Goal: Task Accomplishment & Management: Complete application form

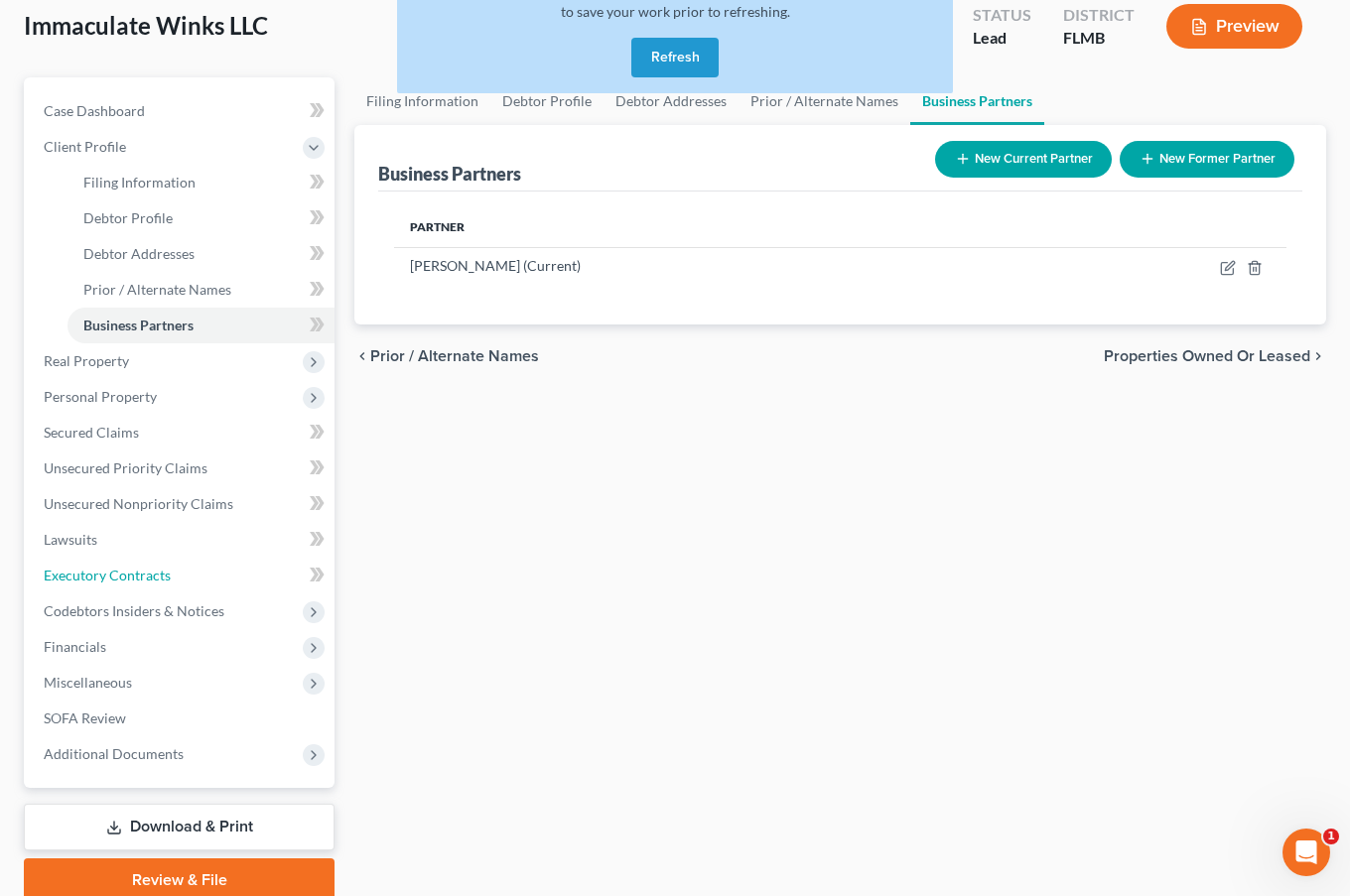
click at [132, 570] on span "Executory Contracts" at bounding box center [107, 575] width 127 height 17
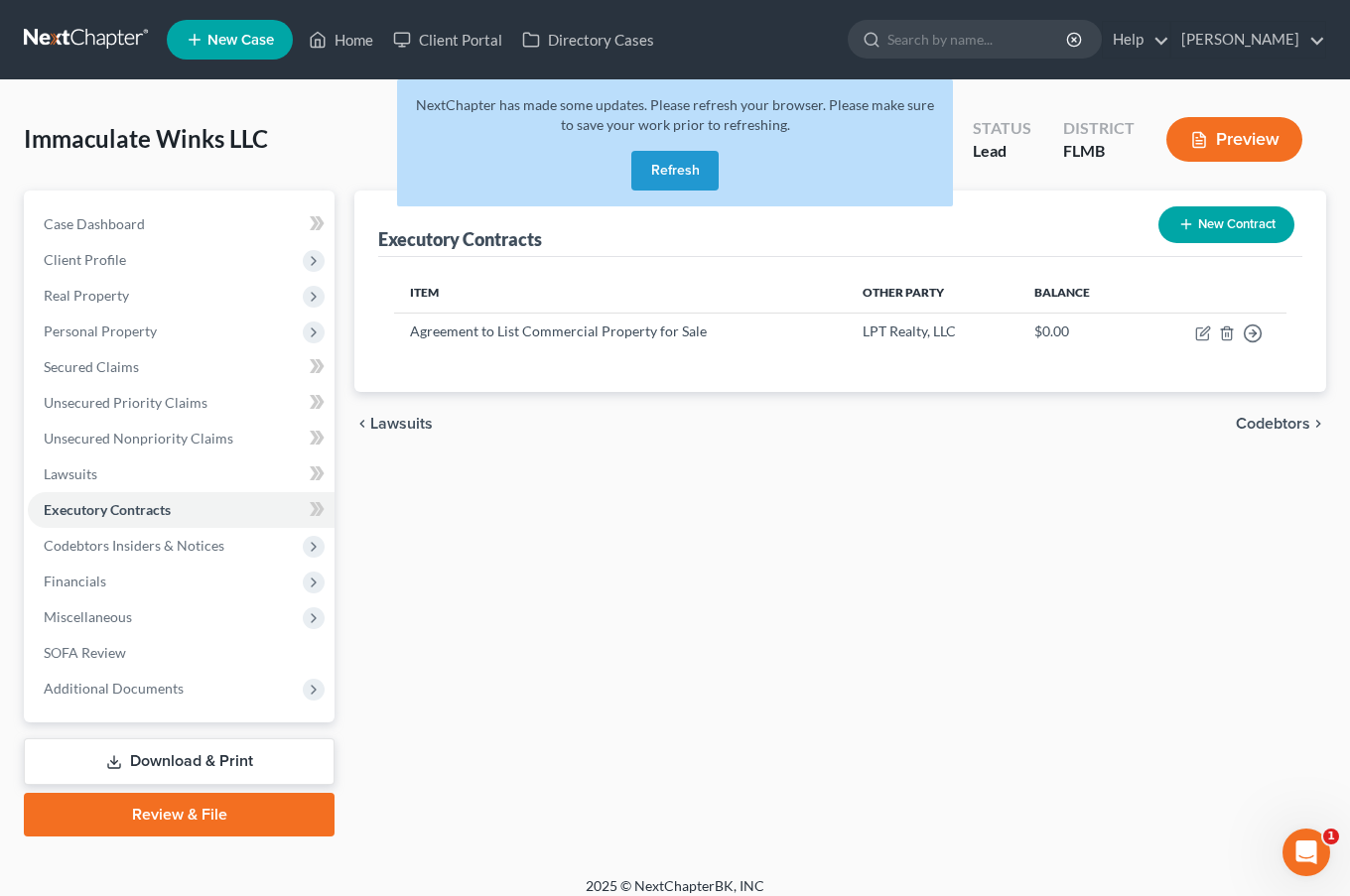
click at [1206, 224] on button "New Contract" at bounding box center [1226, 224] width 136 height 37
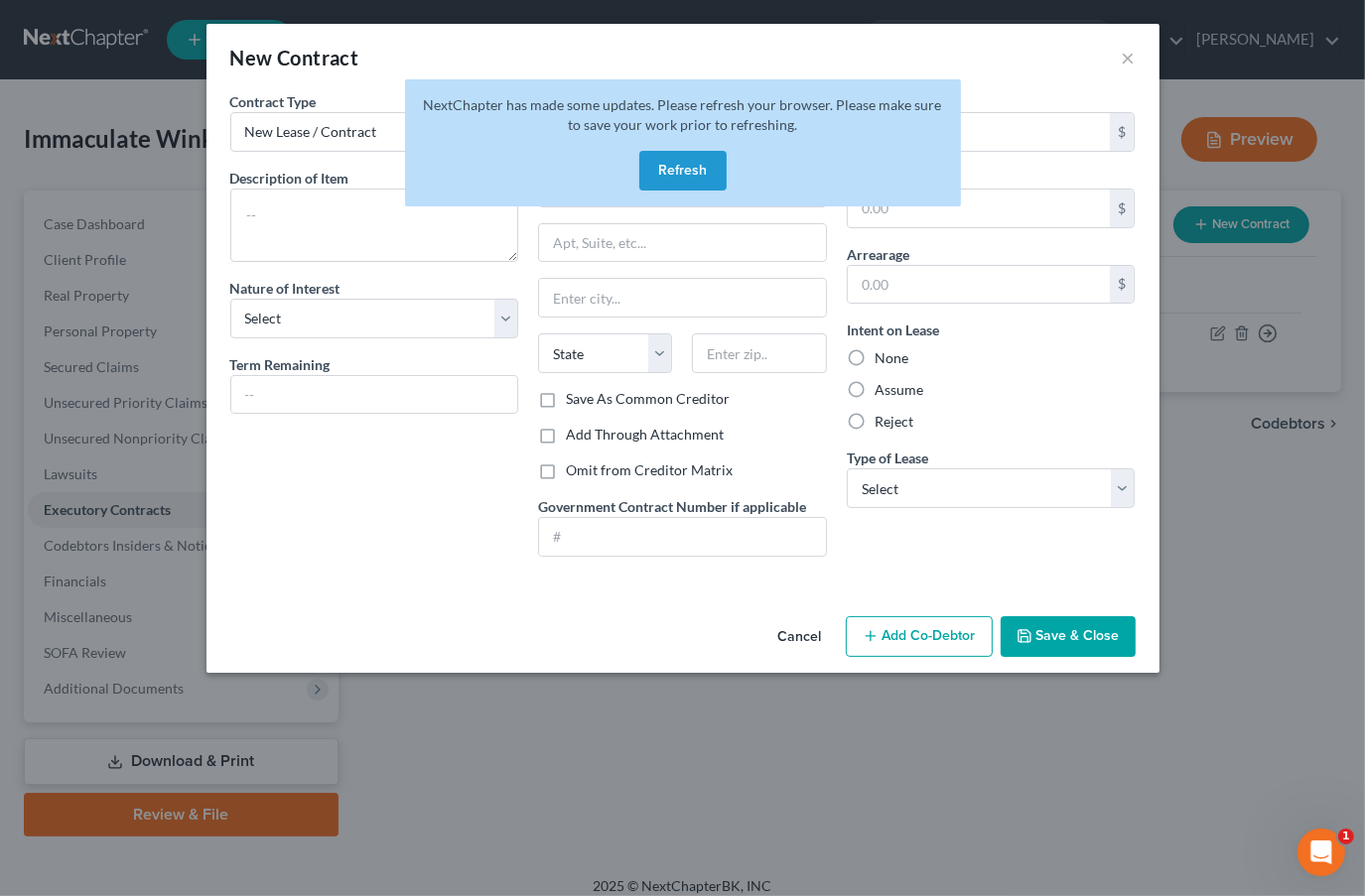
click at [687, 171] on button "Refresh" at bounding box center [683, 171] width 87 height 40
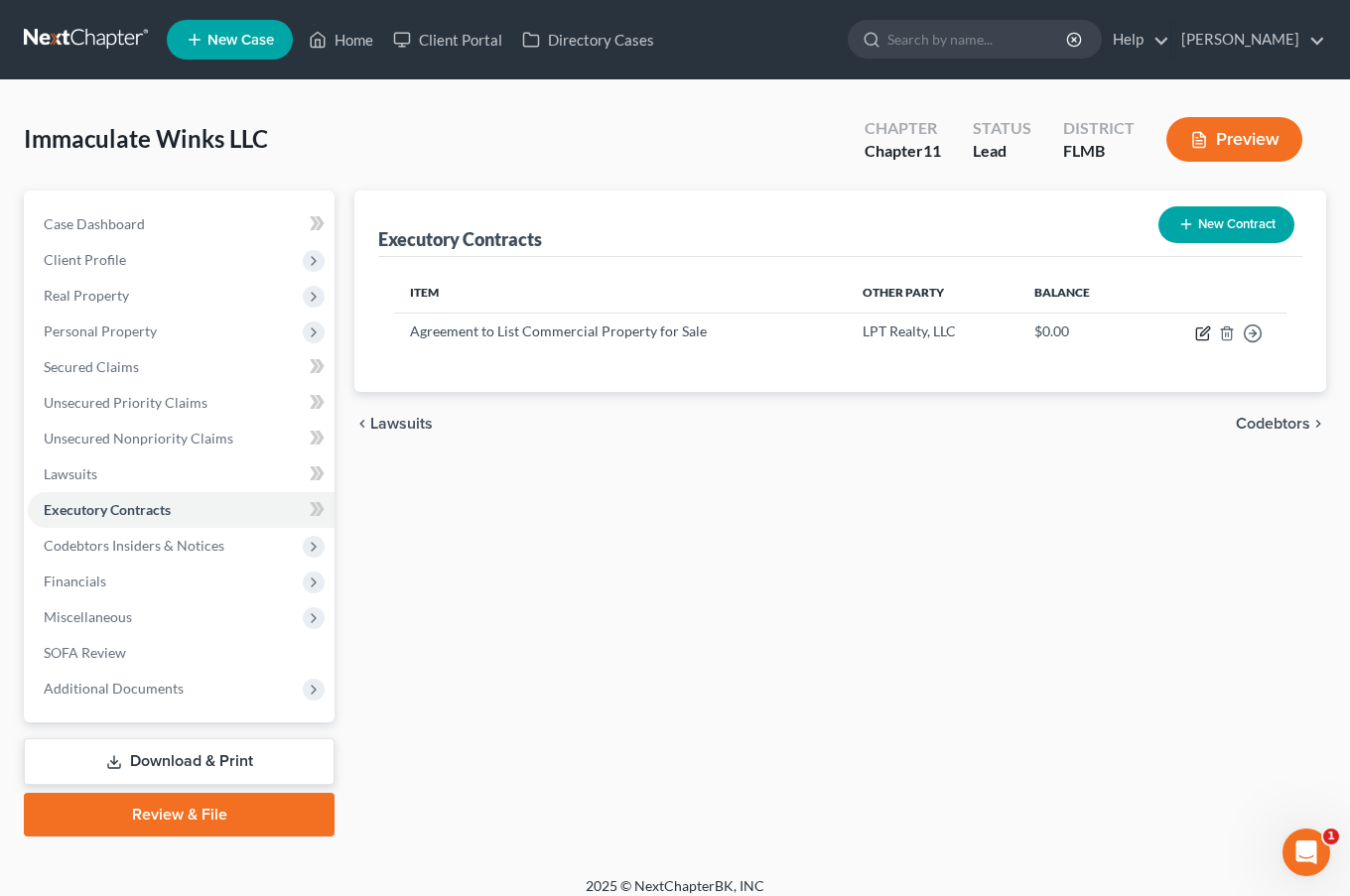
click at [1204, 328] on icon "button" at bounding box center [1204, 330] width 9 height 9
select select "2"
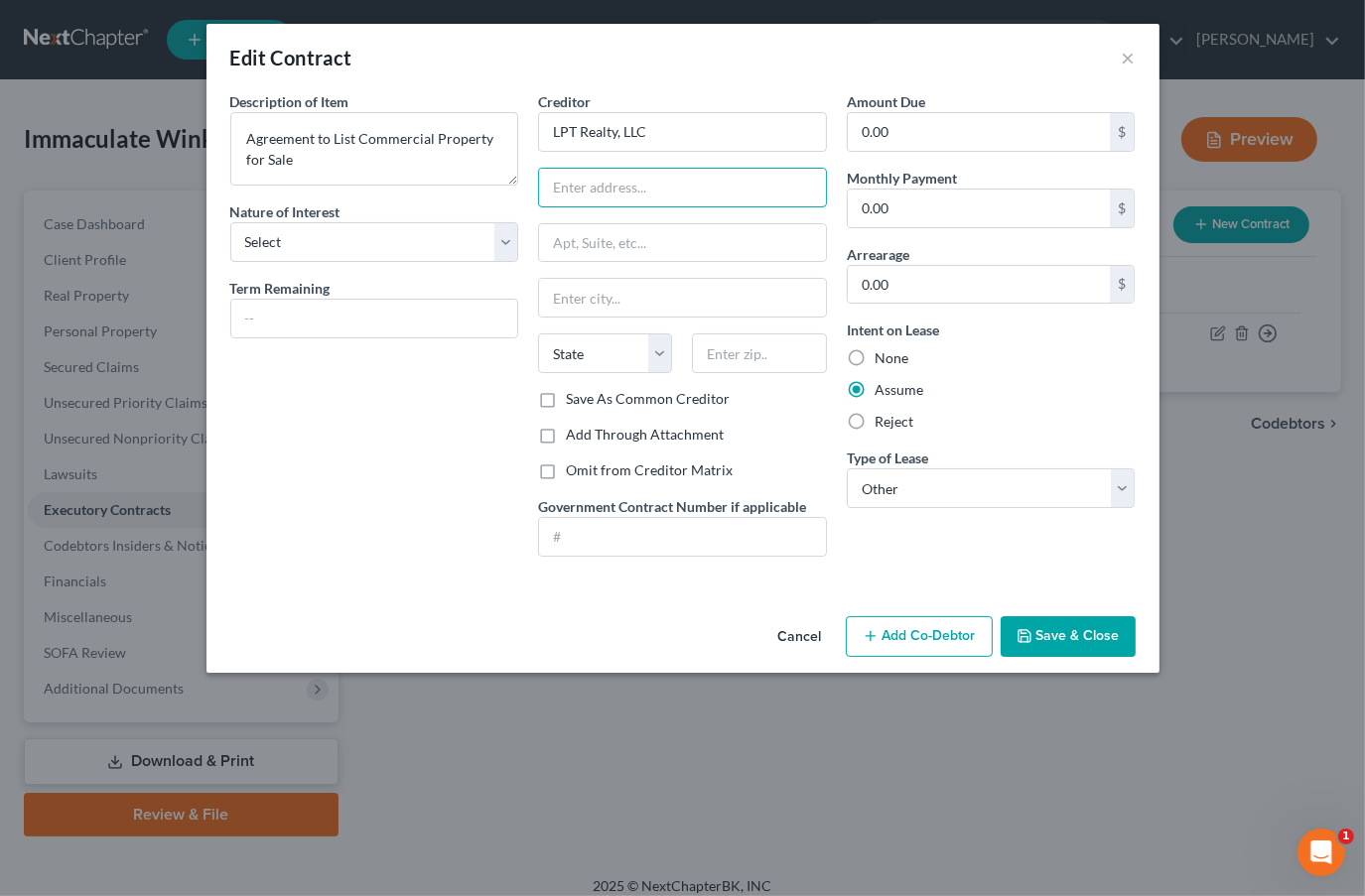
click at [643, 174] on input "text" at bounding box center [682, 188] width 287 height 38
click at [676, 130] on input "LPT Realty, LLC" at bounding box center [682, 132] width 289 height 40
click at [665, 198] on input "text" at bounding box center [682, 188] width 287 height 38
type input "c/o Kou"
drag, startPoint x: 691, startPoint y: 123, endPoint x: 386, endPoint y: 162, distance: 307.5
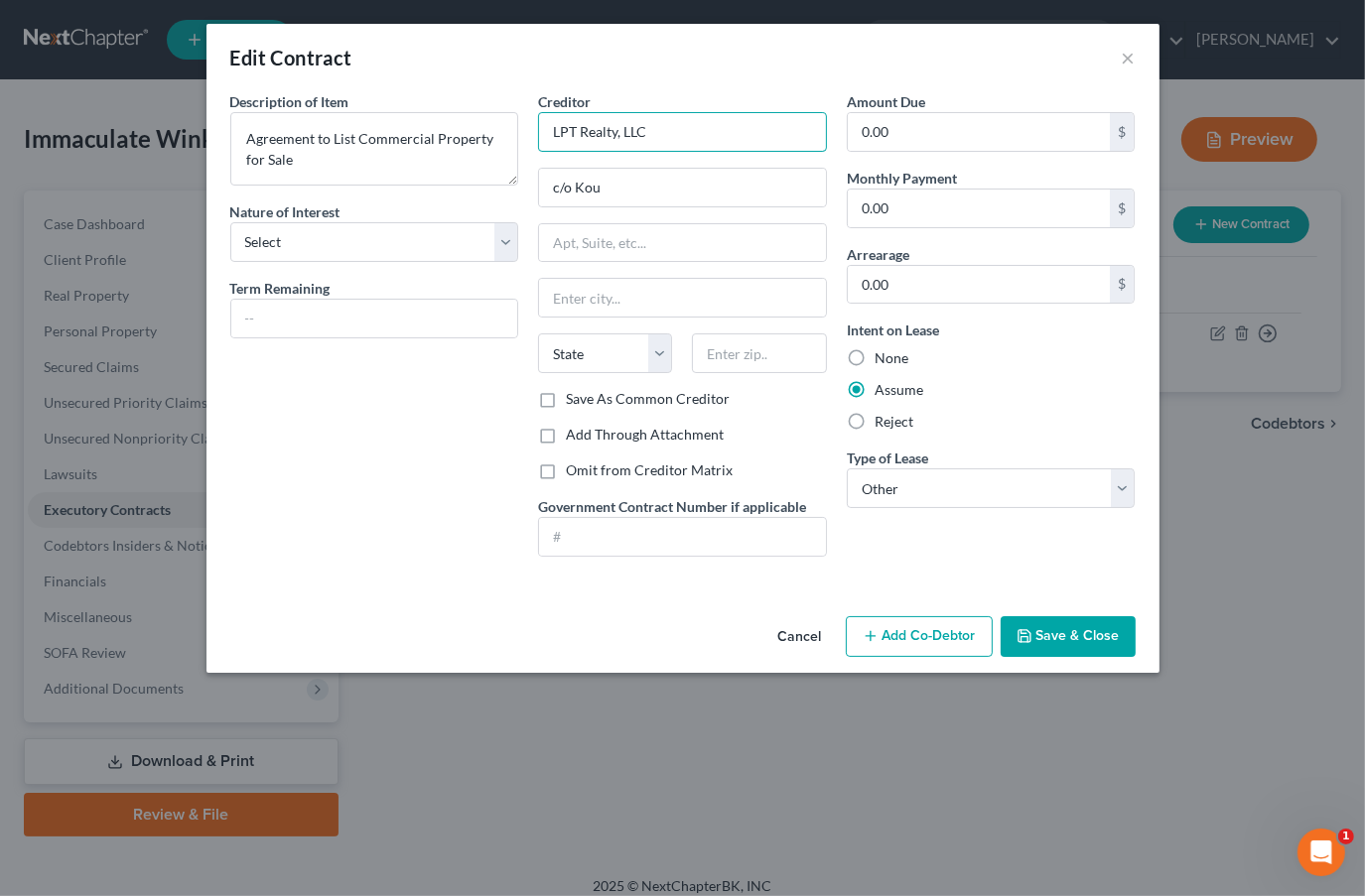
click at [386, 162] on div "Description of non-residential real property * Description of Item * Agreement …" at bounding box center [683, 331] width 925 height 481
type input "[PERSON_NAME]"
drag, startPoint x: 628, startPoint y: 190, endPoint x: 498, endPoint y: 212, distance: 131.8
click at [498, 212] on div "Description of non-residential real property * Description of Item * Agreement …" at bounding box center [683, 331] width 925 height 481
paste input "[STREET_ADDRESS]"
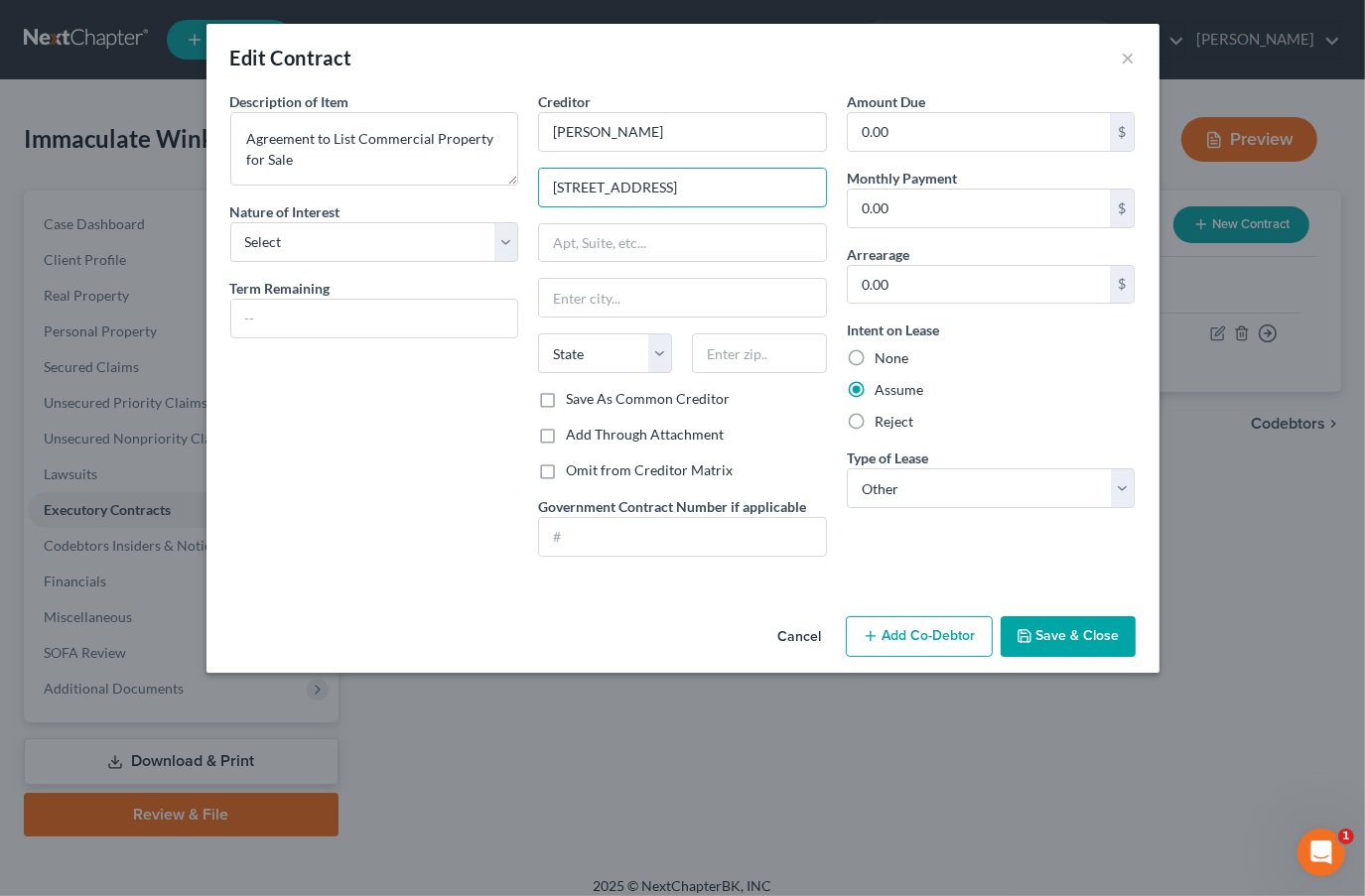
click at [569, 182] on input "[STREET_ADDRESS]" at bounding box center [682, 188] width 287 height 38
type input "[STREET_ADDRESS]"
click at [727, 340] on input "text" at bounding box center [758, 353] width 134 height 40
type input "33579"
click at [646, 609] on div "Cancel Add Co-Debtor Save & Close" at bounding box center [683, 641] width 953 height 65
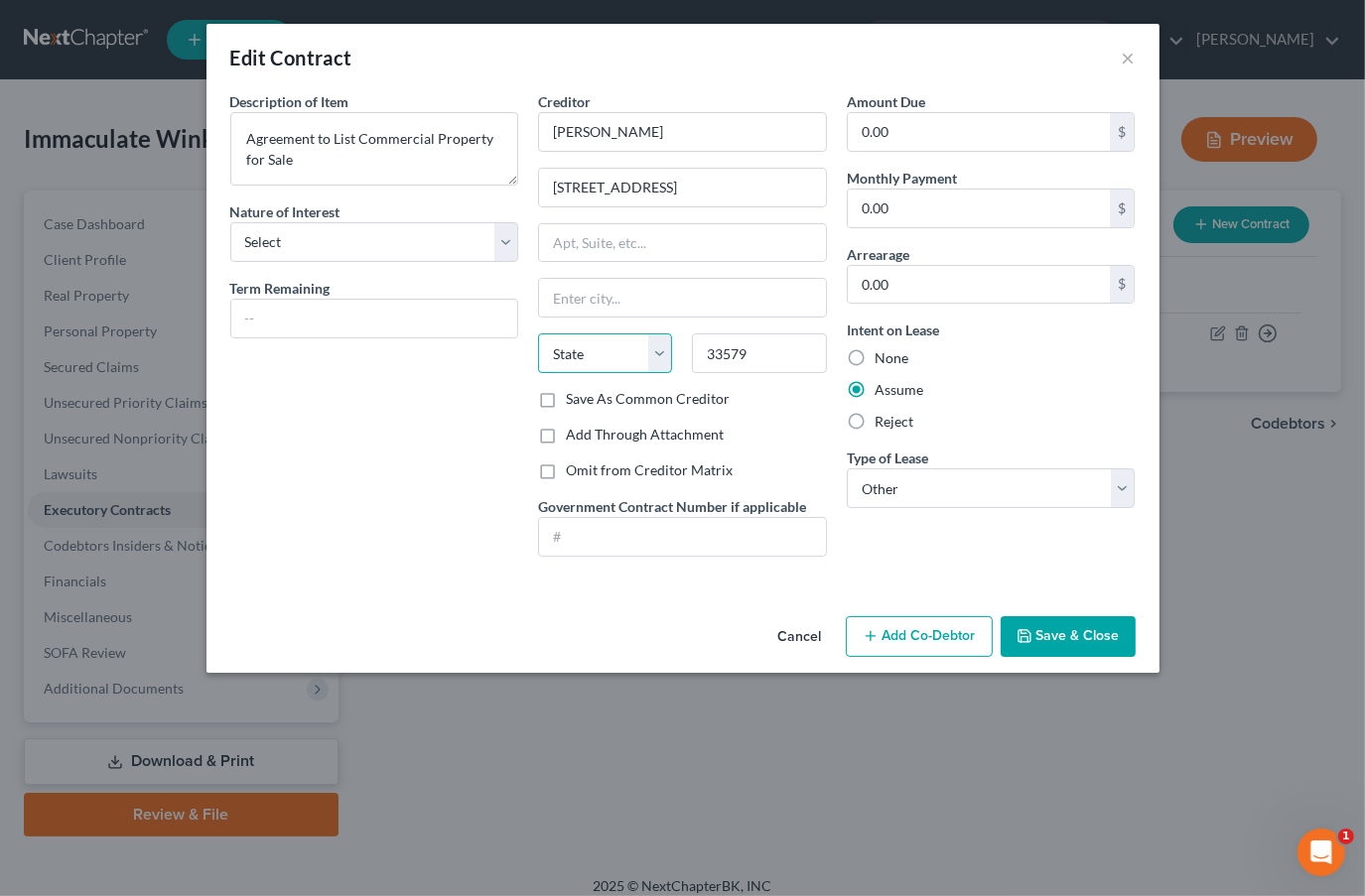
click at [593, 343] on select "State [US_STATE] AK AR AZ CA CO CT DE DC [GEOGRAPHIC_DATA] [GEOGRAPHIC_DATA] GU…" at bounding box center [605, 353] width 134 height 40
select select "9"
click at [538, 333] on select "State [US_STATE] AK AR AZ CA CO CT DE DC [GEOGRAPHIC_DATA] [GEOGRAPHIC_DATA] GU…" at bounding box center [605, 353] width 134 height 40
click at [596, 311] on input "text" at bounding box center [682, 298] width 287 height 38
type input "Riverview"
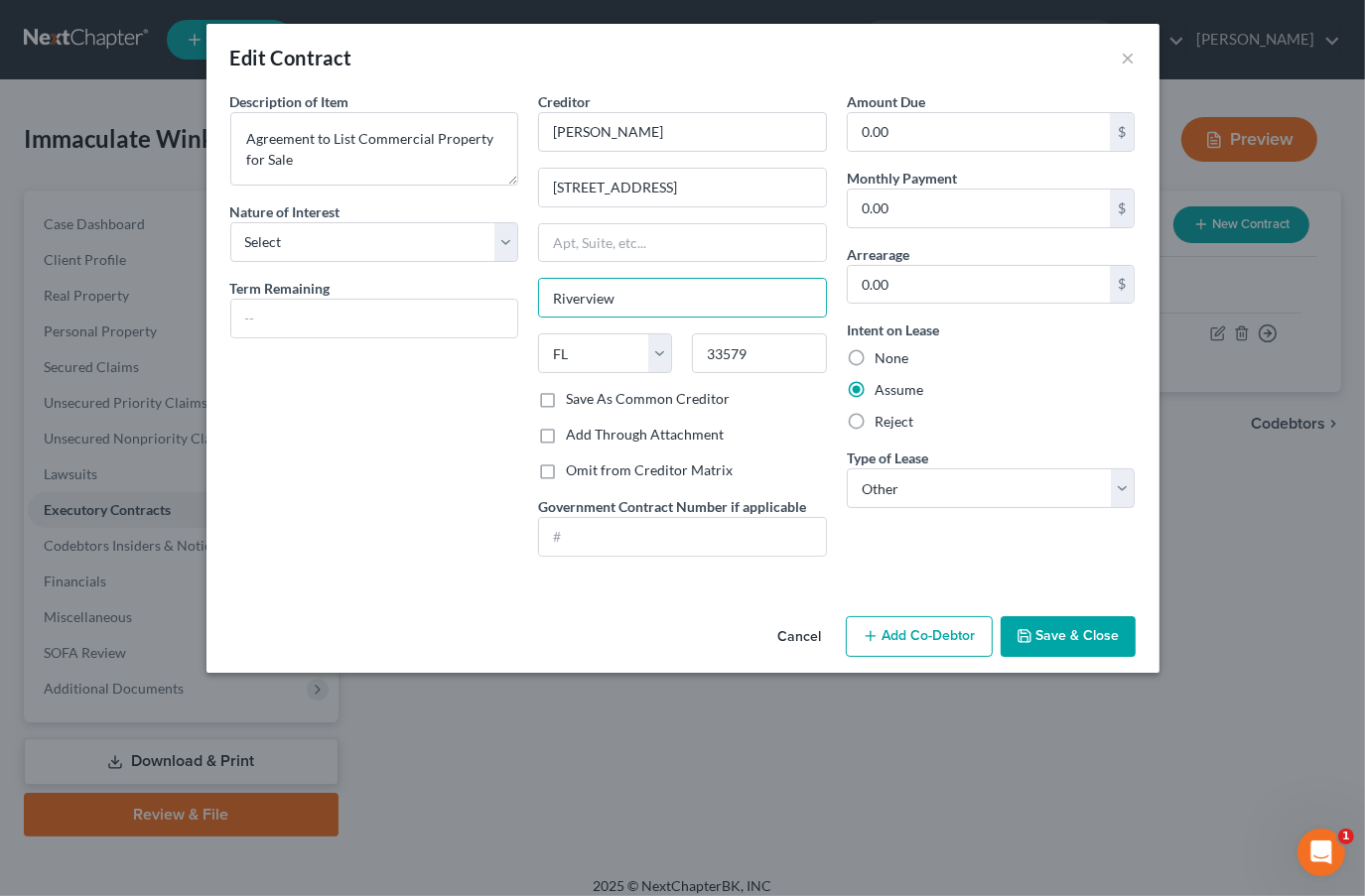
click at [392, 220] on div "Nature of Interest Select Purchaser Agent Lessor Lessee" at bounding box center [374, 231] width 289 height 61
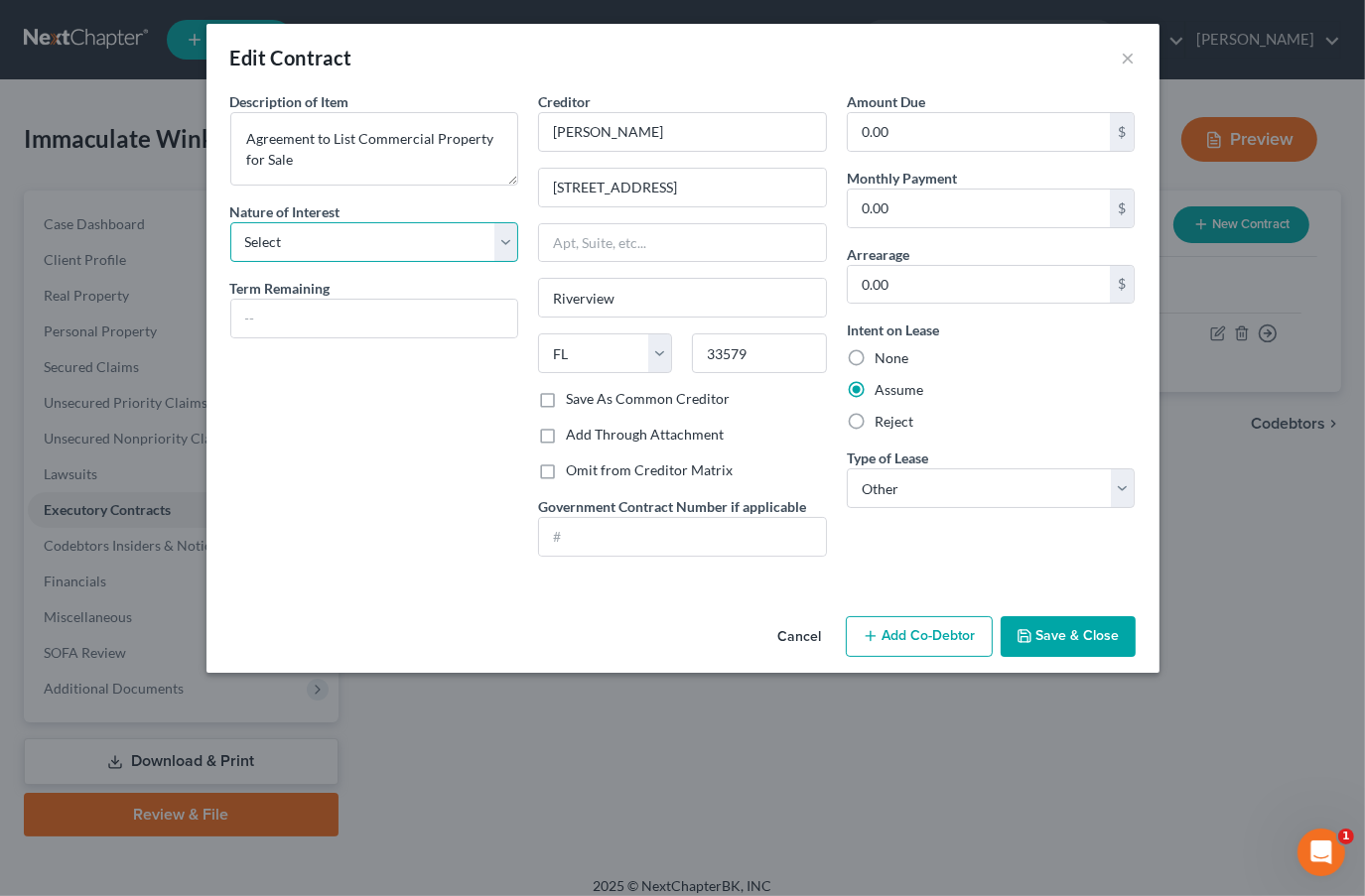
click at [388, 247] on select "Select Purchaser Agent Lessor Lessee" at bounding box center [374, 242] width 289 height 40
click at [230, 222] on select "Select Purchaser Agent Lessor Lessee" at bounding box center [374, 242] width 289 height 40
click at [366, 260] on select "Select Purchaser Agent Lessor Lessee" at bounding box center [374, 242] width 289 height 40
select select "0"
click at [230, 222] on select "Select Purchaser Agent Lessor Lessee" at bounding box center [374, 242] width 289 height 40
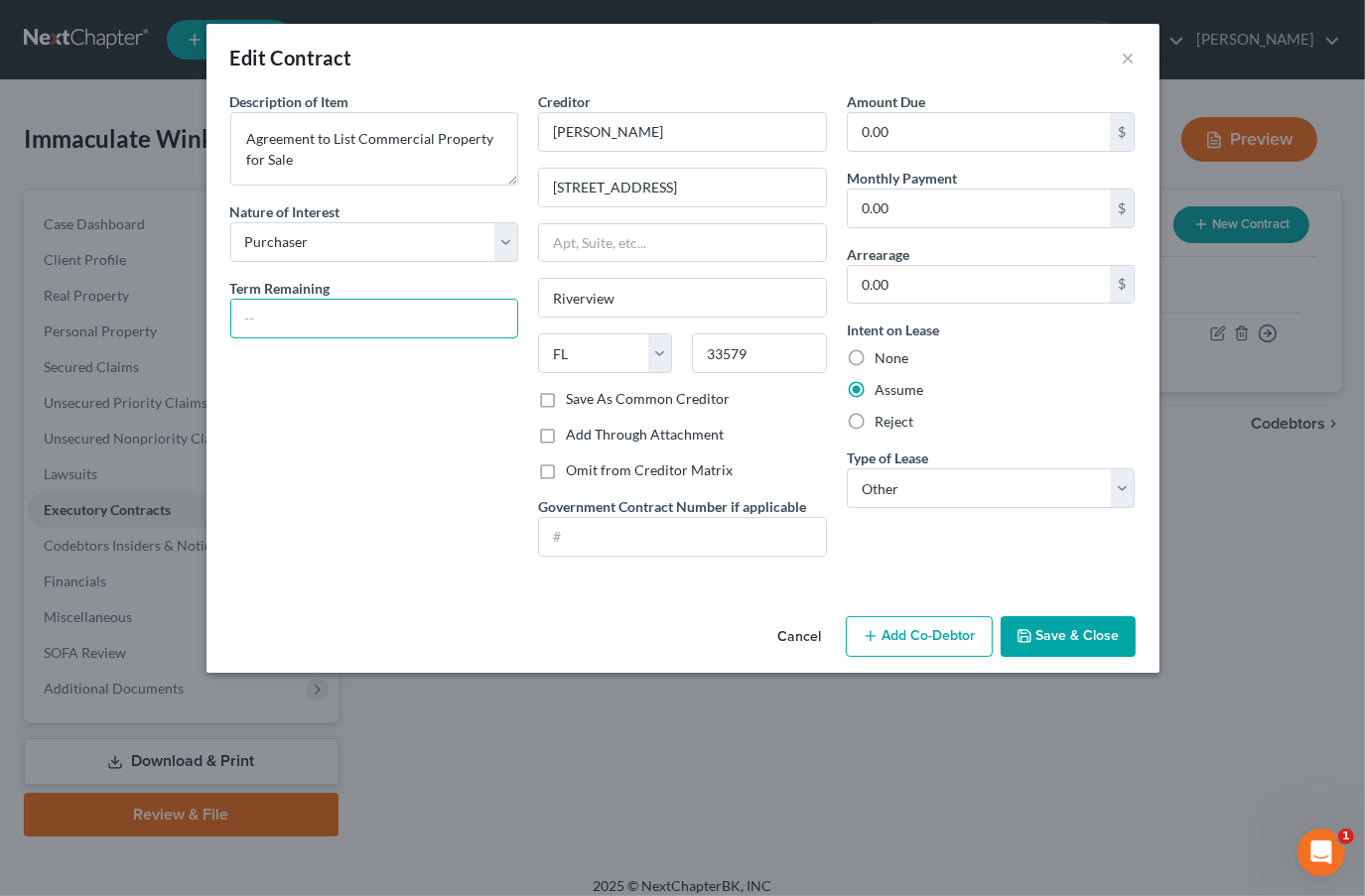
click at [322, 318] on input "text" at bounding box center [374, 319] width 287 height 38
click at [921, 496] on select "Select Real Estate Car Other" at bounding box center [991, 488] width 289 height 40
click at [847, 468] on select "Select Real Estate Car Other" at bounding box center [991, 488] width 289 height 40
click at [335, 319] on input "text" at bounding box center [374, 319] width 287 height 38
type input "7 months"
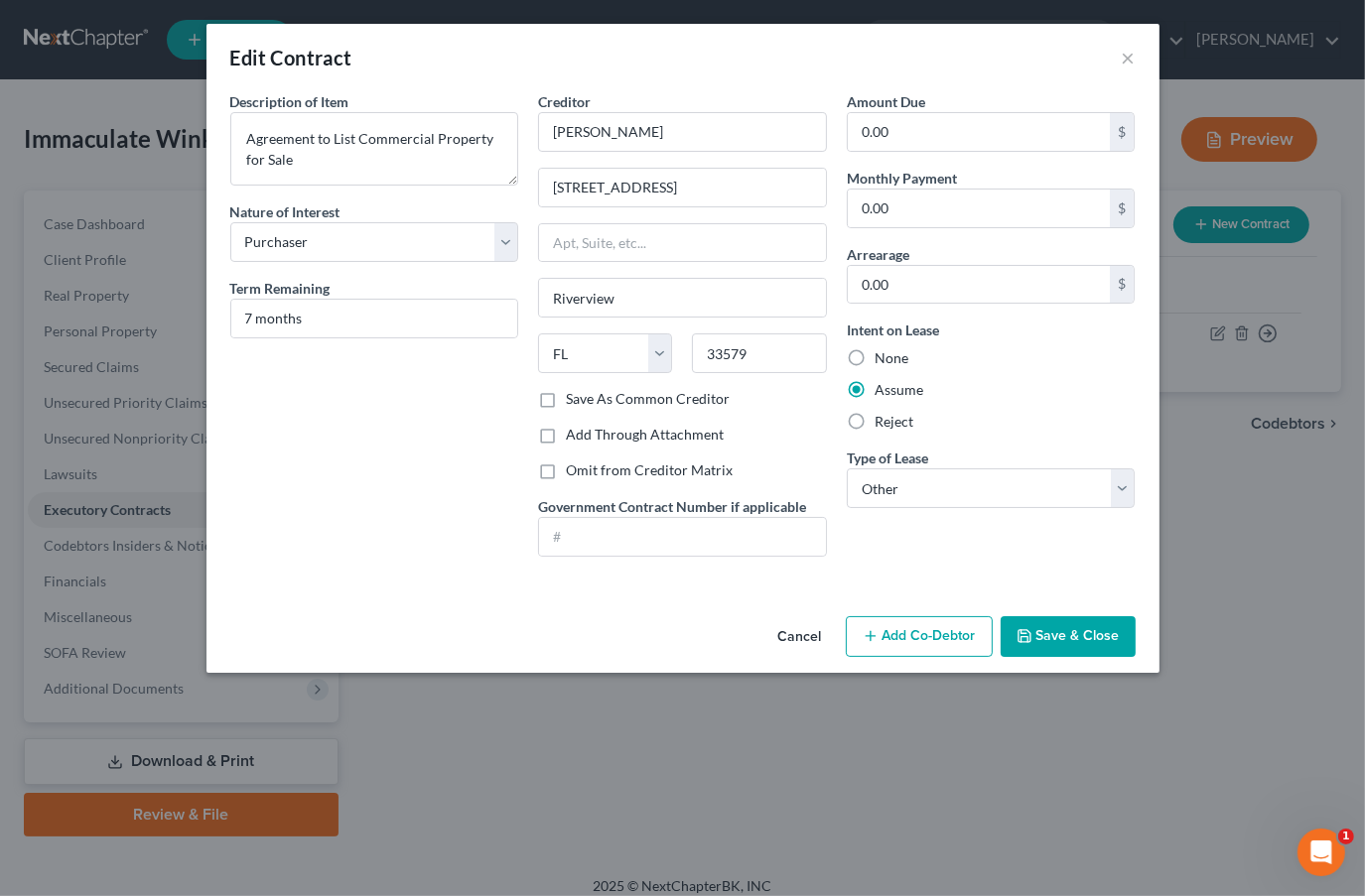
click at [1060, 632] on button "Save & Close" at bounding box center [1068, 637] width 135 height 42
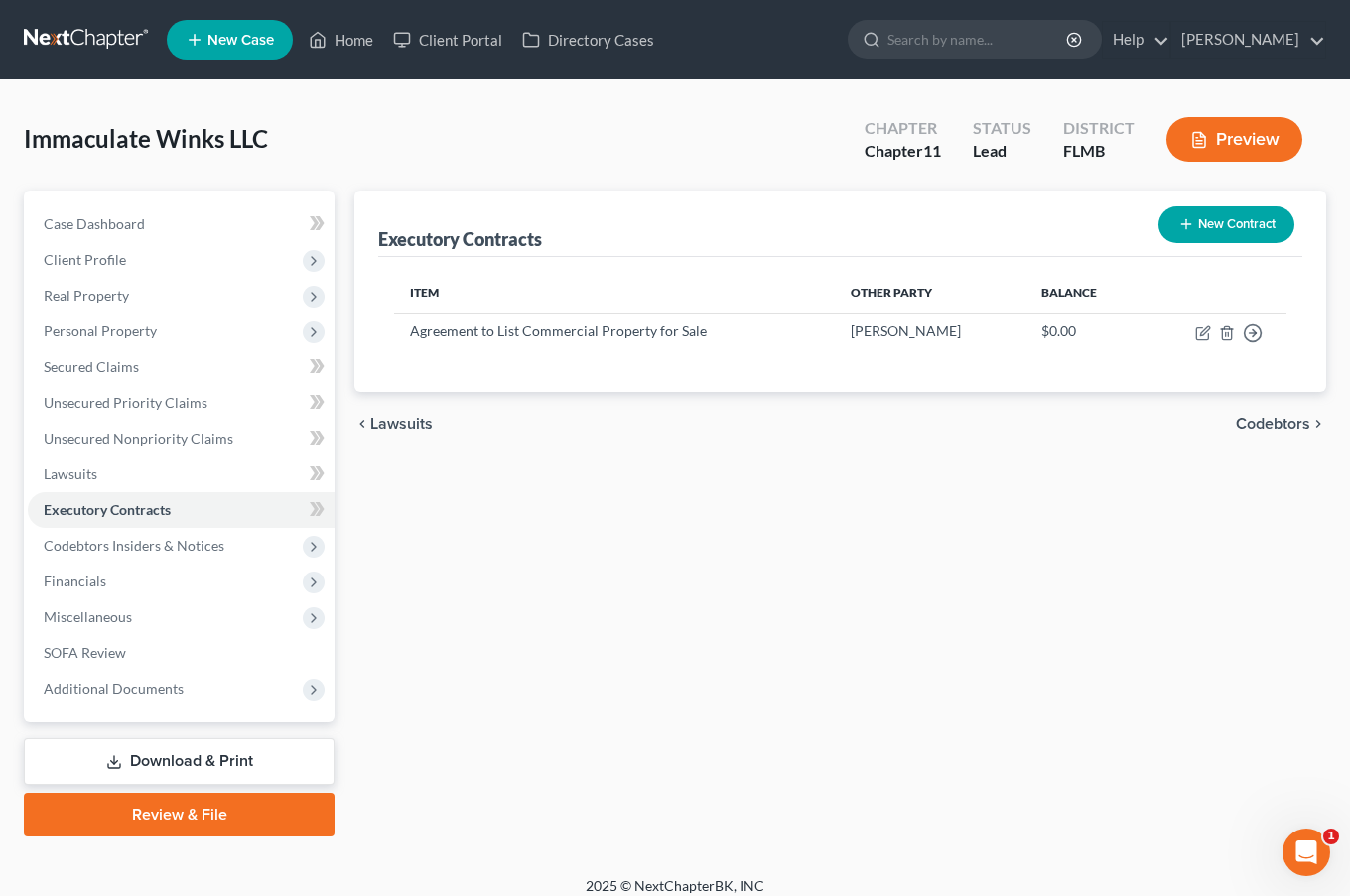
click at [1212, 218] on button "New Contract" at bounding box center [1226, 224] width 136 height 37
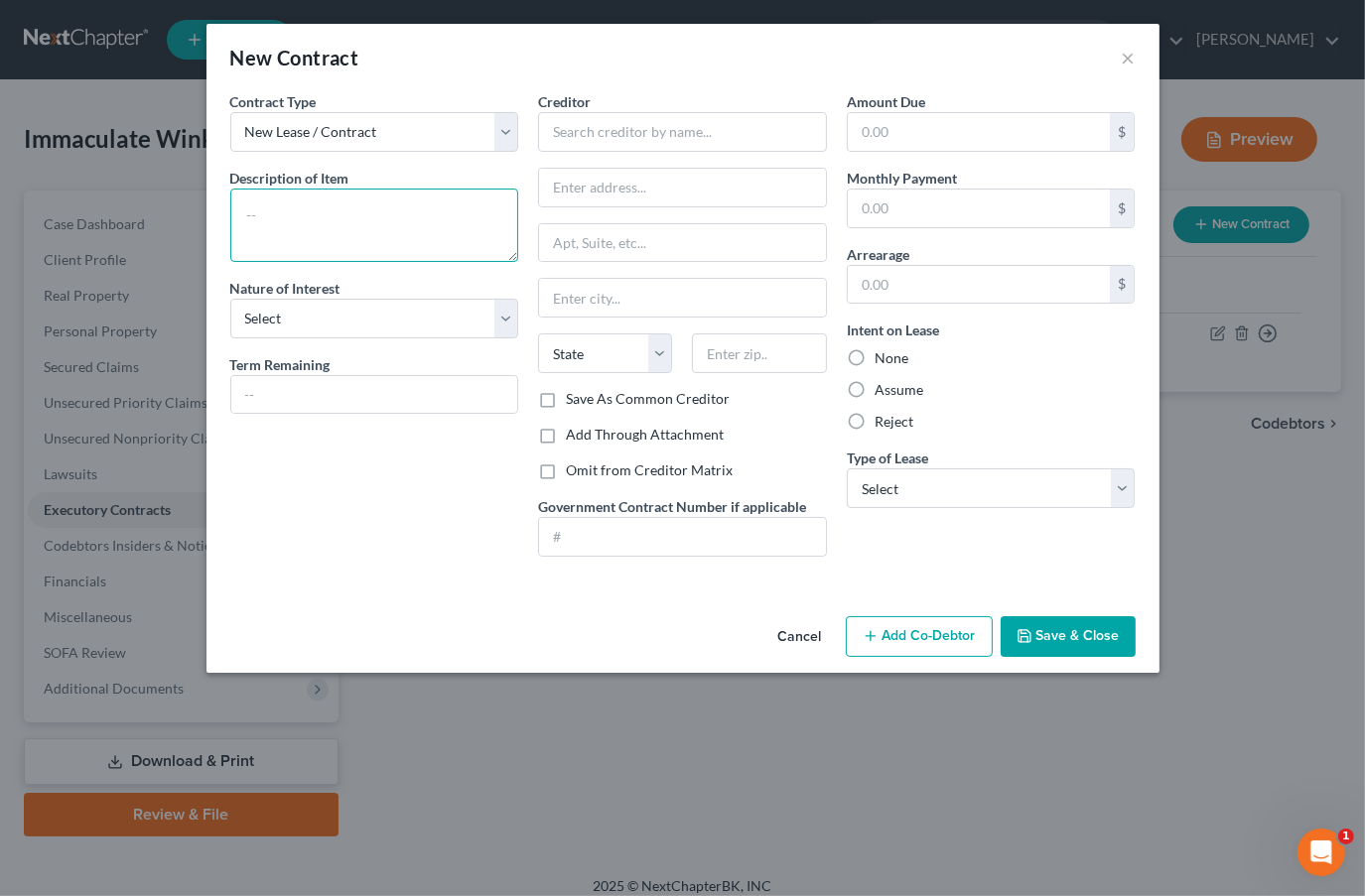
click at [404, 200] on textarea at bounding box center [374, 225] width 289 height 73
click at [258, 213] on textarea "Lease between the Debtor and affiliate entity" at bounding box center [374, 225] width 289 height 73
click at [314, 234] on textarea "Lease between the Debtor and affiliate entity" at bounding box center [374, 225] width 289 height 73
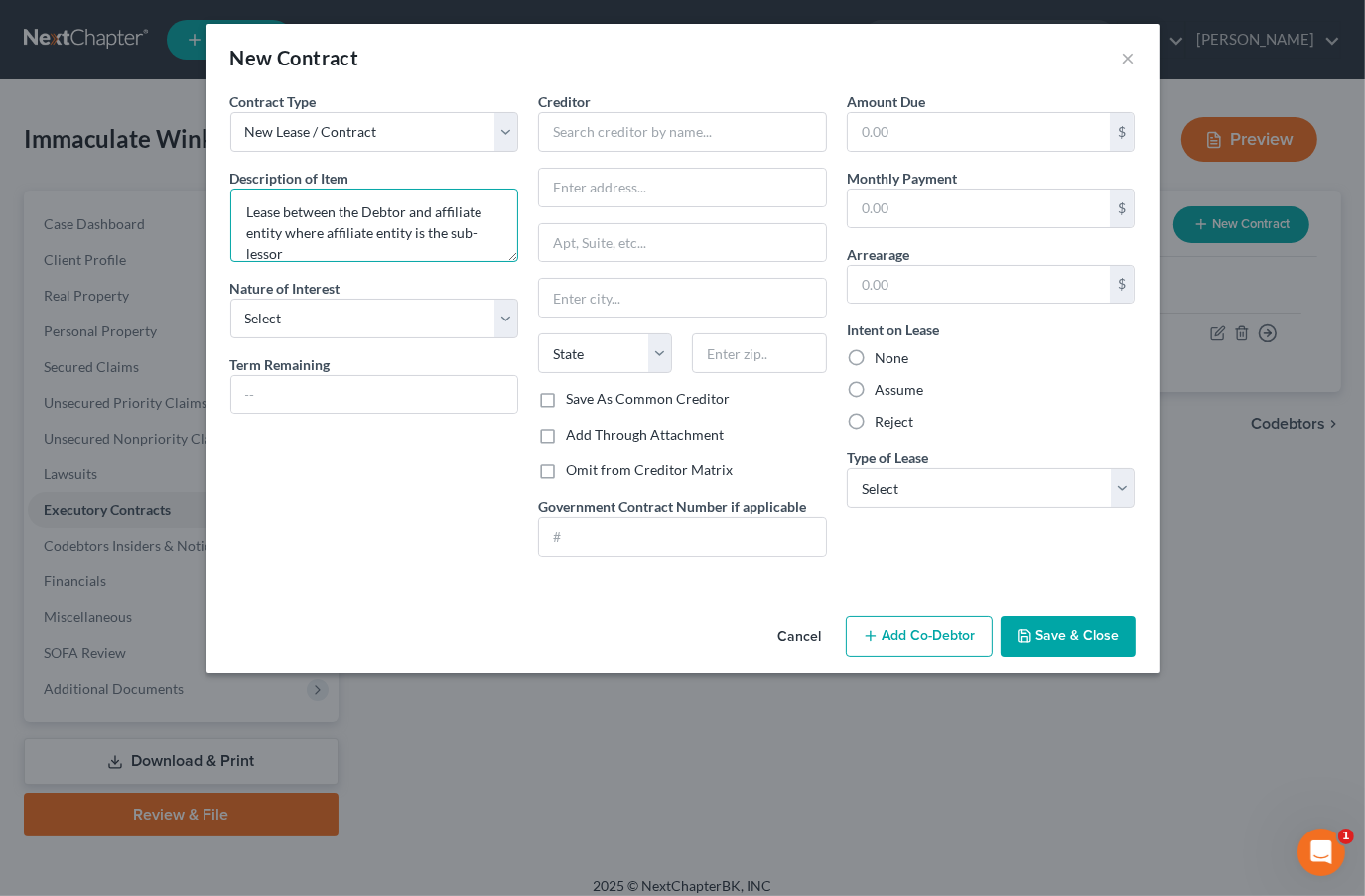
click at [255, 214] on textarea "Lease between the Debtor and affiliate entity where affiliate entity is the sub…" at bounding box center [374, 225] width 289 height 73
click at [340, 262] on div "Contract Type New Lease / Contract New Timeshare Description of non-residential…" at bounding box center [374, 331] width 309 height 481
click at [349, 246] on textarea "Lease between the Debtor and affiliate entity where affiliate entity is the sub…" at bounding box center [374, 225] width 289 height 73
type textarea "Lease between the Debtor and affiliate entity where affiliate entity is the sub…"
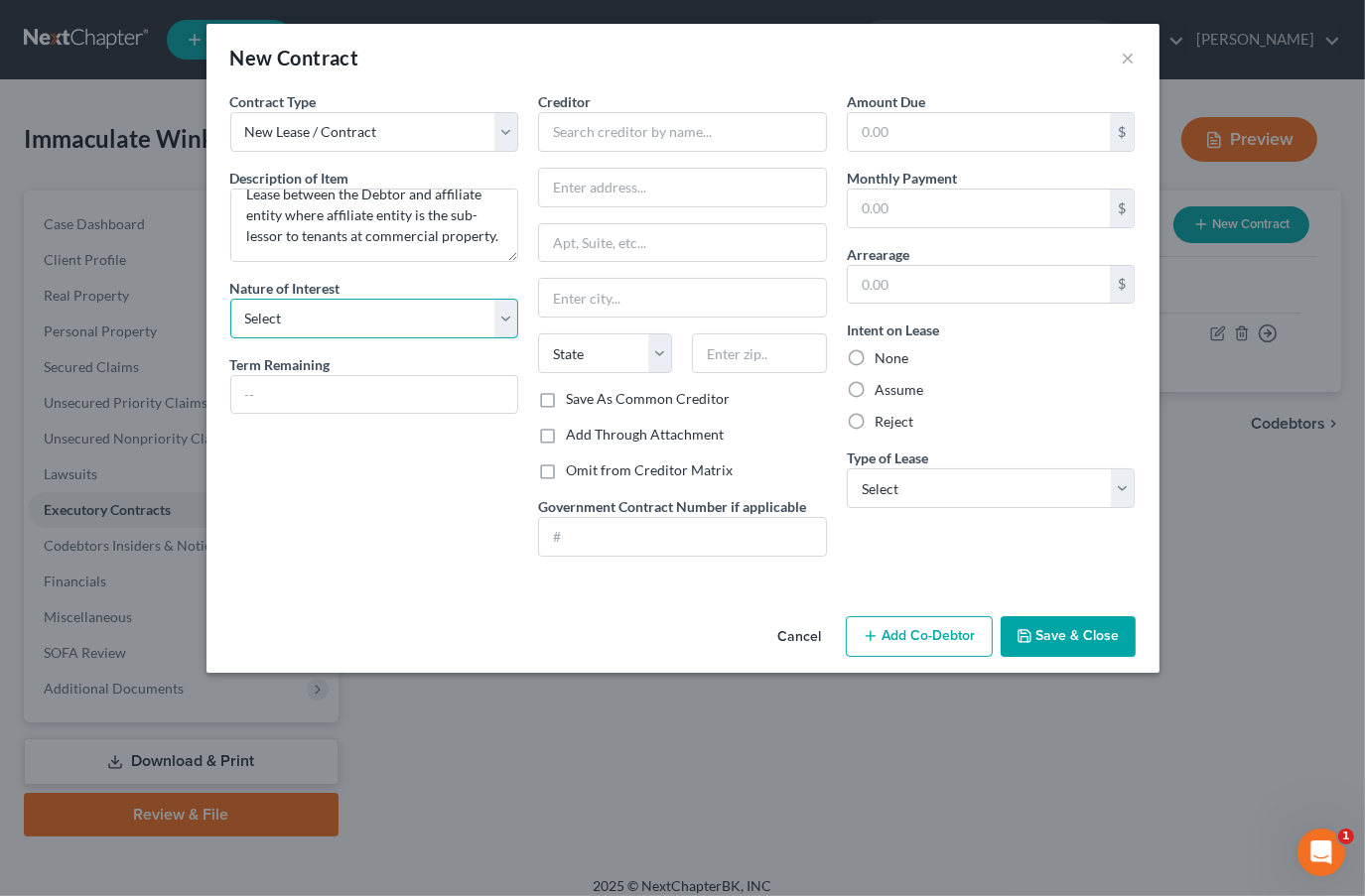
click at [445, 332] on select "Select Purchaser Agent Lessor Lessee" at bounding box center [374, 319] width 289 height 40
select select "2"
click at [230, 299] on select "Select Purchaser Agent Lessor Lessee" at bounding box center [374, 319] width 289 height 40
click at [310, 391] on input "text" at bounding box center [374, 395] width 287 height 38
click at [228, 464] on div "Contract Type New Lease / Contract New Timeshare Description of non-residential…" at bounding box center [374, 331] width 309 height 481
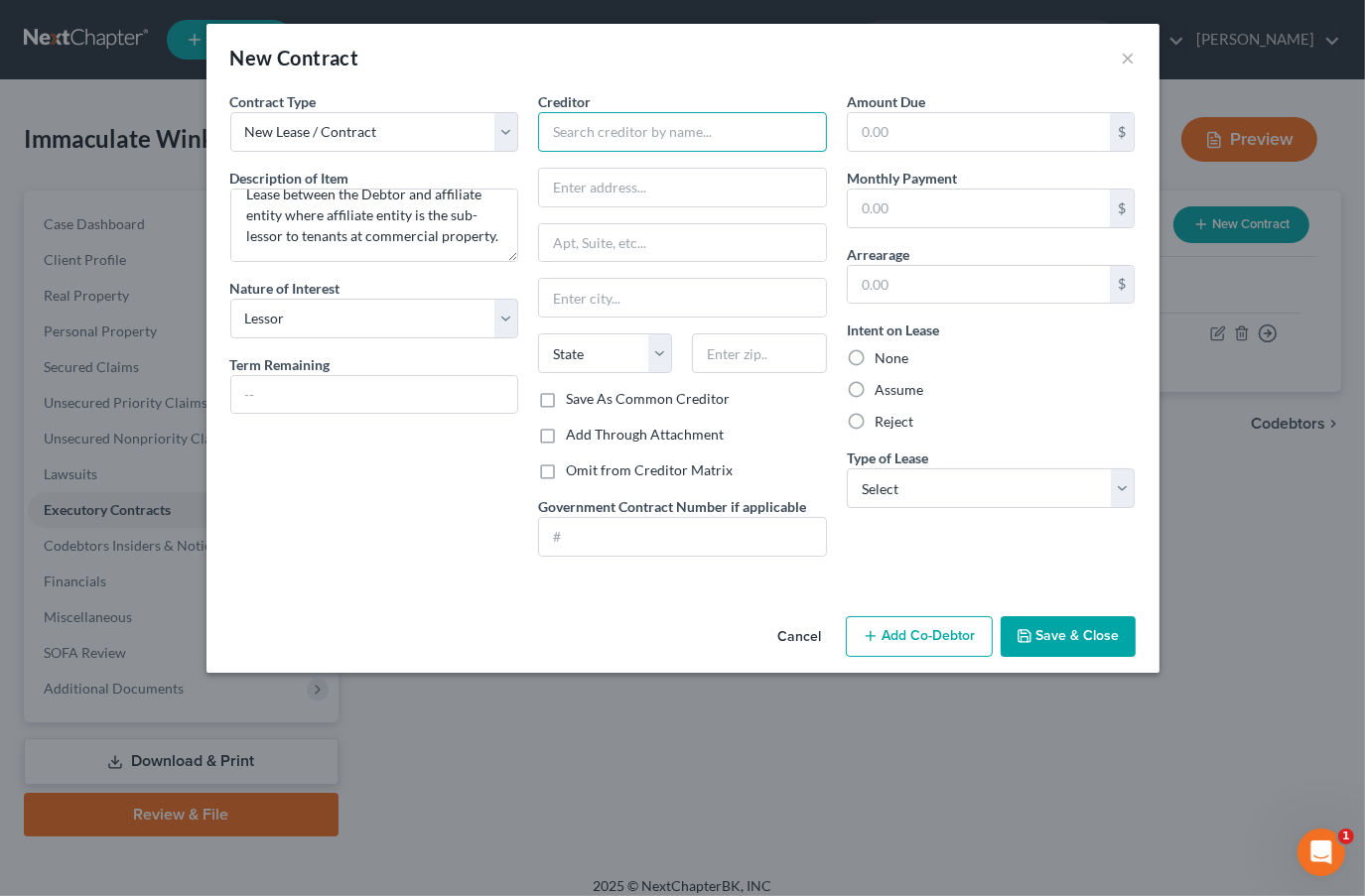
click at [681, 128] on input "text" at bounding box center [682, 132] width 289 height 40
click at [699, 137] on input "Immaculate Proper" at bounding box center [682, 132] width 289 height 40
click at [752, 128] on input "Immaculate Professional Suites, LLC" at bounding box center [682, 132] width 289 height 40
type input "Immaculate Professional Suites LLC"
click at [662, 185] on input "text" at bounding box center [682, 188] width 287 height 38
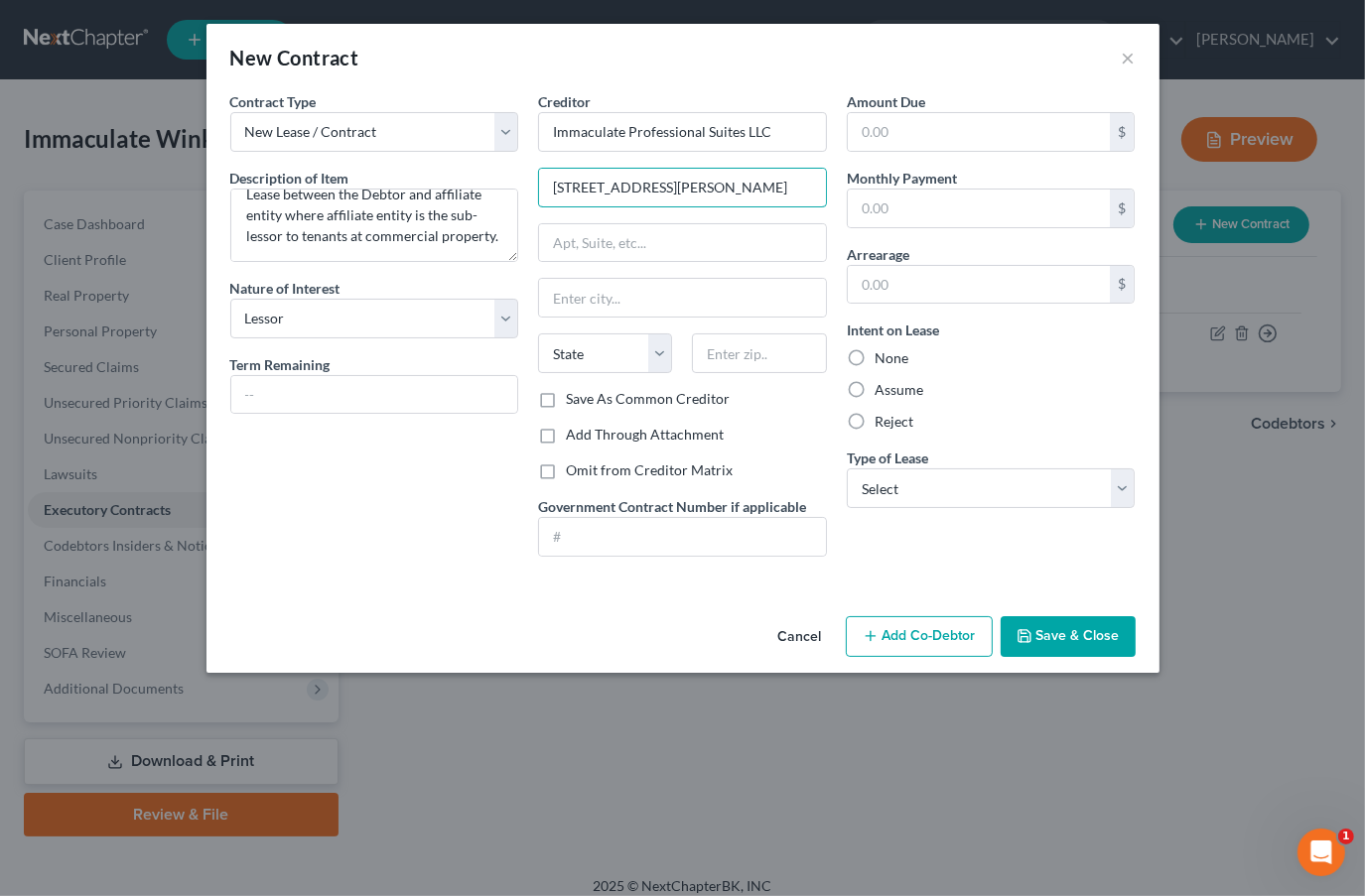
type input "[STREET_ADDRESS][PERSON_NAME]"
type input "T"
type input "33614"
type input "[GEOGRAPHIC_DATA]"
select select "9"
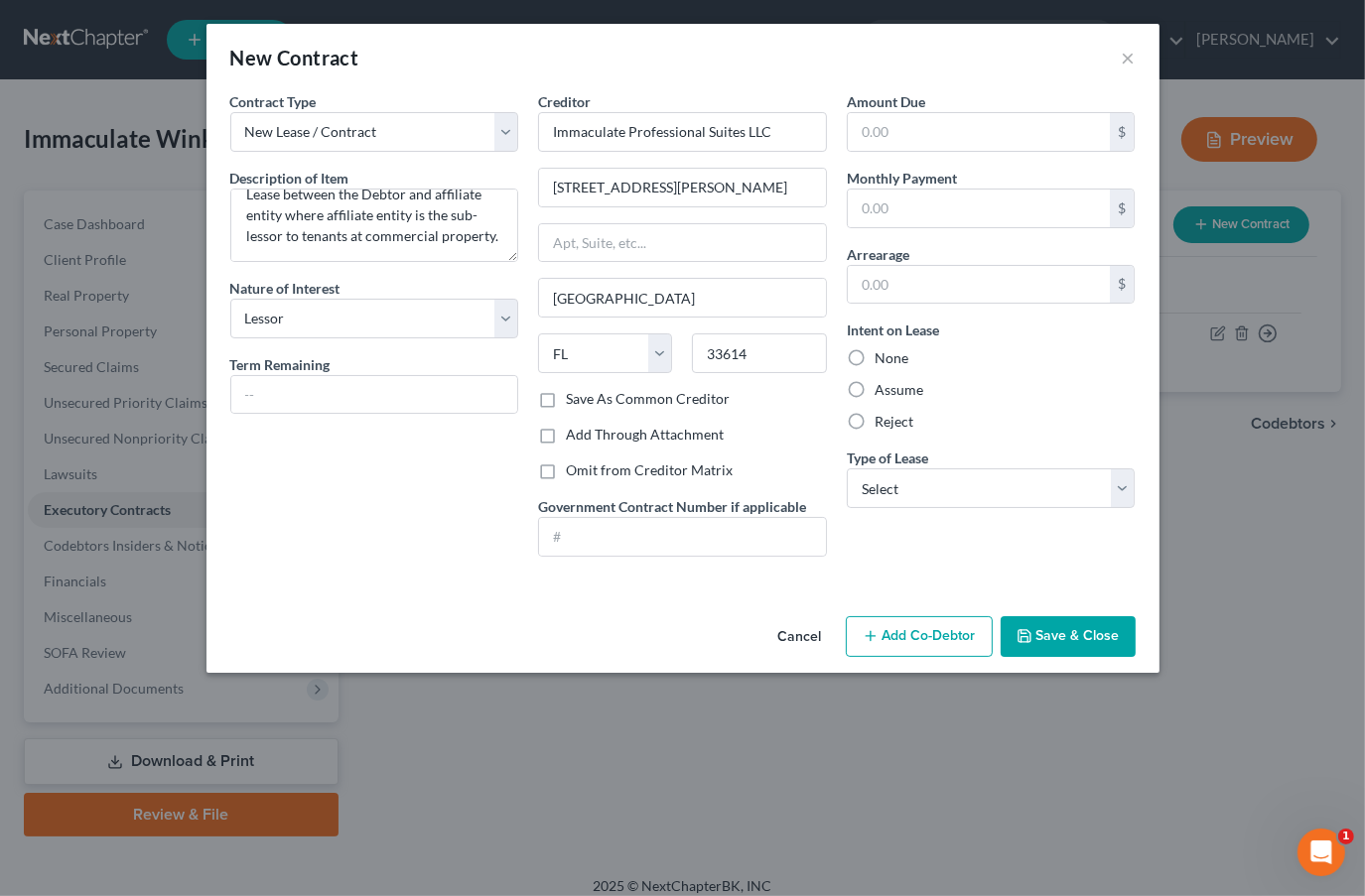
click at [711, 455] on div "Creditor * Immaculate Professional Suites LLC [STREET_ADDRESS][GEOGRAPHIC_DATA]…" at bounding box center [682, 331] width 309 height 481
click at [875, 391] on label "Assume" at bounding box center [898, 390] width 49 height 20
click at [883, 391] on input "Assume" at bounding box center [888, 386] width 13 height 13
radio input "true"
click at [879, 492] on select "Select Real Estate Car Other" at bounding box center [991, 488] width 289 height 40
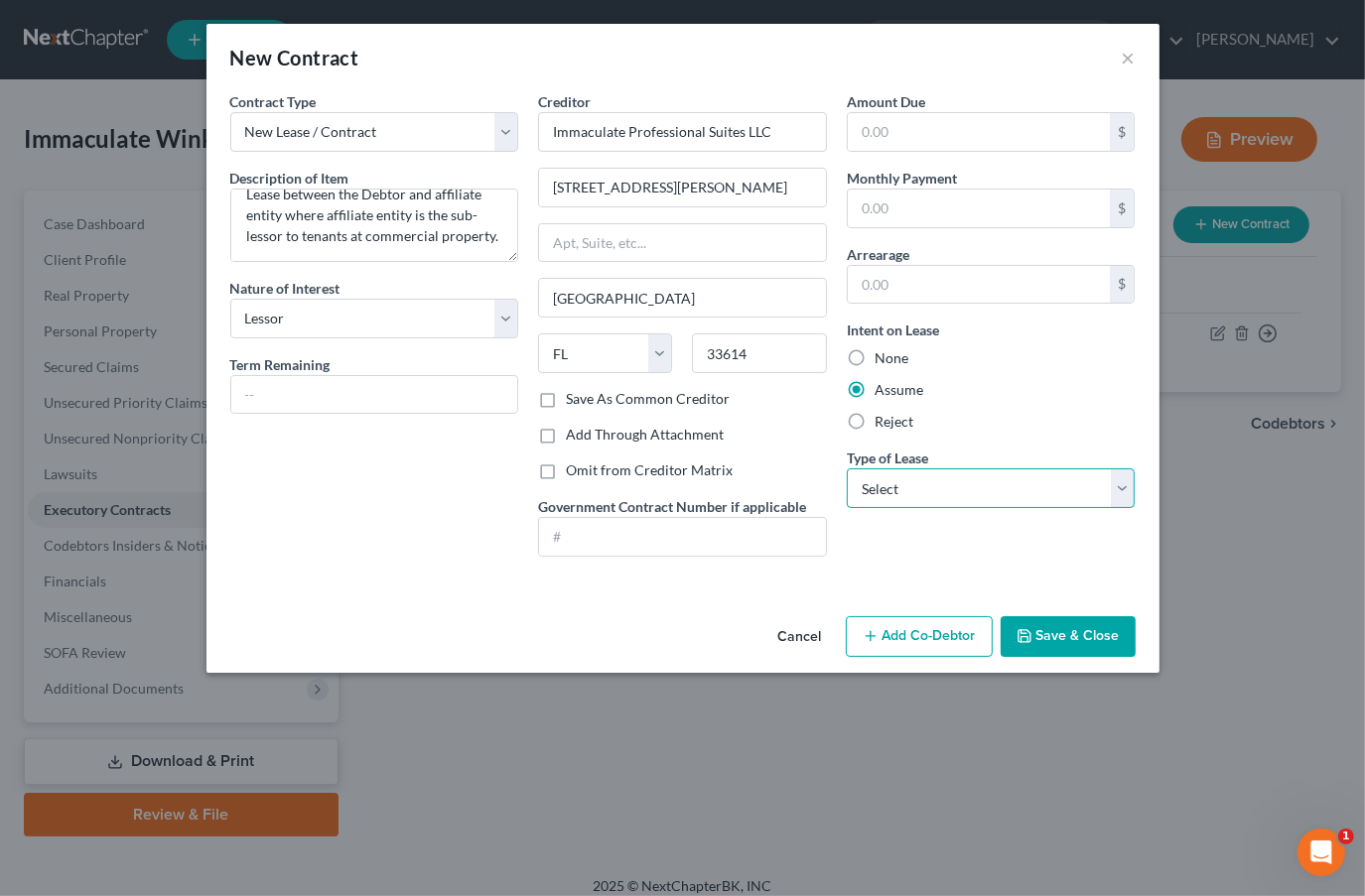
select select "0"
click at [847, 468] on select "Select Real Estate Car Other" at bounding box center [991, 488] width 289 height 40
click at [304, 305] on select "Select Purchaser Agent Lessor Lessee" at bounding box center [374, 319] width 289 height 40
click at [230, 299] on select "Select Purchaser Agent Lessor Lessee" at bounding box center [374, 319] width 289 height 40
click at [323, 314] on select "Select Purchaser Agent Lessor Lessee" at bounding box center [374, 319] width 289 height 40
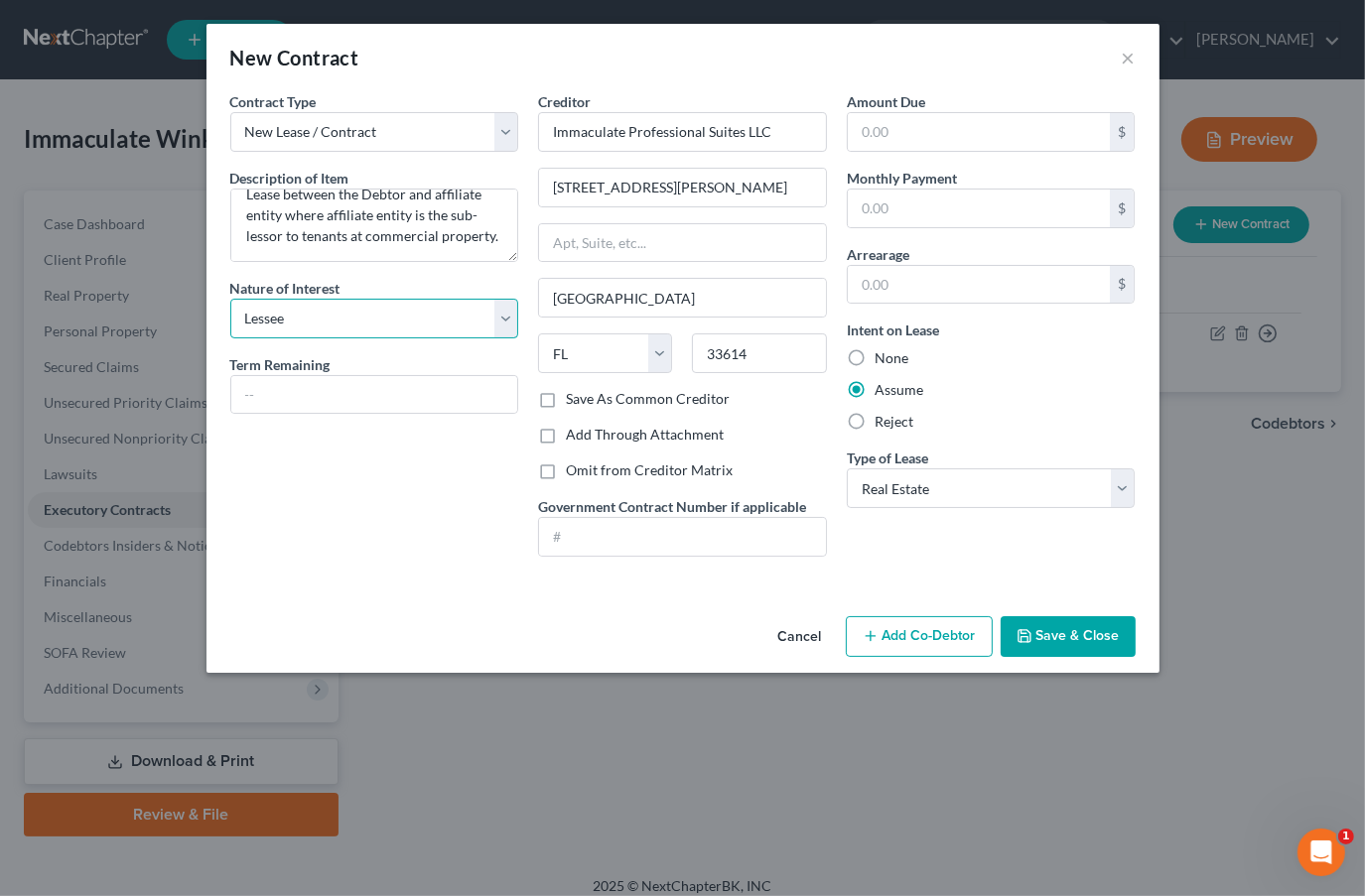
select select "2"
click at [230, 299] on select "Select Purchaser Agent Lessor Lessee" at bounding box center [374, 319] width 289 height 40
click at [1063, 634] on button "Save & Close" at bounding box center [1068, 637] width 135 height 42
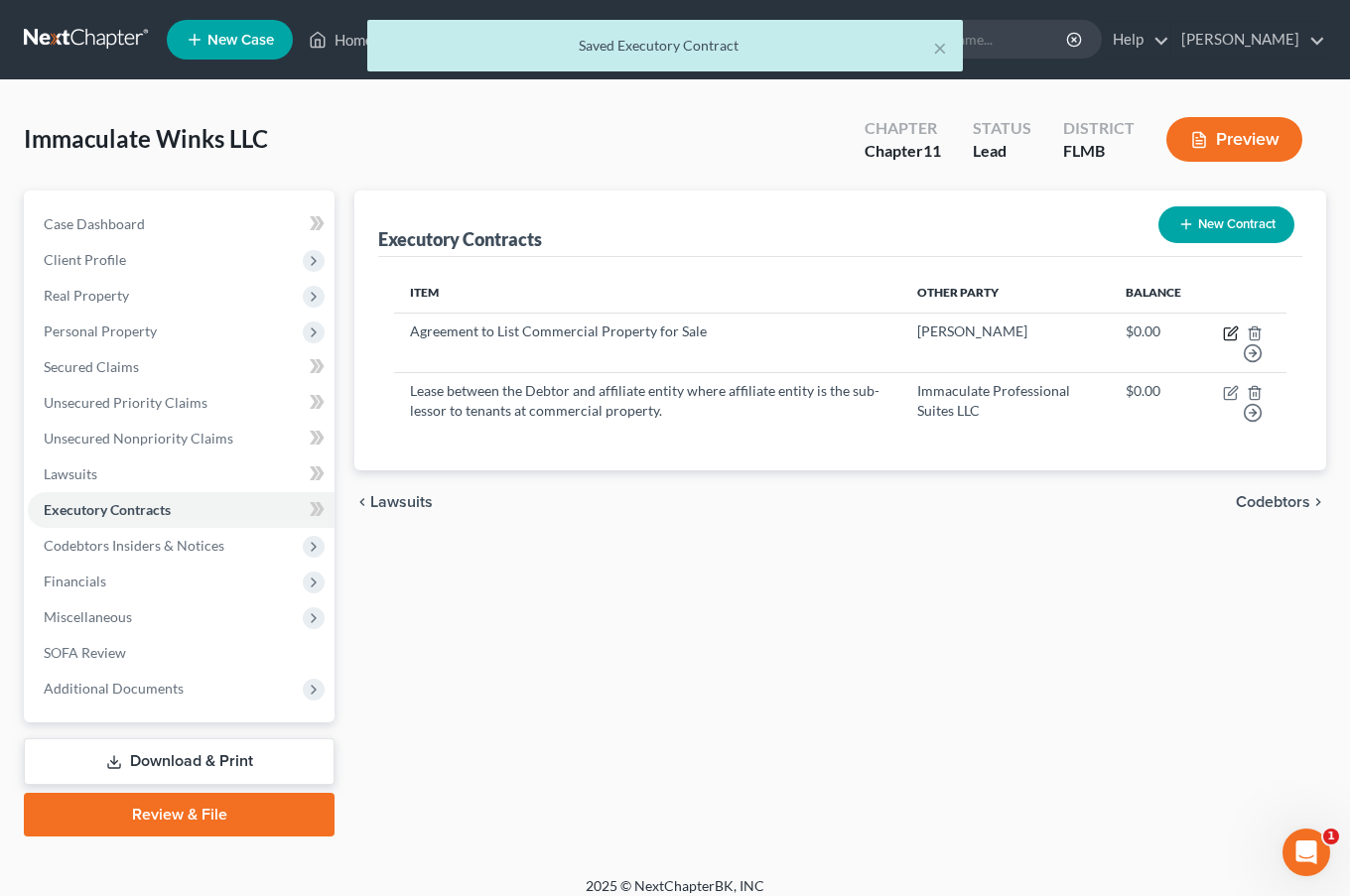
click at [1230, 334] on icon "button" at bounding box center [1232, 330] width 9 height 9
select select "0"
select select "9"
select select "2"
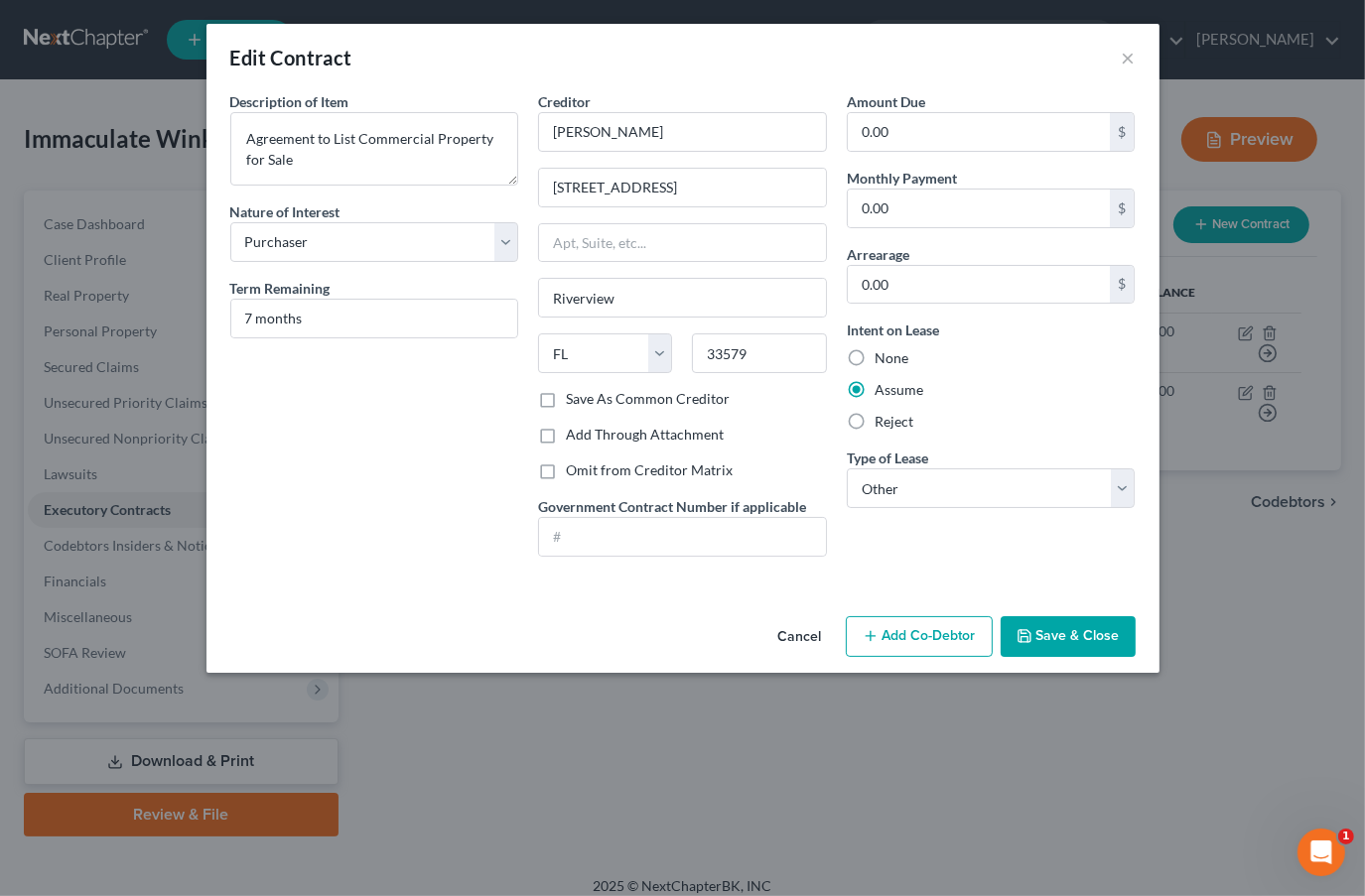
click at [1078, 627] on button "Save & Close" at bounding box center [1068, 637] width 135 height 42
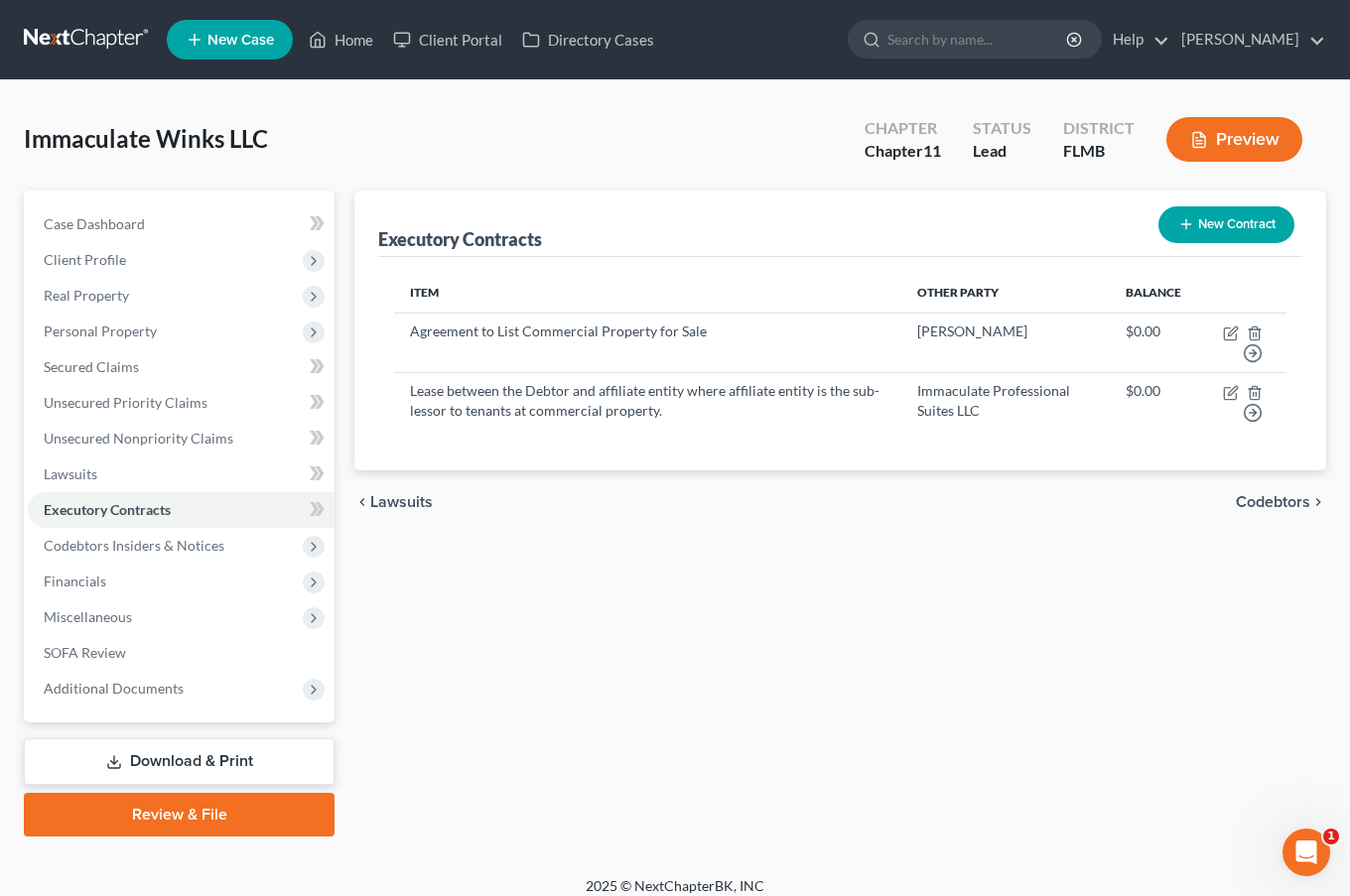
click at [133, 546] on span "Codebtors Insiders & Notices" at bounding box center [134, 545] width 181 height 17
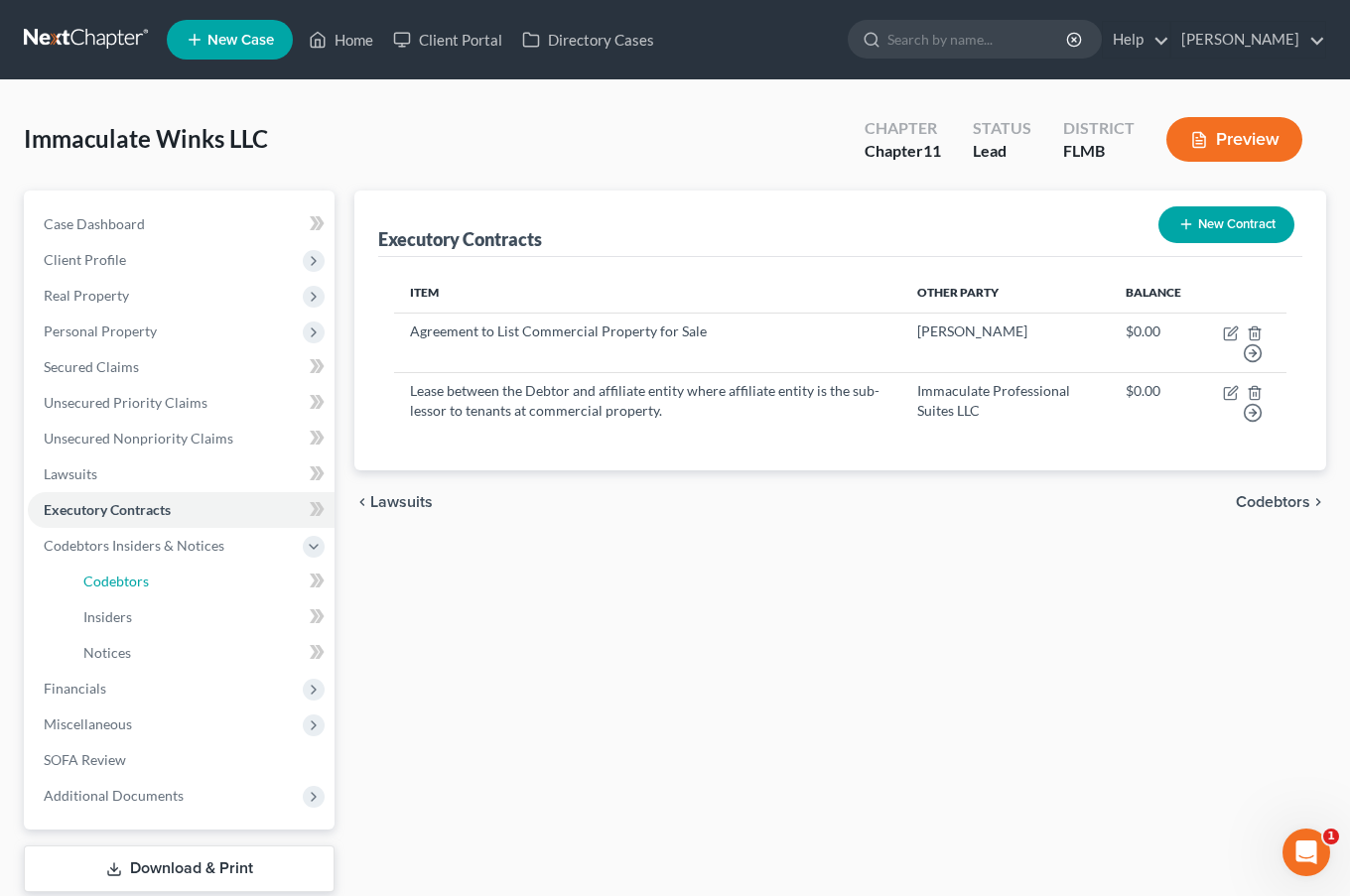
click at [114, 576] on span "Codebtors" at bounding box center [116, 580] width 66 height 17
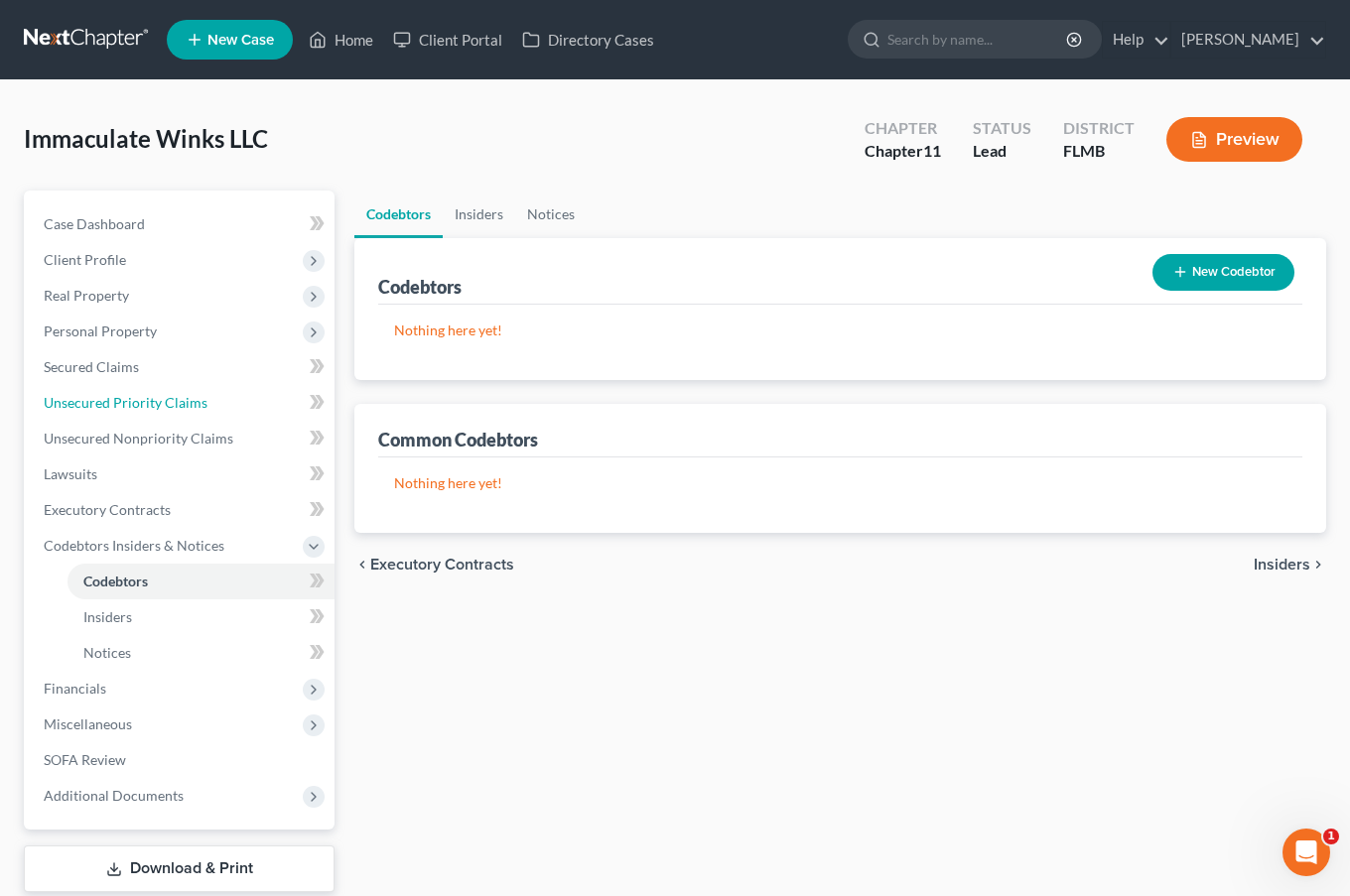
click at [79, 400] on span "Unsecured Priority Claims" at bounding box center [125, 402] width 164 height 17
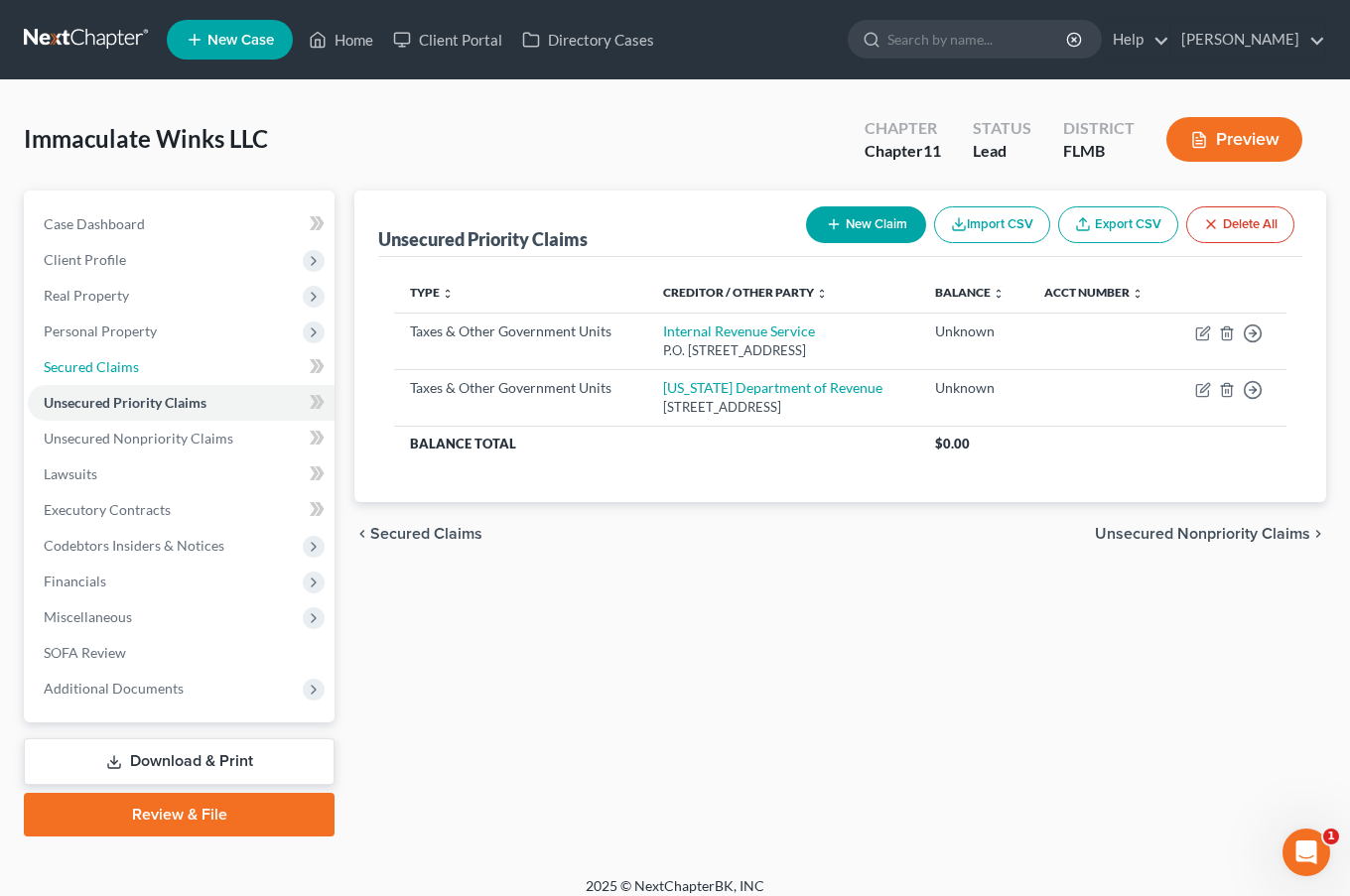
click at [107, 363] on span "Secured Claims" at bounding box center [91, 366] width 95 height 17
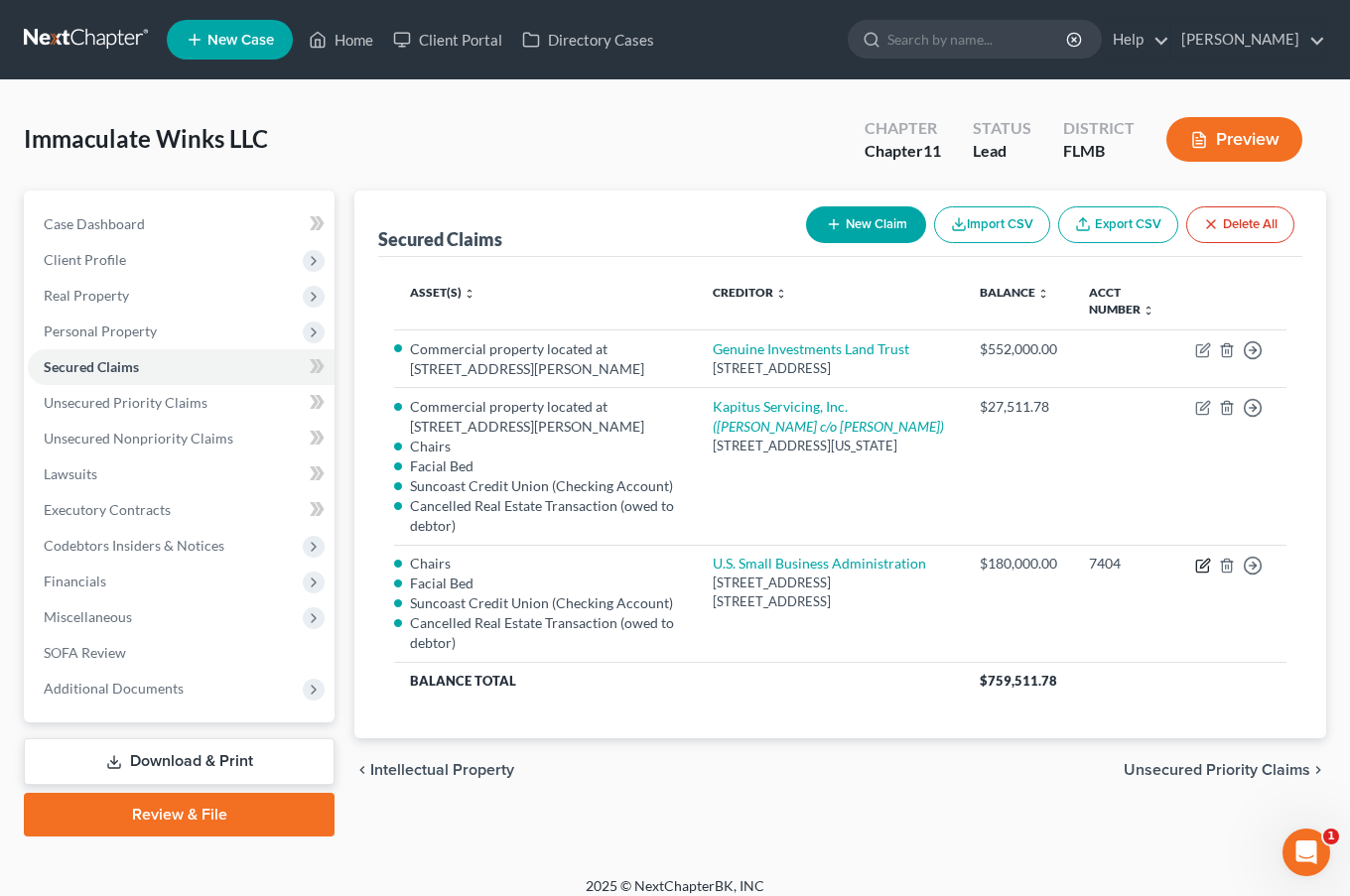
click at [1199, 574] on icon "button" at bounding box center [1203, 566] width 16 height 16
select select "9"
select select "1"
select select
select select "0"
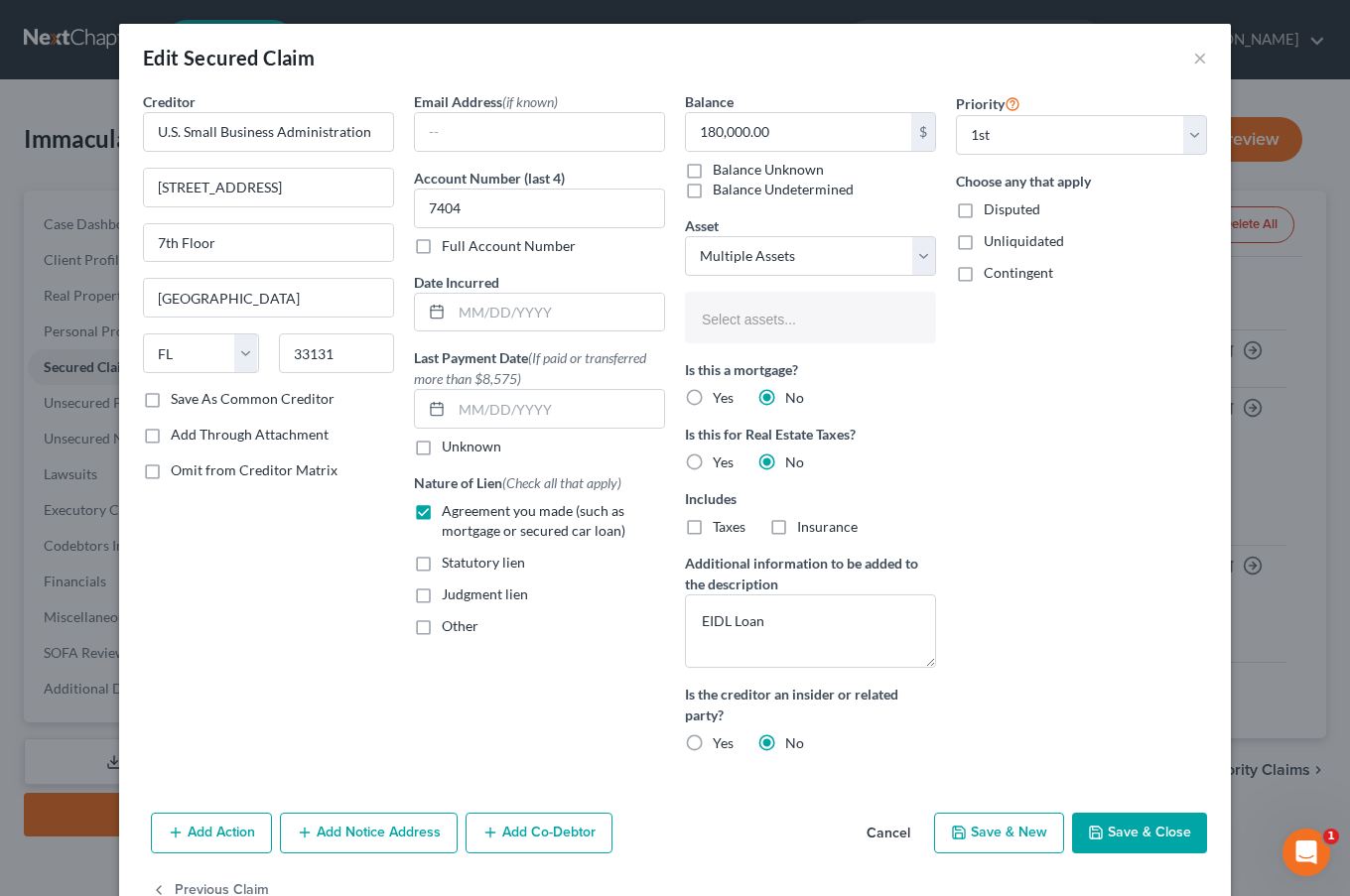
select select "2833802"
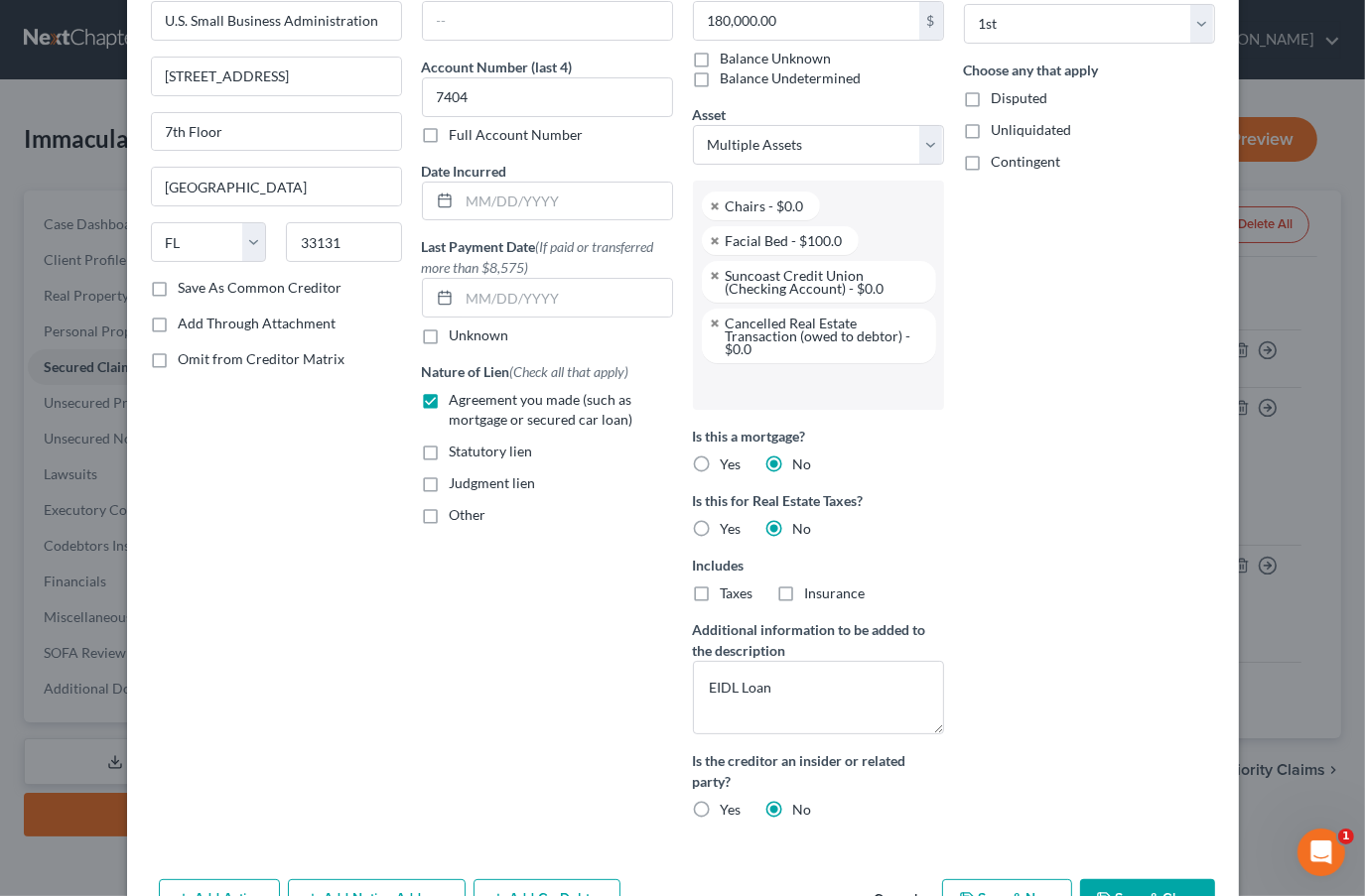
scroll to position [230, 0]
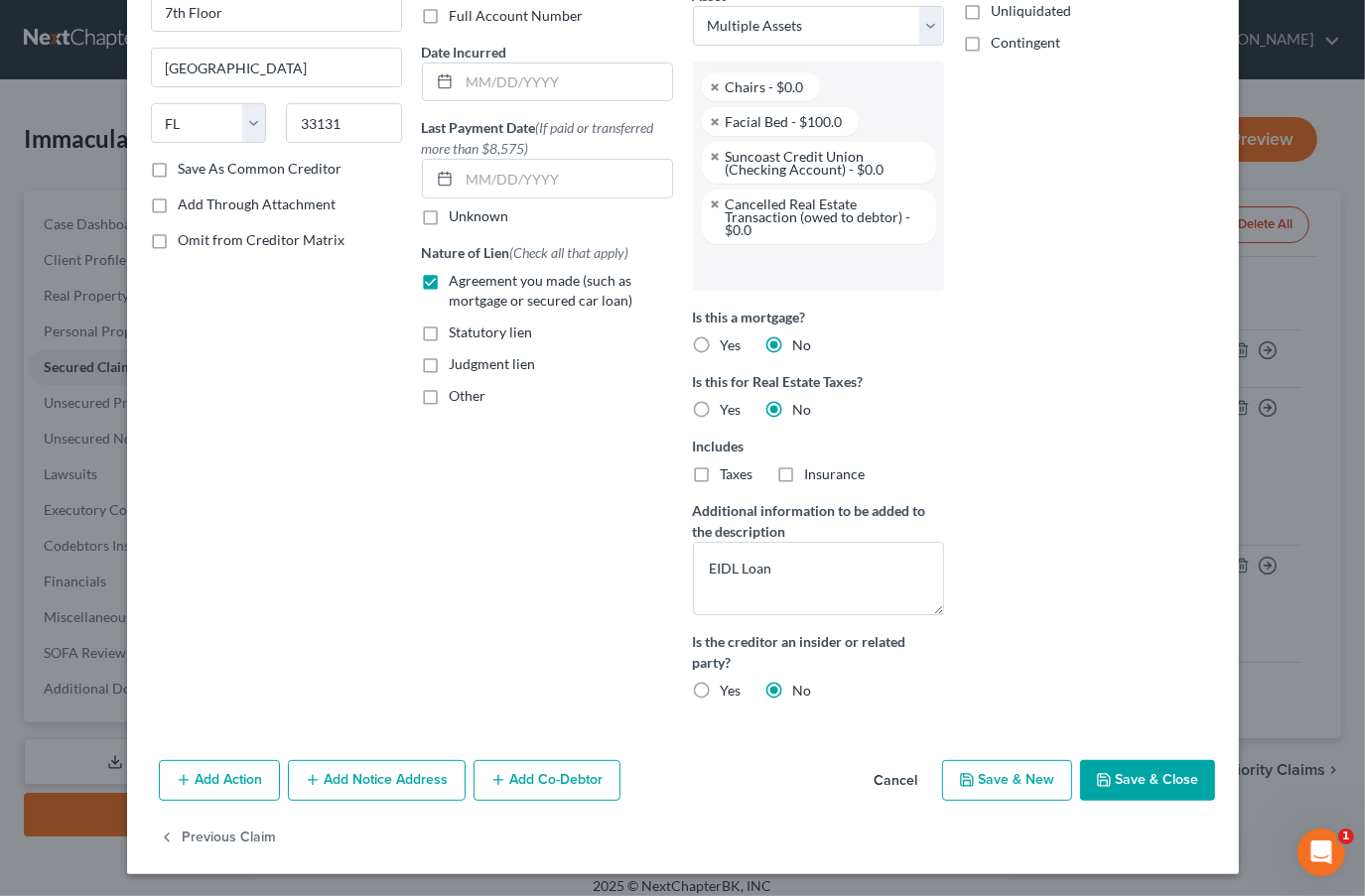
click at [554, 770] on button "Add Co-Debtor" at bounding box center [547, 781] width 147 height 42
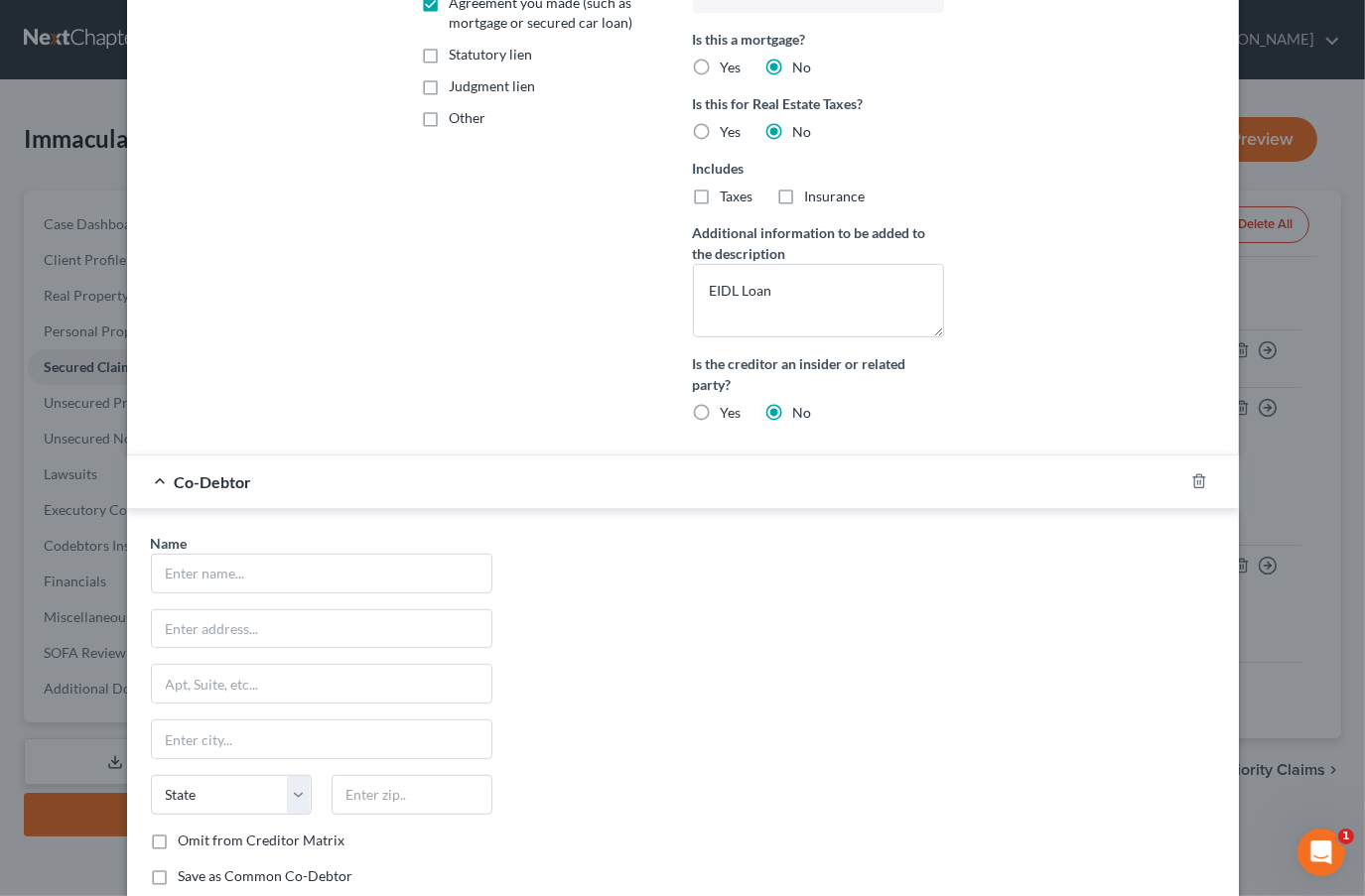
scroll to position [692, 0]
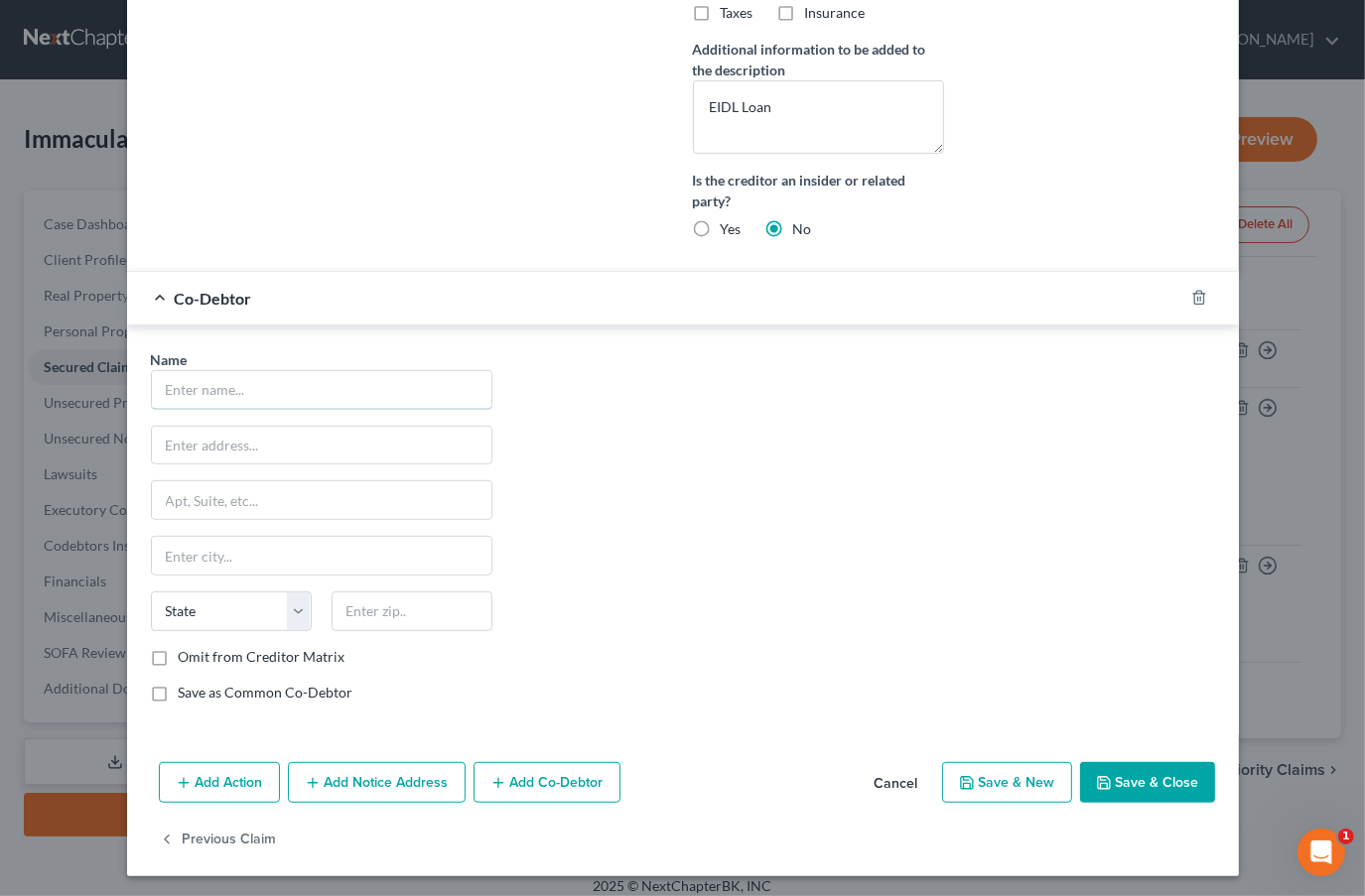
click at [302, 376] on input "text" at bounding box center [322, 390] width 340 height 38
type input "[PERSON_NAME]"
click at [289, 433] on input "text" at bounding box center [322, 446] width 340 height 38
type input "2"
click at [257, 455] on input "text" at bounding box center [322, 446] width 340 height 38
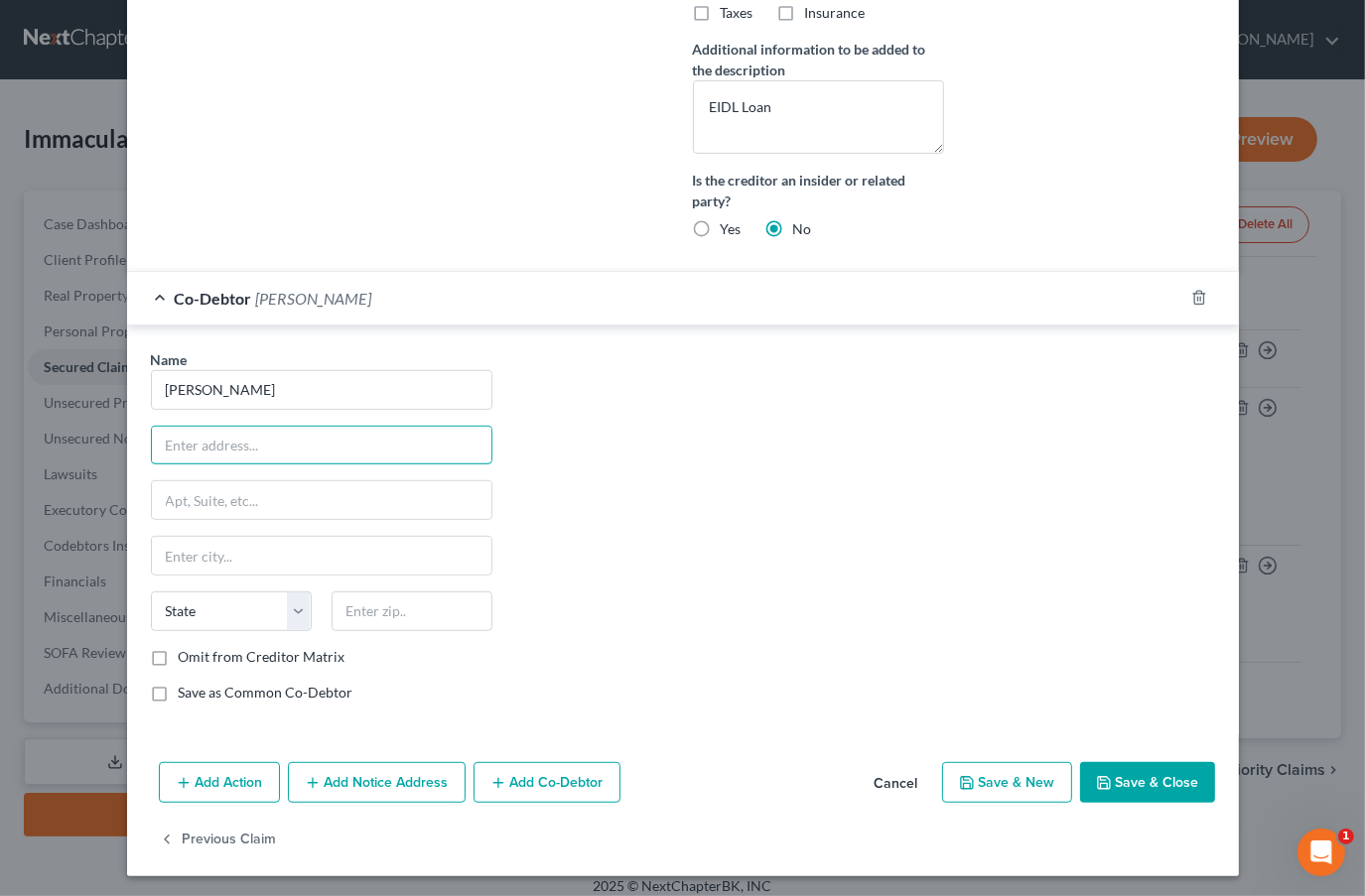
click at [227, 439] on input "text" at bounding box center [322, 446] width 340 height 38
paste input "20201 Still Wind Dr"
type input "[STREET_ADDRESS]"
click at [418, 605] on input "text" at bounding box center [412, 611] width 161 height 40
type input "33647"
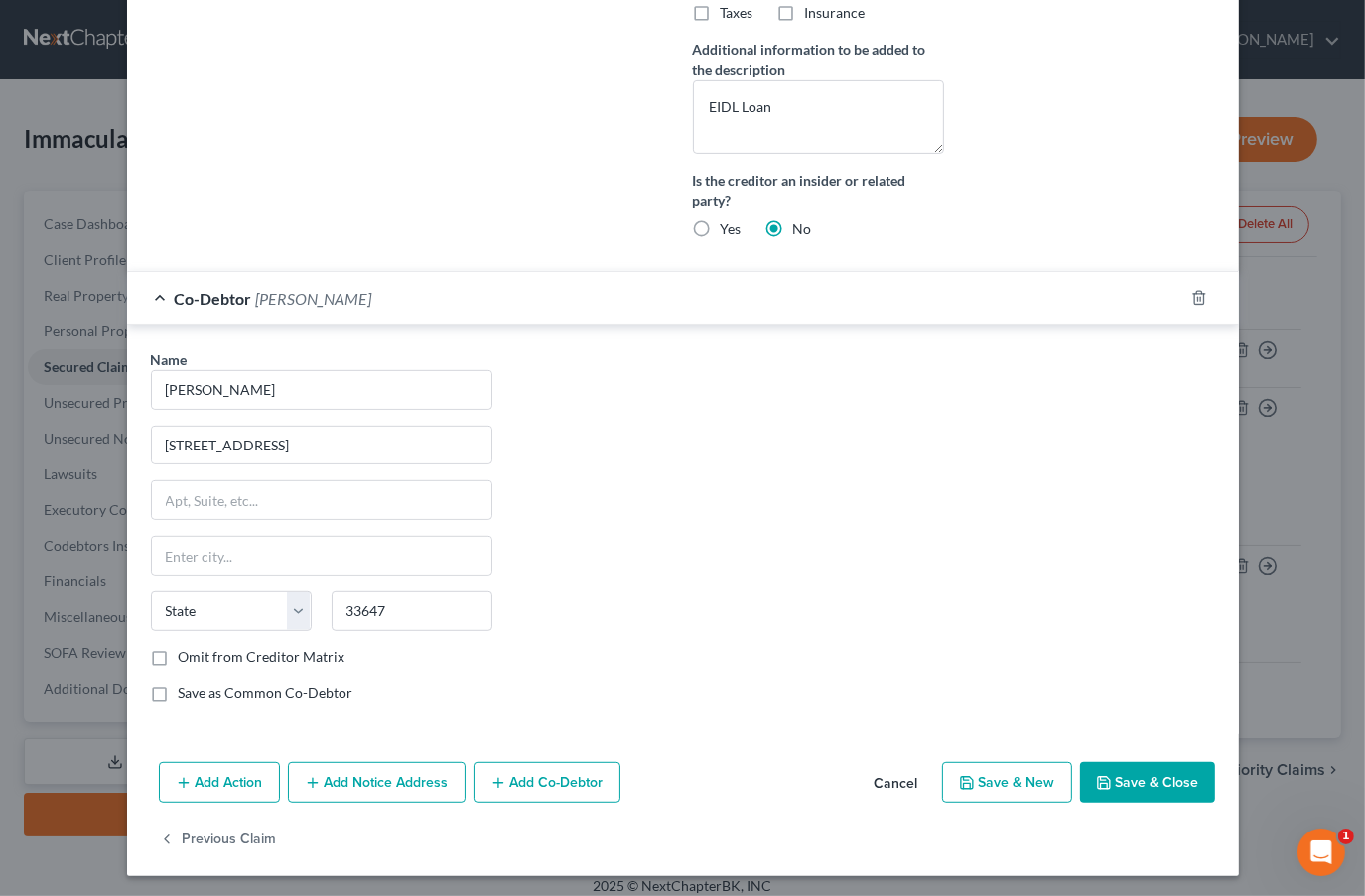
click at [675, 549] on div "Name * [PERSON_NAME] 20201 [GEOGRAPHIC_DATA] [US_STATE] AK AR AZ CA CO CT DE DC…" at bounding box center [683, 534] width 1084 height 369
type input "[GEOGRAPHIC_DATA]"
select select "9"
click at [179, 686] on label "Save as Common Co-Debtor" at bounding box center [266, 693] width 175 height 20
click at [187, 686] on input "Save as Common Co-Debtor" at bounding box center [193, 689] width 13 height 13
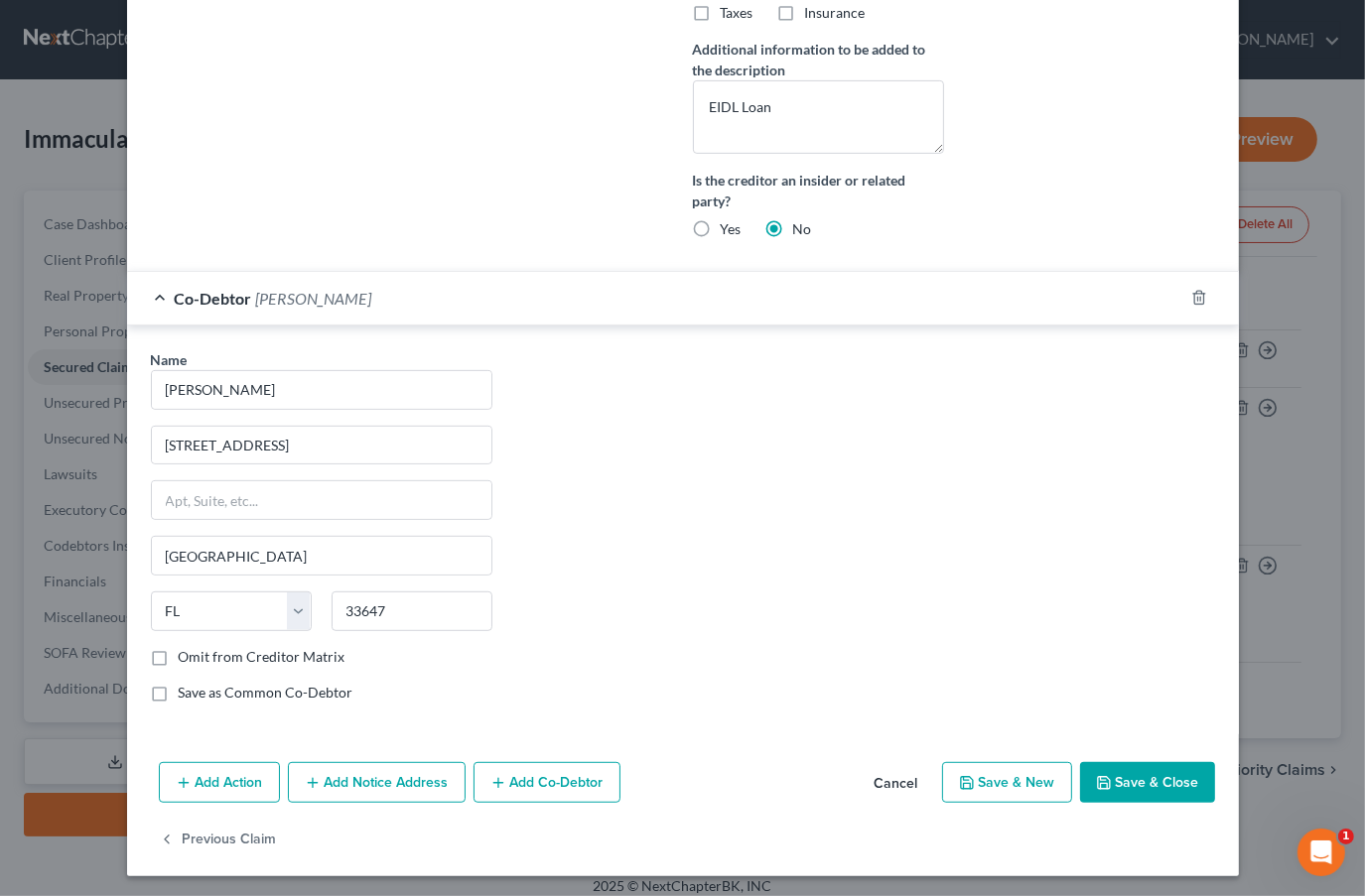
checkbox input "true"
click at [1137, 791] on button "Save & Close" at bounding box center [1148, 783] width 135 height 42
select select
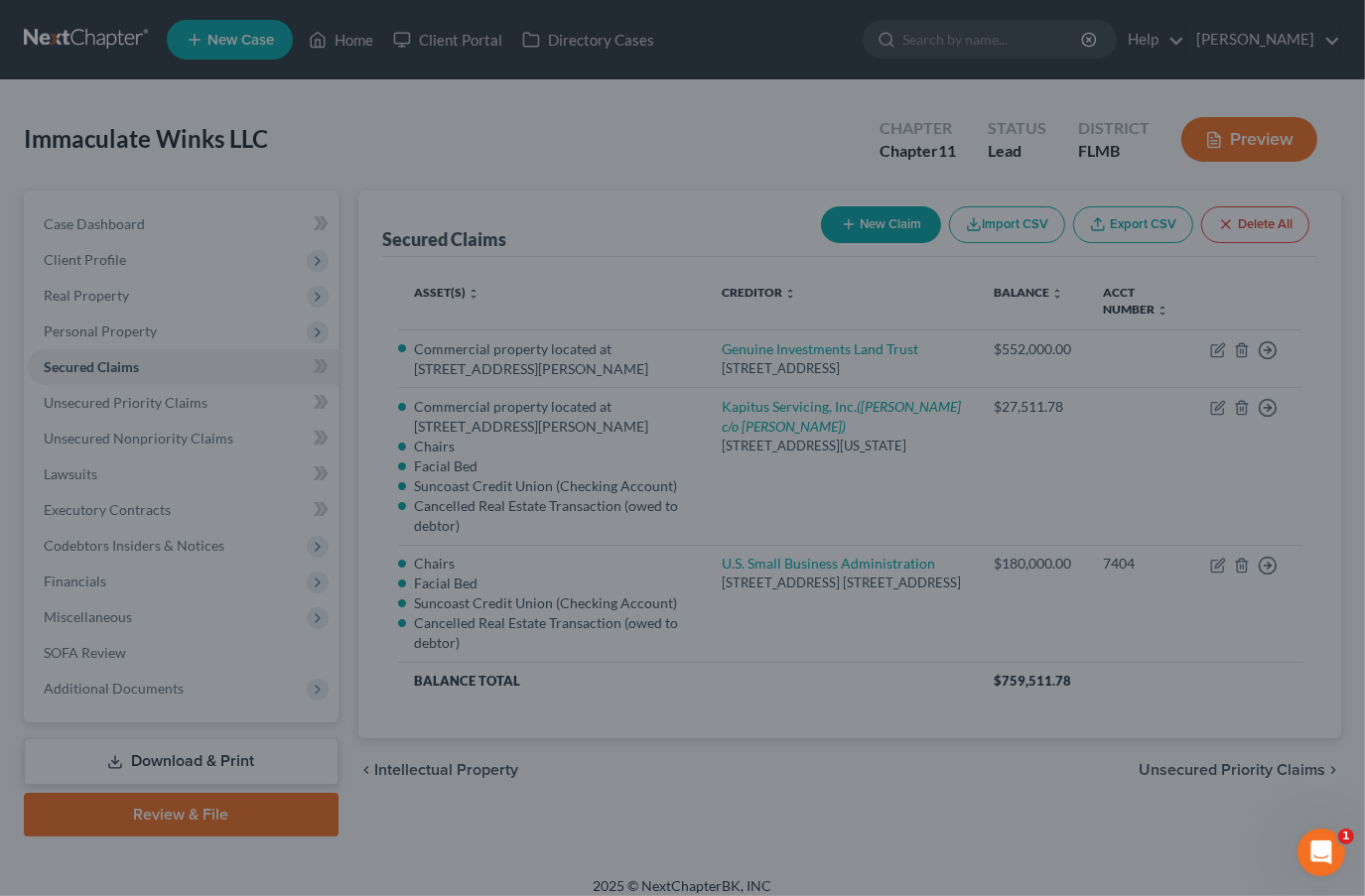
scroll to position [447, 0]
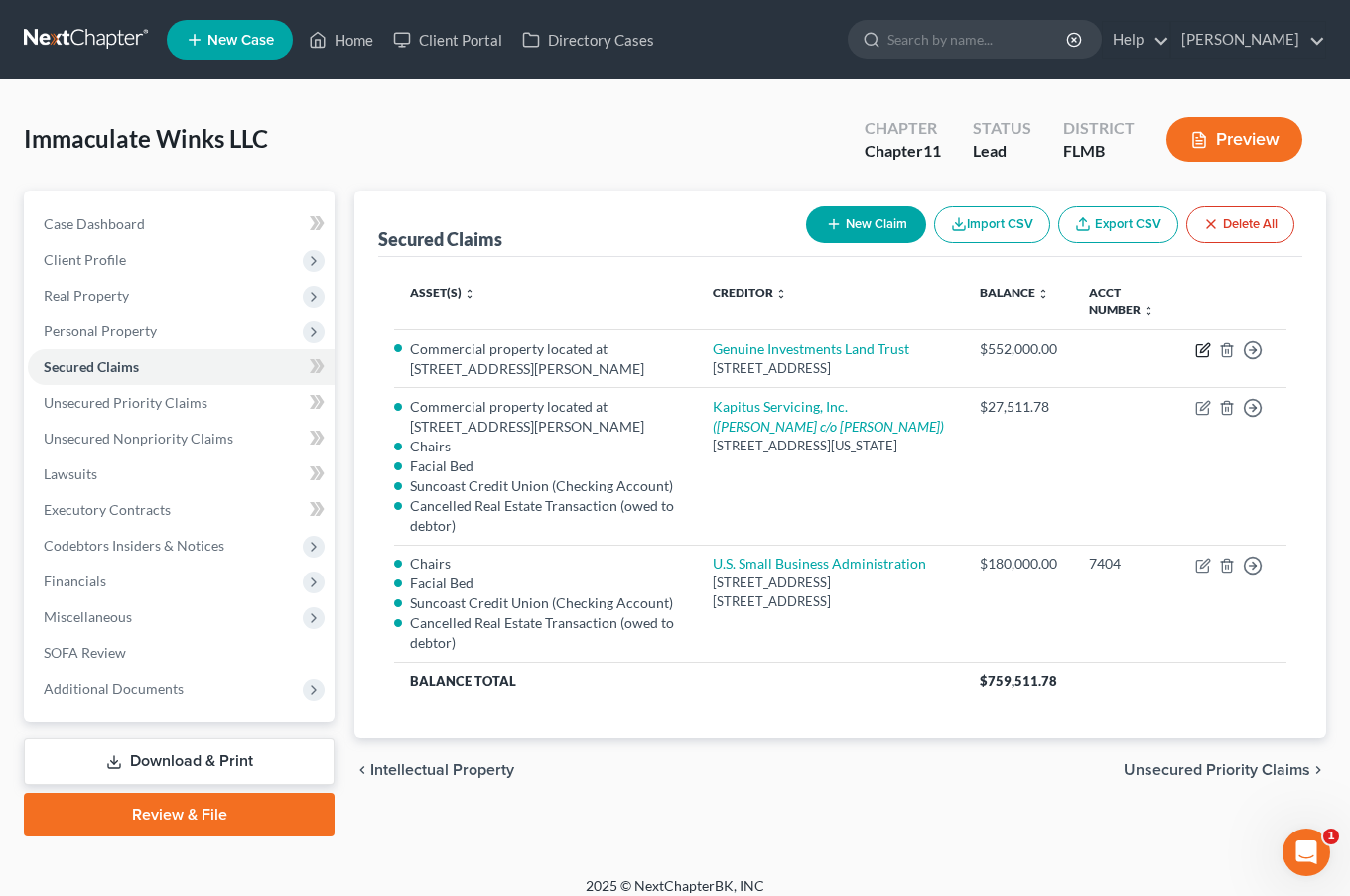
click at [1200, 348] on icon "button" at bounding box center [1204, 347] width 9 height 9
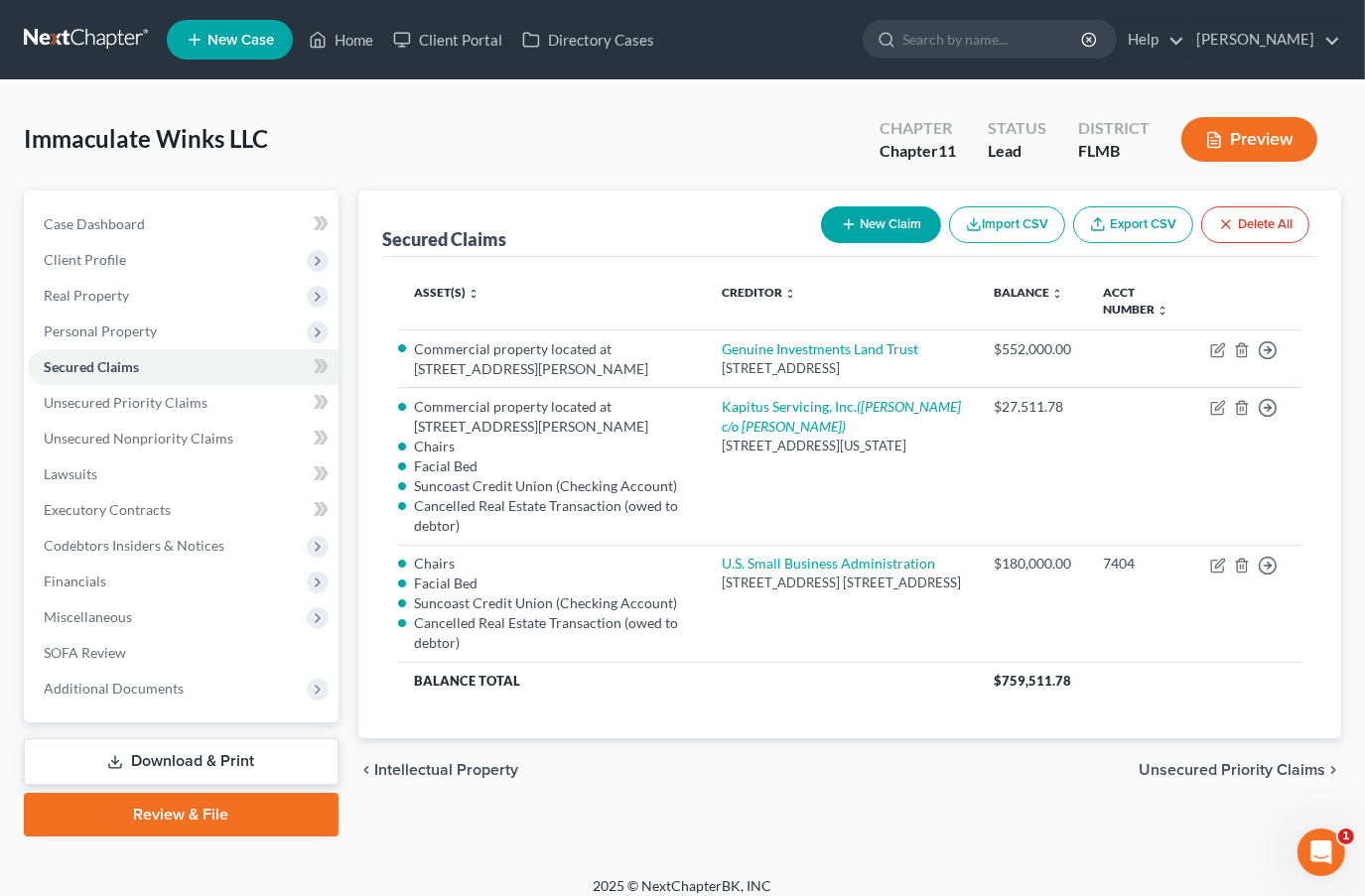
select select "9"
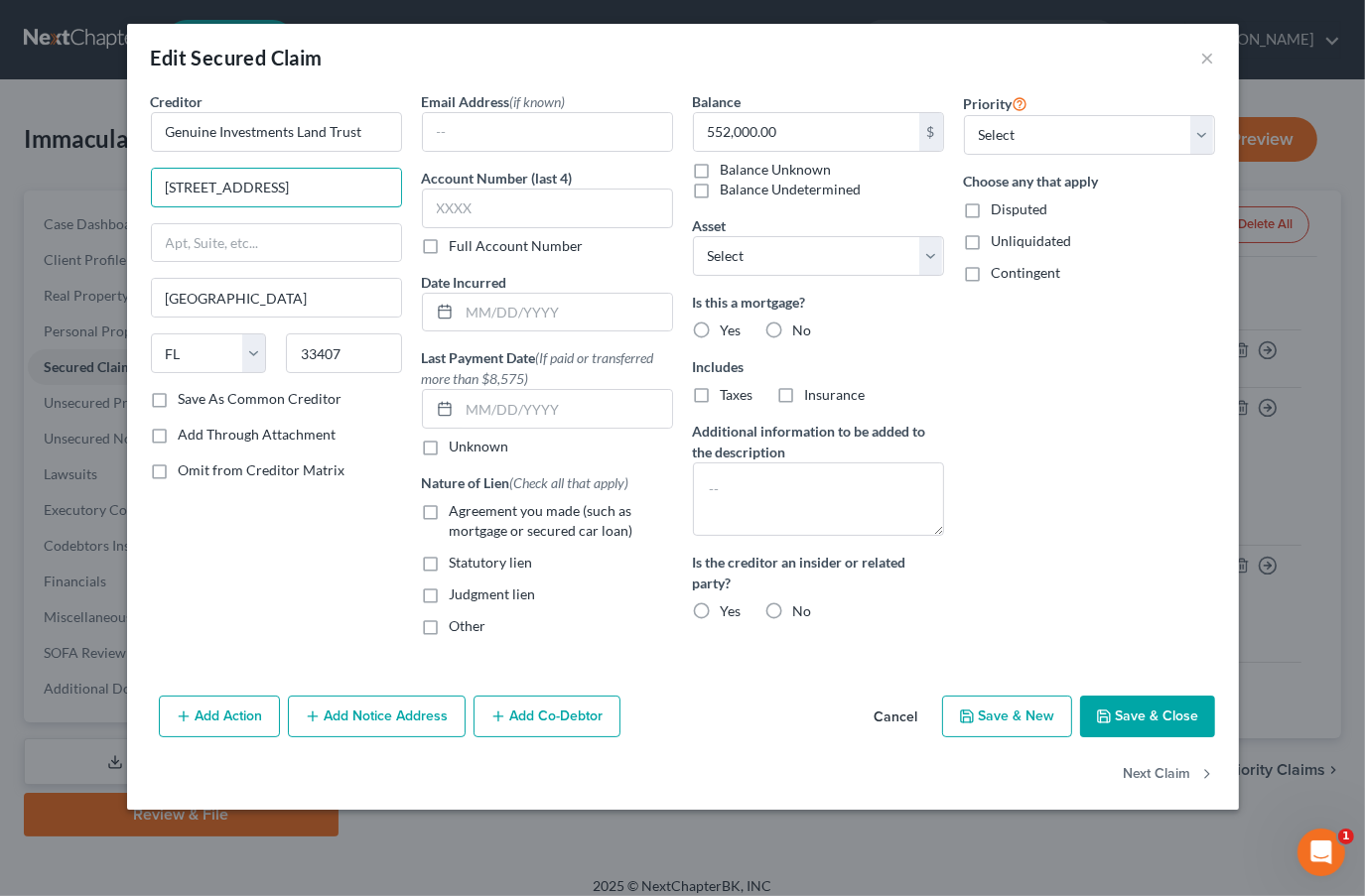
drag, startPoint x: 306, startPoint y: 177, endPoint x: 113, endPoint y: 180, distance: 193.0
click at [113, 180] on div "Edit Secured Claim × Creditor * Genuine Investments Land Trust [STREET_ADDRESS]…" at bounding box center [682, 448] width 1365 height 896
click at [182, 236] on input "text" at bounding box center [276, 243] width 249 height 38
paste input "[STREET_ADDRESS]"
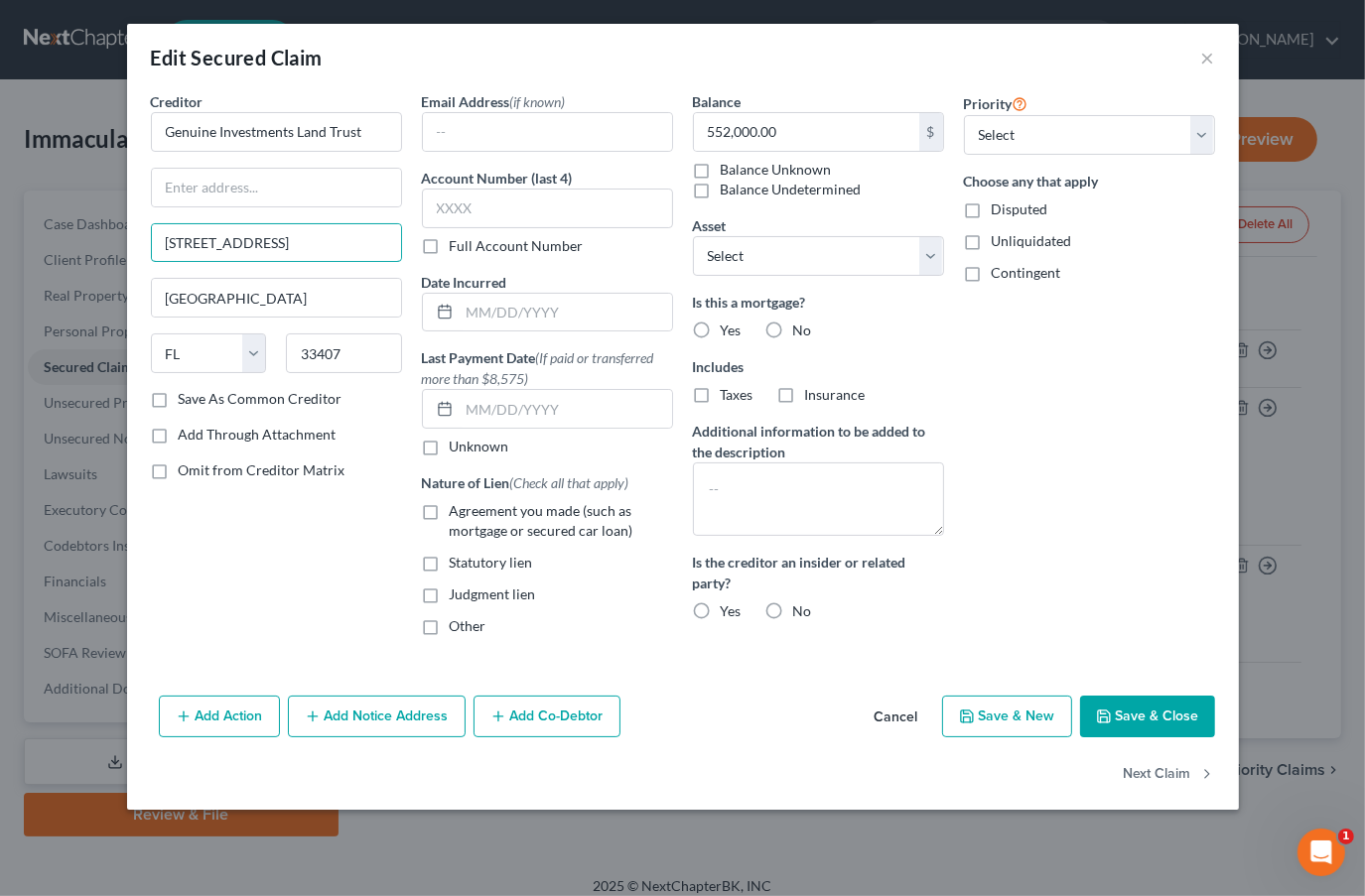
type input "[STREET_ADDRESS]"
click at [188, 178] on input "text" at bounding box center [276, 188] width 249 height 38
type input "c/o [PERSON_NAME] as Trustee"
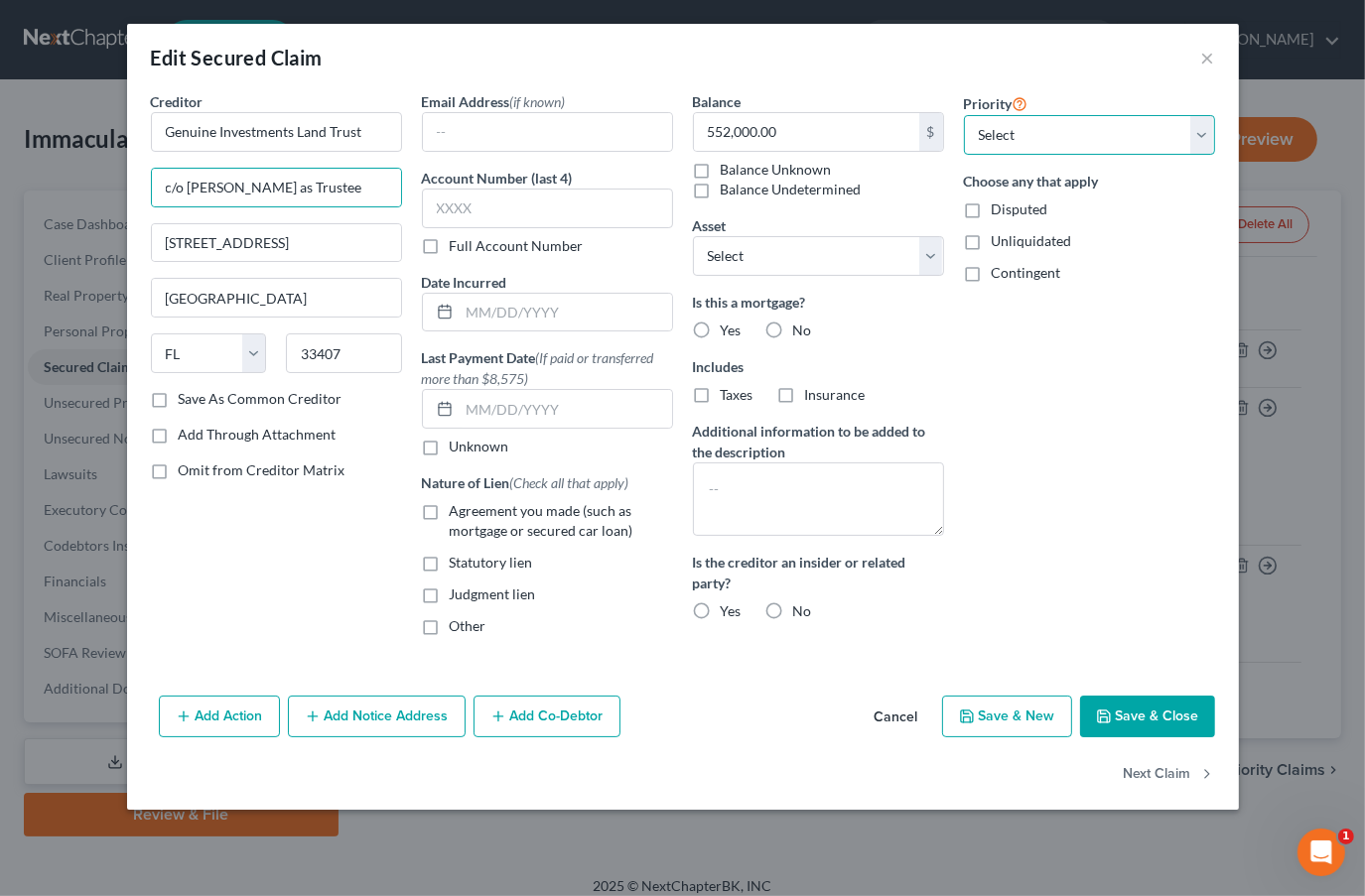
click at [1083, 137] on select "Select 1st 2nd 4th 5th 6th 7th 8th 9th 10th 11th 12th 13th 14th 15th 16th 17th …" at bounding box center [1089, 135] width 251 height 40
select select "0"
click at [964, 115] on select "Select 1st 2nd 4th 5th 6th 7th 8th 9th 10th 11th 12th 13th 14th 15th 16th 17th …" at bounding box center [1089, 135] width 251 height 40
click at [793, 608] on label "No" at bounding box center [802, 611] width 19 height 20
click at [801, 608] on input "No" at bounding box center [807, 607] width 13 height 13
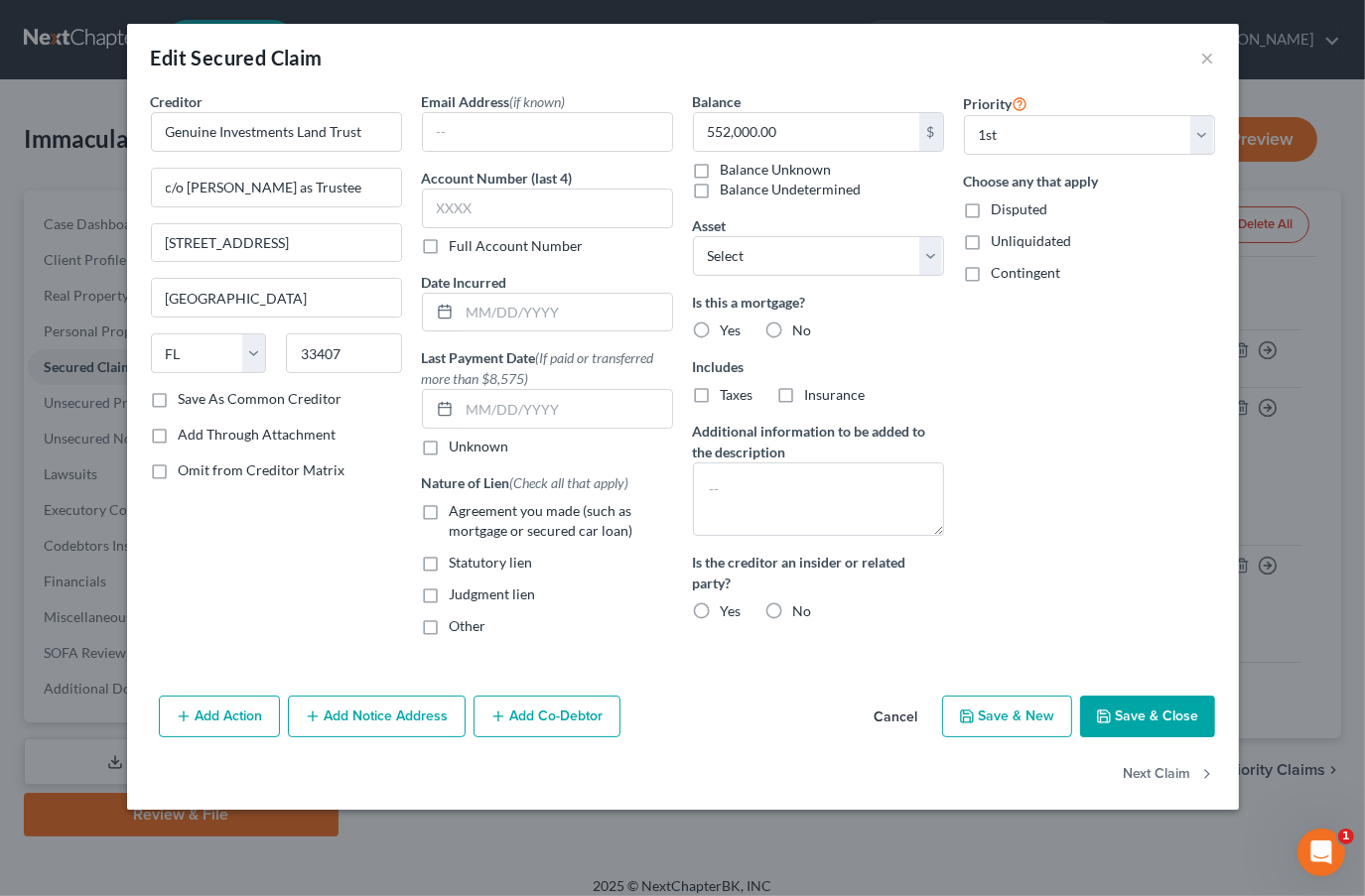
radio input "true"
click at [721, 324] on label "Yes" at bounding box center [731, 330] width 21 height 20
click at [729, 324] on input "Yes" at bounding box center [735, 326] width 13 height 13
radio input "true"
click at [1137, 713] on button "Save & Close" at bounding box center [1148, 716] width 135 height 42
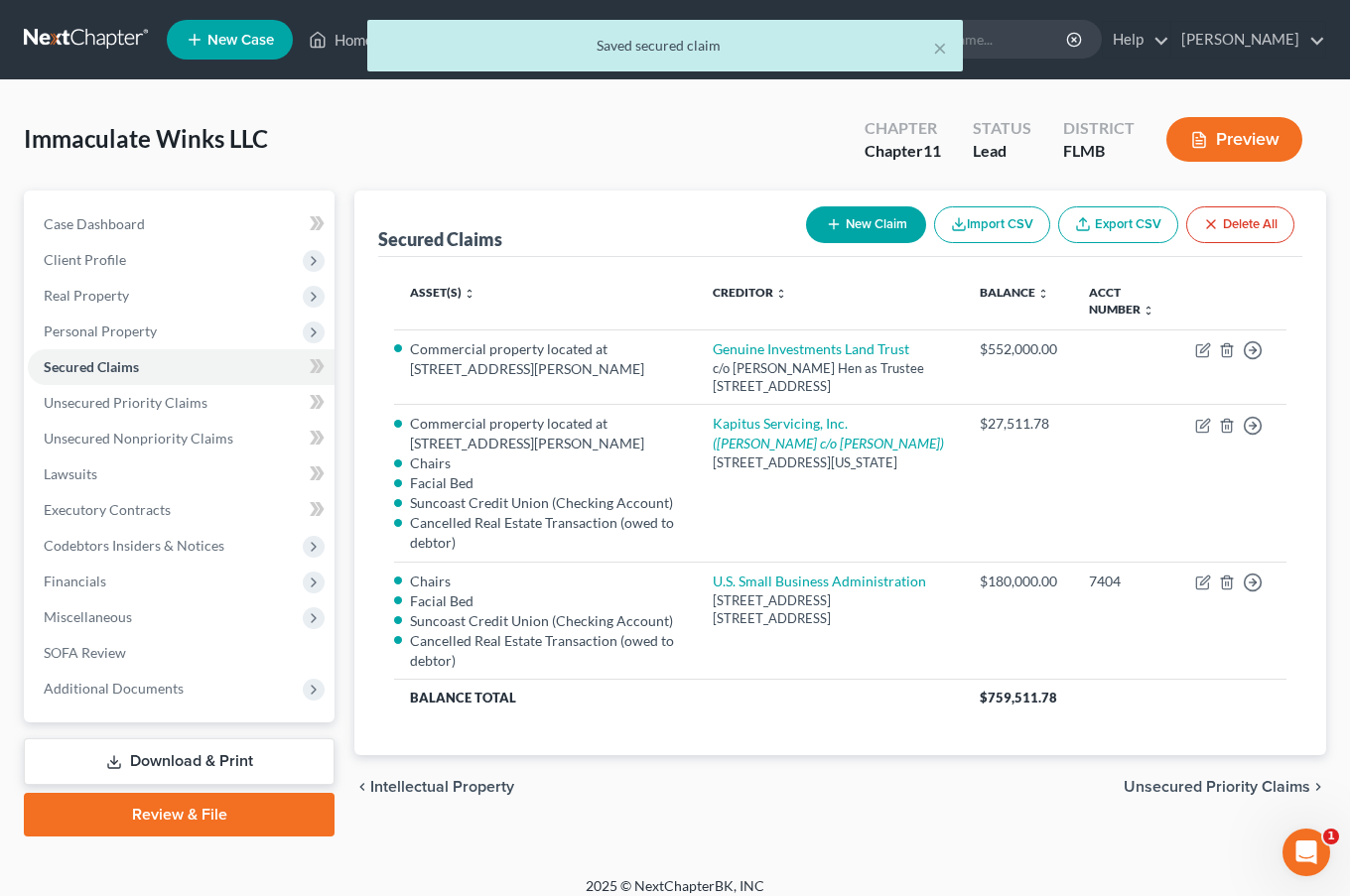
click at [1201, 412] on td "Move to E Move to F Move to G Move to Notice Only" at bounding box center [1233, 483] width 107 height 157
click at [1201, 418] on icon "button" at bounding box center [1203, 426] width 16 height 16
select select "35"
select select "1"
select select
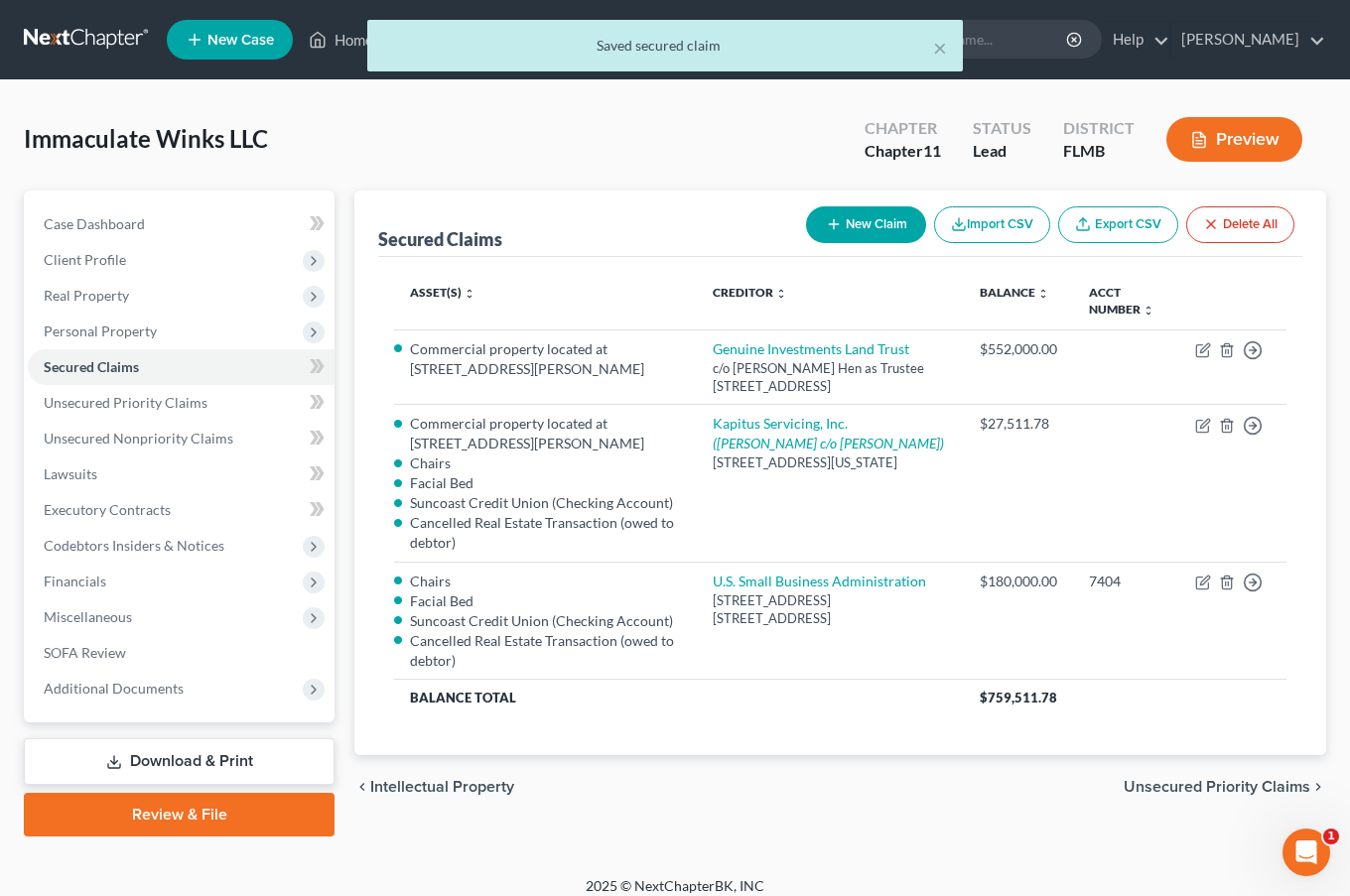
select select "2"
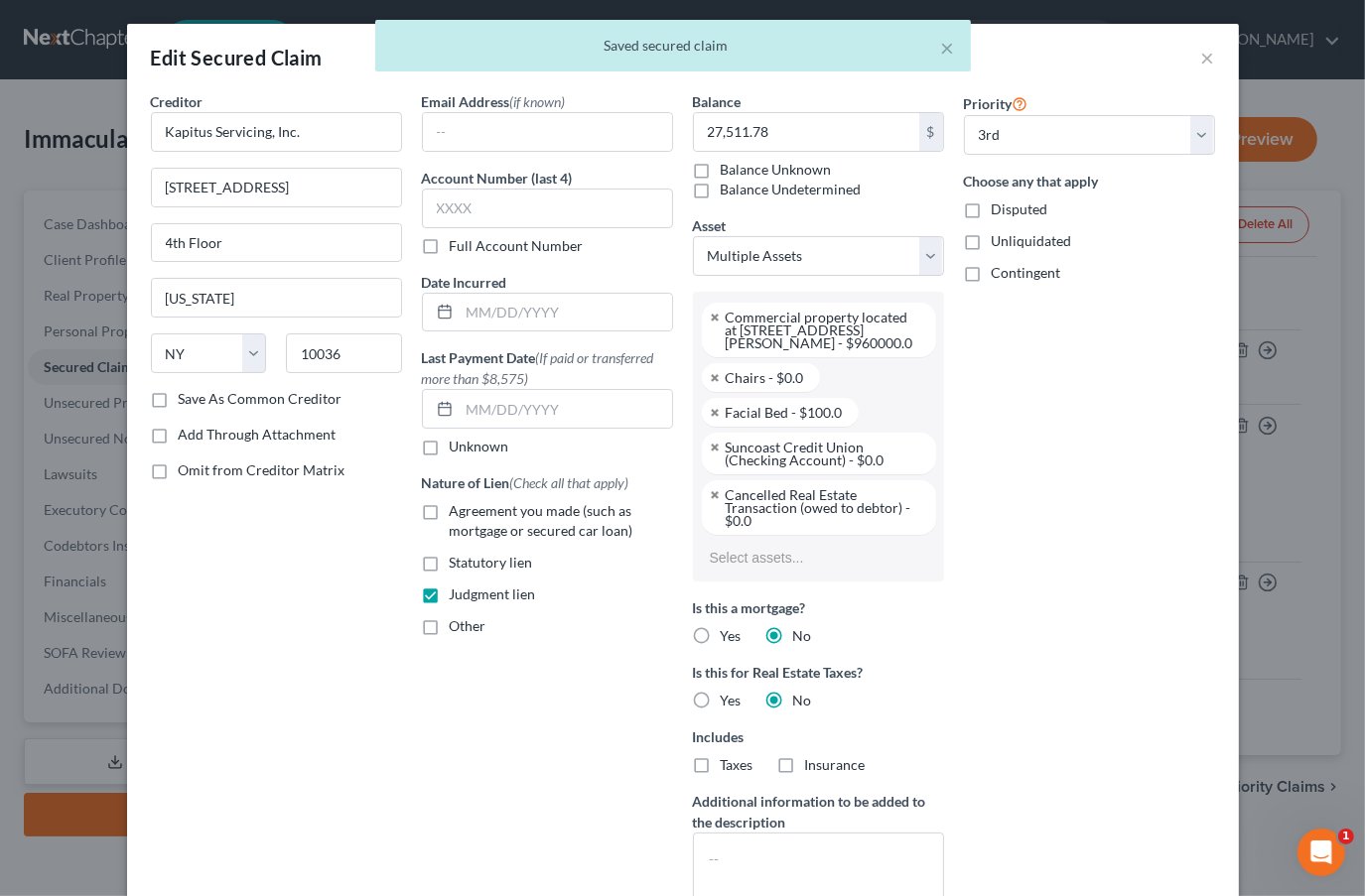
select select "2833801"
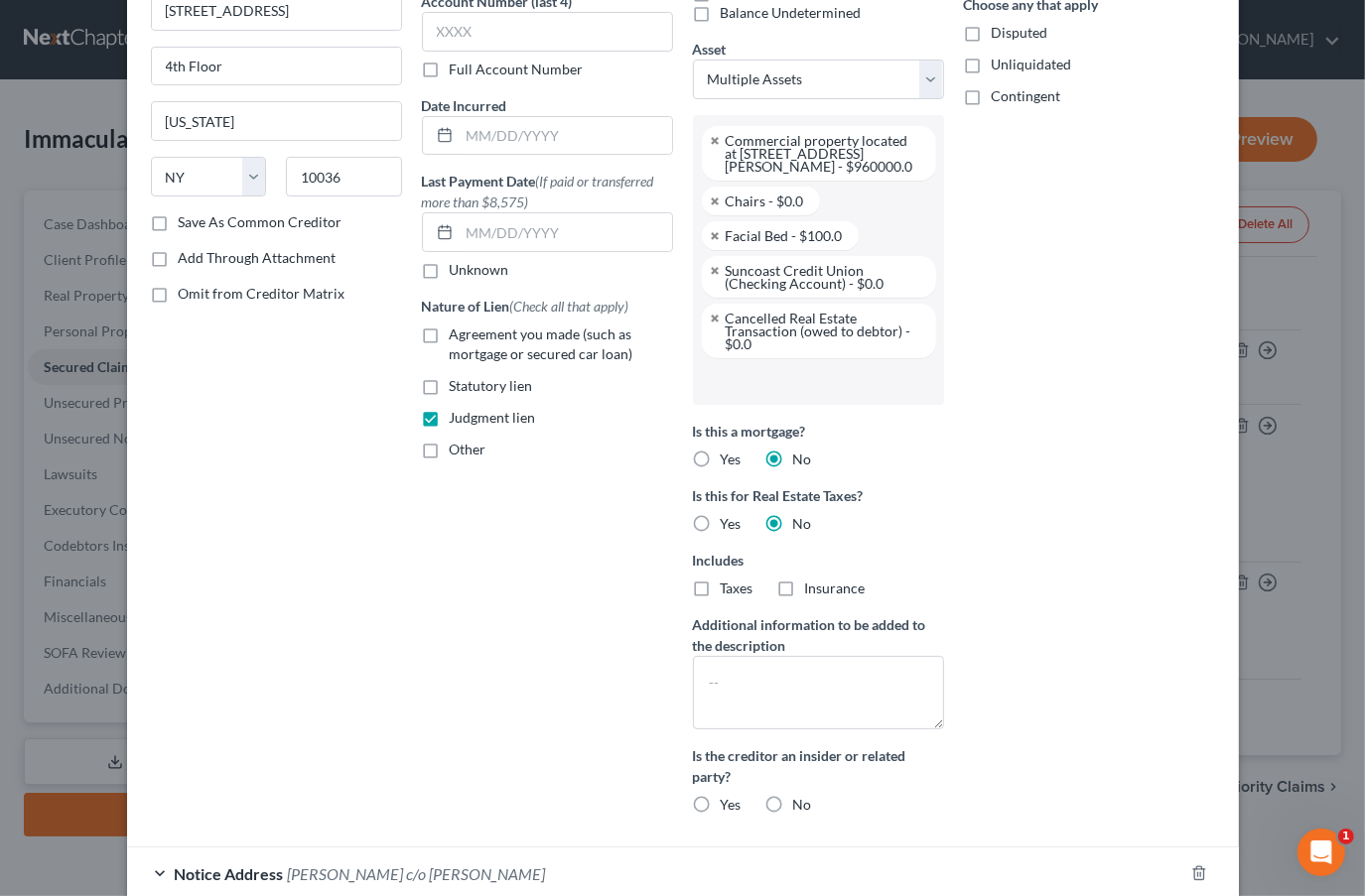
scroll to position [345, 0]
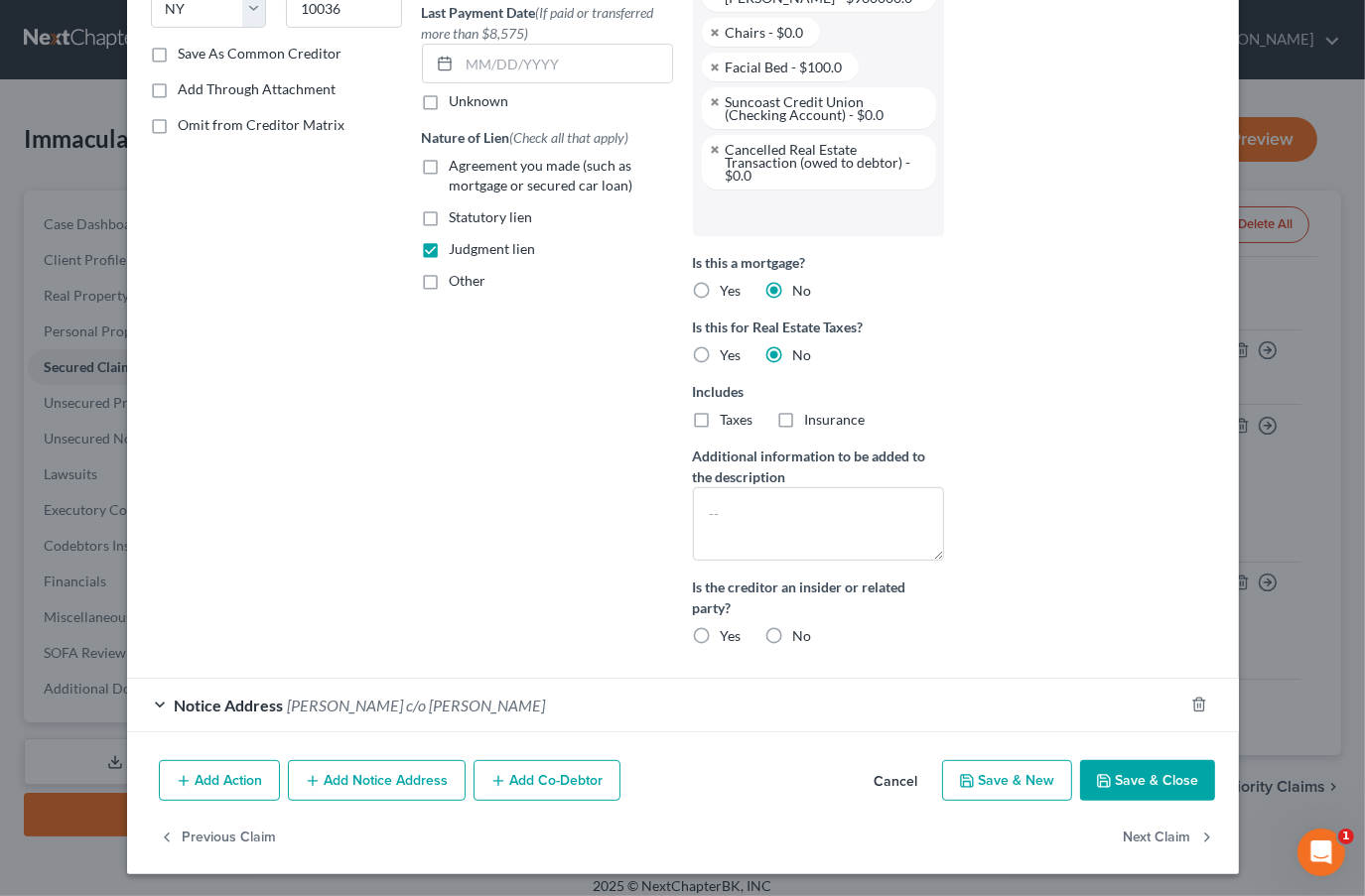
click at [503, 773] on button "Add Co-Debtor" at bounding box center [547, 781] width 147 height 42
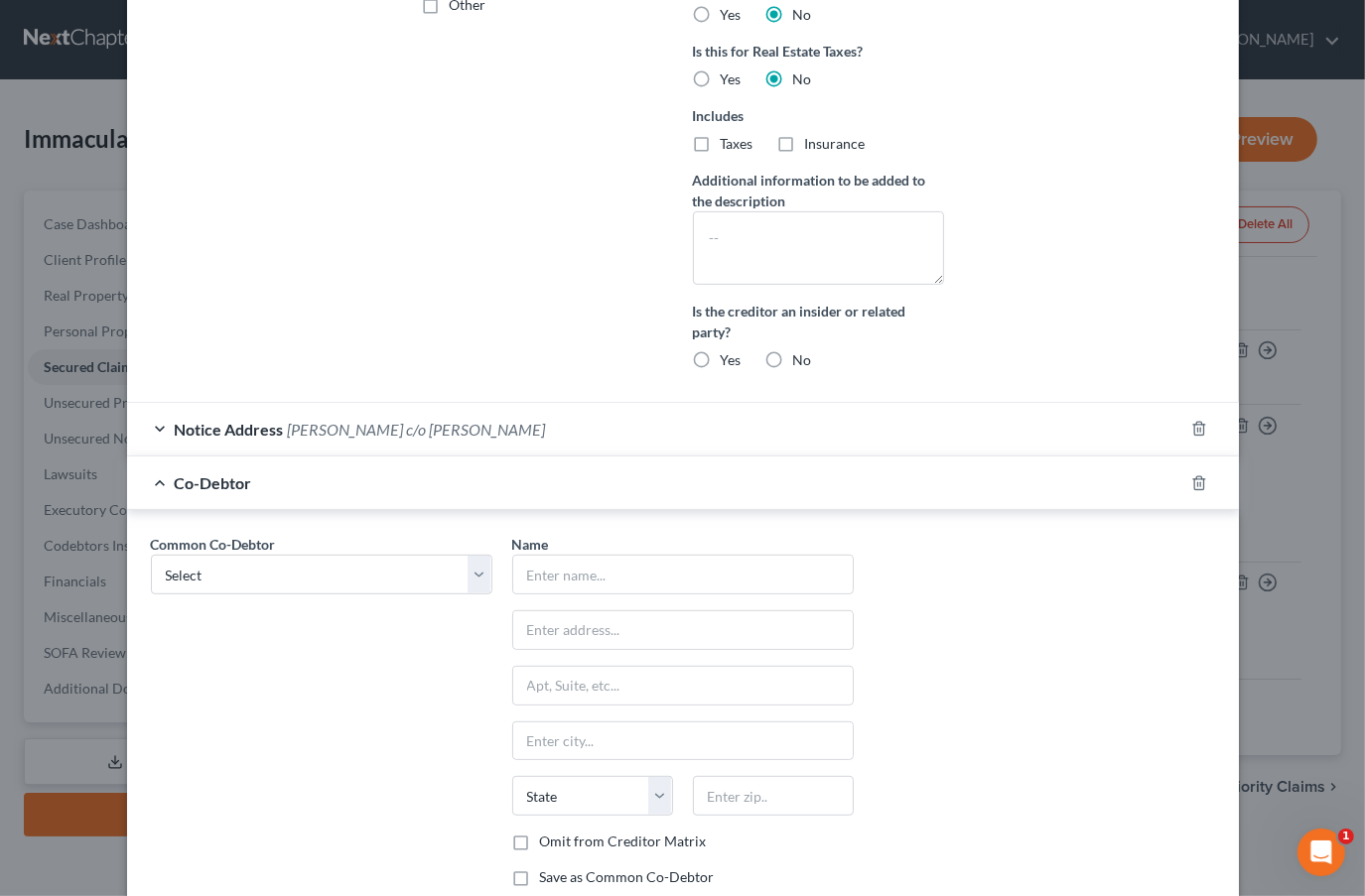
scroll to position [806, 0]
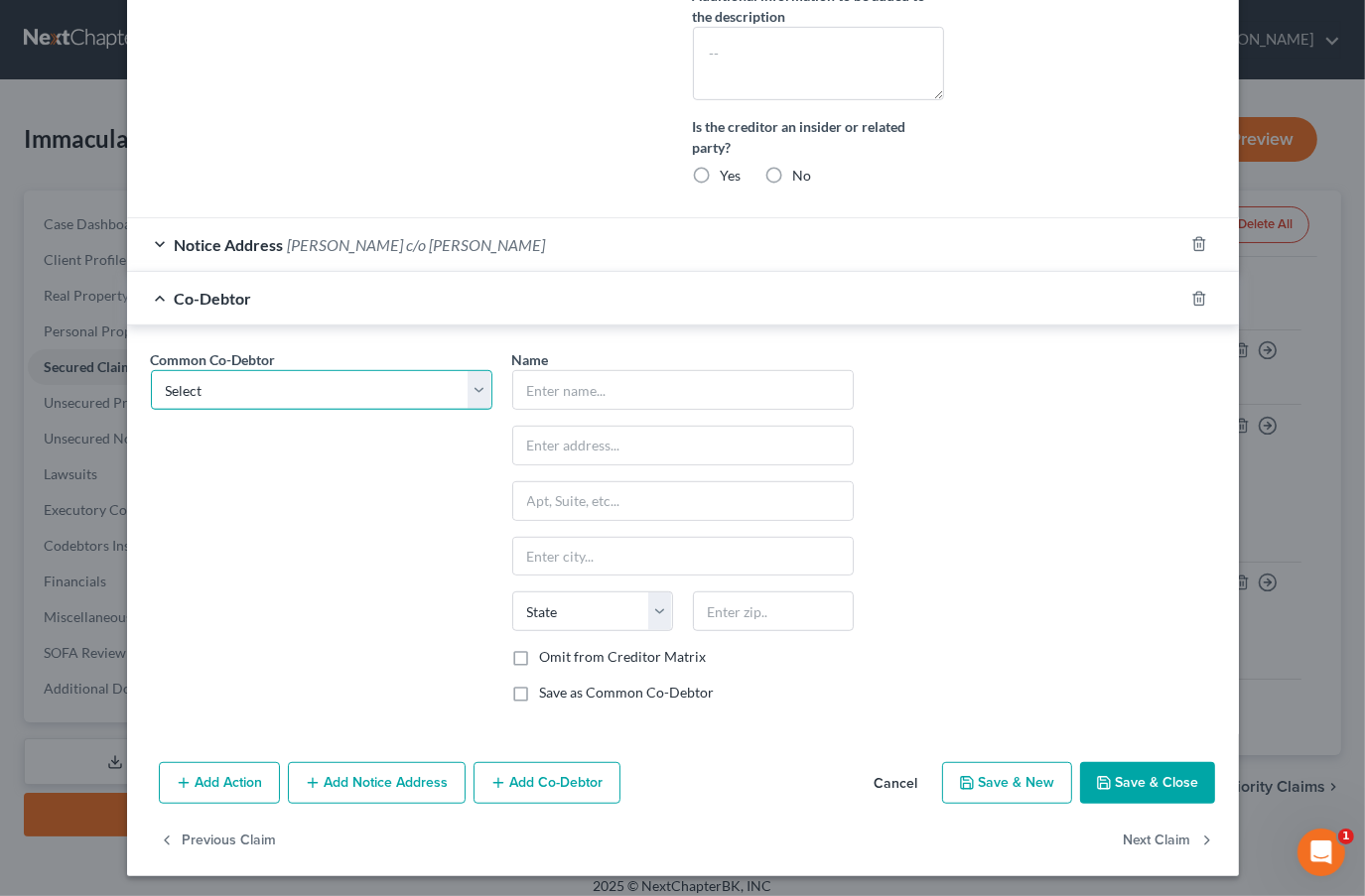
click at [273, 392] on select "Select [PERSON_NAME]" at bounding box center [322, 390] width 341 height 40
select select "0"
click at [151, 370] on select "Select [PERSON_NAME]" at bounding box center [322, 390] width 341 height 40
type input "[PERSON_NAME]"
type input "[STREET_ADDRESS]"
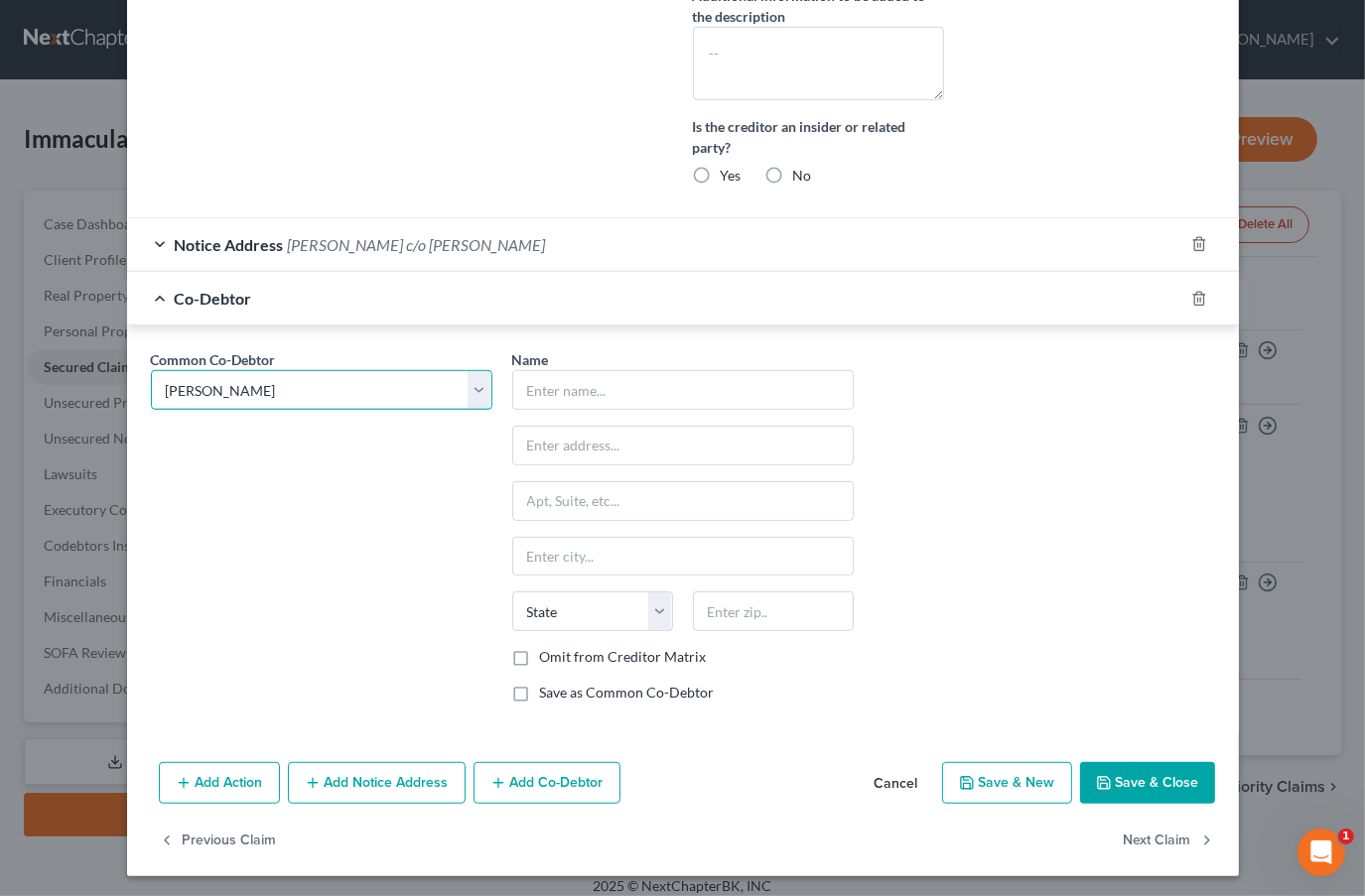
type input "[GEOGRAPHIC_DATA]"
select select "9"
type input "33647"
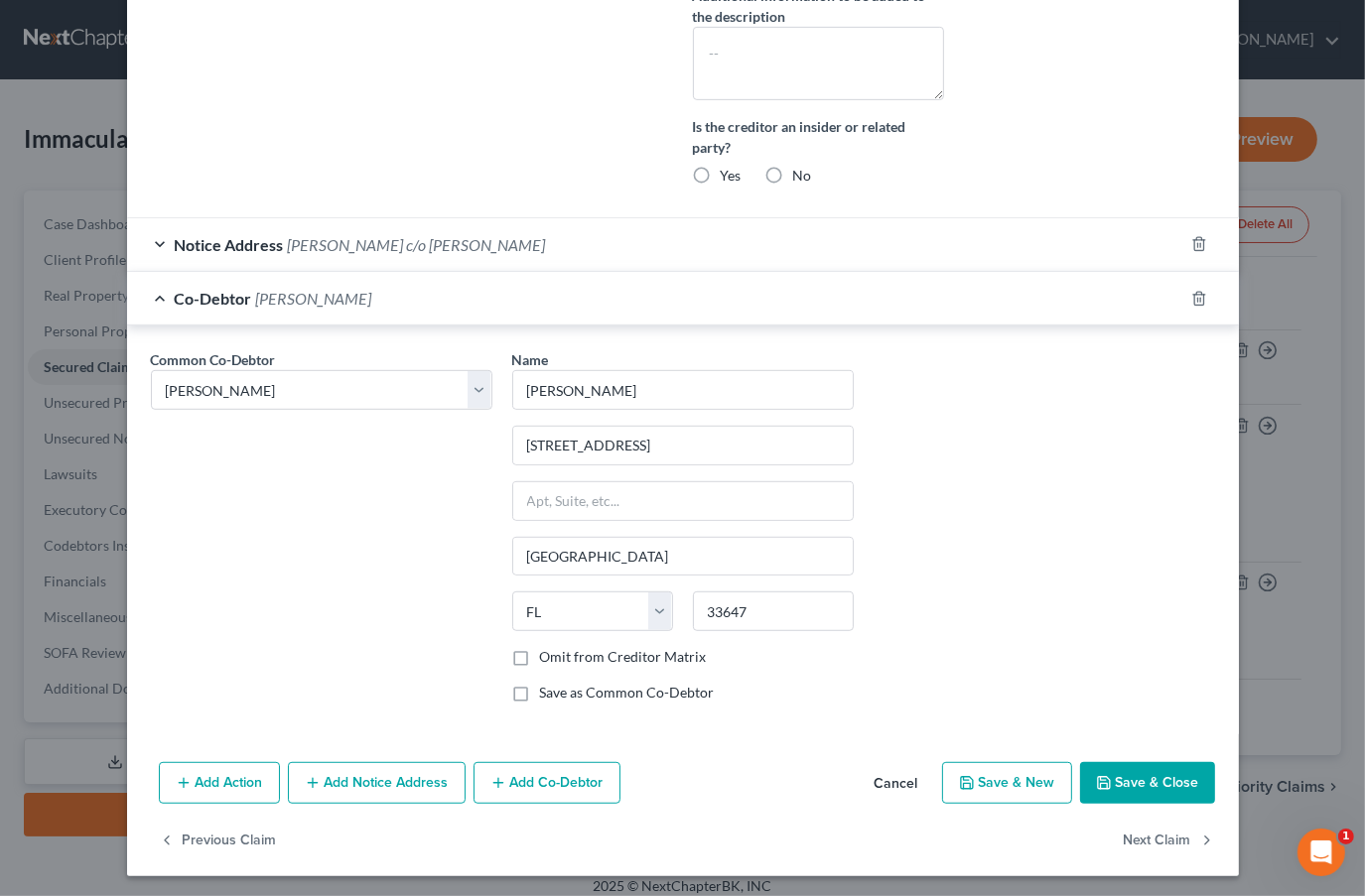
click at [1152, 783] on button "Save & Close" at bounding box center [1148, 783] width 135 height 42
select select
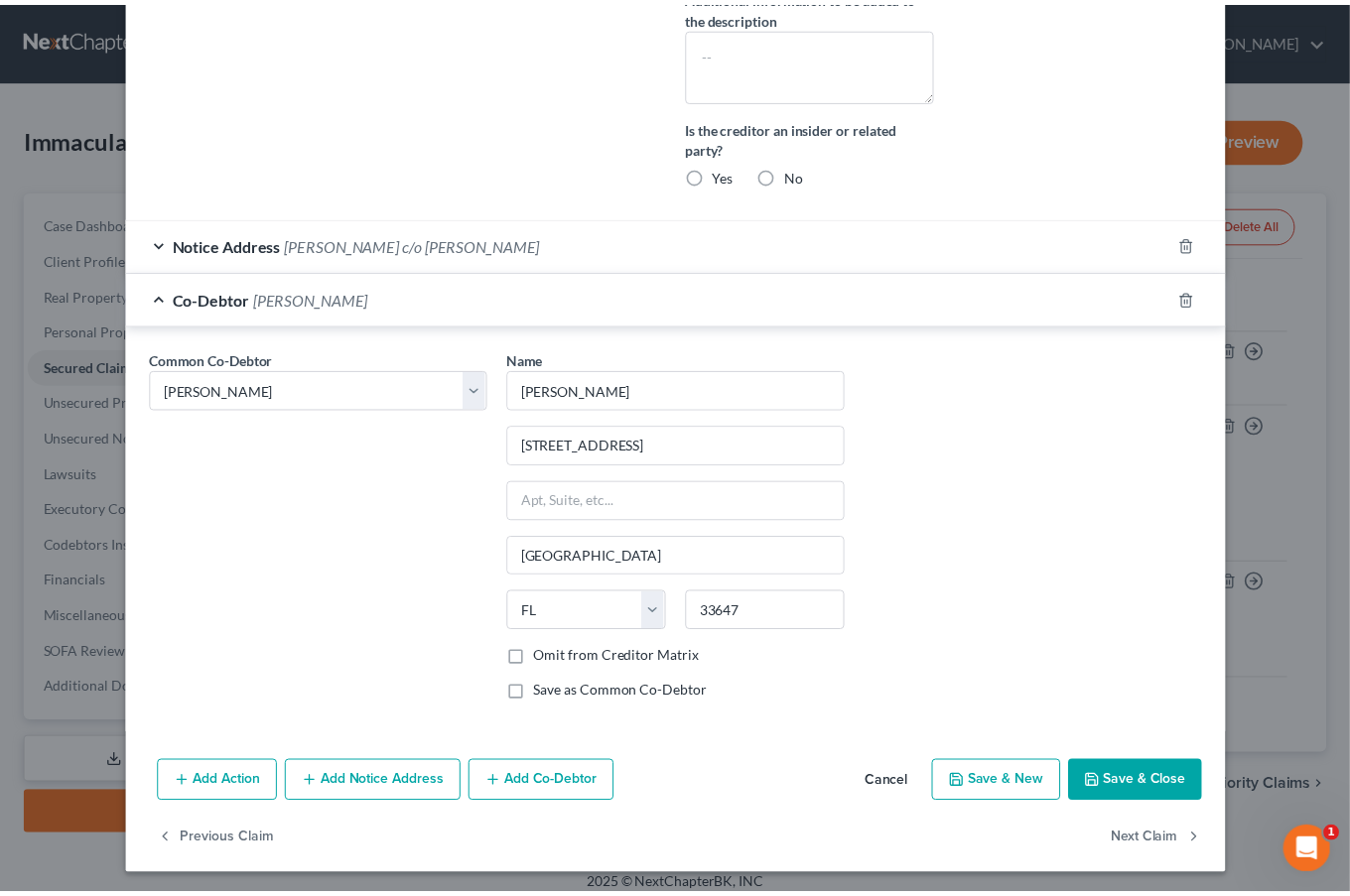
scroll to position [500, 0]
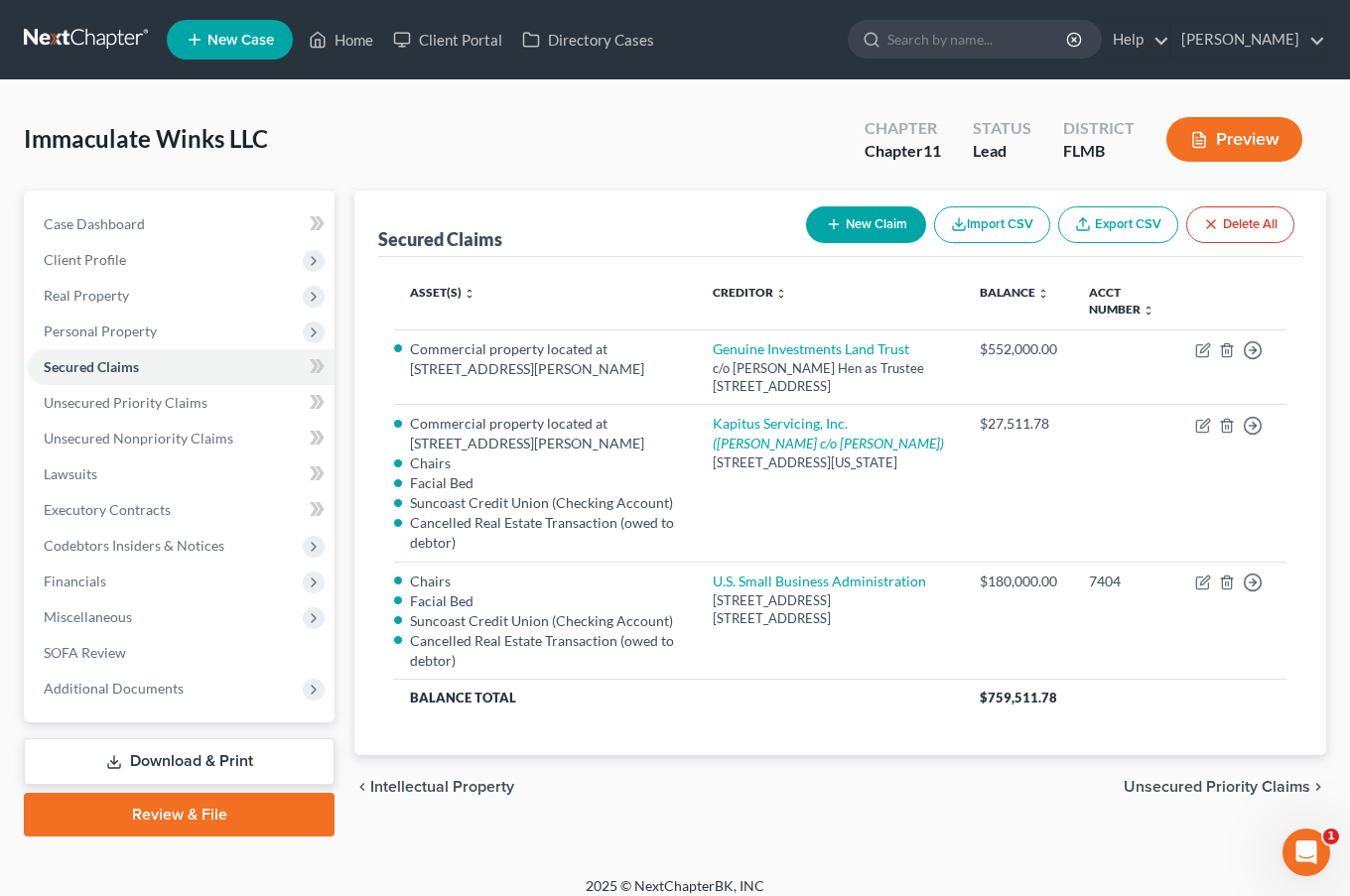
click at [119, 320] on span "Personal Property" at bounding box center [181, 331] width 307 height 36
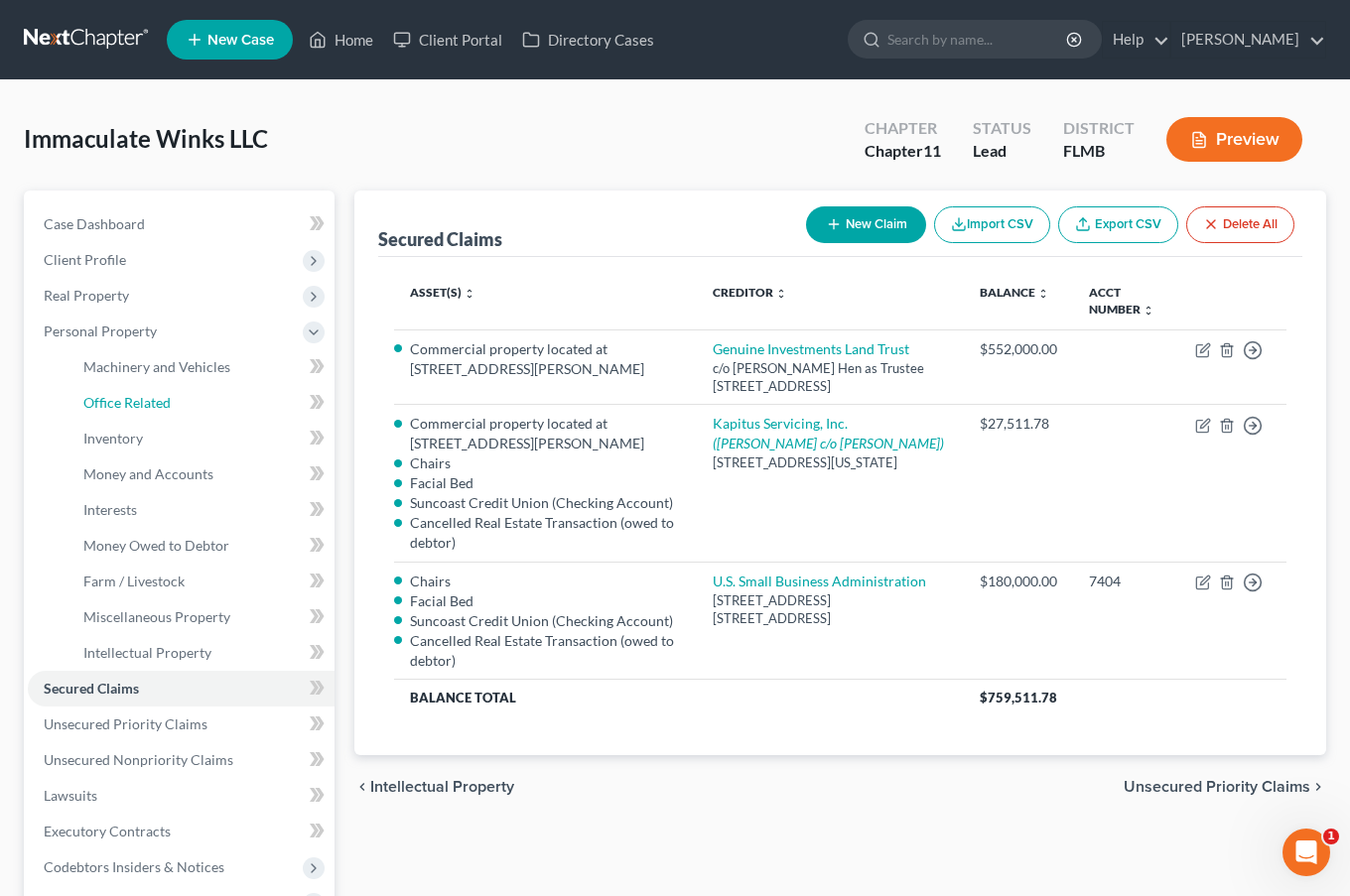
click at [144, 396] on span "Office Related" at bounding box center [127, 402] width 87 height 17
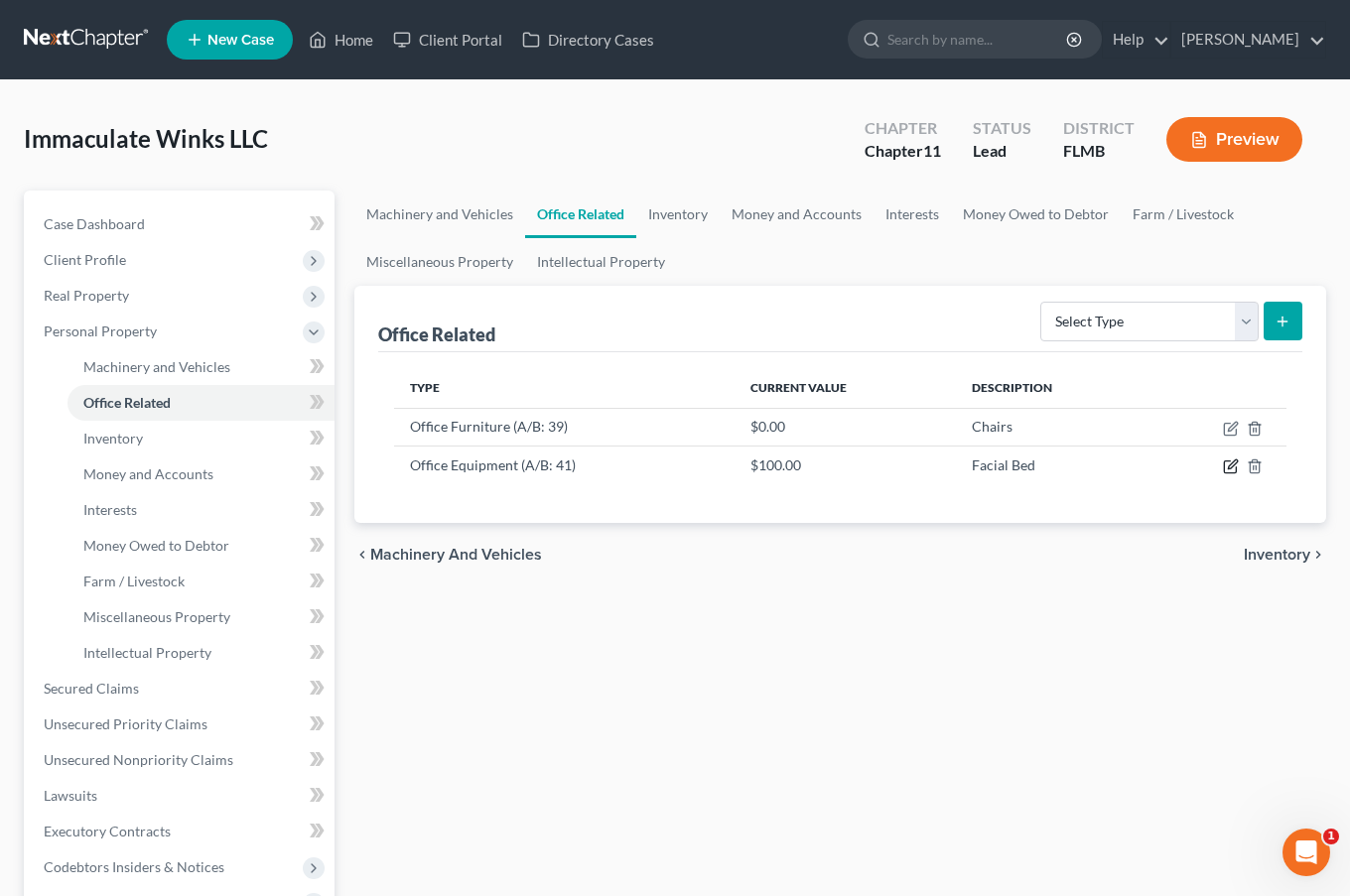
click at [1235, 461] on icon "button" at bounding box center [1231, 466] width 16 height 16
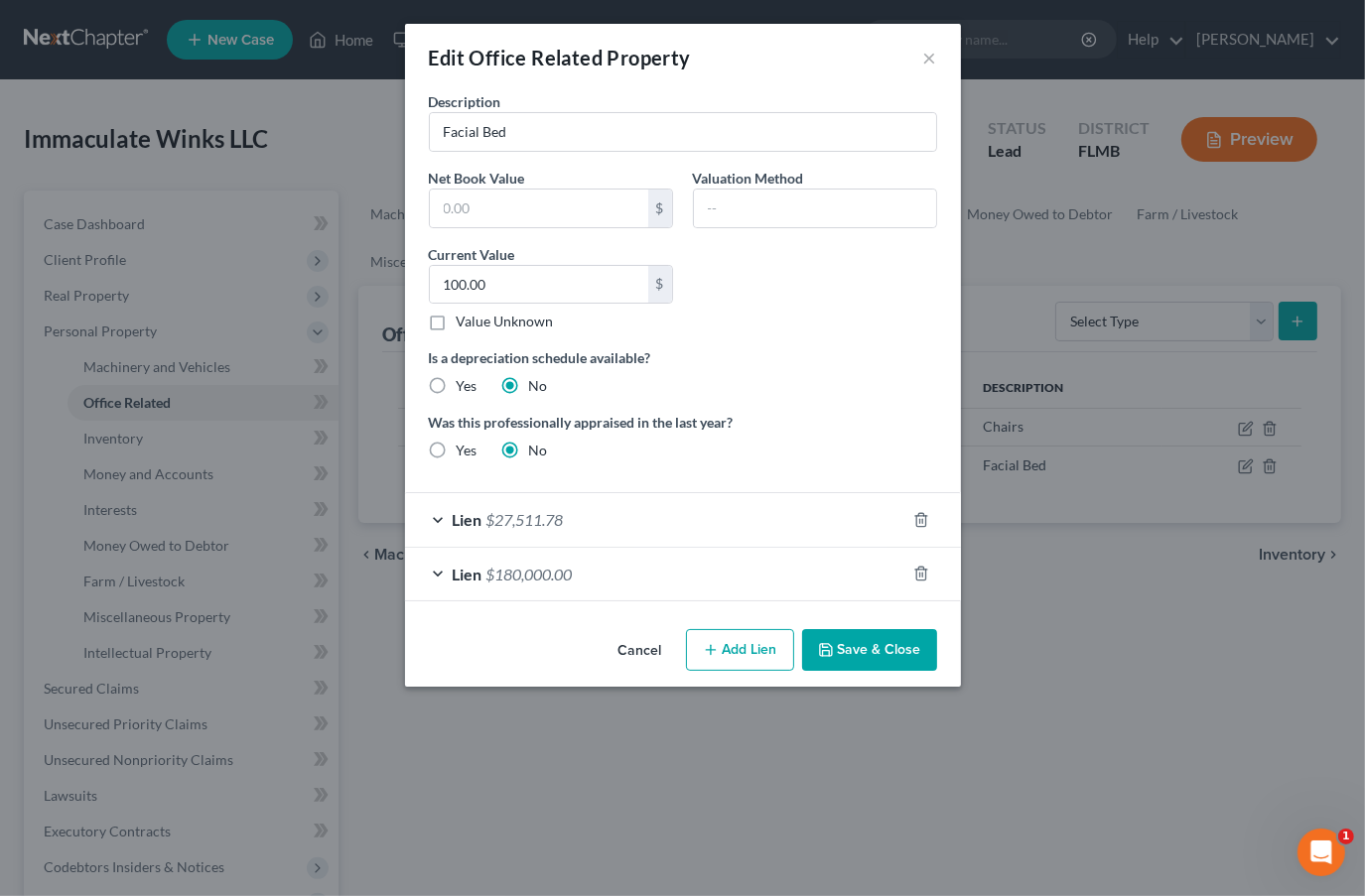
click at [876, 645] on button "Save & Close" at bounding box center [870, 650] width 135 height 42
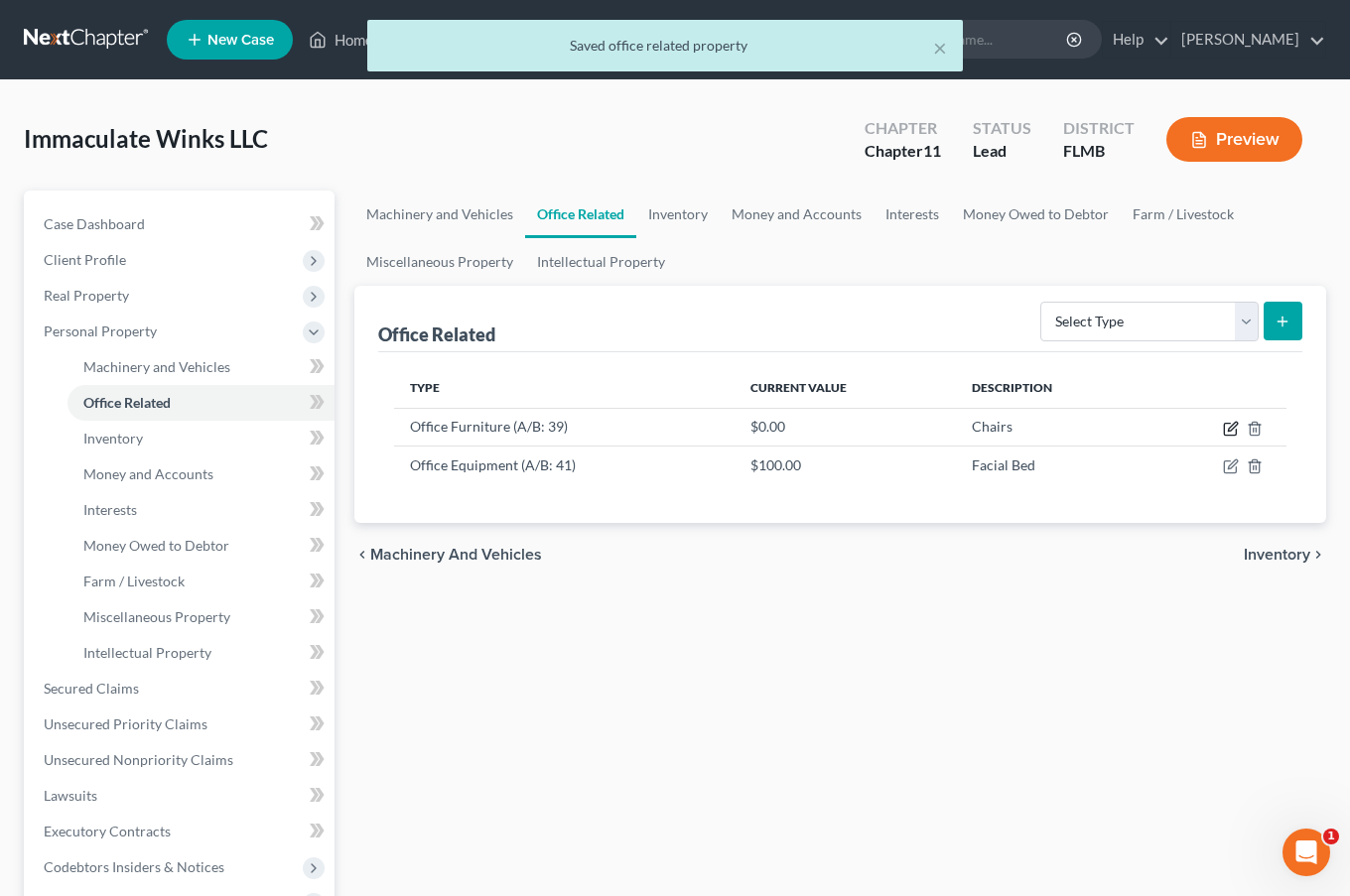
click at [1232, 430] on icon "button" at bounding box center [1231, 429] width 16 height 16
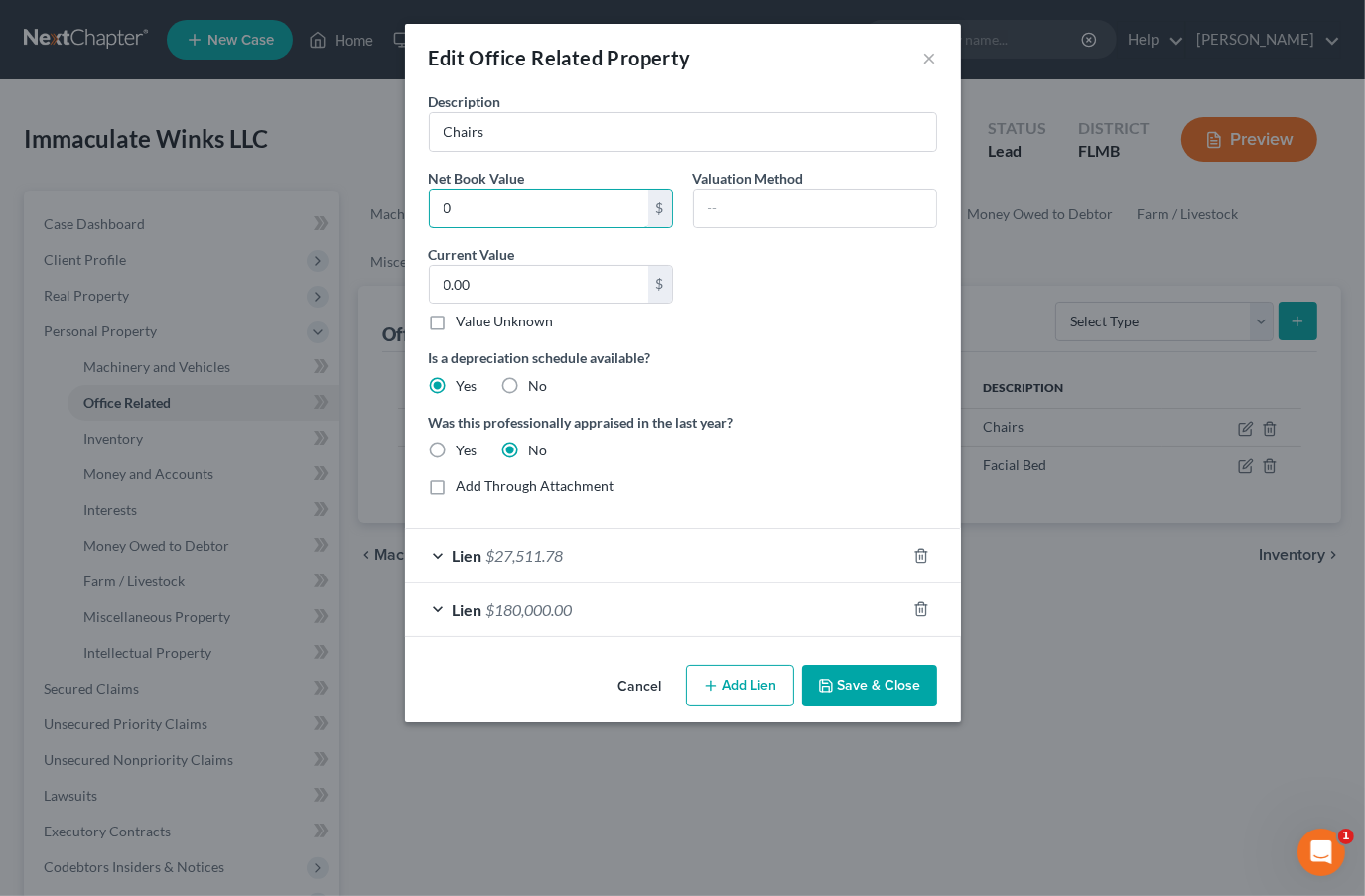
type input "0"
click at [861, 288] on div "Description Chairs Net Book Value 0 $ Valuation Method Current Value 0.00 $ Val…" at bounding box center [683, 302] width 528 height 421
click at [556, 221] on input "0" at bounding box center [539, 208] width 218 height 38
click at [553, 298] on input "0.00" at bounding box center [539, 285] width 218 height 38
type input "25"
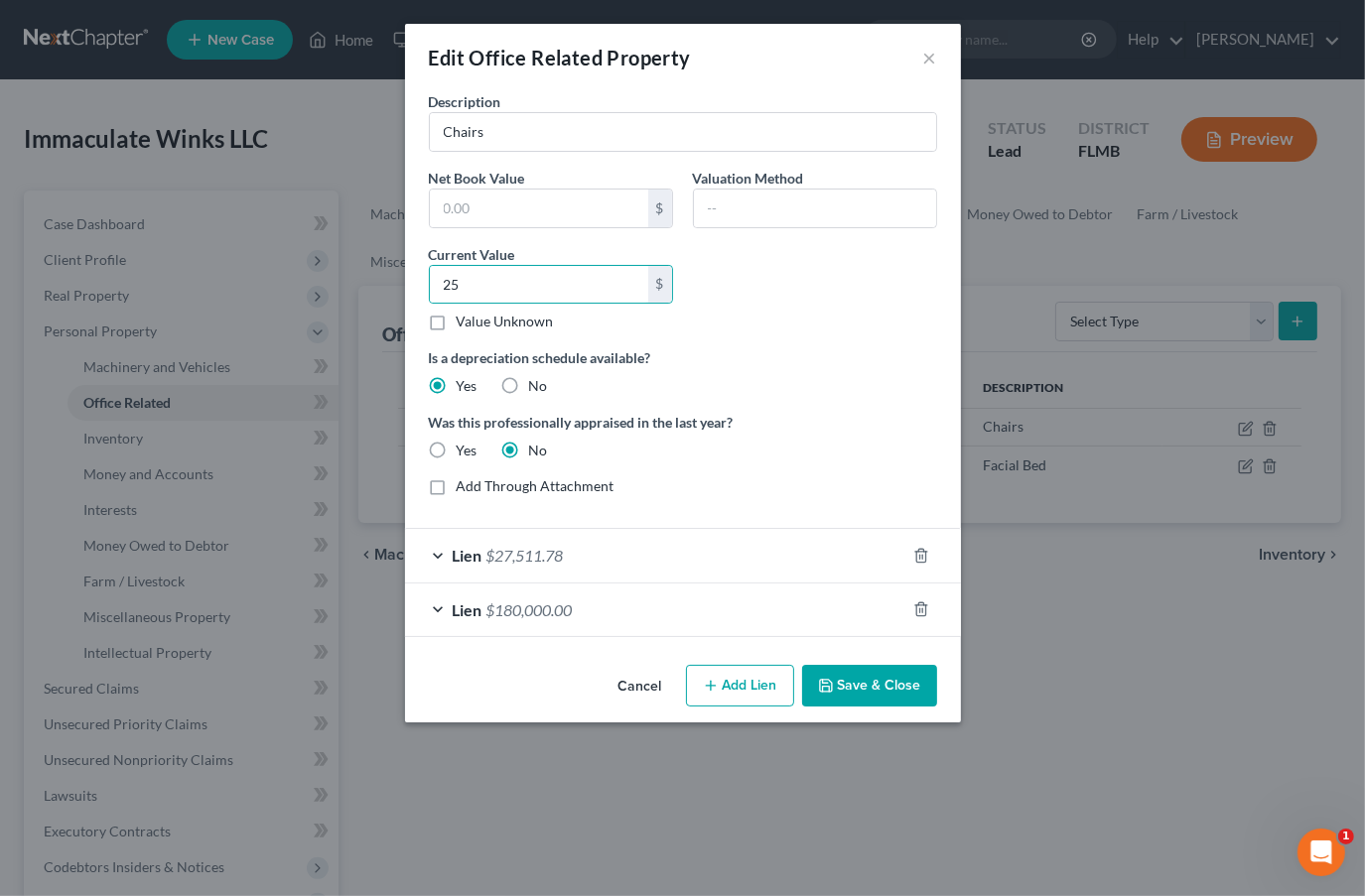
click at [845, 683] on button "Save & Close" at bounding box center [870, 686] width 135 height 42
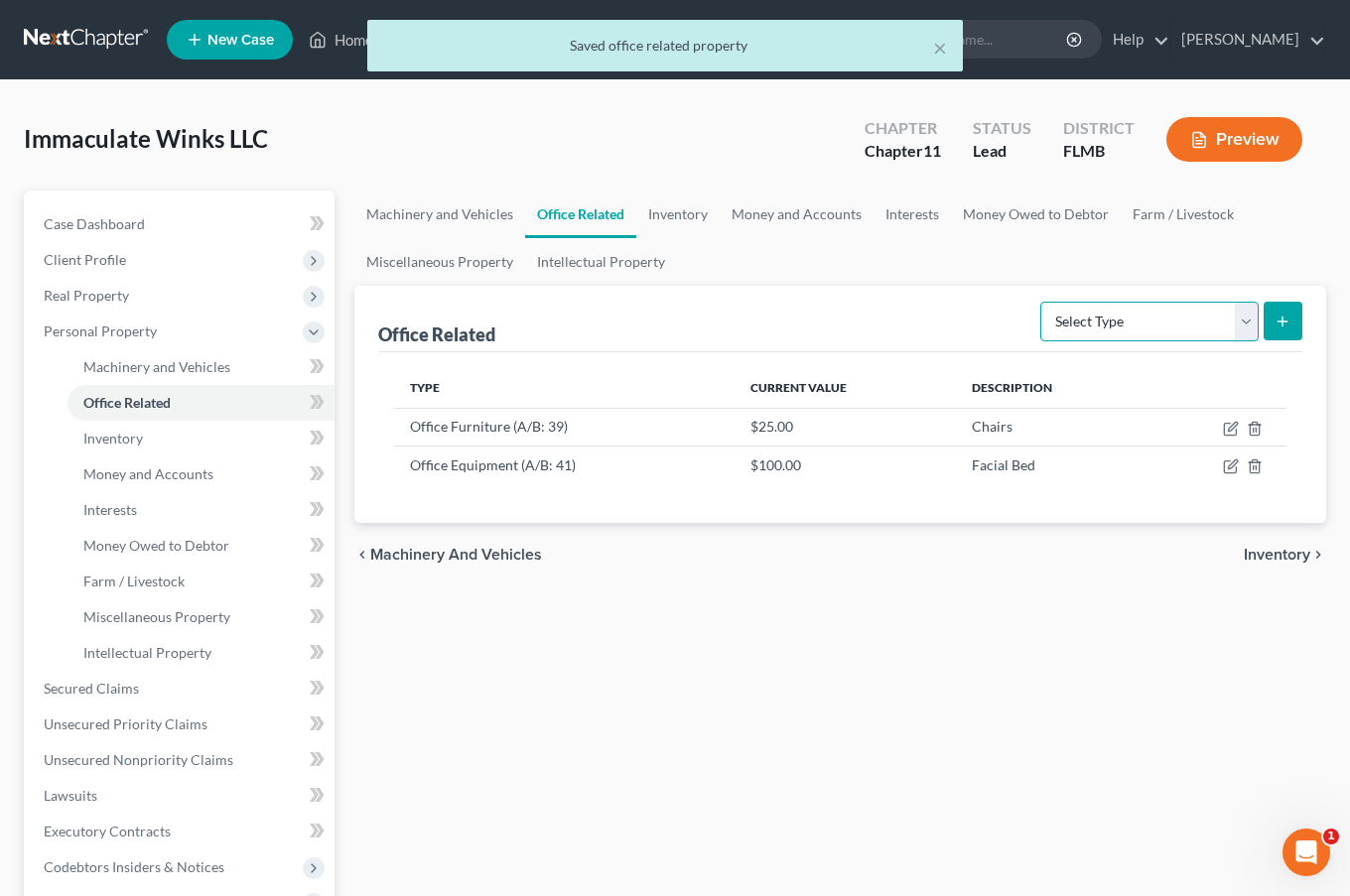
click at [1225, 317] on select "Select Type Collectibles (A/B: 42) Office Equipment (A/B: 41) Office Fixtures (…" at bounding box center [1149, 321] width 218 height 40
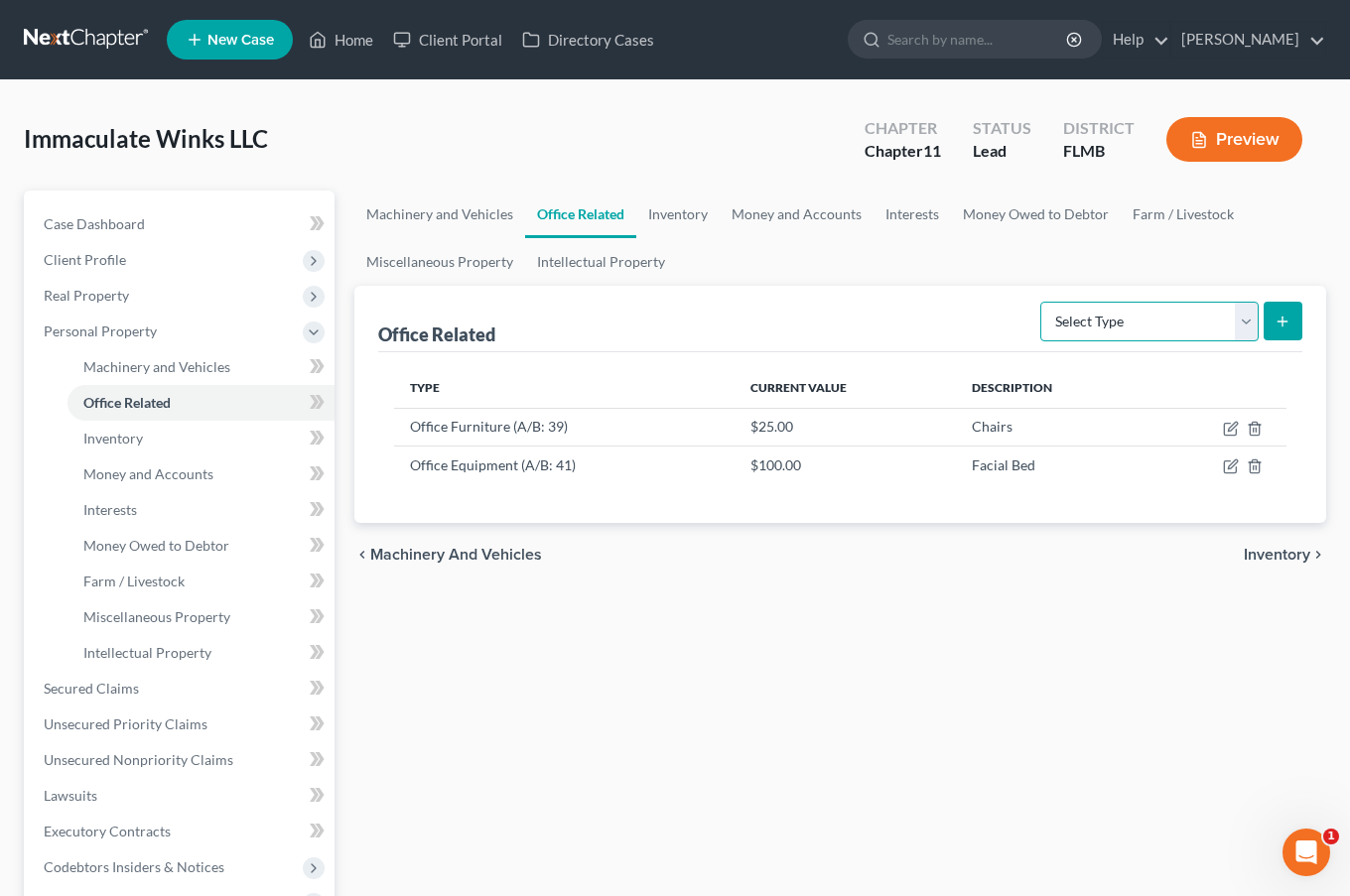
select select "fixtures"
click at [1042, 302] on select "Select Type Collectibles (A/B: 42) Office Equipment (A/B: 41) Office Fixtures (…" at bounding box center [1149, 321] width 218 height 40
click at [1271, 314] on button "submit" at bounding box center [1282, 320] width 39 height 39
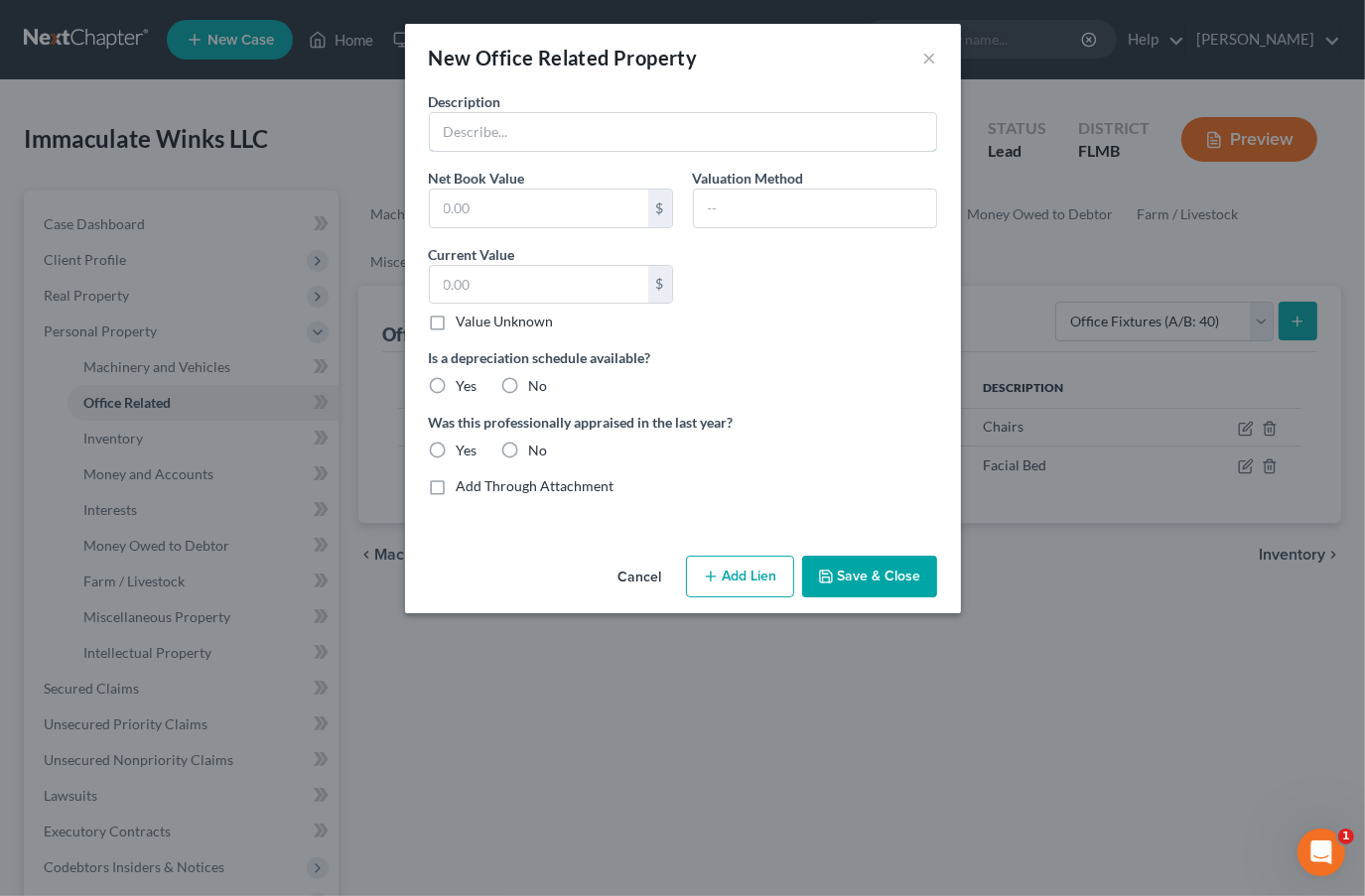
click at [651, 129] on input "text" at bounding box center [683, 132] width 506 height 38
type input "Kitchen"
click at [475, 281] on input "text" at bounding box center [539, 285] width 218 height 38
type input "50"
click at [540, 126] on input "Kitchen" at bounding box center [683, 132] width 506 height 38
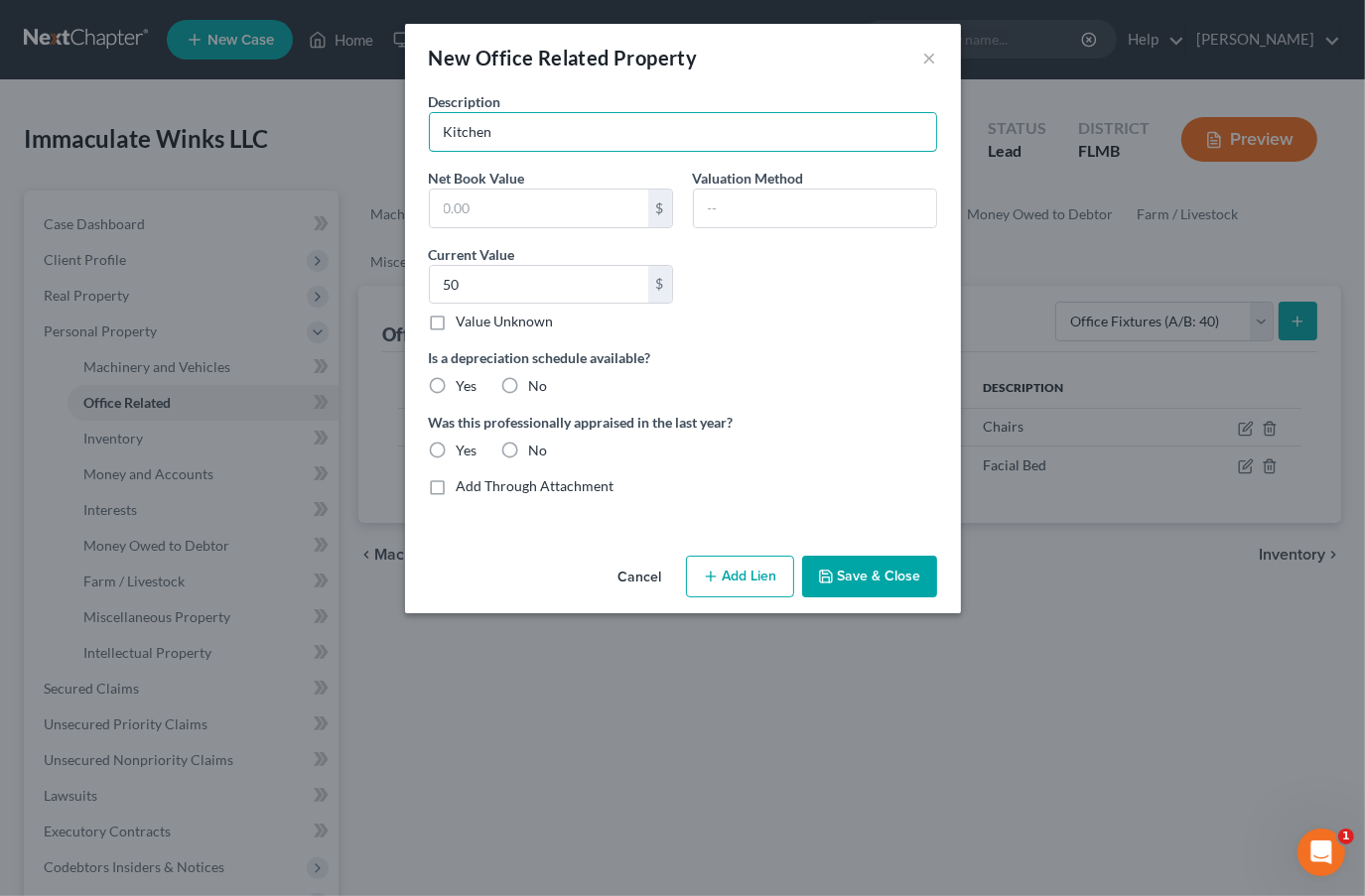
drag, startPoint x: 529, startPoint y: 129, endPoint x: 358, endPoint y: 126, distance: 171.0
click at [358, 126] on div "New Office Related Property × Description Kitchen Net Book Value $ Valuation Me…" at bounding box center [682, 448] width 1365 height 896
type input "Sink"
click at [529, 380] on label "No" at bounding box center [538, 386] width 19 height 20
click at [537, 380] on input "No" at bounding box center [543, 382] width 13 height 13
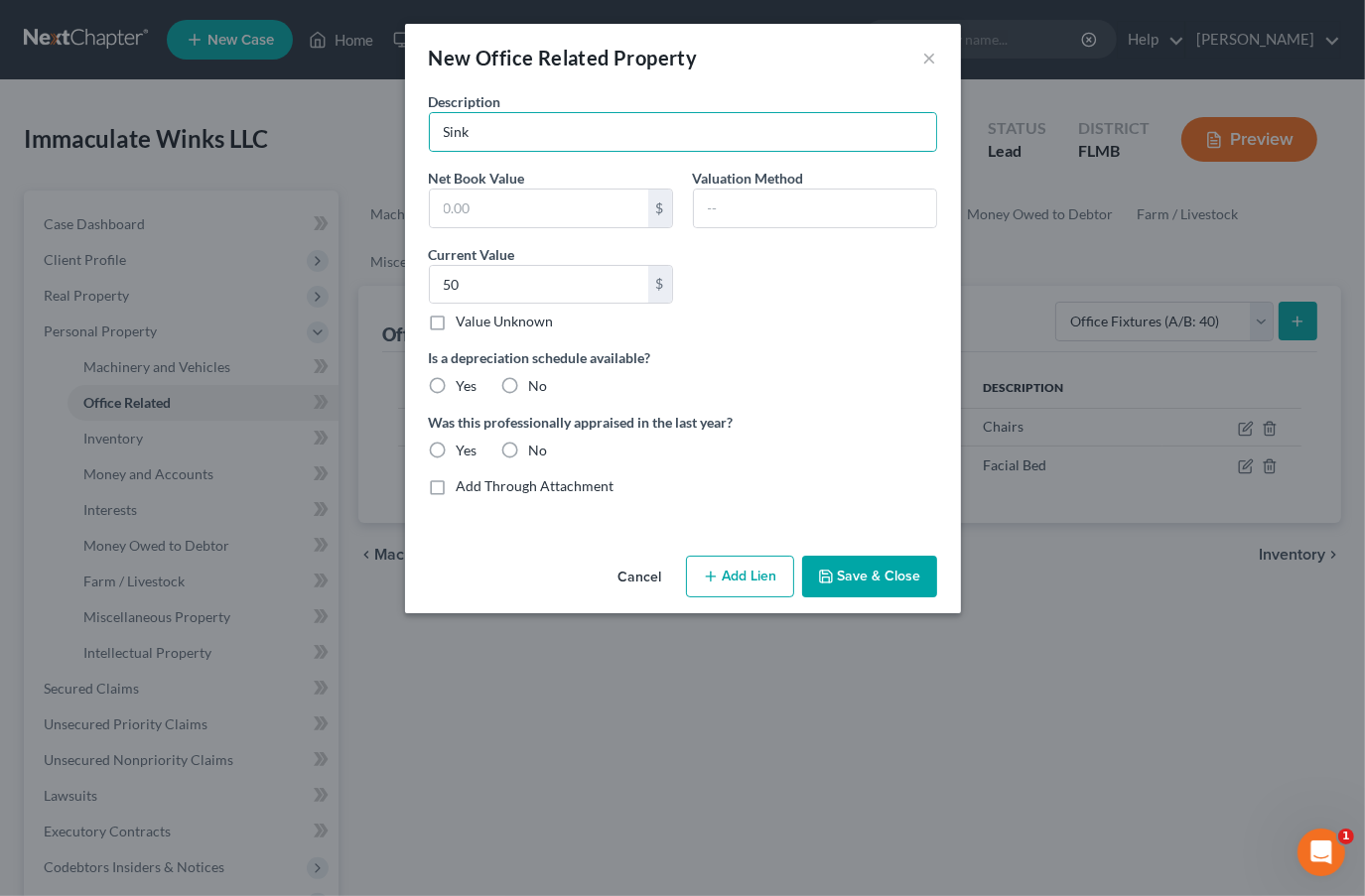
radio input "true"
click at [529, 446] on label "No" at bounding box center [538, 450] width 19 height 20
click at [537, 446] on input "No" at bounding box center [543, 447] width 13 height 13
radio input "true"
click at [855, 569] on button "Save & Close" at bounding box center [870, 576] width 135 height 42
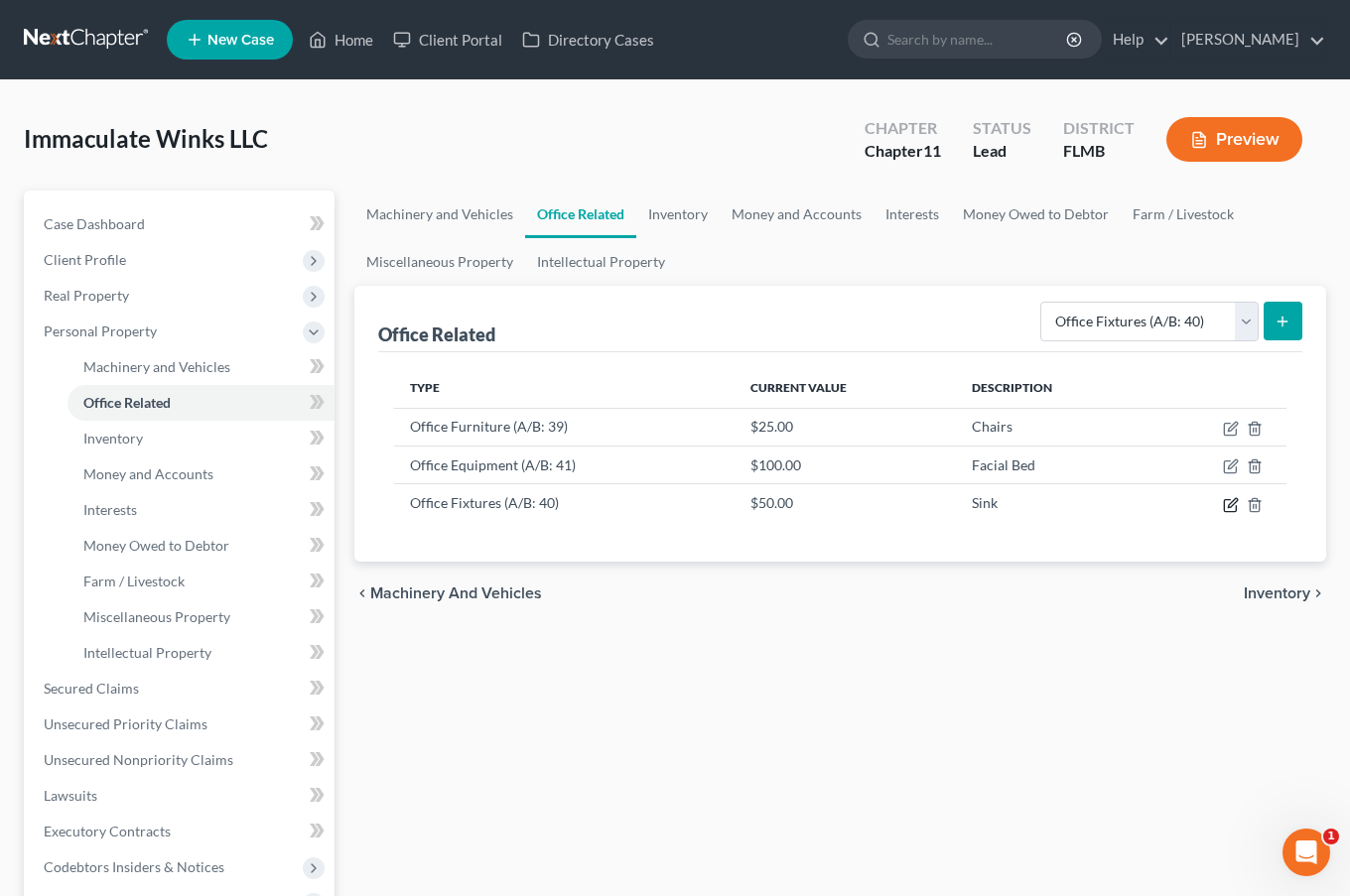
click at [1232, 506] on icon "button" at bounding box center [1231, 505] width 16 height 16
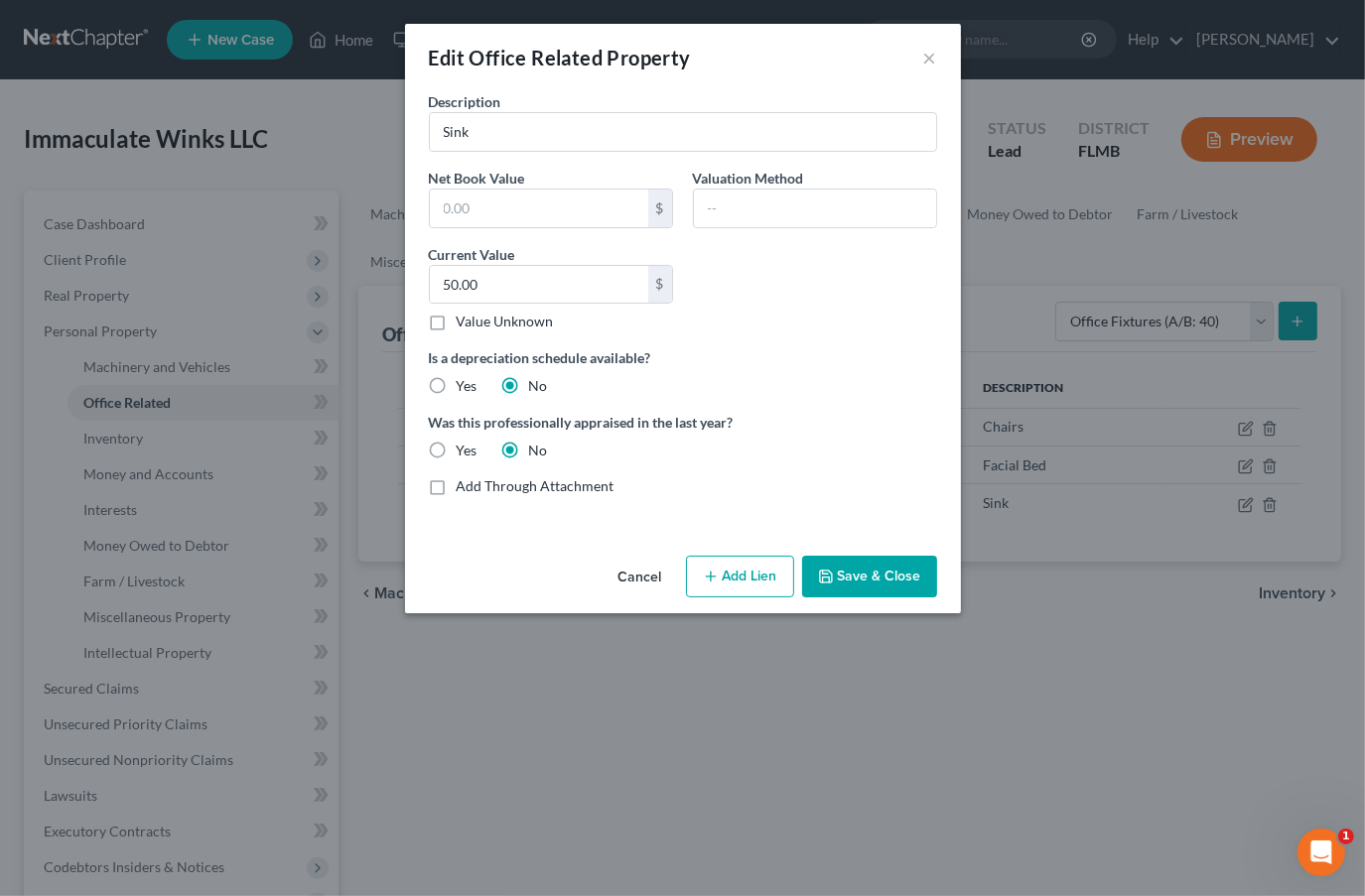
click at [866, 581] on button "Save & Close" at bounding box center [870, 576] width 135 height 42
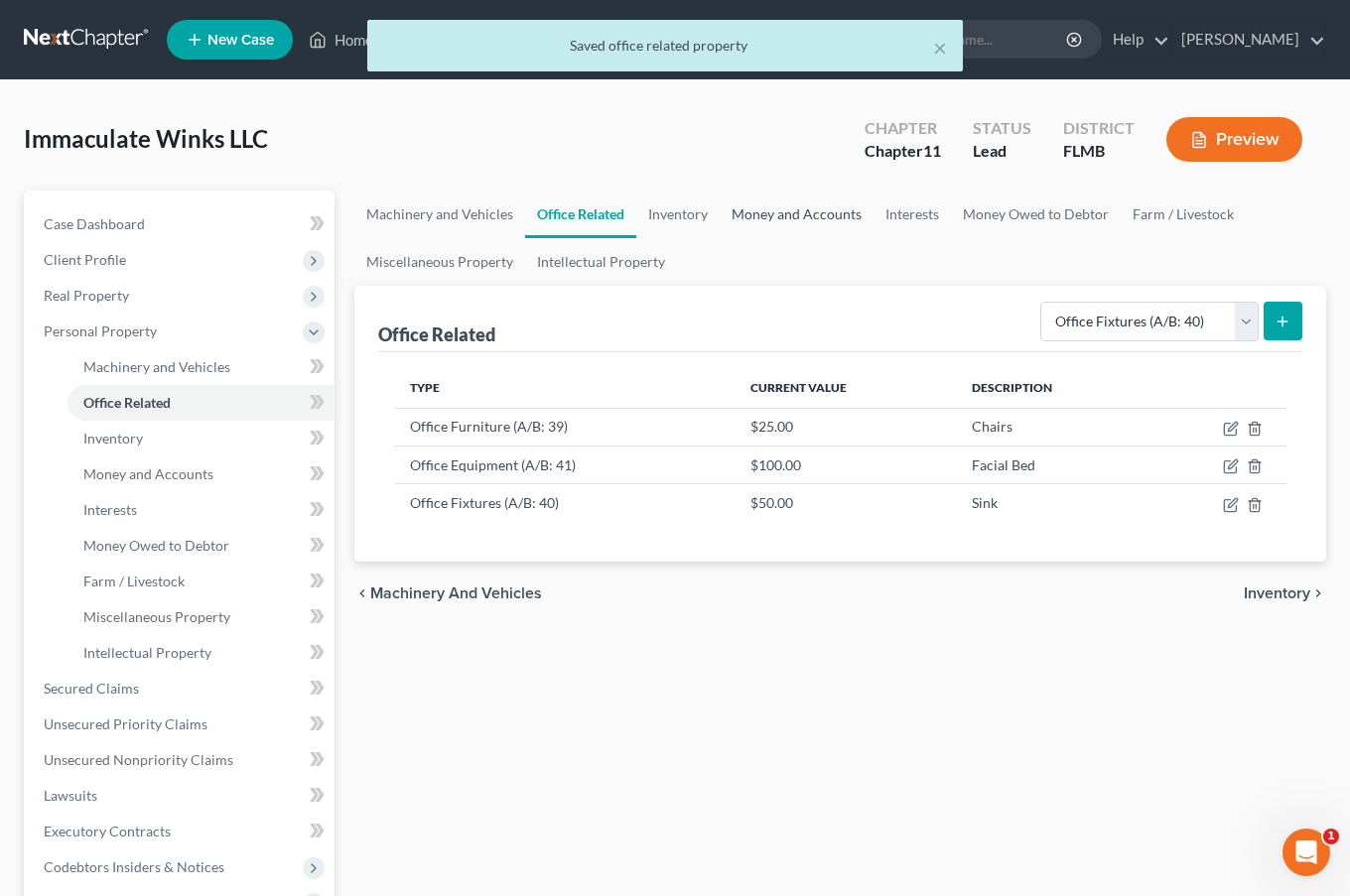
click at [790, 204] on link "Money and Accounts" at bounding box center [796, 214] width 154 height 48
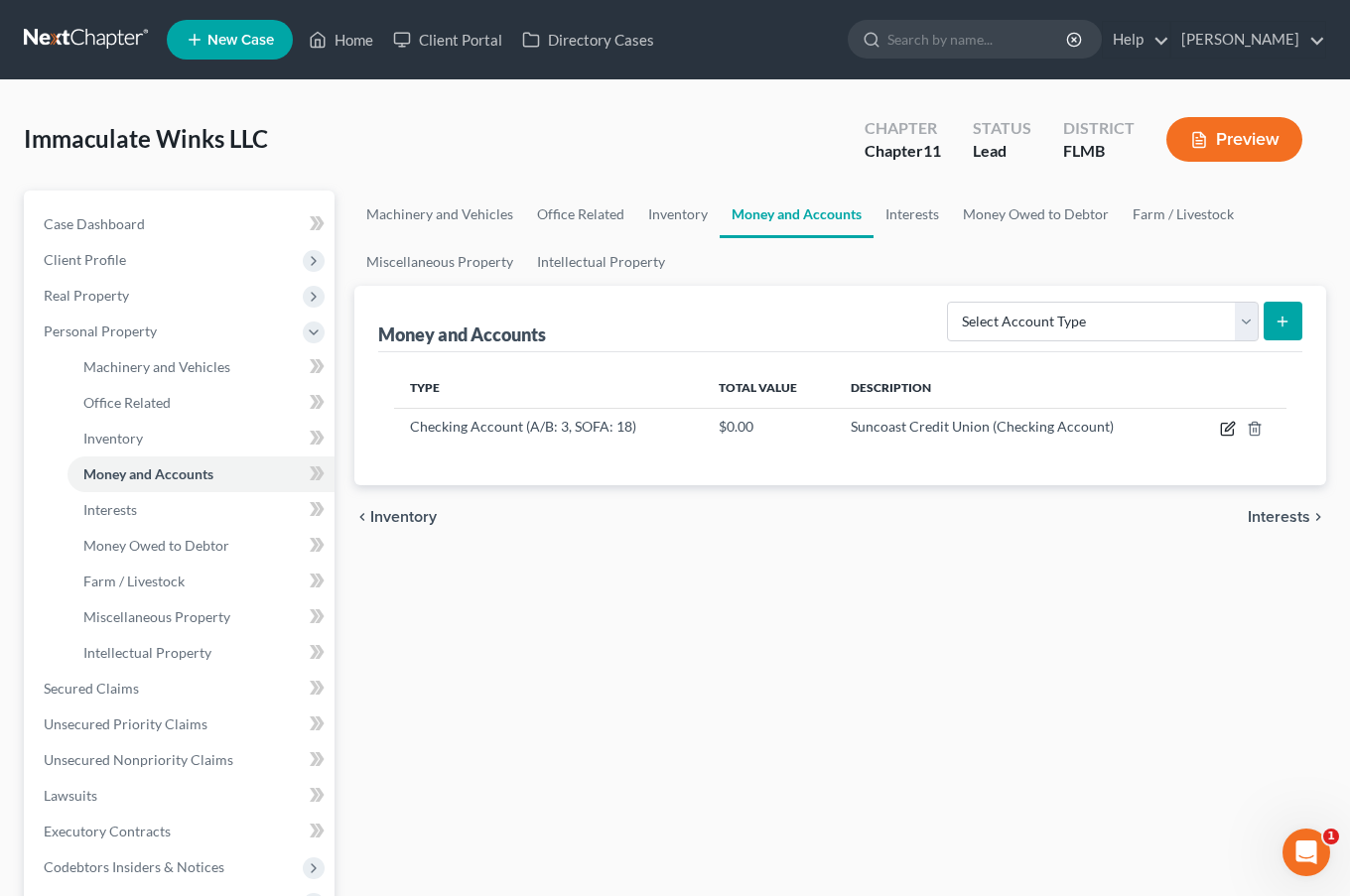
click at [1224, 428] on icon "button" at bounding box center [1228, 429] width 16 height 16
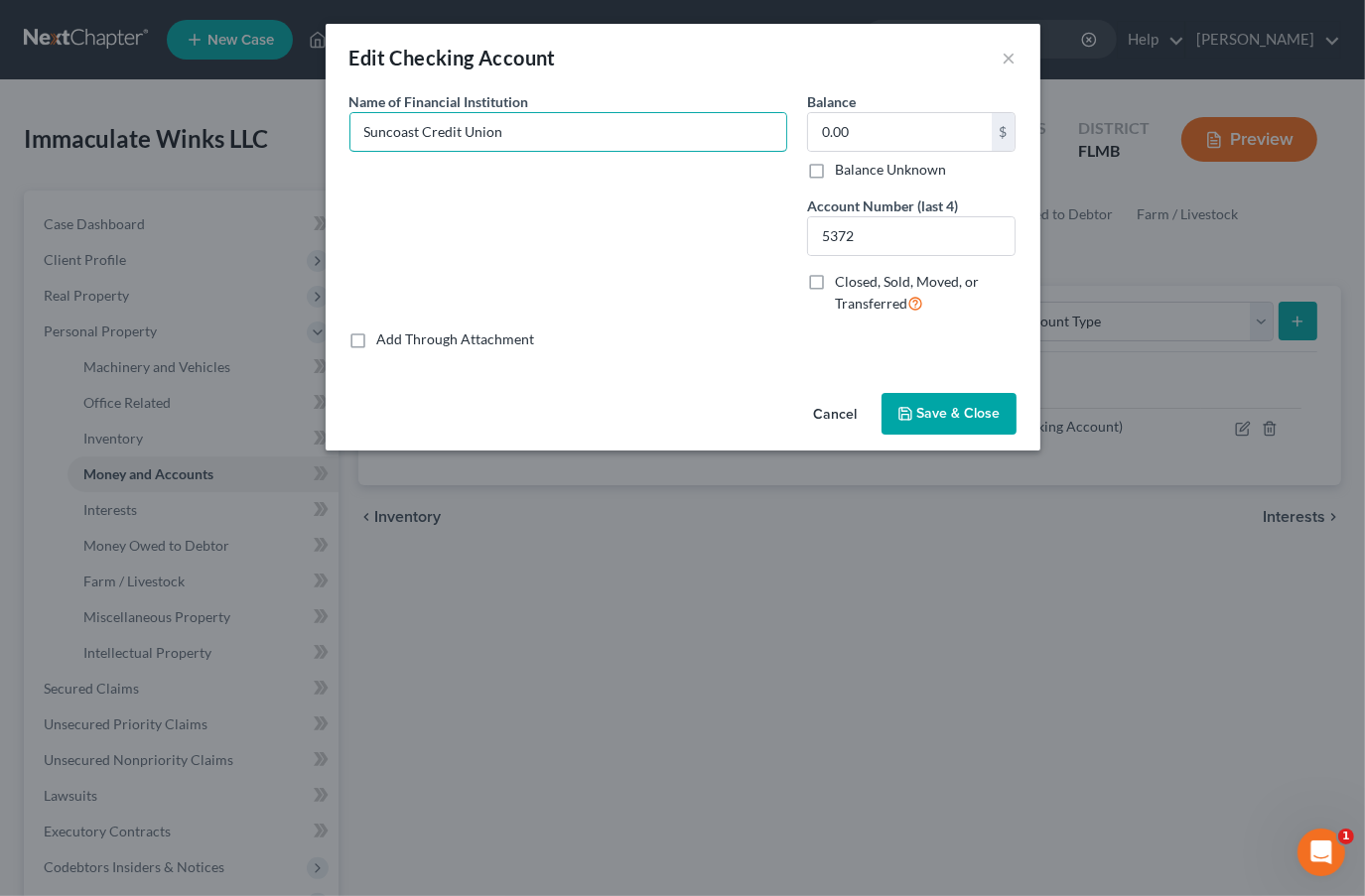
click at [613, 126] on input "Suncoast Credit Union" at bounding box center [568, 132] width 436 height 38
click at [924, 132] on input "0.00" at bounding box center [899, 132] width 184 height 38
type input "7,423.92"
click at [881, 241] on input "5372" at bounding box center [911, 236] width 207 height 38
type input "5"
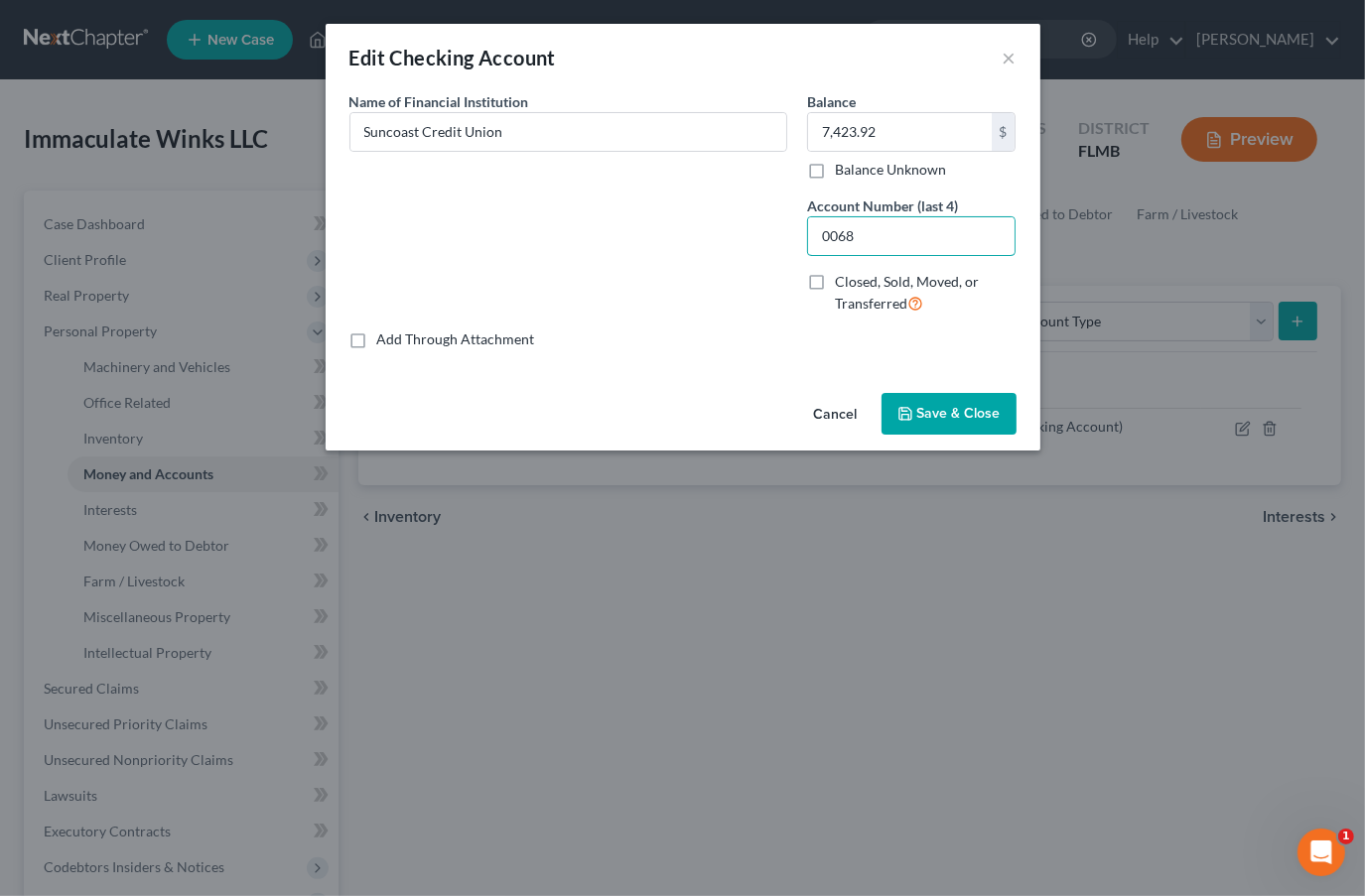
type input "0068"
click at [946, 408] on span "Save & Close" at bounding box center [959, 413] width 83 height 17
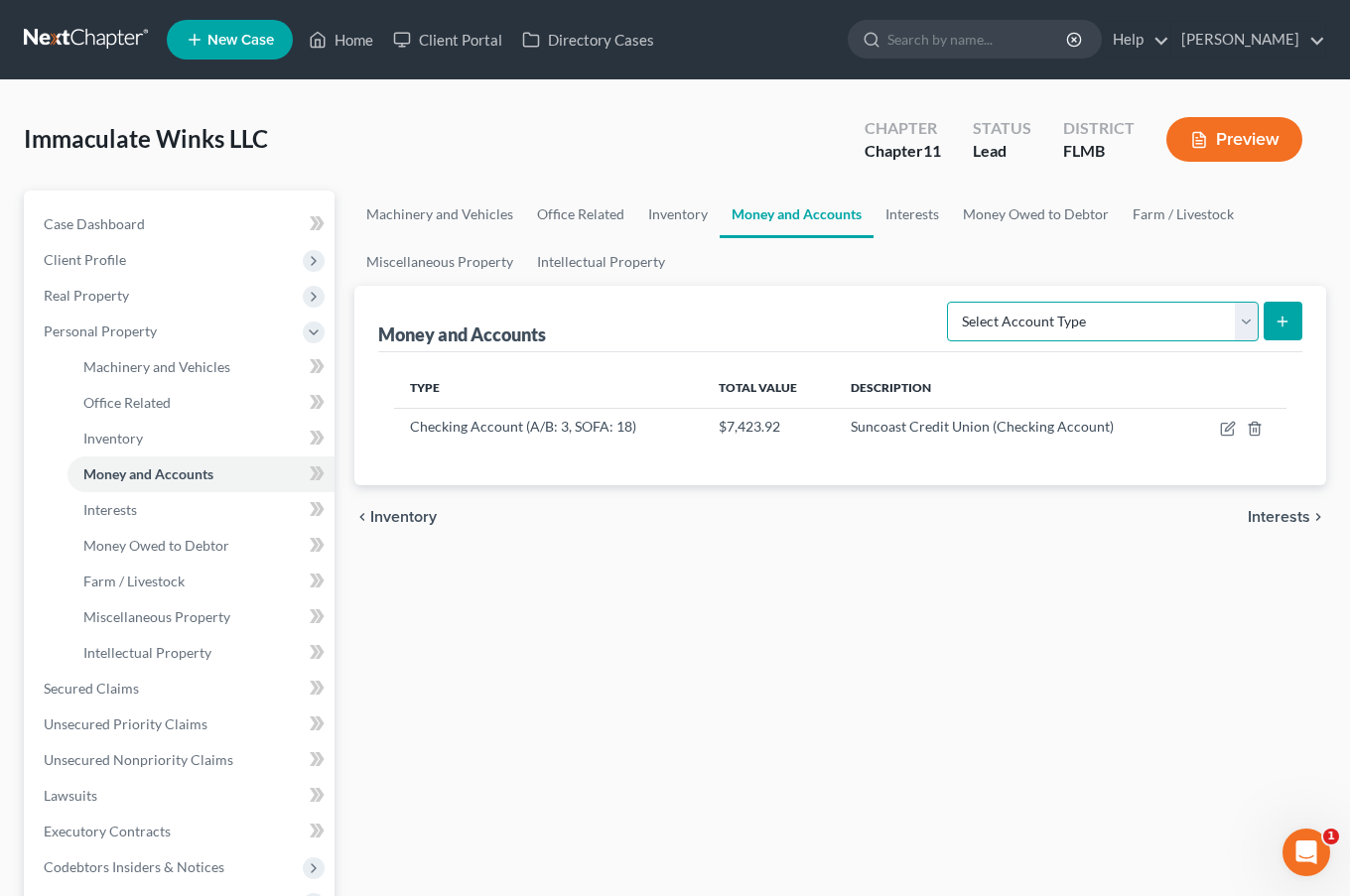
click at [1185, 319] on select "Select Account Type Brokerage (A/B: 3, SOFA: 18) Cash on Hand (A/B: 2) Certific…" at bounding box center [1103, 321] width 312 height 40
click at [785, 558] on div "Machinery and Vehicles Office Related Inventory Money and Accounts Interests Mo…" at bounding box center [840, 674] width 992 height 967
click at [1231, 436] on td at bounding box center [1237, 427] width 98 height 38
click at [1227, 431] on icon "button" at bounding box center [1228, 429] width 16 height 16
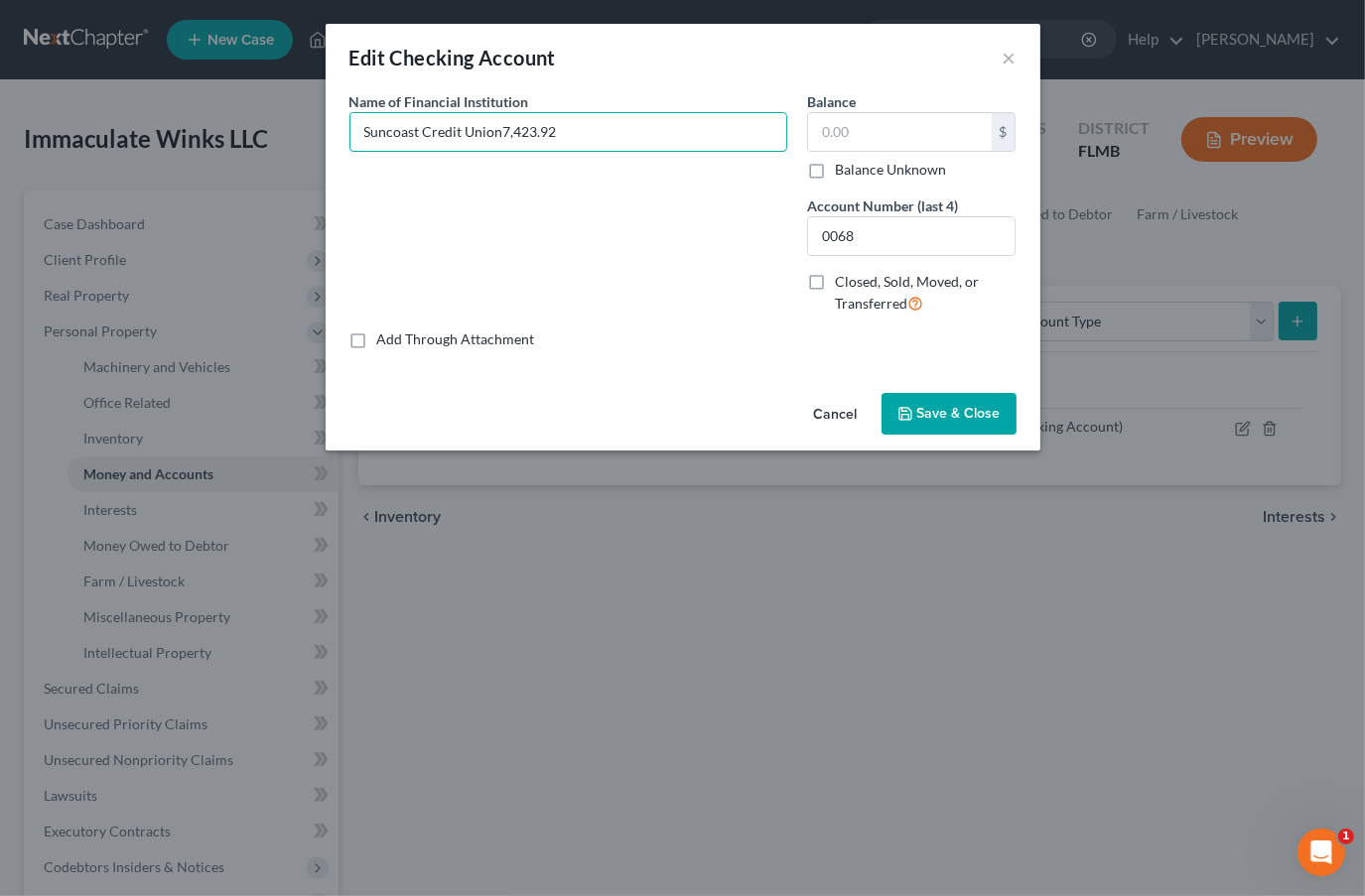
type input "Suncoast Credit Union"
click at [853, 417] on button "Cancel" at bounding box center [836, 415] width 75 height 40
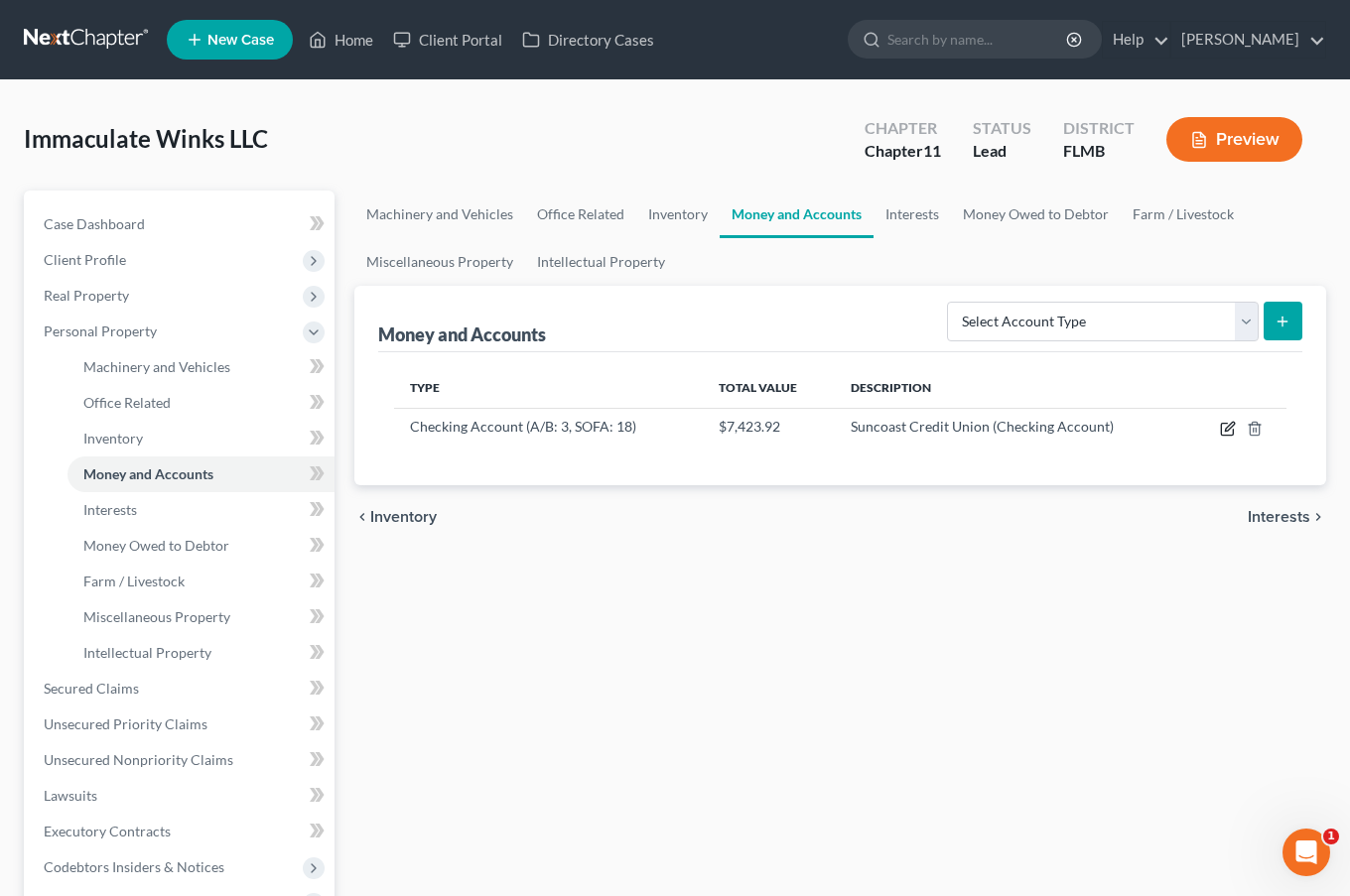
click at [1225, 428] on icon "button" at bounding box center [1228, 429] width 16 height 16
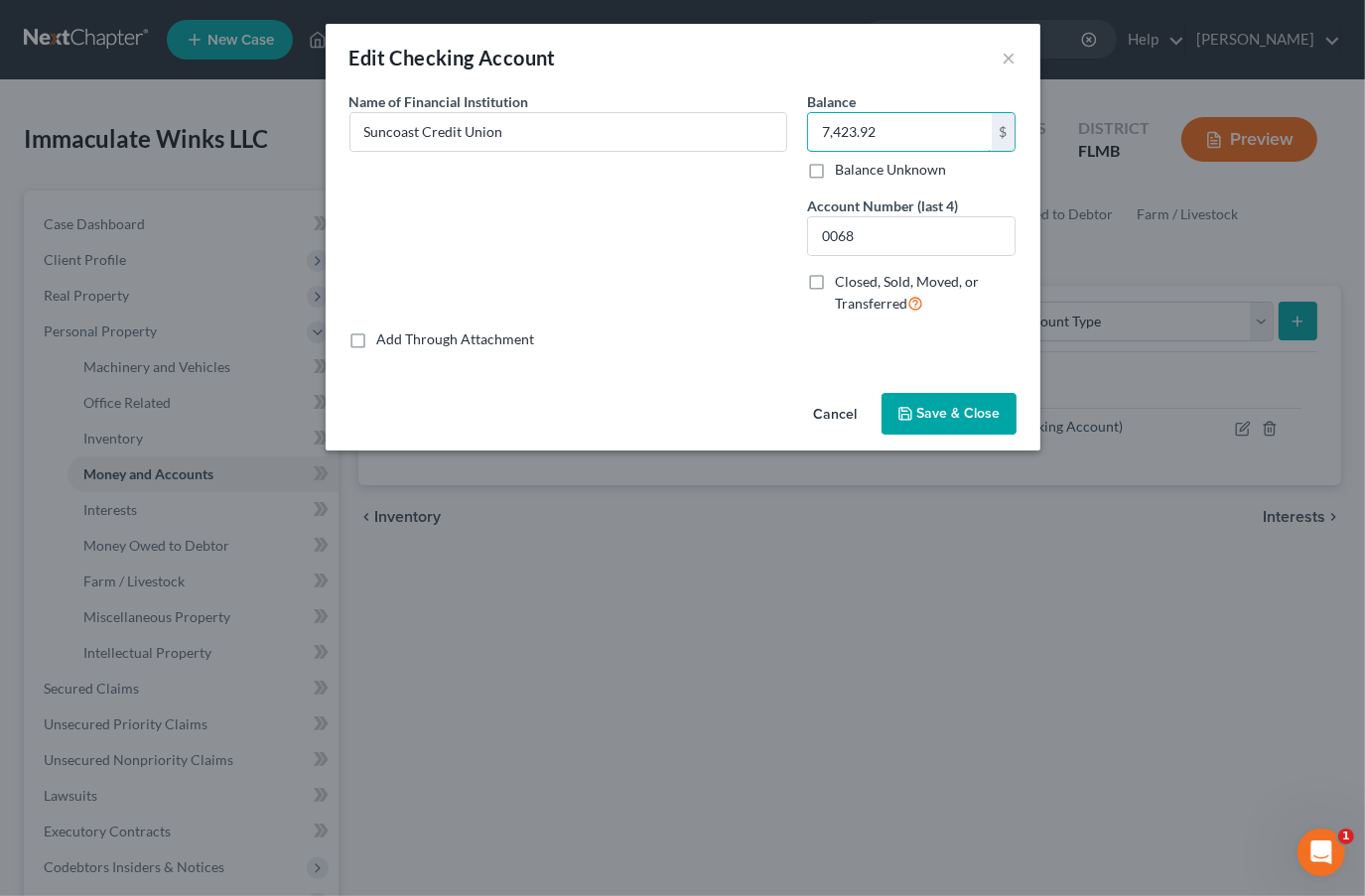
click at [894, 125] on input "7,423.92" at bounding box center [899, 132] width 184 height 38
type input "262.73"
click at [909, 227] on input "0068" at bounding box center [911, 236] width 207 height 38
click at [899, 275] on span "Closed, Sold, Moved, or Transferred" at bounding box center [906, 292] width 144 height 39
click at [856, 275] on input "Closed, Sold, Moved, or Transferred" at bounding box center [849, 278] width 13 height 13
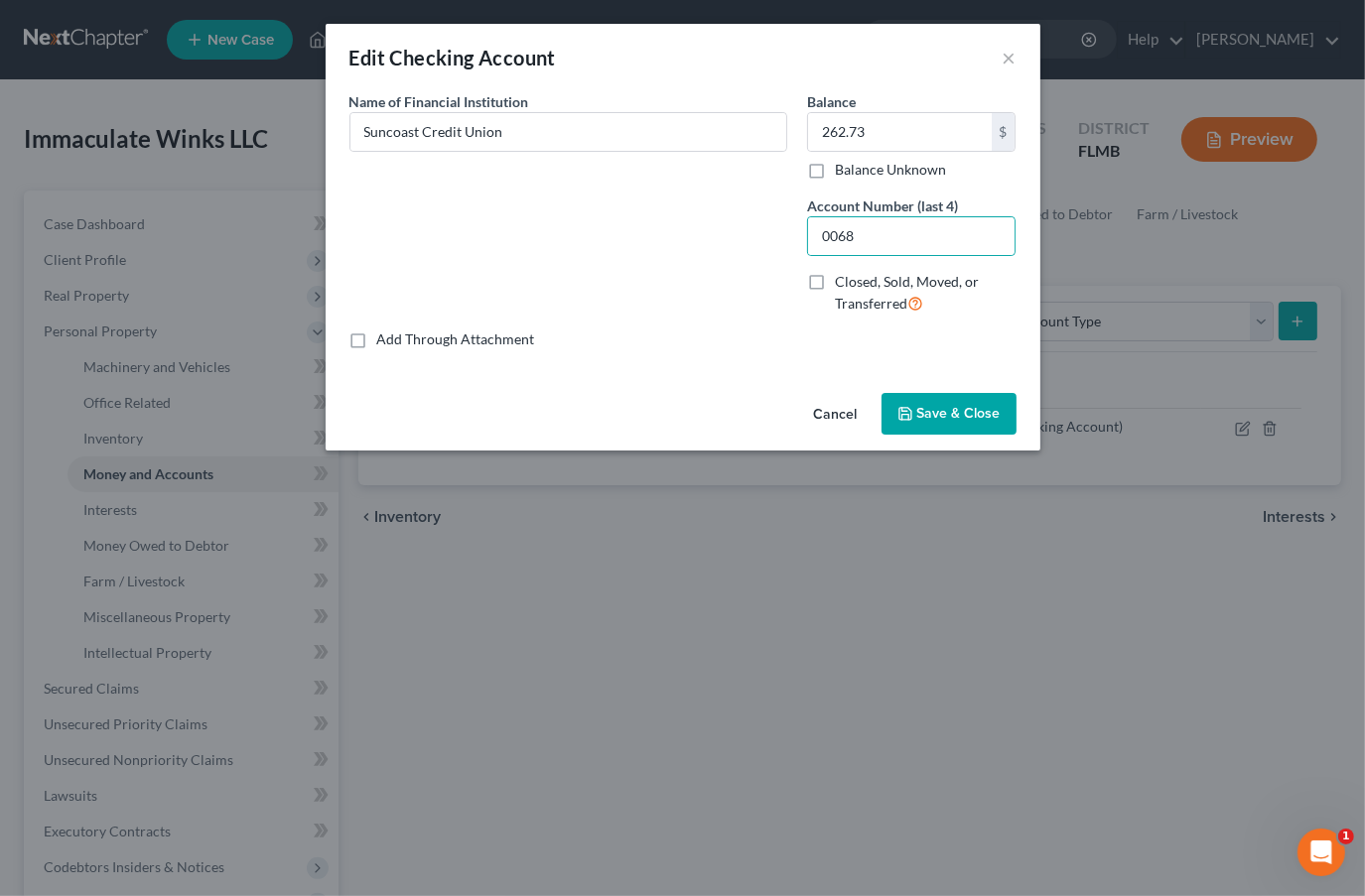
checkbox input "true"
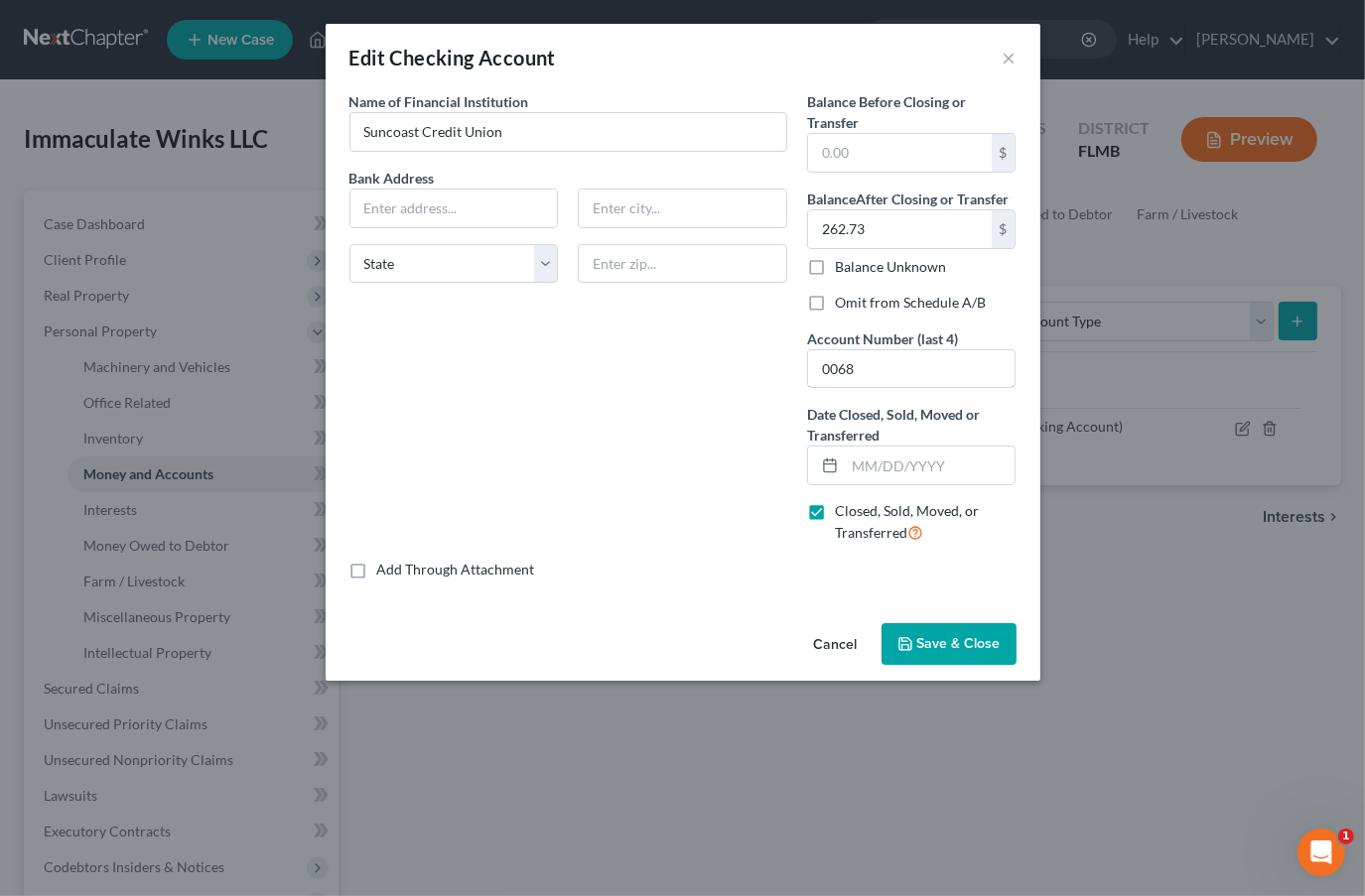
click at [882, 368] on input "0068" at bounding box center [911, 369] width 207 height 38
type input "0051"
click at [835, 505] on label "Closed, Sold, Moved, or Transferred" at bounding box center [925, 522] width 182 height 43
click at [843, 505] on input "Closed, Sold, Moved, or Transferred" at bounding box center [849, 507] width 13 height 13
checkbox input "false"
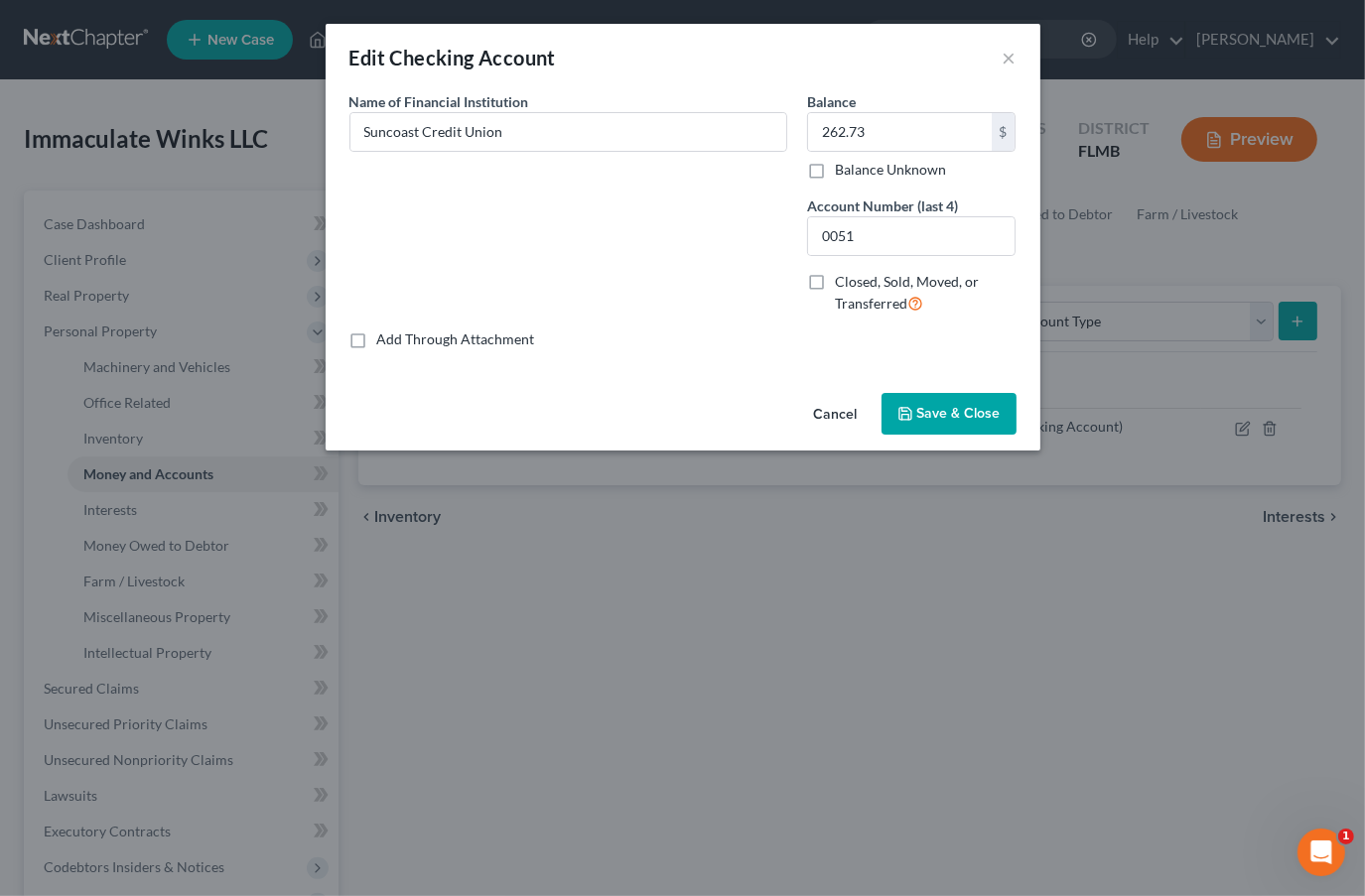
click at [937, 433] on button "Save & Close" at bounding box center [949, 414] width 135 height 42
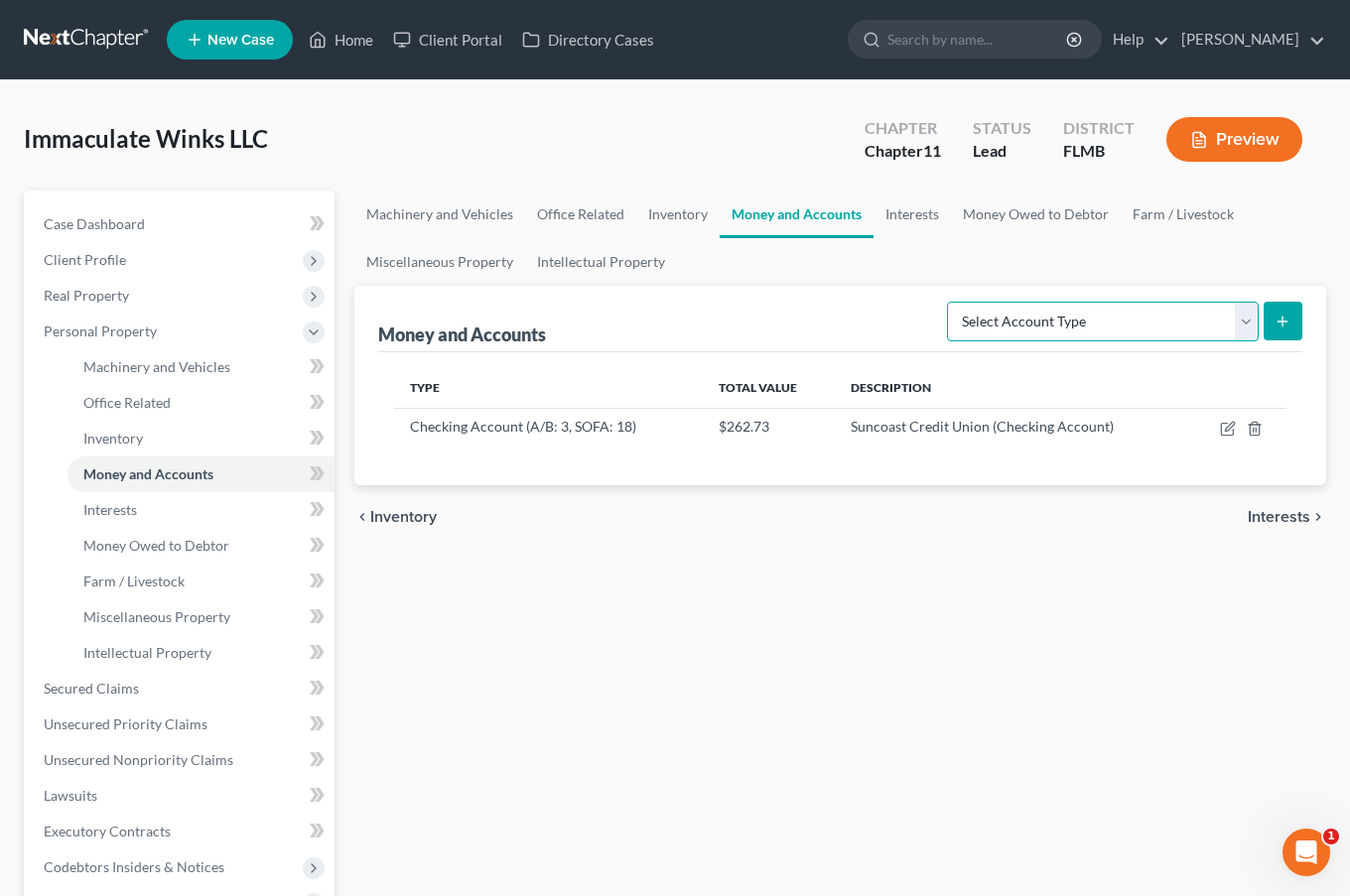
drag, startPoint x: 1195, startPoint y: 313, endPoint x: 1187, endPoint y: 336, distance: 24.4
click at [1195, 313] on select "Select Account Type Brokerage (A/B: 3, SOFA: 18) Cash on Hand (A/B: 2) Certific…" at bounding box center [1103, 321] width 312 height 40
select select "money_market"
click at [950, 302] on select "Select Account Type Brokerage (A/B: 3, SOFA: 18) Cash on Hand (A/B: 2) Certific…" at bounding box center [1103, 321] width 312 height 40
click at [1279, 319] on icon "submit" at bounding box center [1282, 321] width 16 height 16
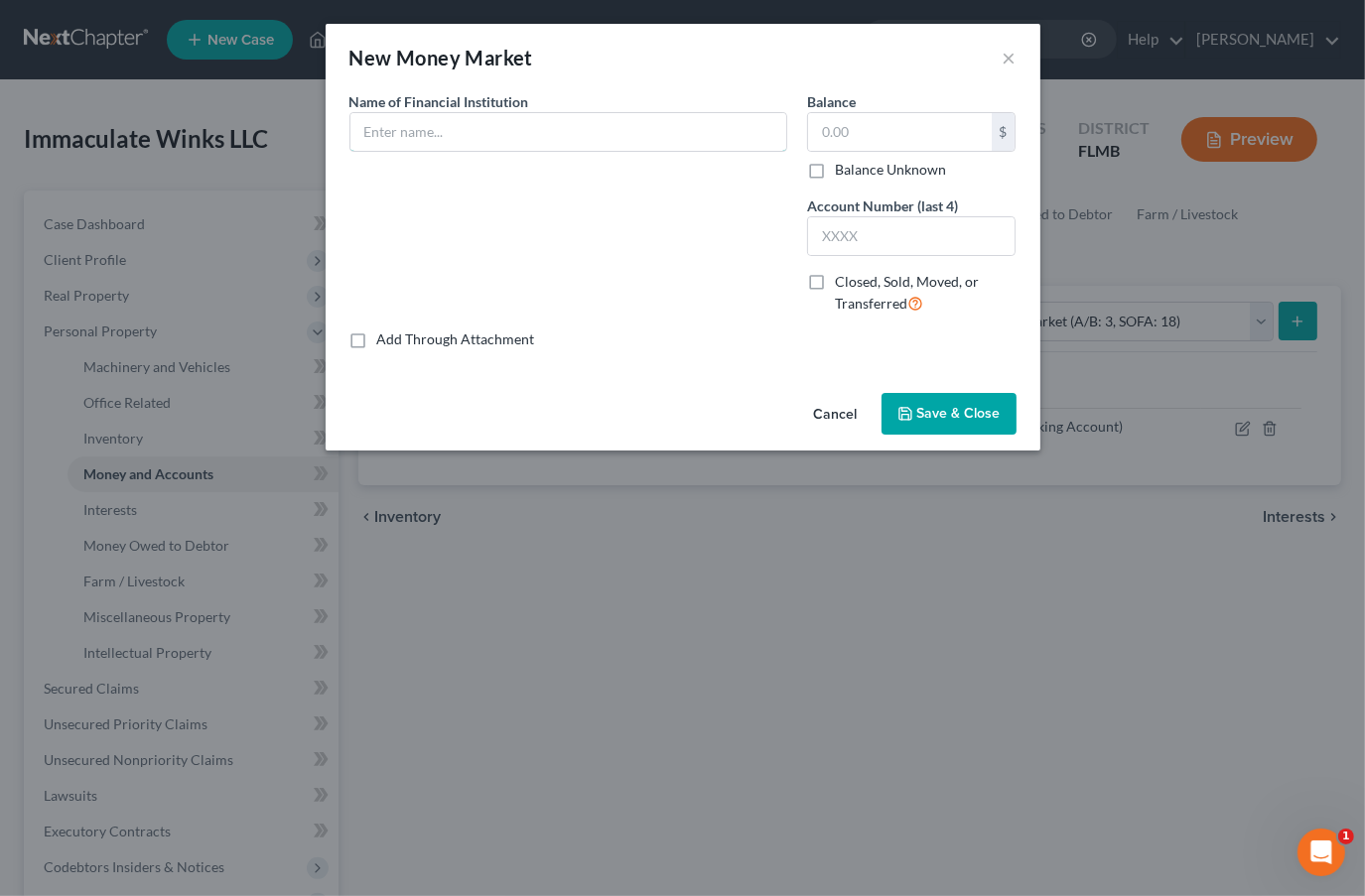
click at [516, 121] on input "text" at bounding box center [568, 132] width 436 height 38
paste input "7,423.92"
type input "7,423.92"
click at [886, 136] on input "text" at bounding box center [899, 132] width 184 height 38
paste input "7,423.92"
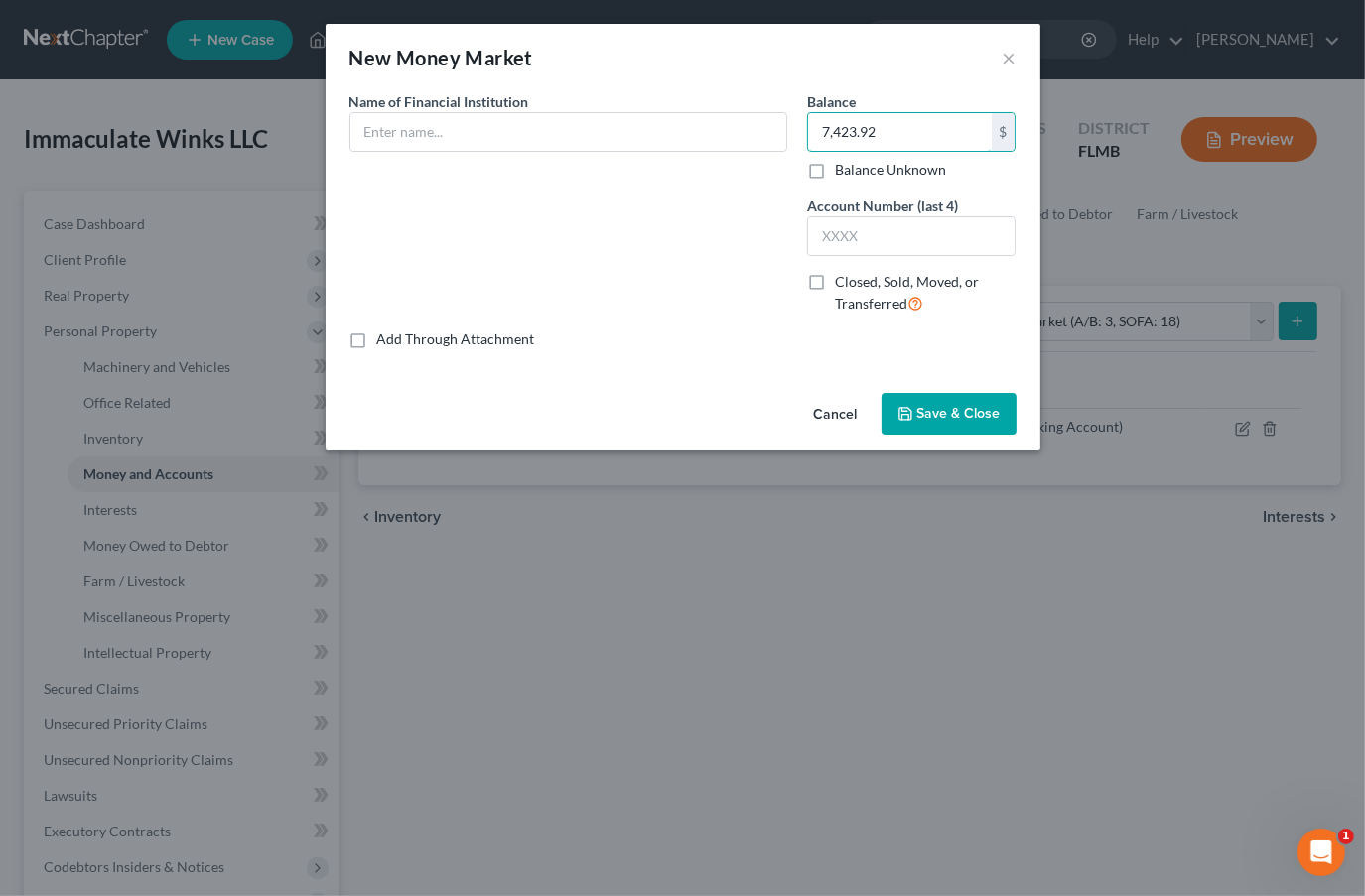
type input "7,423.92"
click at [592, 128] on input "text" at bounding box center [568, 132] width 436 height 38
type input "M"
type input "D"
type input "Suncoast Credit Union"
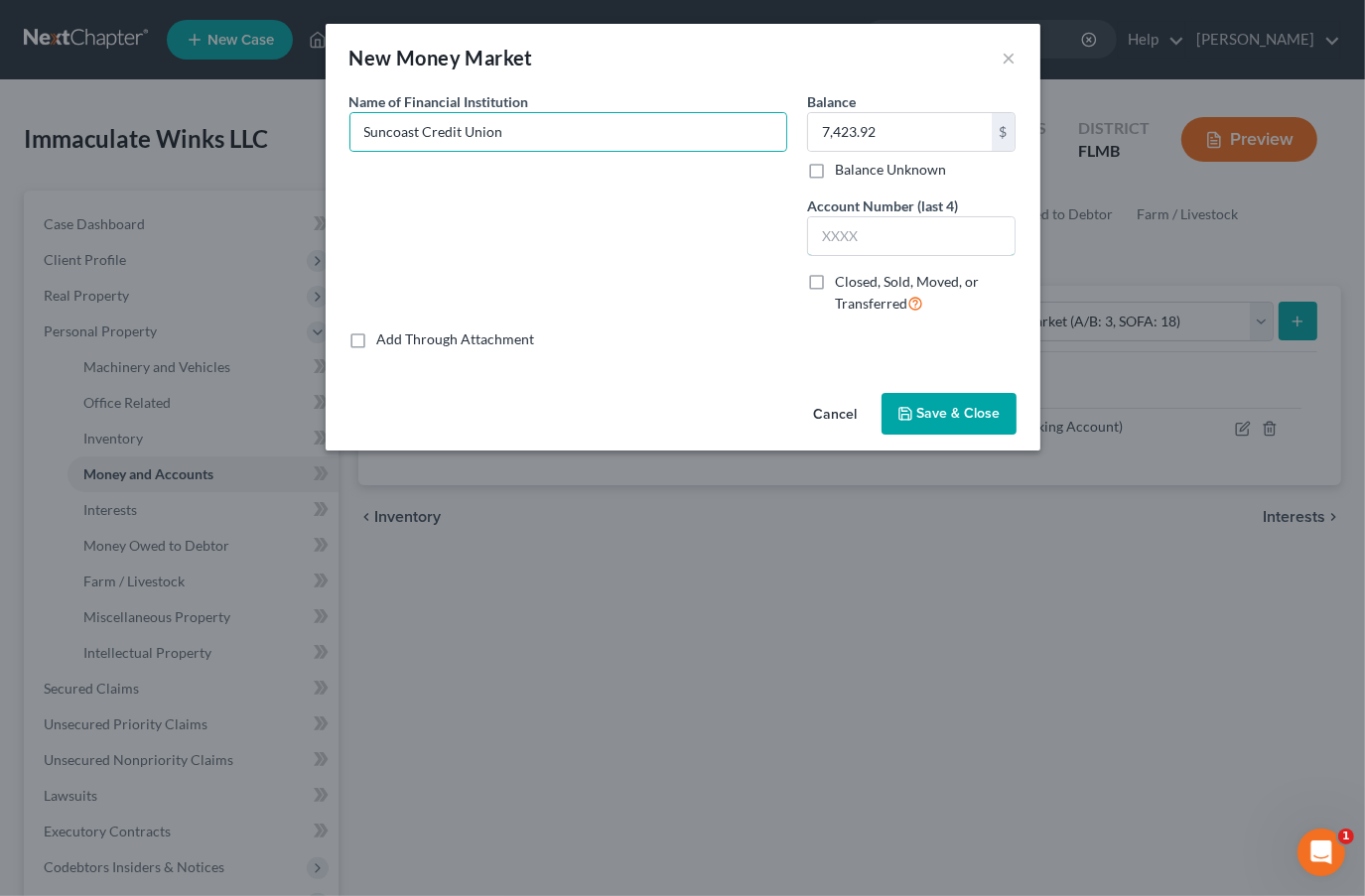
click at [907, 239] on input "text" at bounding box center [911, 236] width 207 height 38
type input "0068"
click at [940, 405] on span "Save & Close" at bounding box center [959, 413] width 83 height 17
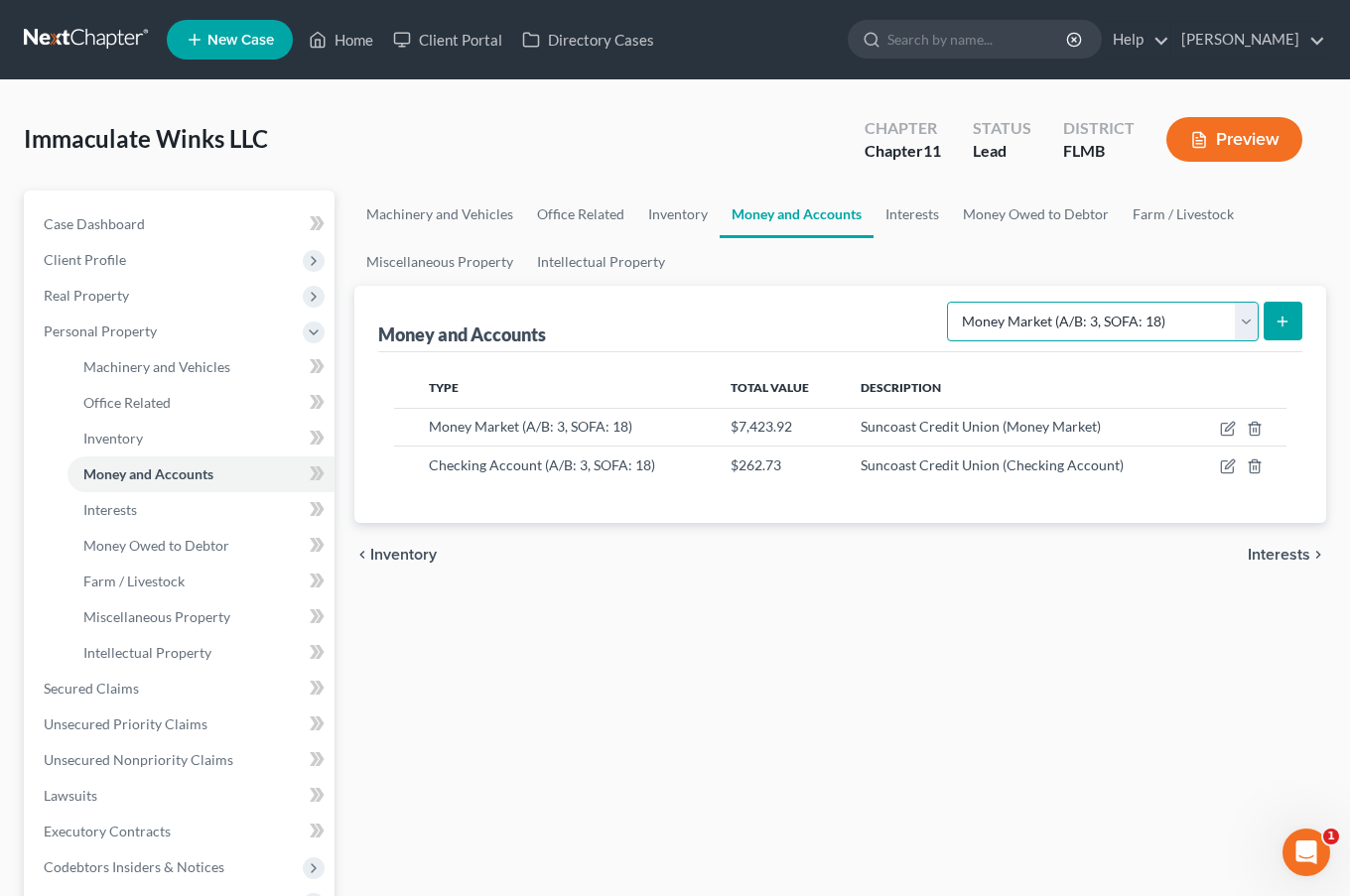
click at [1228, 303] on select "Select Account Type Brokerage (A/B: 3, SOFA: 18) Cash on Hand (A/B: 2) Certific…" at bounding box center [1103, 321] width 312 height 40
select select "savings"
click at [950, 302] on select "Select Account Type Brokerage (A/B: 3, SOFA: 18) Cash on Hand (A/B: 2) Certific…" at bounding box center [1103, 321] width 312 height 40
click at [1282, 305] on button "submit" at bounding box center [1282, 320] width 39 height 39
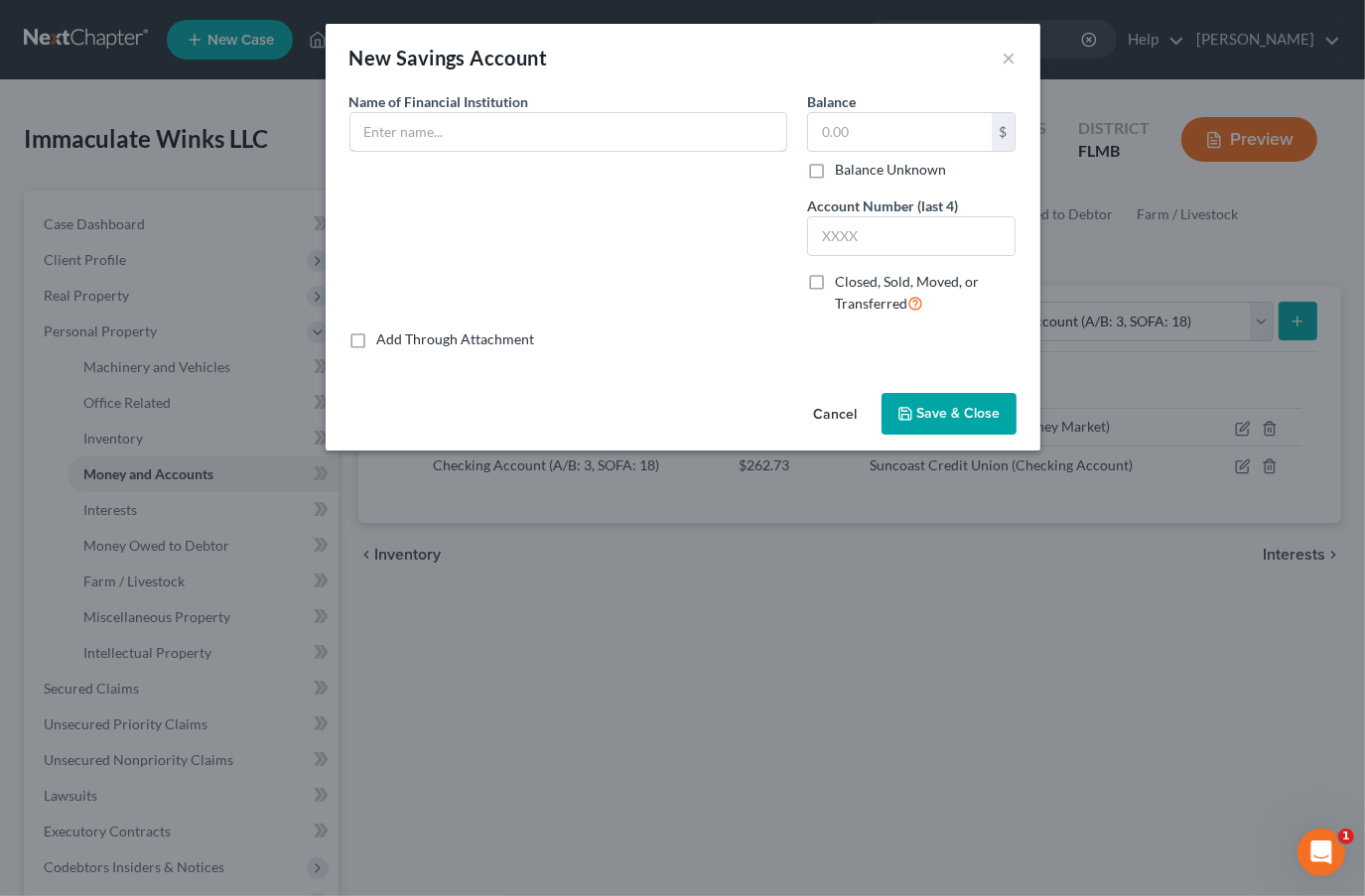
click at [472, 137] on input "text" at bounding box center [568, 132] width 436 height 38
type input "Suncoast Credit Union"
click at [850, 131] on input "text" at bounding box center [899, 132] width 184 height 38
type input "5"
click at [826, 231] on input "text" at bounding box center [911, 236] width 207 height 38
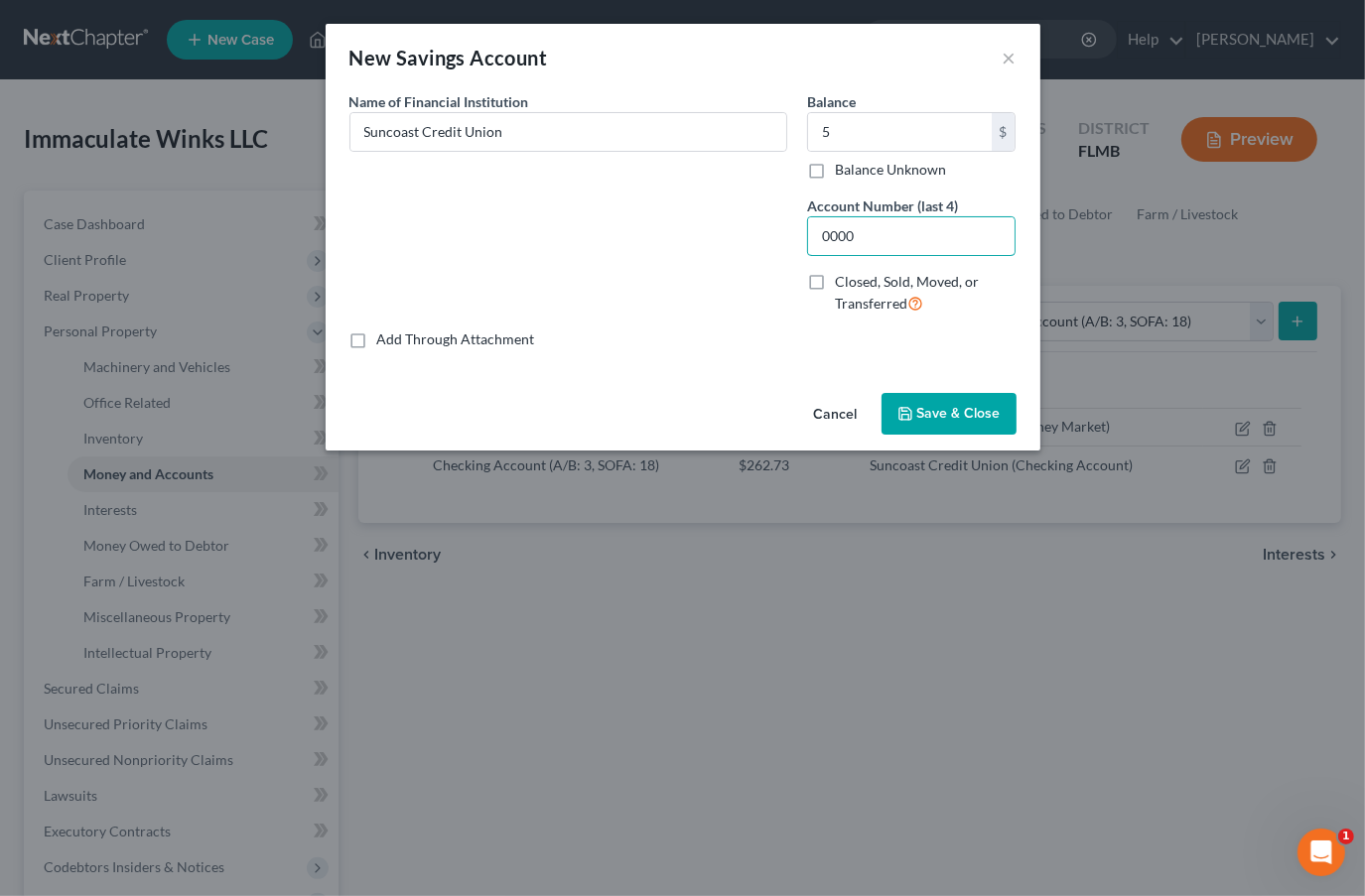
type input "0000"
click at [969, 412] on span "Save & Close" at bounding box center [959, 413] width 83 height 17
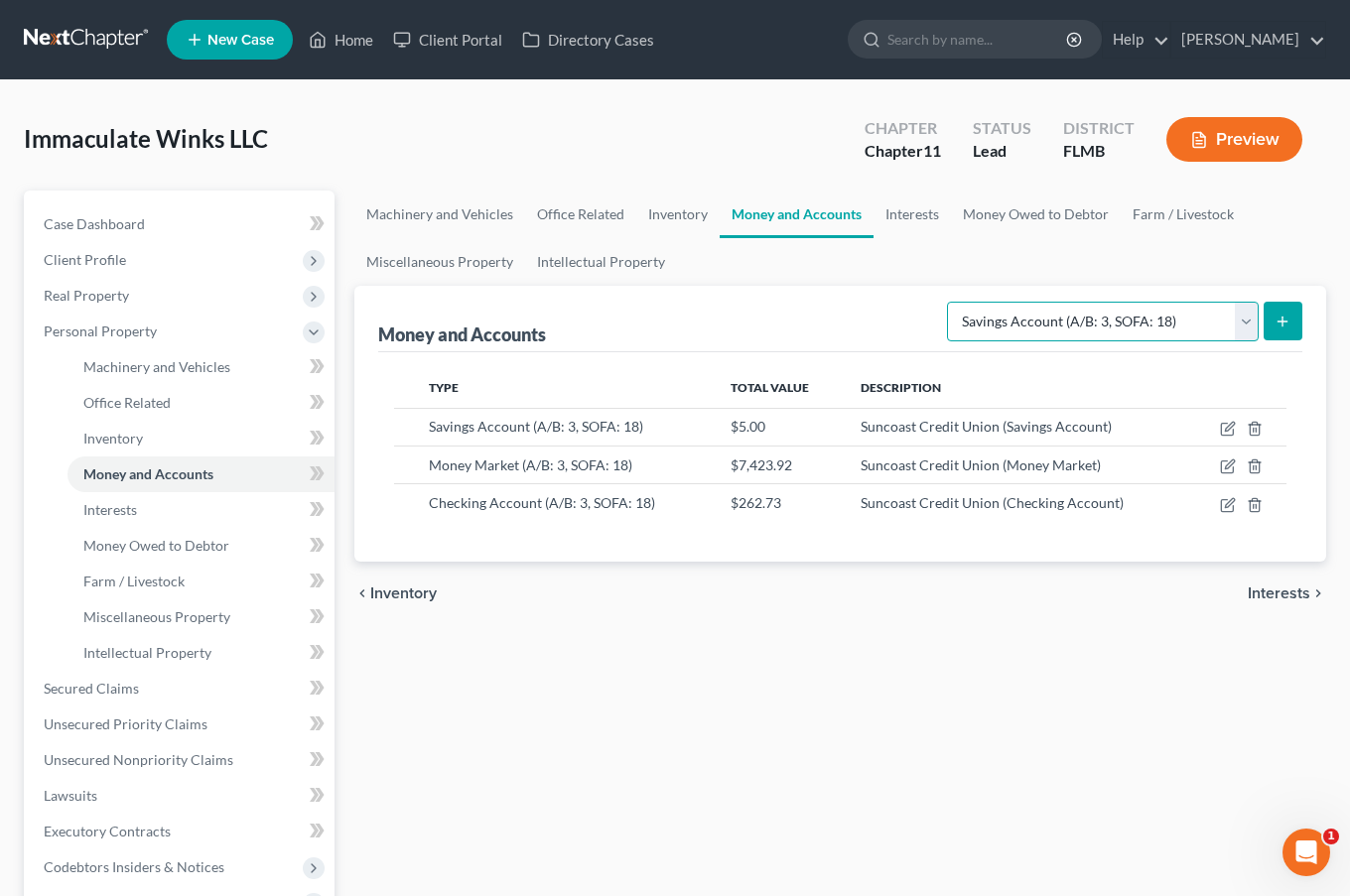
click at [1222, 324] on select "Select Account Type Brokerage (A/B: 3, SOFA: 18) Cash on Hand (A/B: 2) Certific…" at bounding box center [1103, 321] width 312 height 40
click at [928, 641] on div "Machinery and Vehicles Office Related Inventory Money and Accounts Interests Mo…" at bounding box center [840, 674] width 992 height 967
drag, startPoint x: 1119, startPoint y: 326, endPoint x: 1116, endPoint y: 336, distance: 10.4
click at [1119, 326] on select "Select Account Type Brokerage (A/B: 3, SOFA: 18) Cash on Hand (A/B: 2) Certific…" at bounding box center [1103, 321] width 312 height 40
select select "security_deposits"
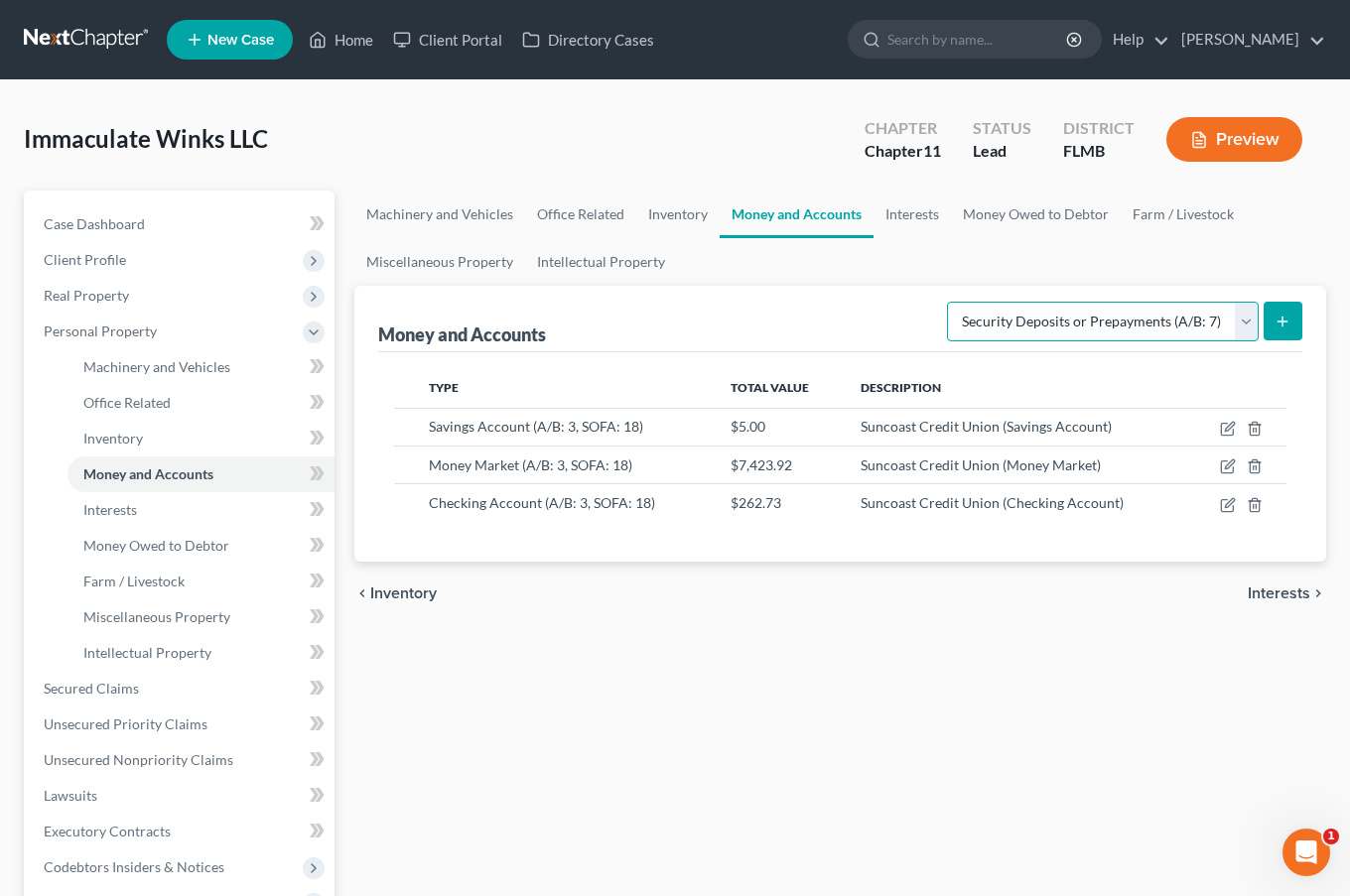
click at [950, 302] on select "Select Account Type Brokerage (A/B: 3, SOFA: 18) Cash on Hand (A/B: 2) Certific…" at bounding box center [1103, 321] width 312 height 40
click at [1290, 313] on button "submit" at bounding box center [1282, 320] width 39 height 39
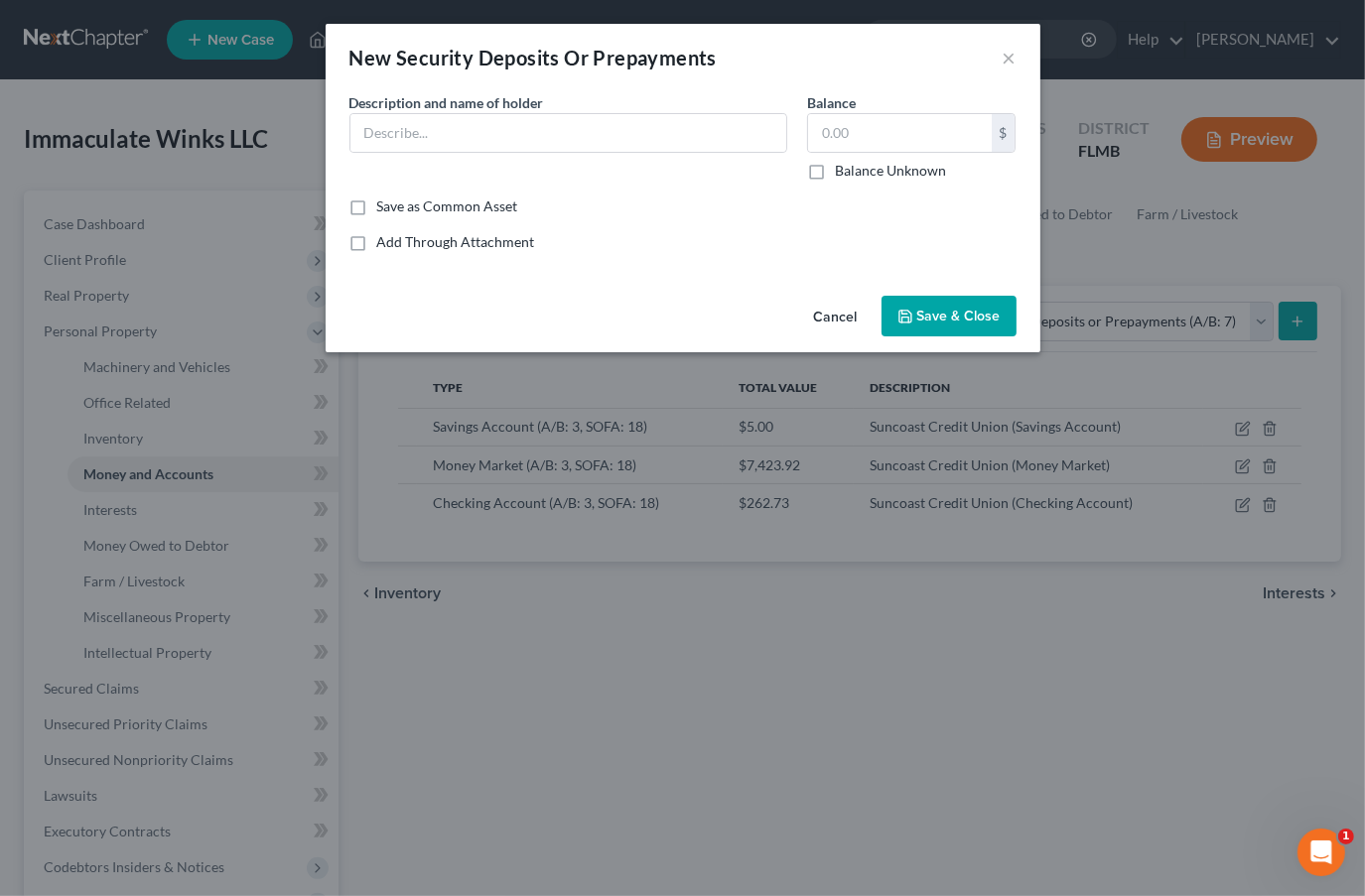
click at [834, 320] on button "Cancel" at bounding box center [836, 318] width 75 height 40
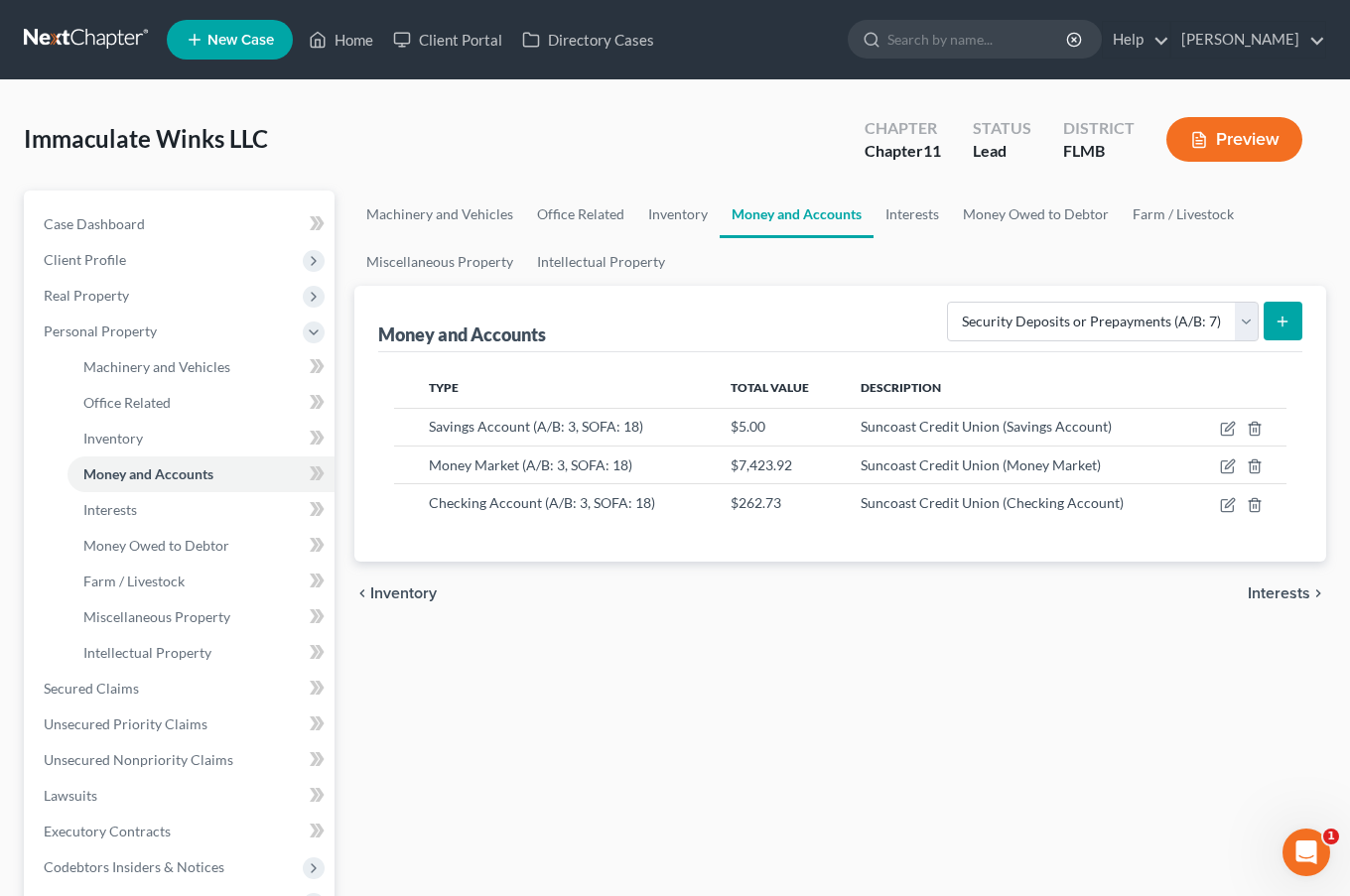
click at [1250, 133] on button "Preview" at bounding box center [1234, 139] width 136 height 45
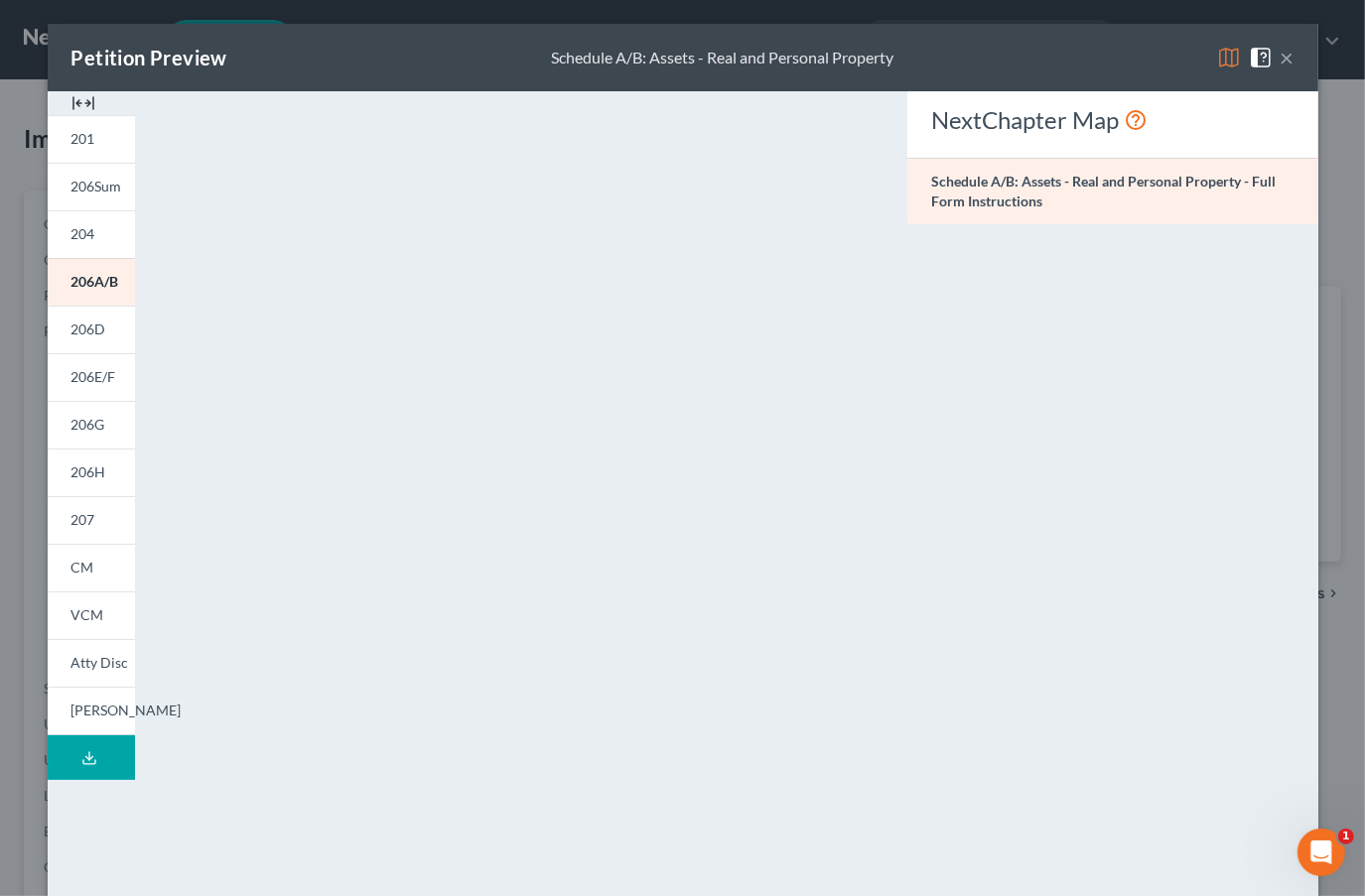
click at [82, 559] on span "CM" at bounding box center [82, 567] width 23 height 17
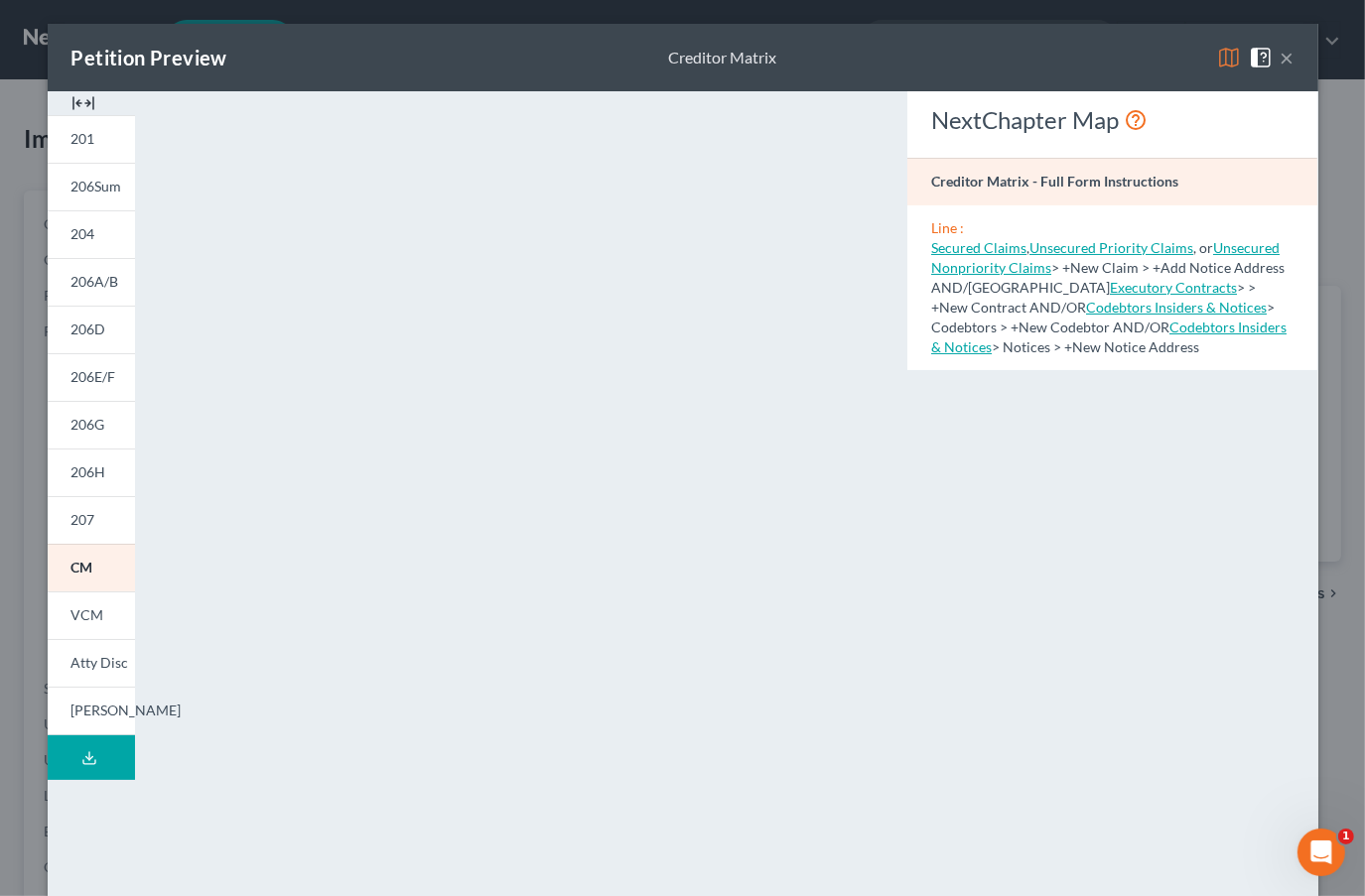
click at [1281, 50] on button "×" at bounding box center [1288, 58] width 14 height 24
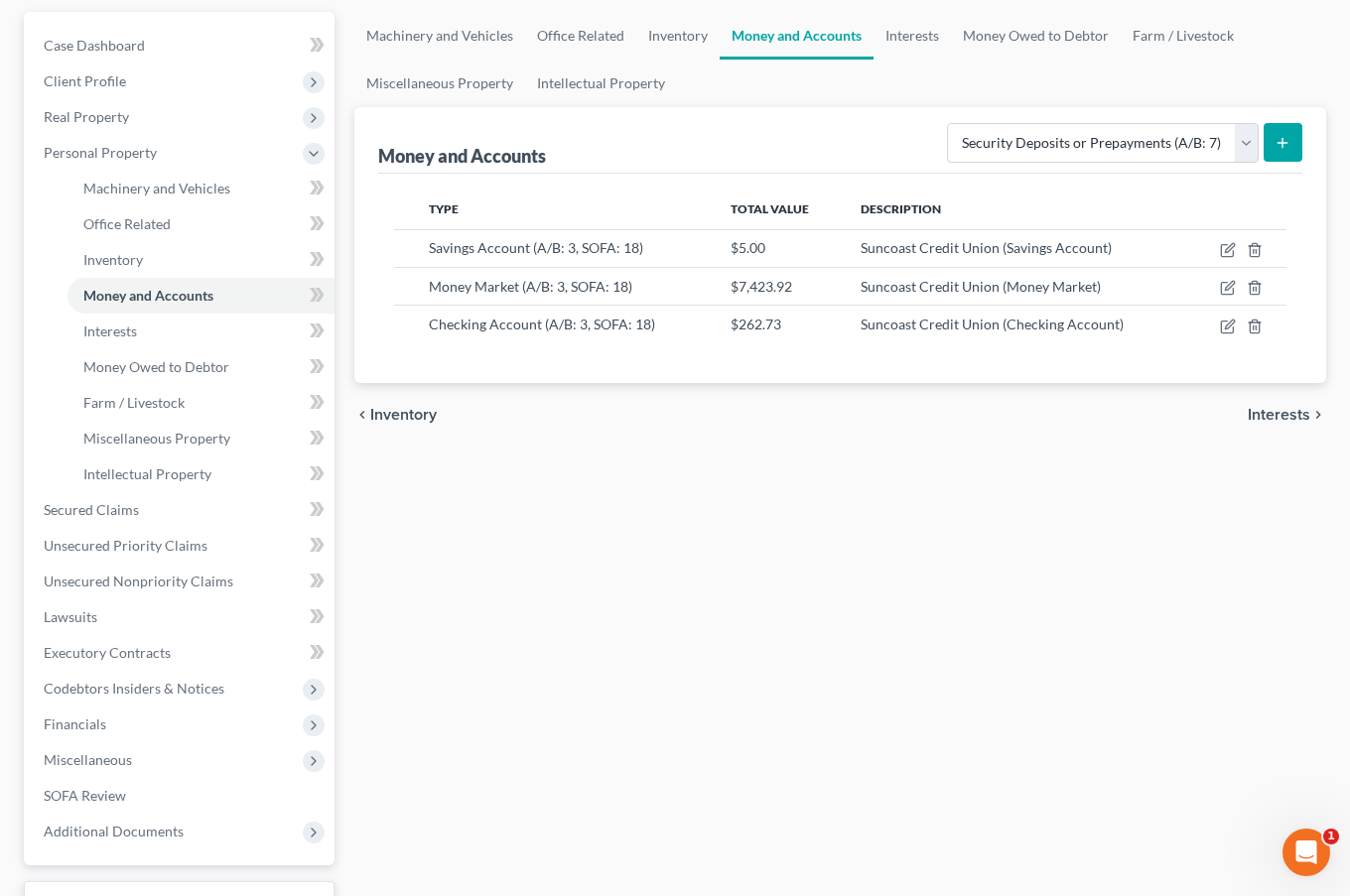
scroll to position [335, 0]
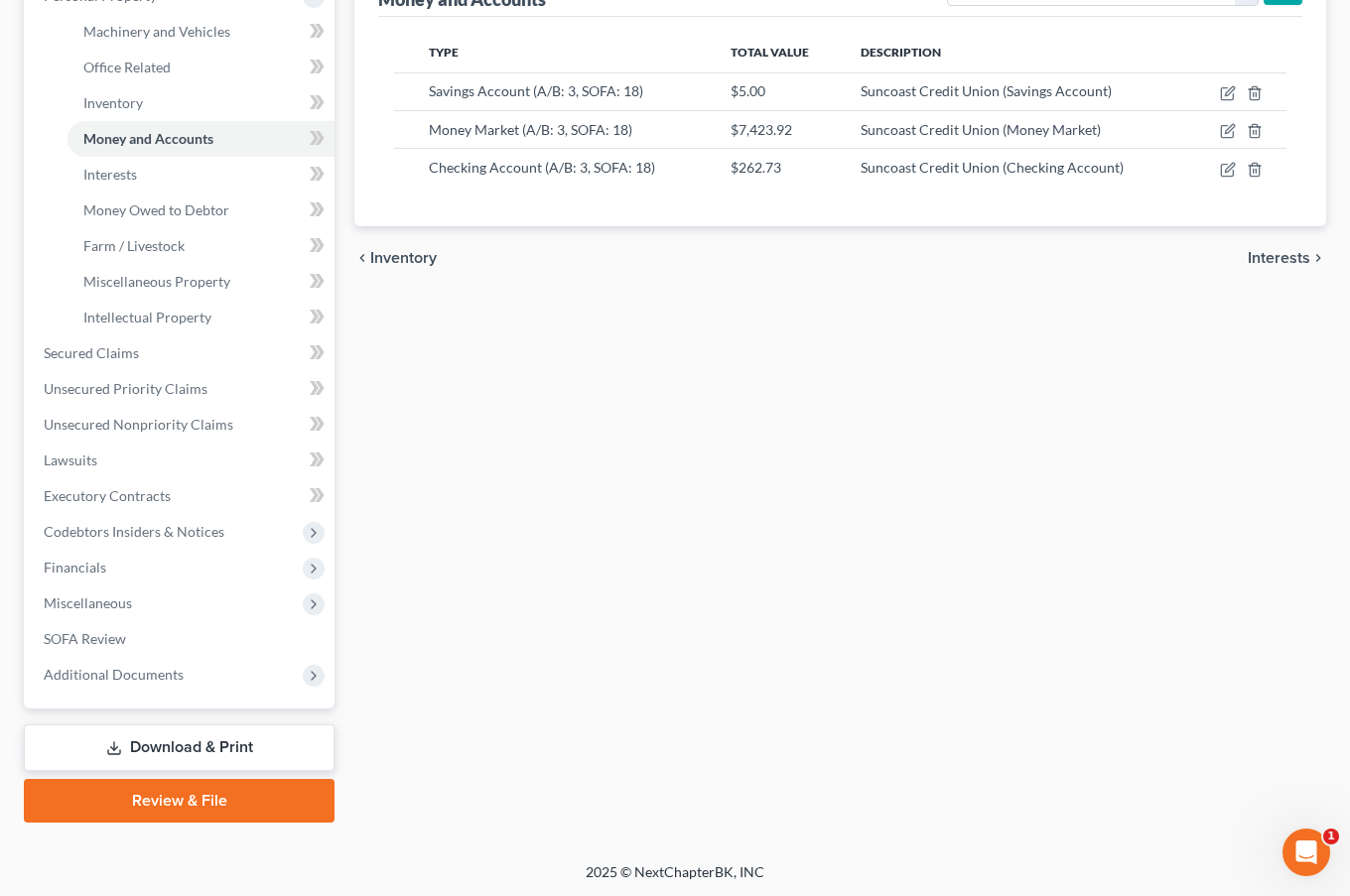
click at [190, 743] on link "Download & Print" at bounding box center [179, 747] width 311 height 47
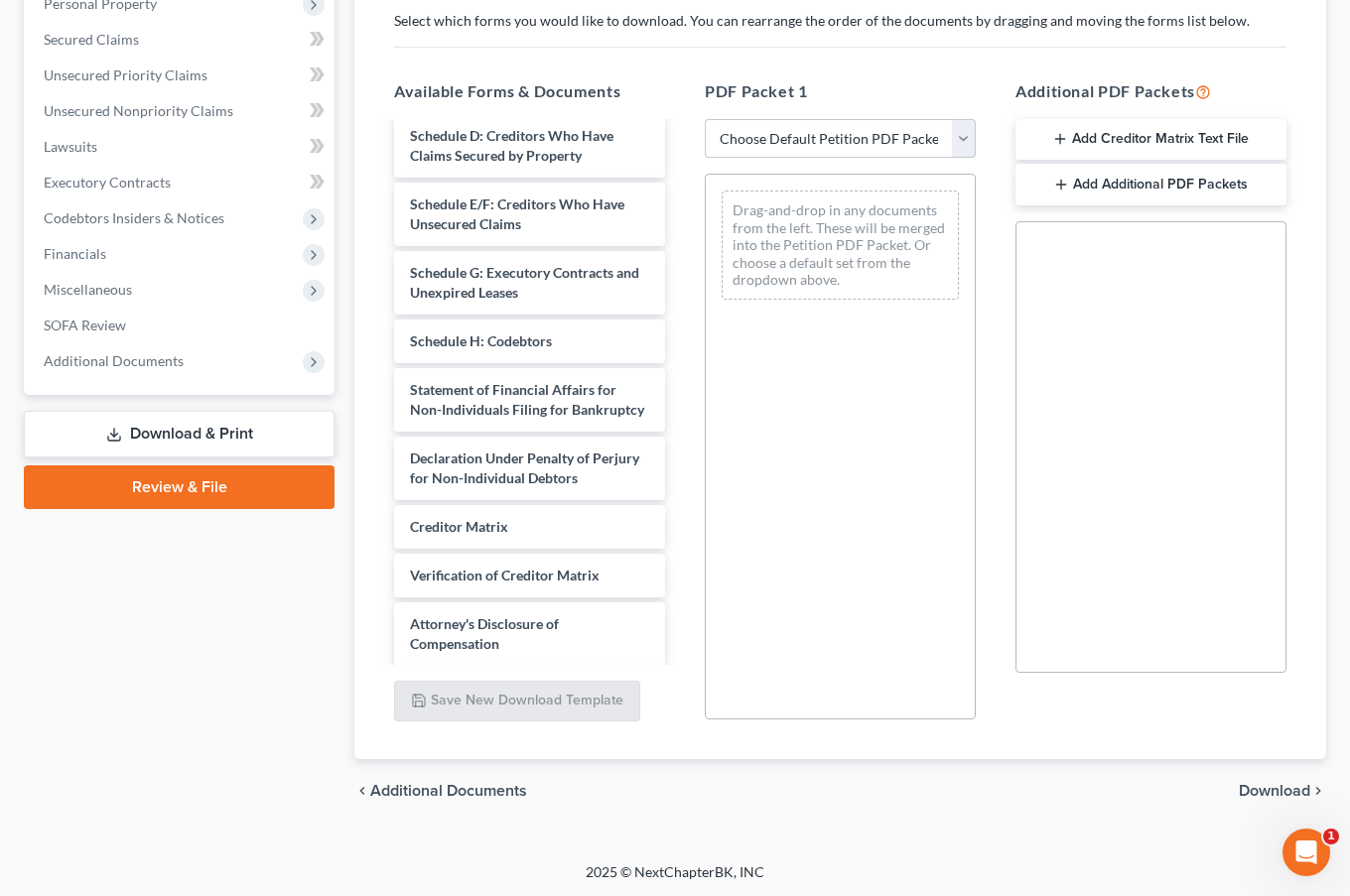
scroll to position [1932, 0]
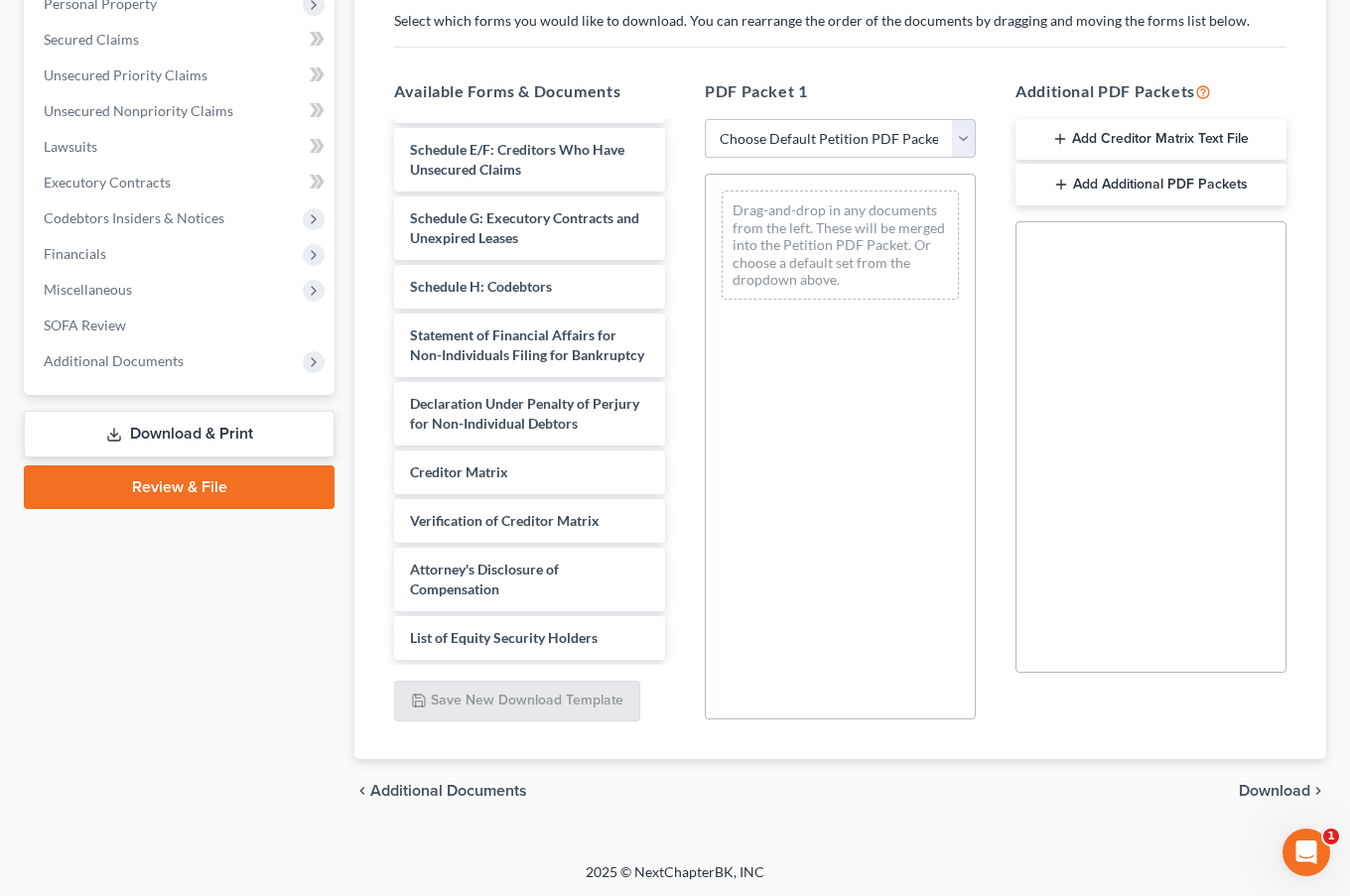
click at [450, 463] on span "Creditor Matrix" at bounding box center [459, 471] width 98 height 17
click at [485, 466] on span "Creditor Matrix" at bounding box center [459, 471] width 98 height 17
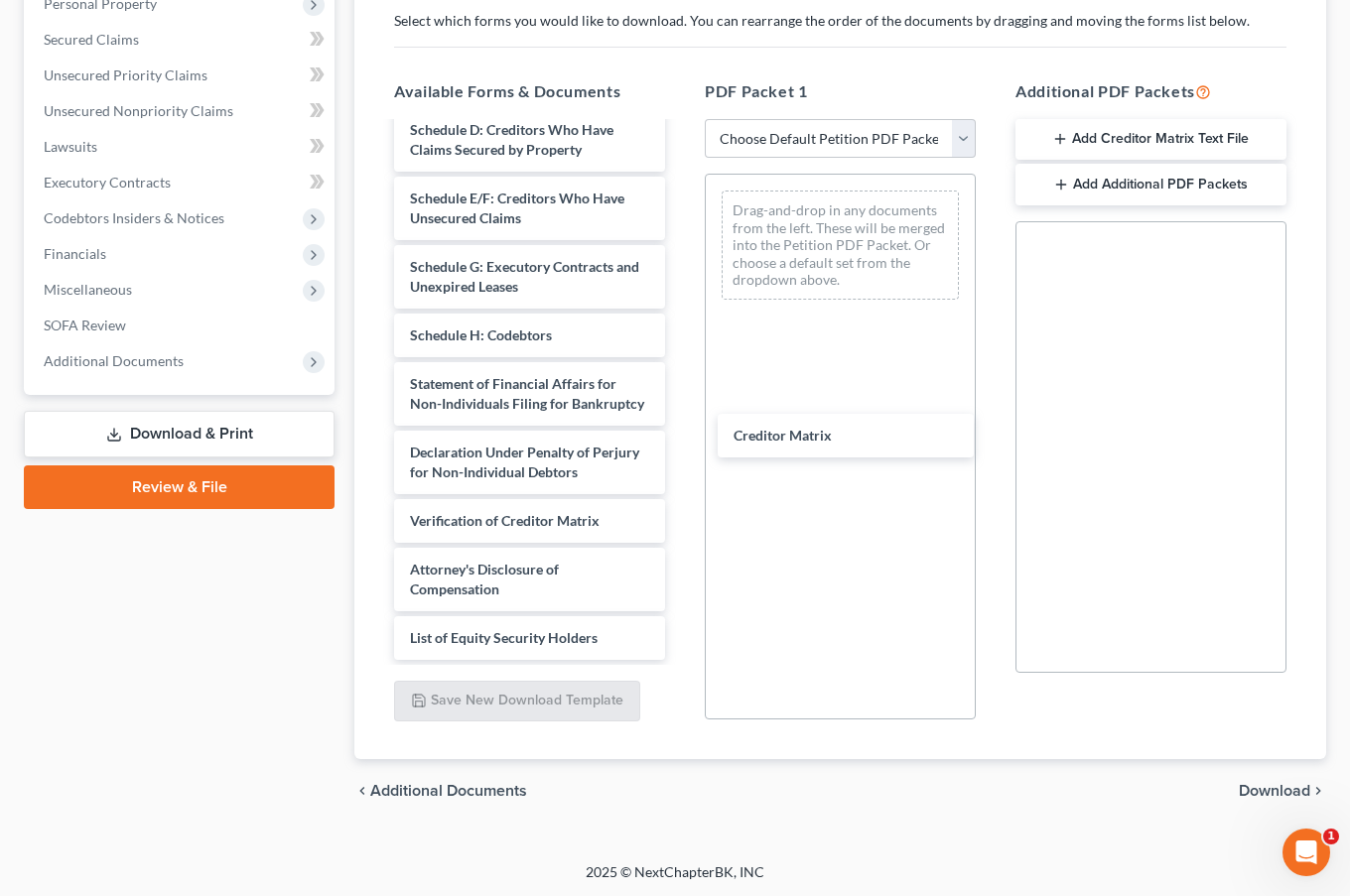
scroll to position [1882, 0]
drag, startPoint x: 485, startPoint y: 466, endPoint x: 845, endPoint y: 383, distance: 369.4
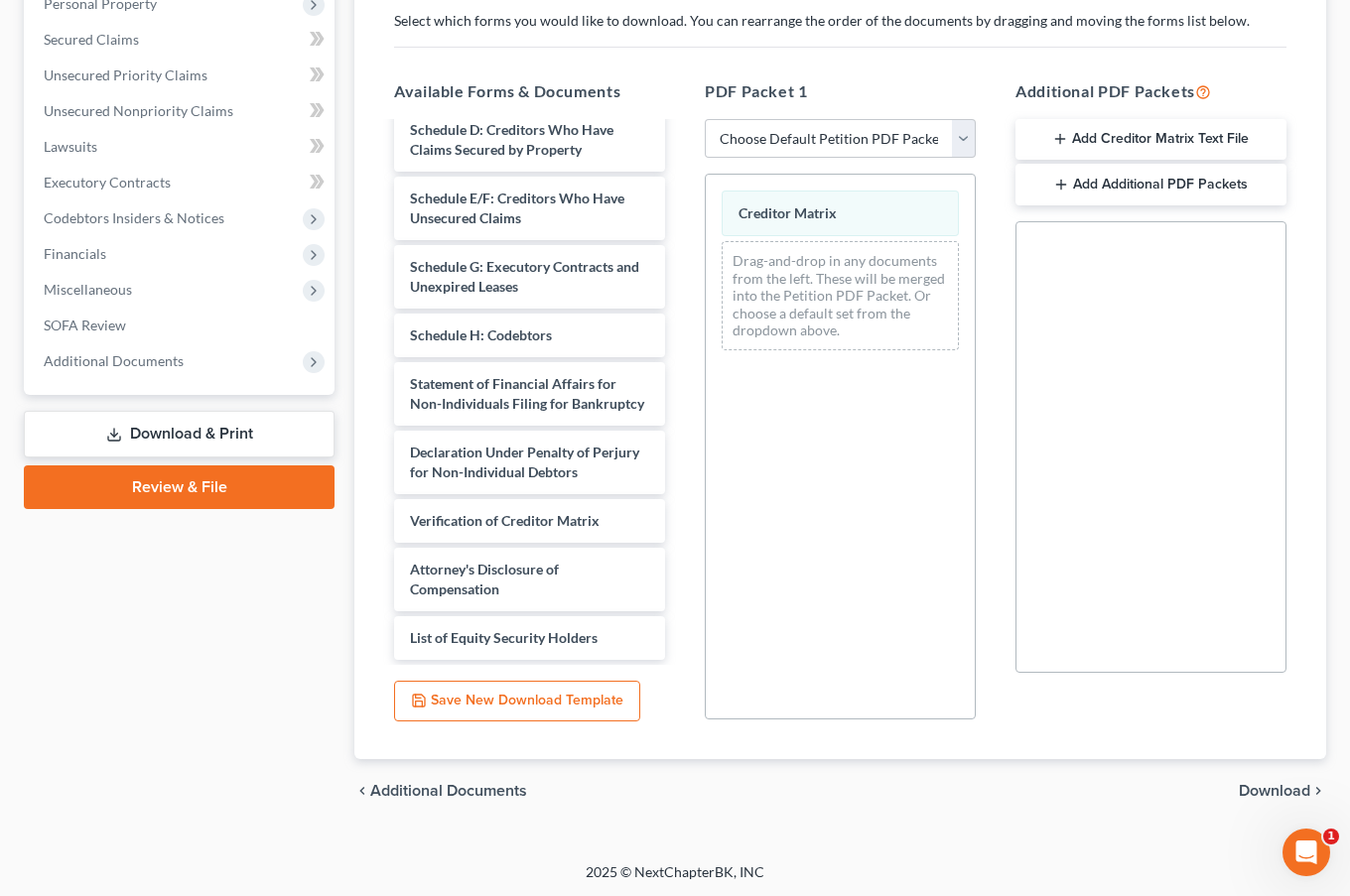
click at [1096, 144] on button "Add Creditor Matrix Text File" at bounding box center [1150, 140] width 271 height 42
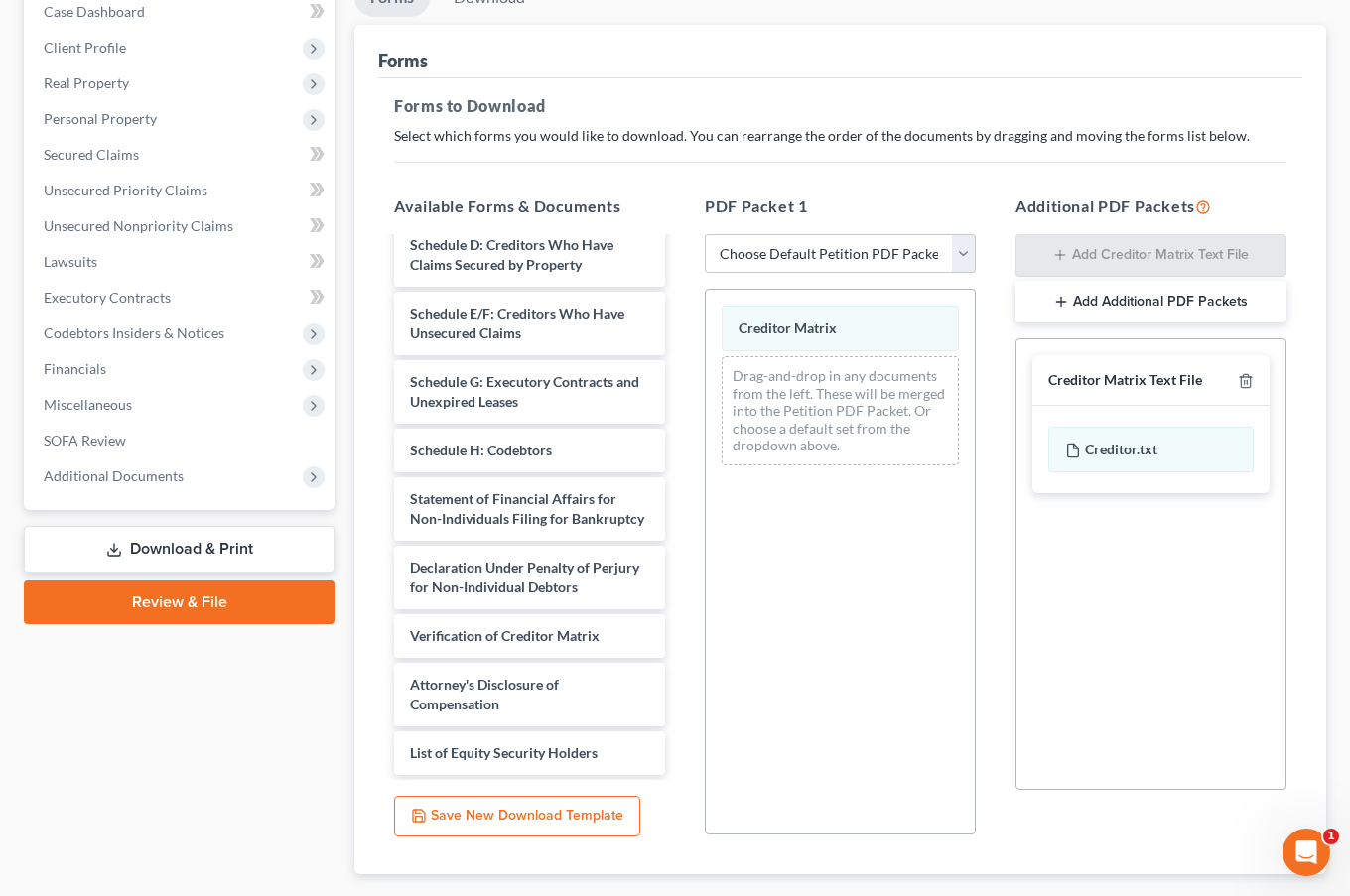
scroll to position [30, 0]
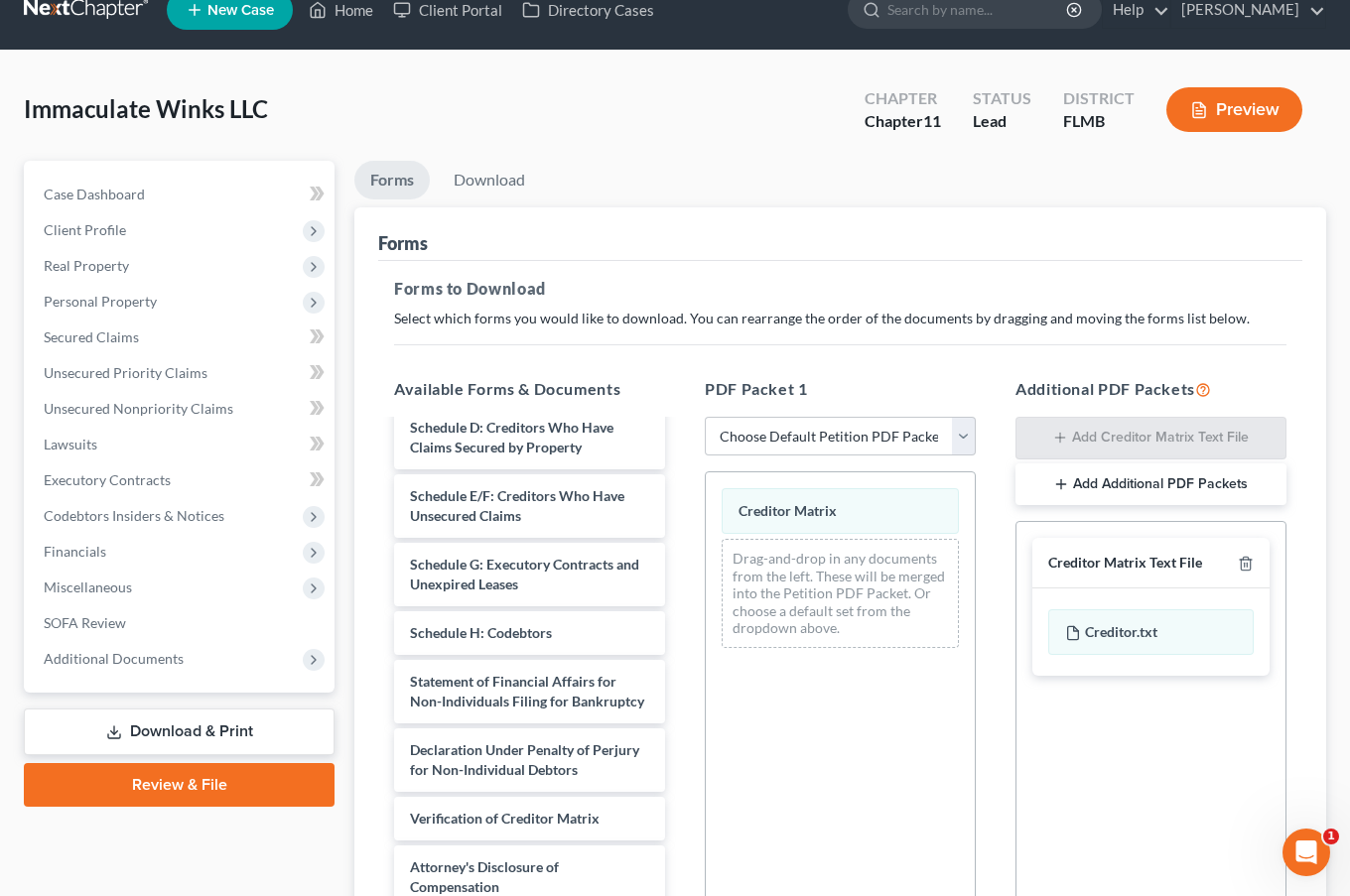
click at [104, 596] on span "Miscellaneous" at bounding box center [181, 587] width 307 height 36
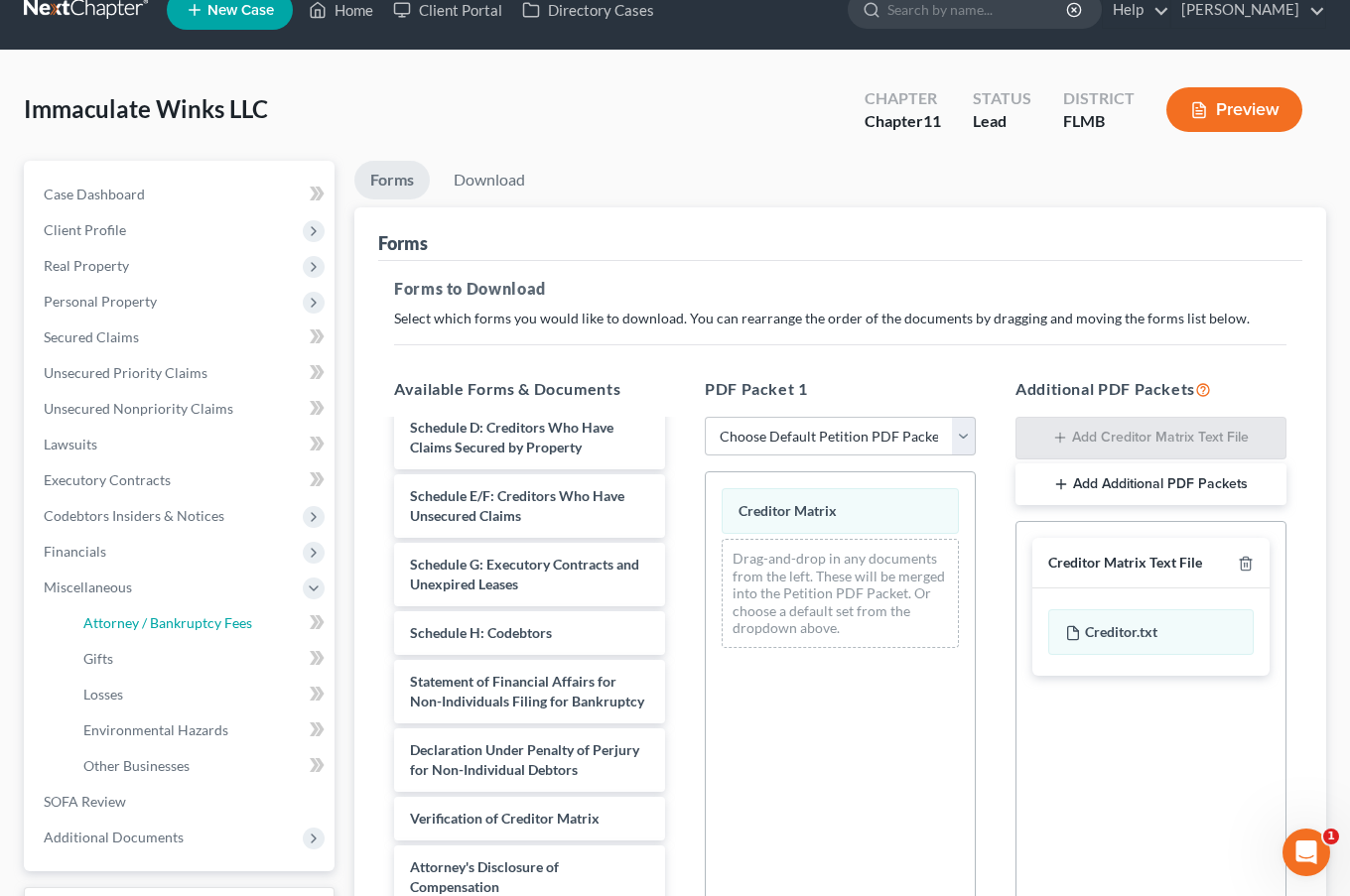
click at [180, 626] on span "Attorney / Bankruptcy Fees" at bounding box center [168, 622] width 169 height 17
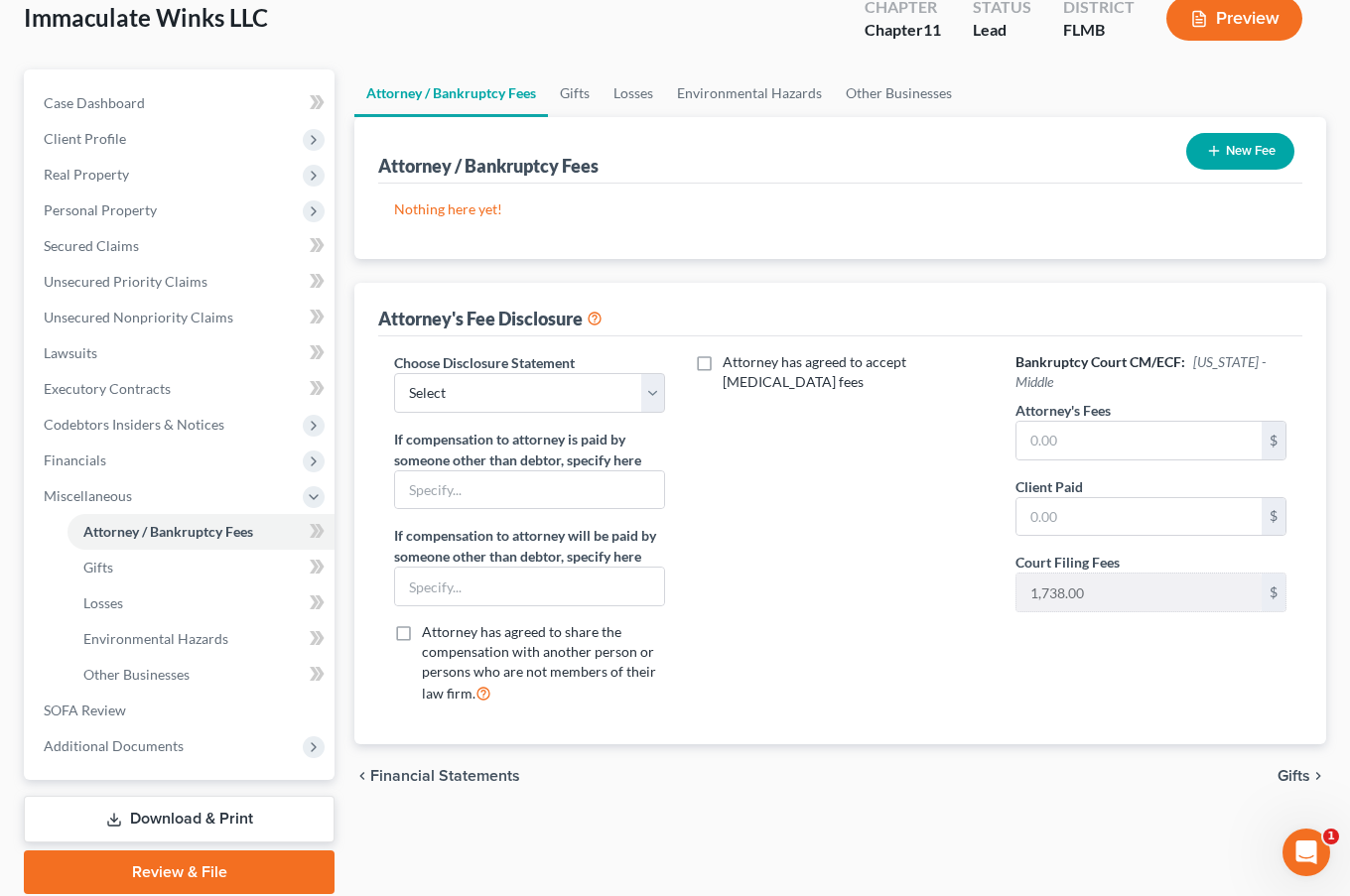
scroll to position [192, 0]
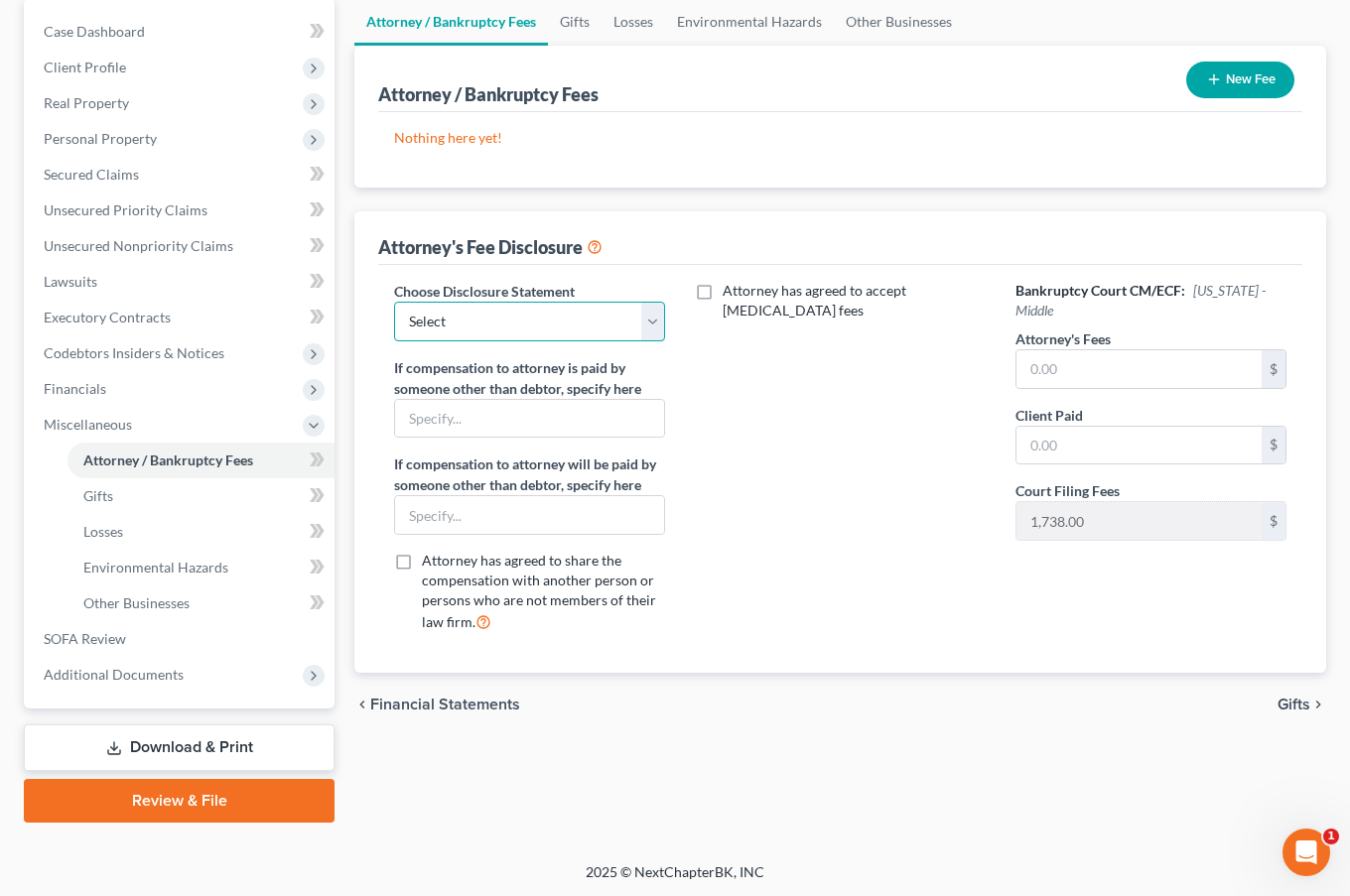
click at [557, 327] on select "Select Disclosure of Compensation of Attorney for Debtor" at bounding box center [529, 321] width 271 height 40
select select "0"
click at [394, 302] on select "Select Disclosure of Compensation of Attorney for Debtor" at bounding box center [529, 321] width 271 height 40
click at [723, 283] on label "Attorney has agreed to accept [MEDICAL_DATA] fees" at bounding box center [854, 301] width 263 height 40
click at [731, 283] on input "Attorney has agreed to accept [MEDICAL_DATA] fees" at bounding box center [737, 287] width 13 height 13
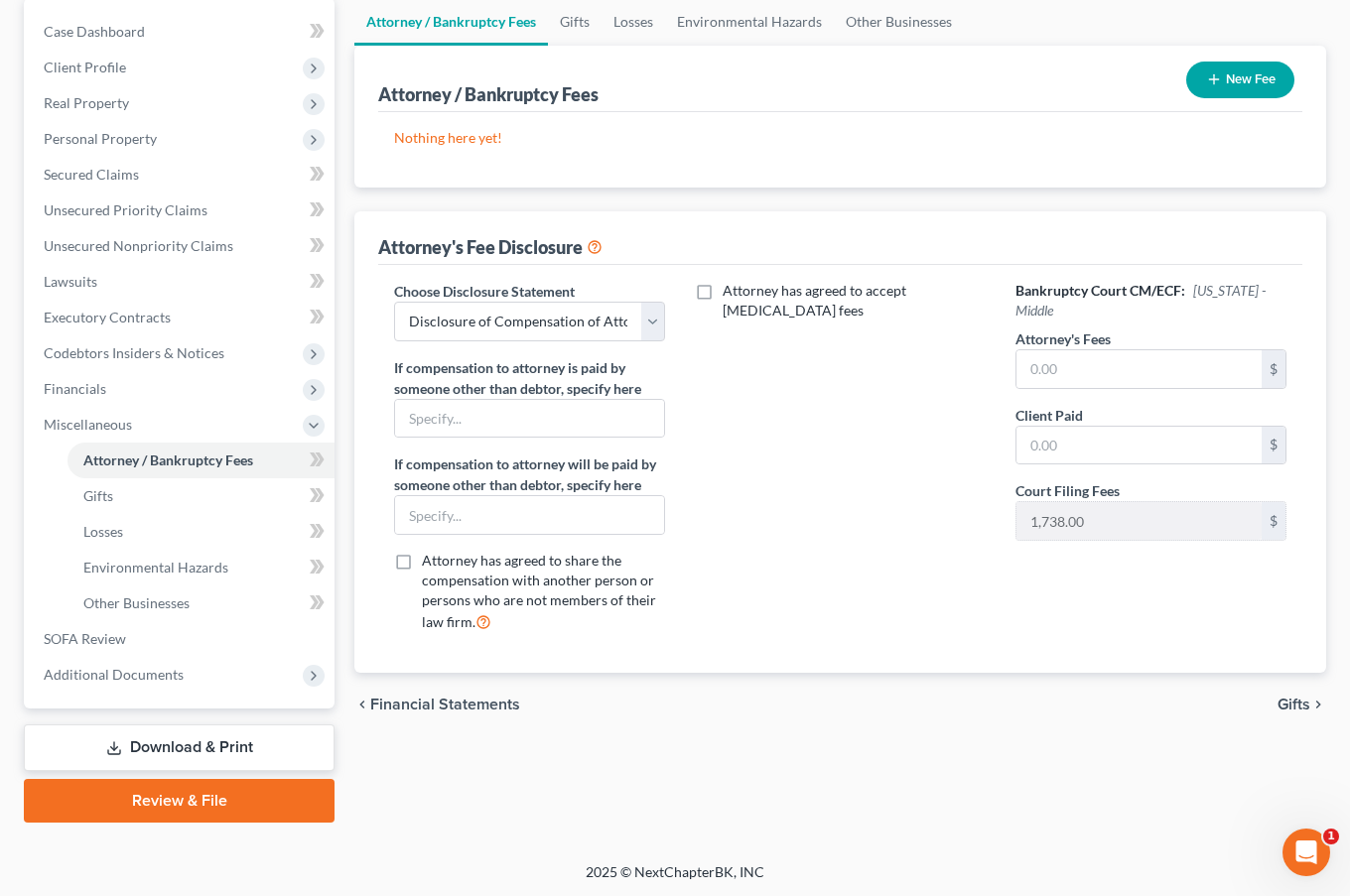
checkbox input "true"
click at [874, 337] on input "text" at bounding box center [828, 356] width 245 height 38
type input "6,000"
click at [759, 414] on input "text" at bounding box center [828, 433] width 245 height 38
click at [1152, 356] on input "text" at bounding box center [1139, 369] width 245 height 38
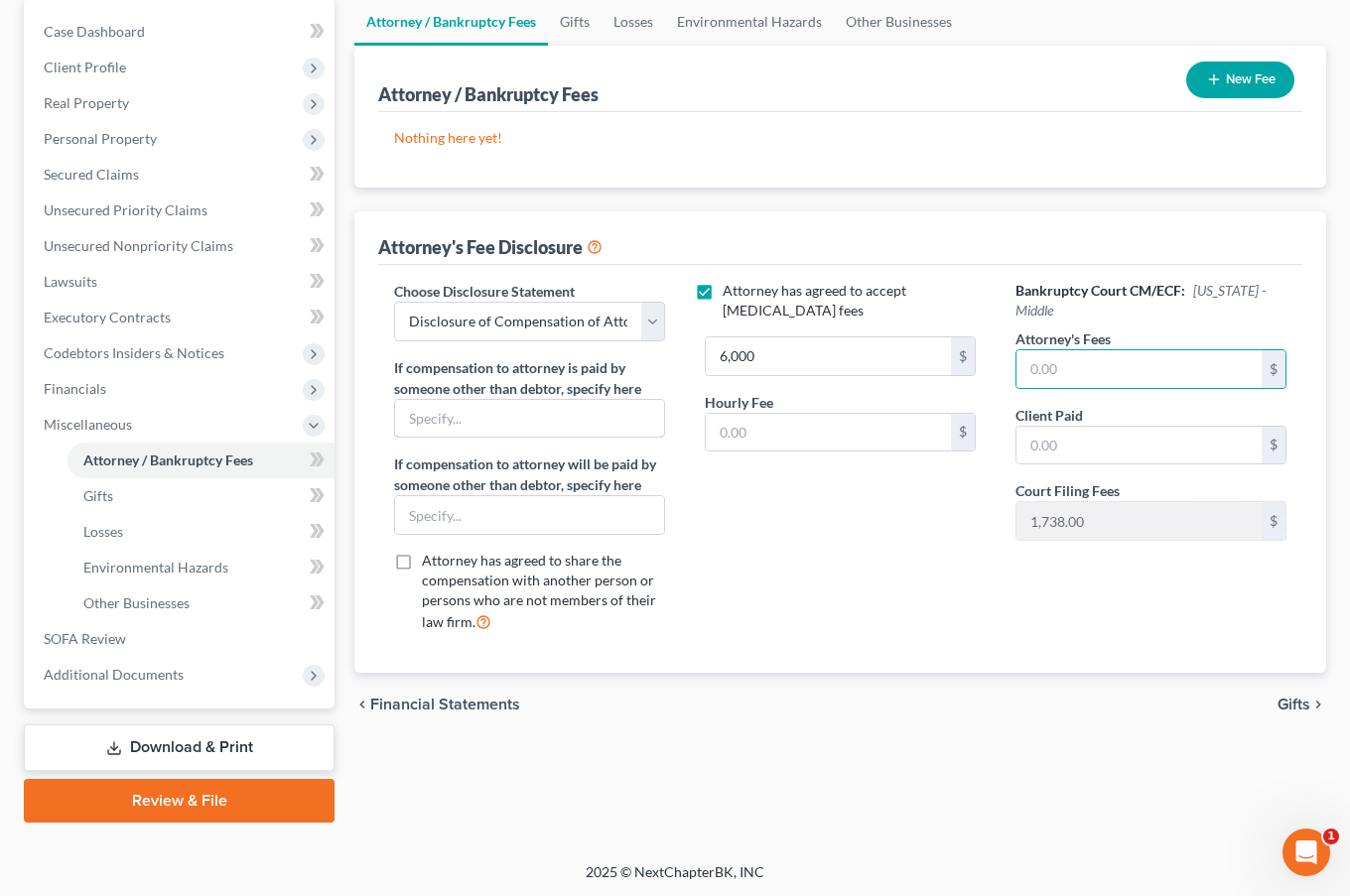
click at [558, 420] on input "text" at bounding box center [529, 419] width 269 height 38
click at [912, 515] on div "Attorney has agreed to accept [MEDICAL_DATA] fees 6,000 $ Hourly Fee $" at bounding box center [840, 464] width 311 height 368
click at [517, 420] on input "text" at bounding box center [529, 419] width 269 height 38
type input "Immaculate Professional Suites LLC"
click at [1088, 427] on input "text" at bounding box center [1139, 446] width 245 height 38
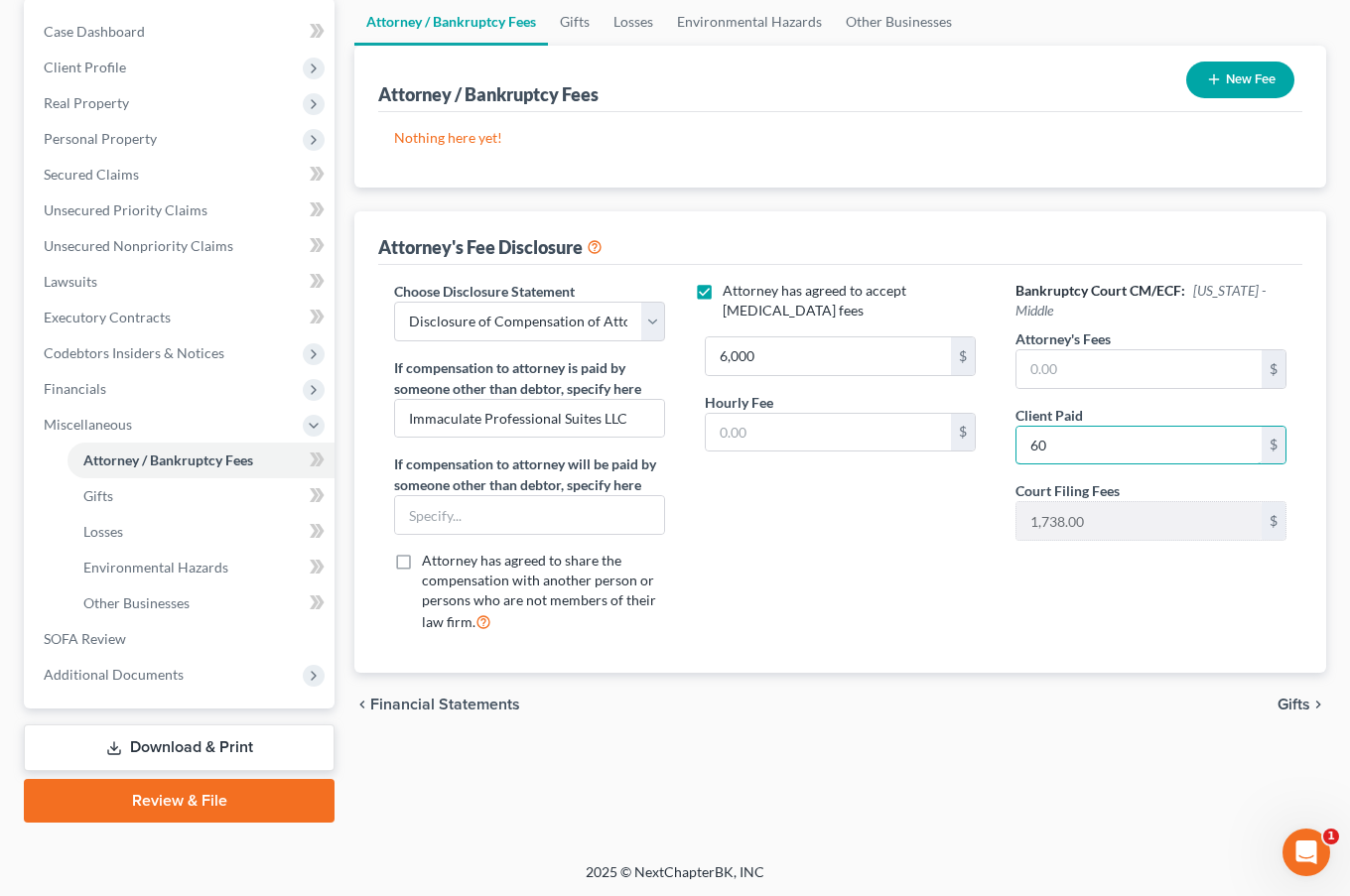
type input "6"
click at [428, 697] on span "Financial Statements" at bounding box center [445, 704] width 150 height 16
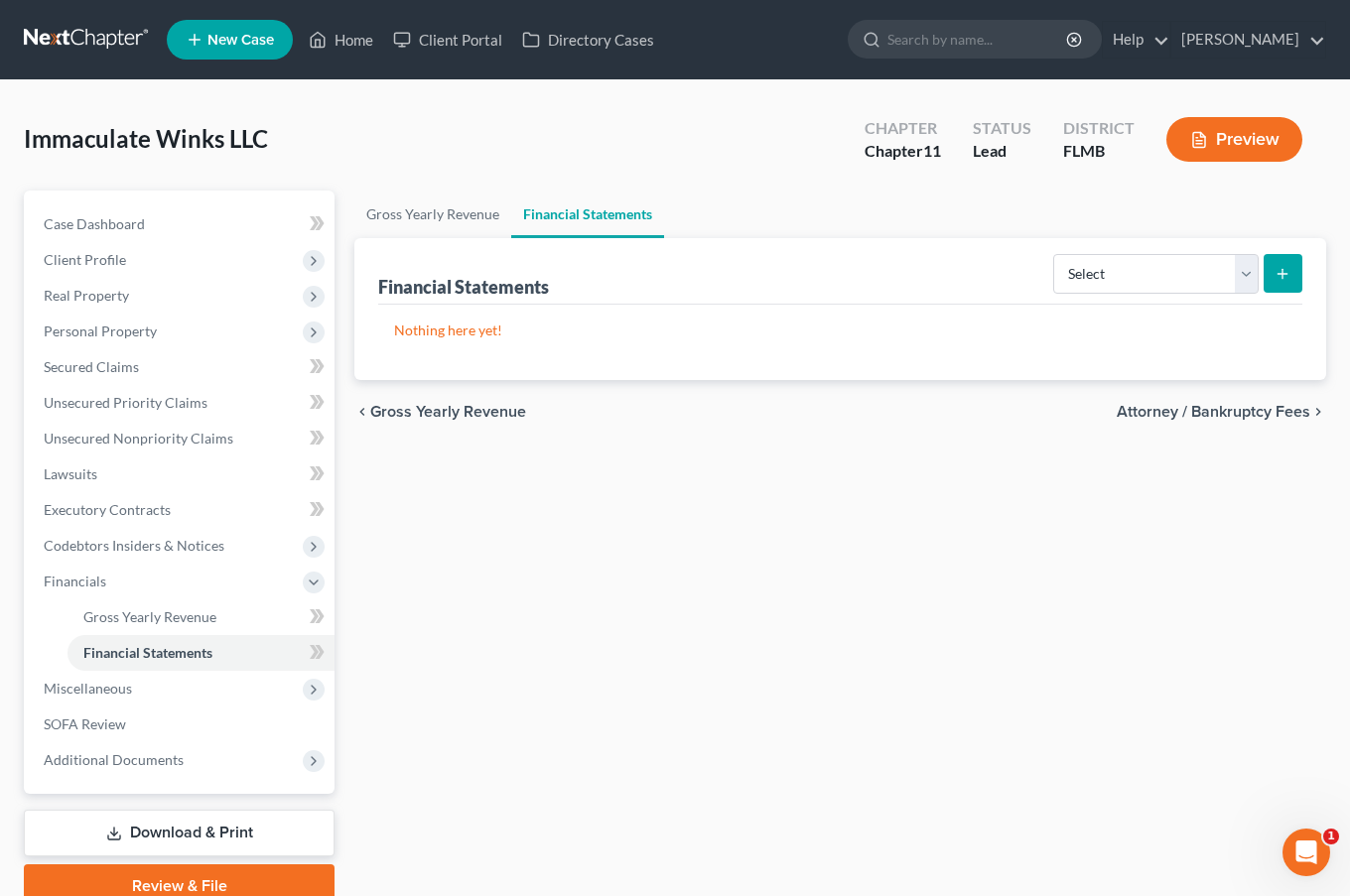
click at [1248, 133] on button "Preview" at bounding box center [1234, 139] width 136 height 45
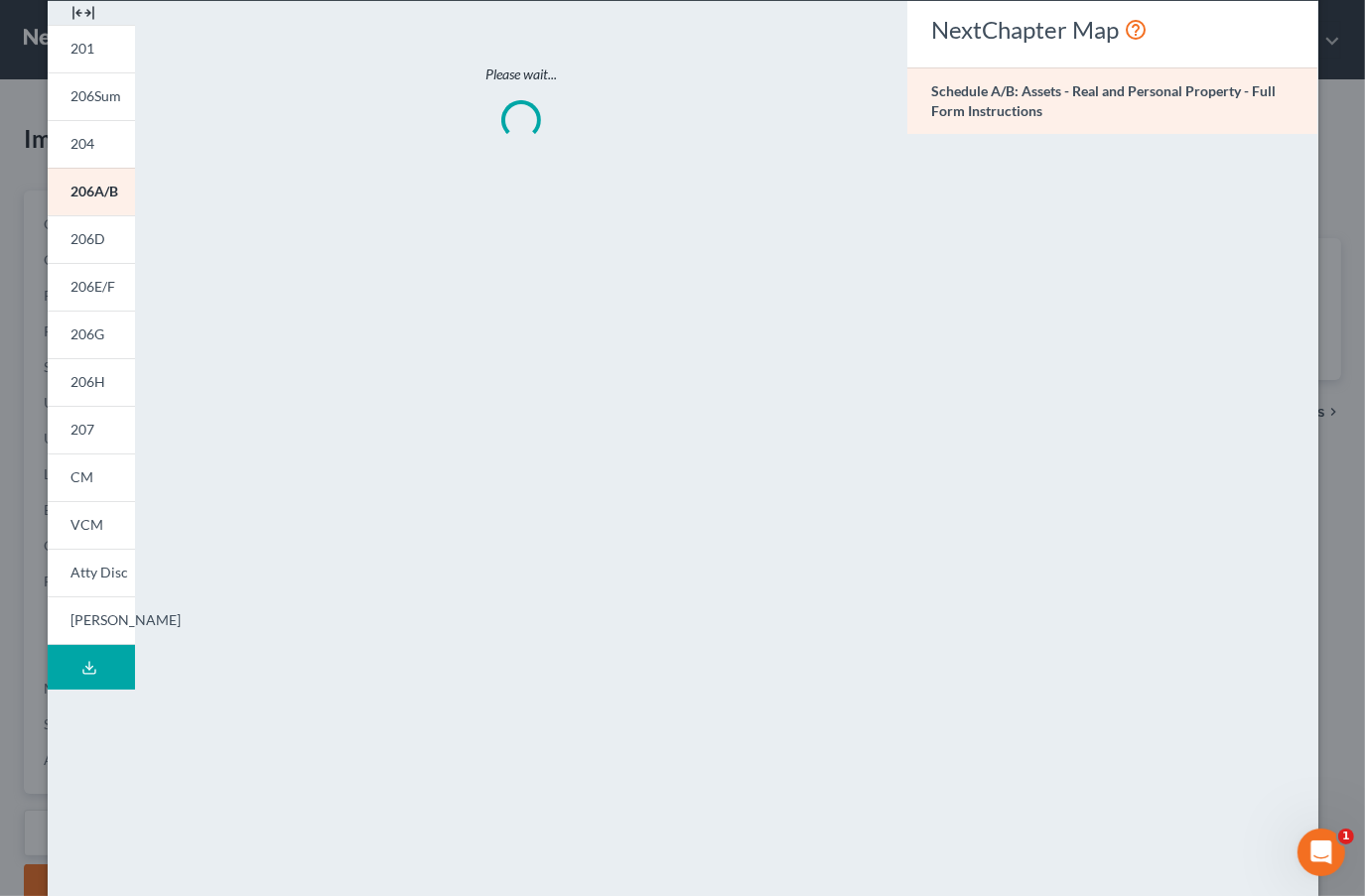
scroll to position [203, 0]
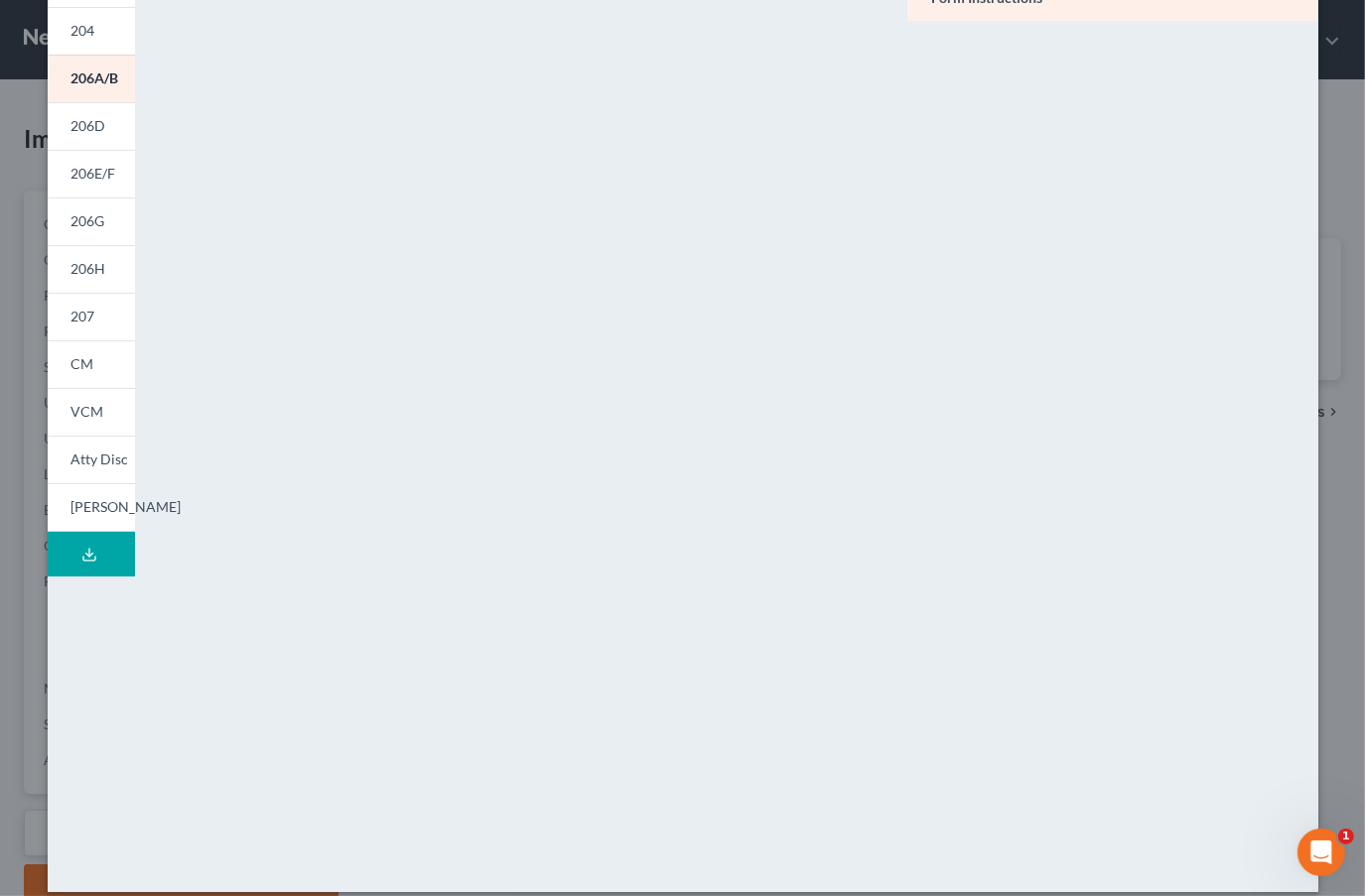
click at [79, 453] on span "Atty Disc" at bounding box center [100, 458] width 58 height 17
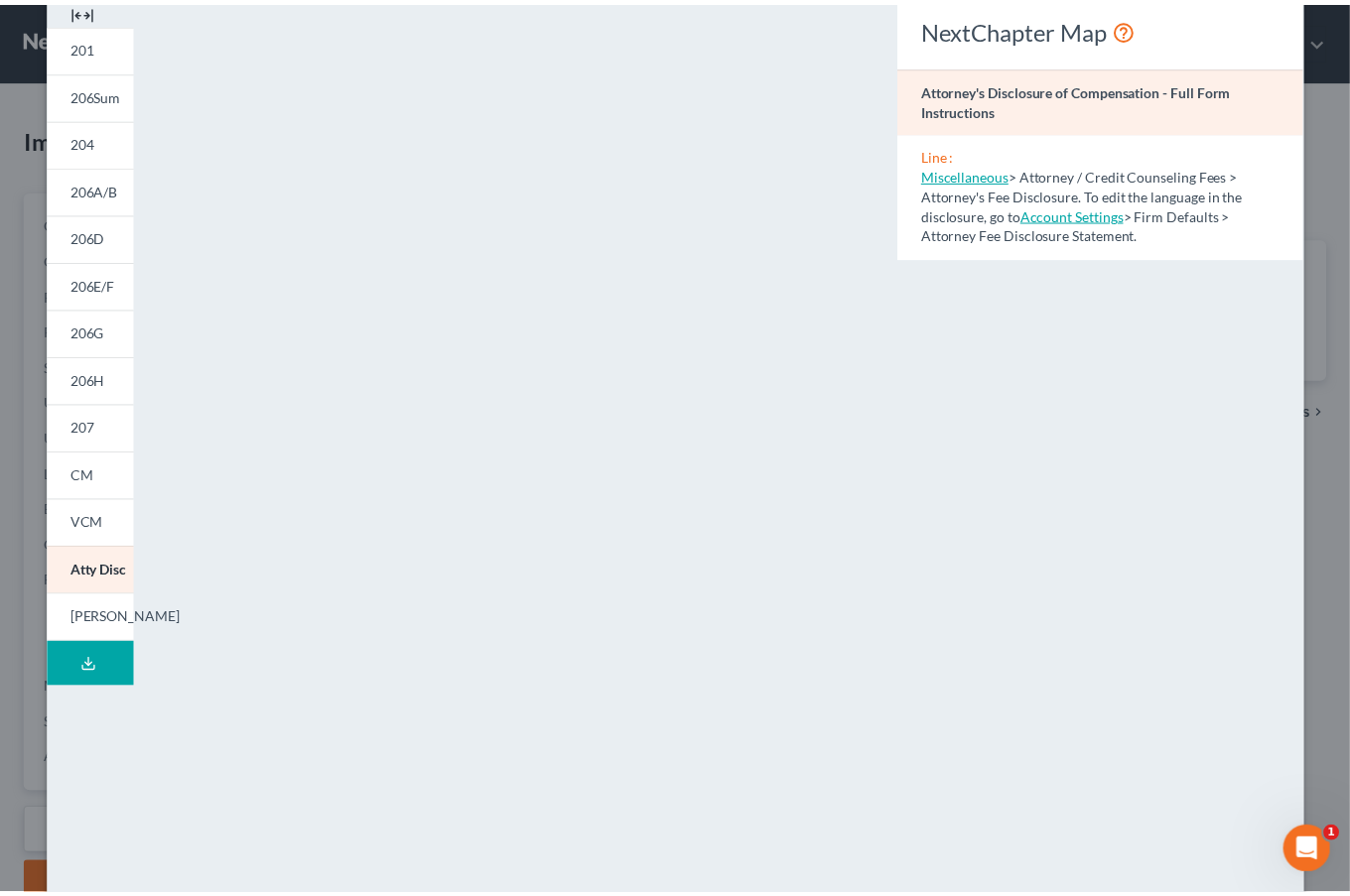
scroll to position [0, 0]
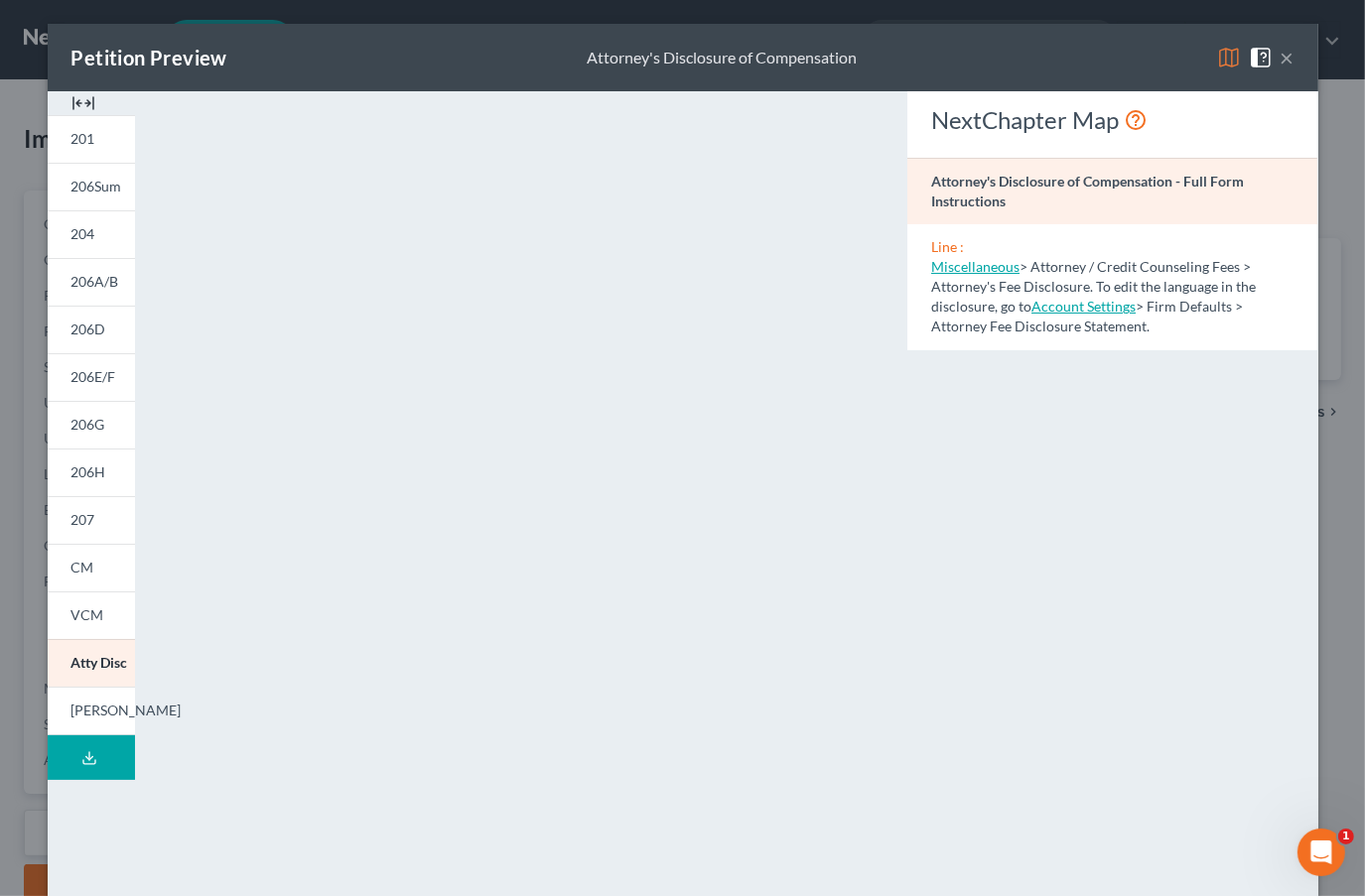
click at [1281, 62] on button "×" at bounding box center [1288, 58] width 14 height 24
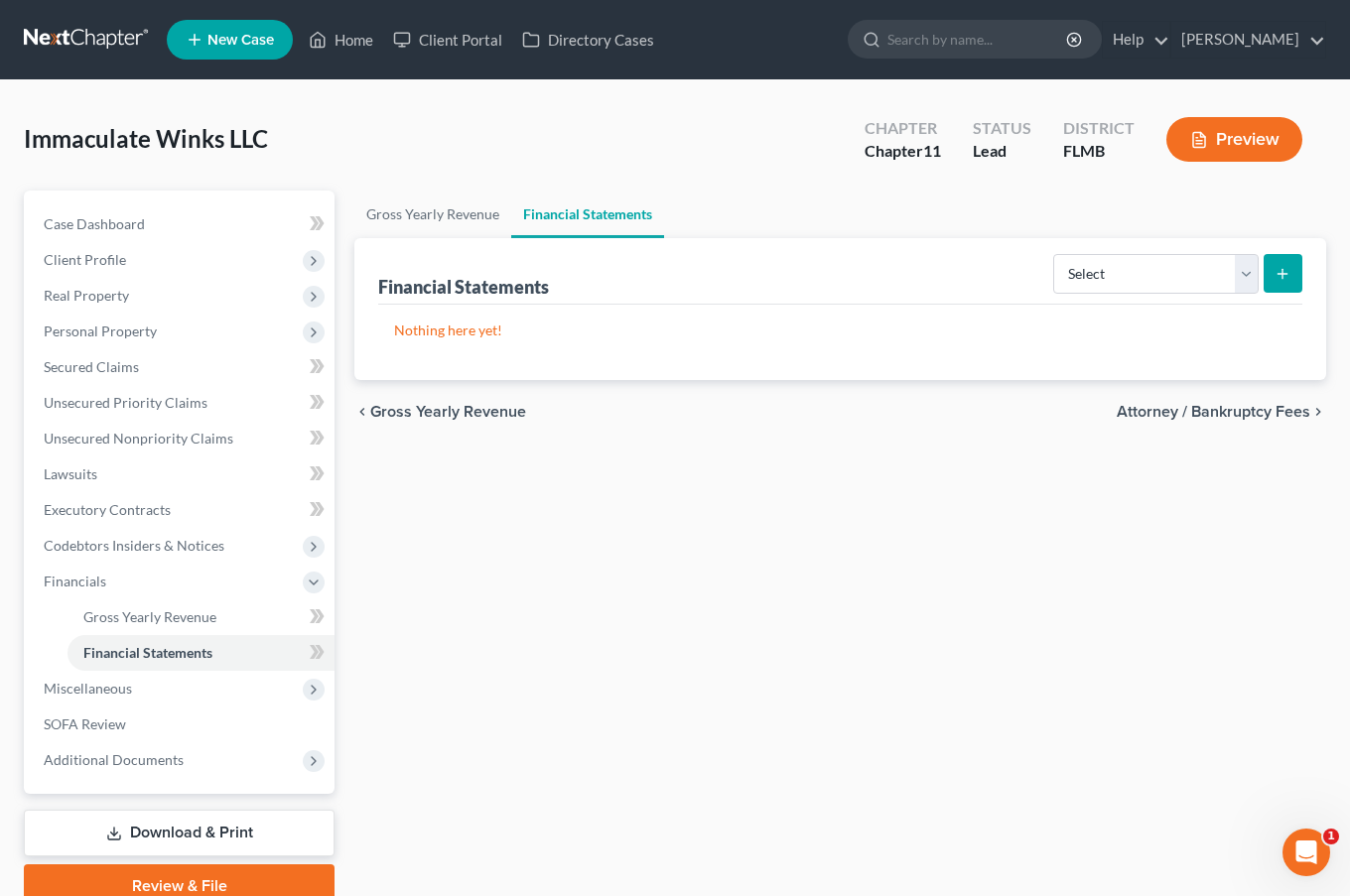
click at [177, 829] on link "Download & Print" at bounding box center [179, 832] width 311 height 47
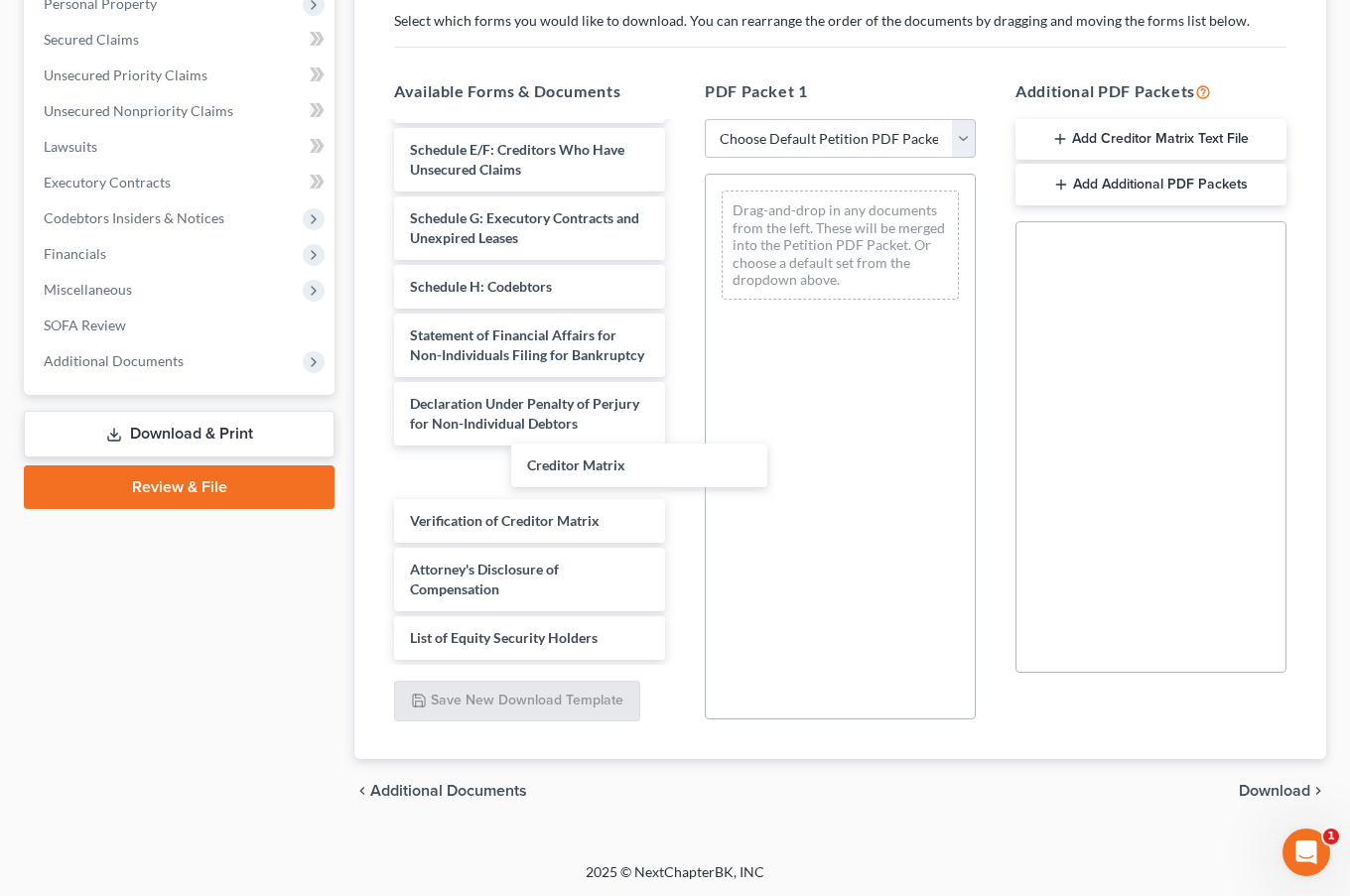
scroll to position [1882, 0]
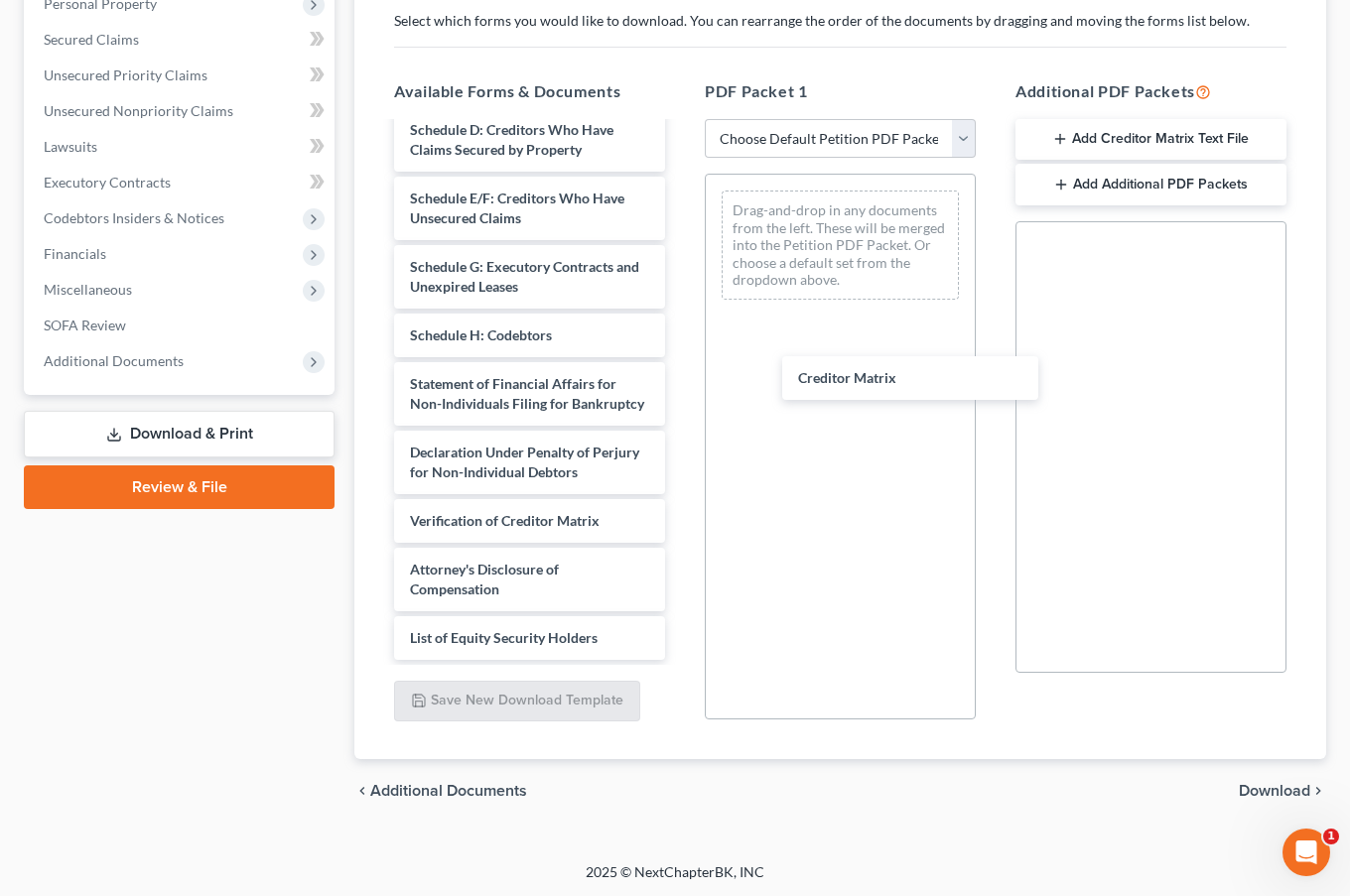
drag, startPoint x: 502, startPoint y: 459, endPoint x: 887, endPoint y: 360, distance: 397.5
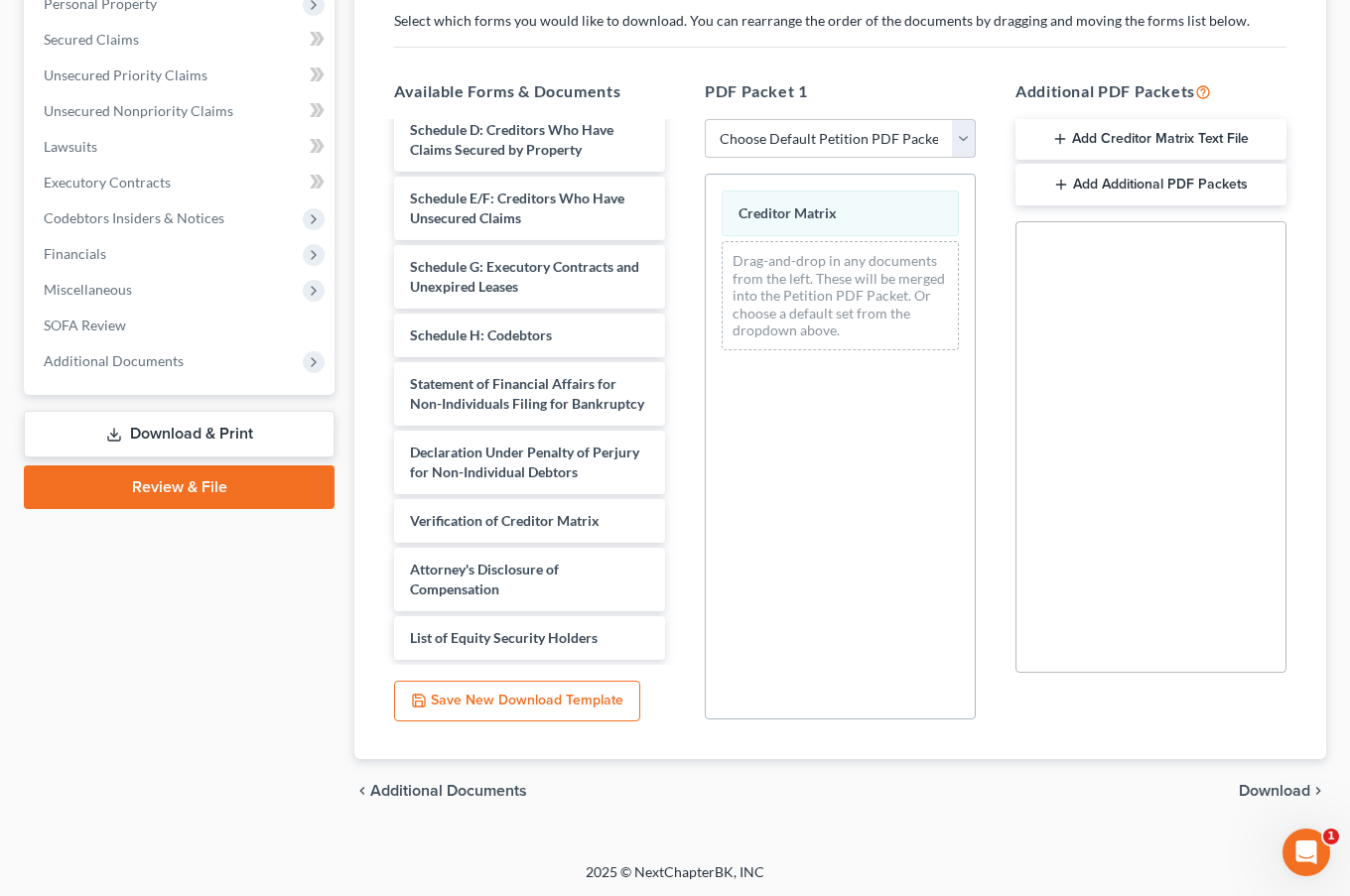
click at [1172, 134] on button "Add Creditor Matrix Text File" at bounding box center [1150, 140] width 271 height 42
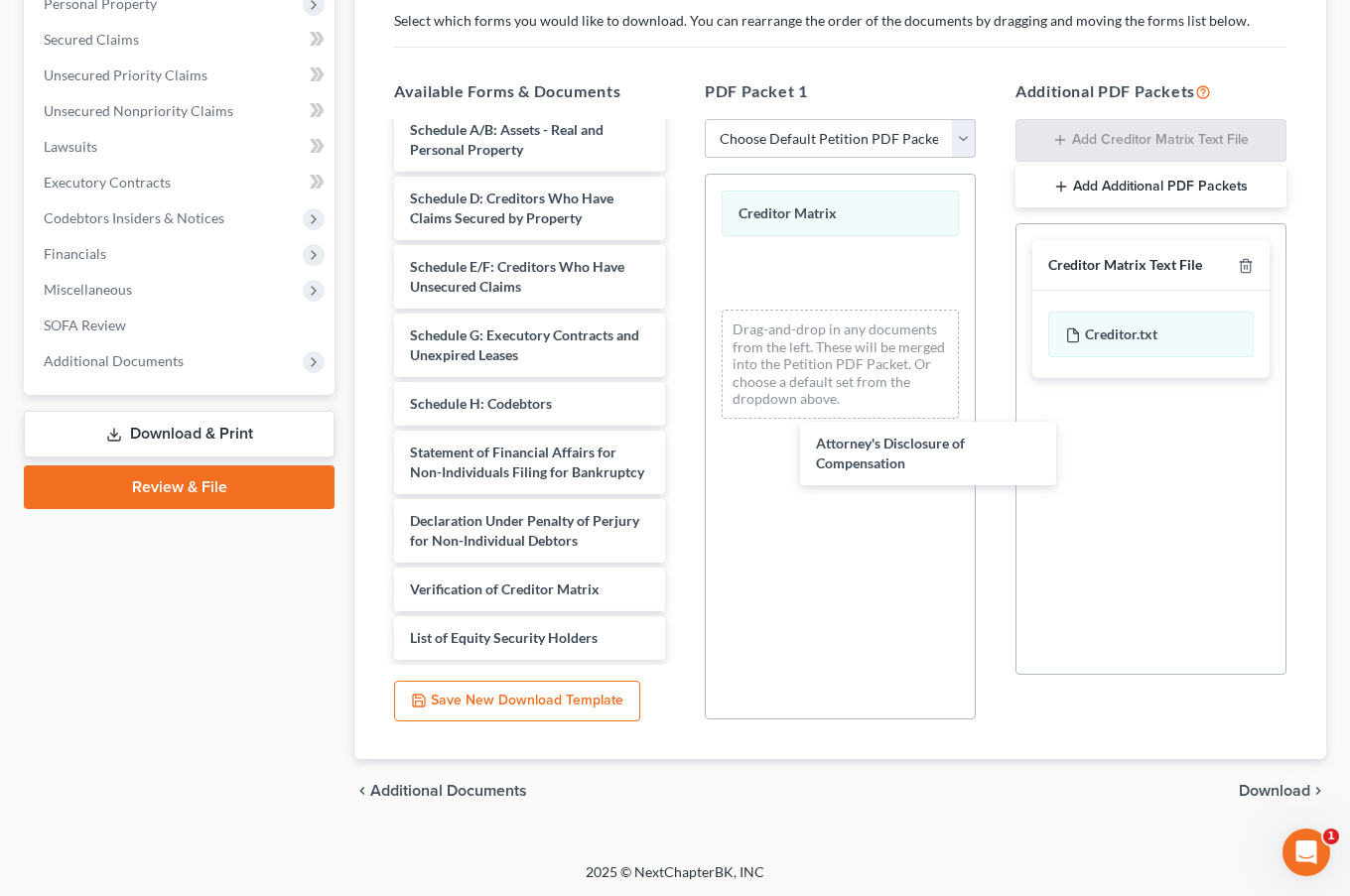
scroll to position [1814, 0]
drag, startPoint x: 466, startPoint y: 576, endPoint x: 858, endPoint y: 394, distance: 432.2
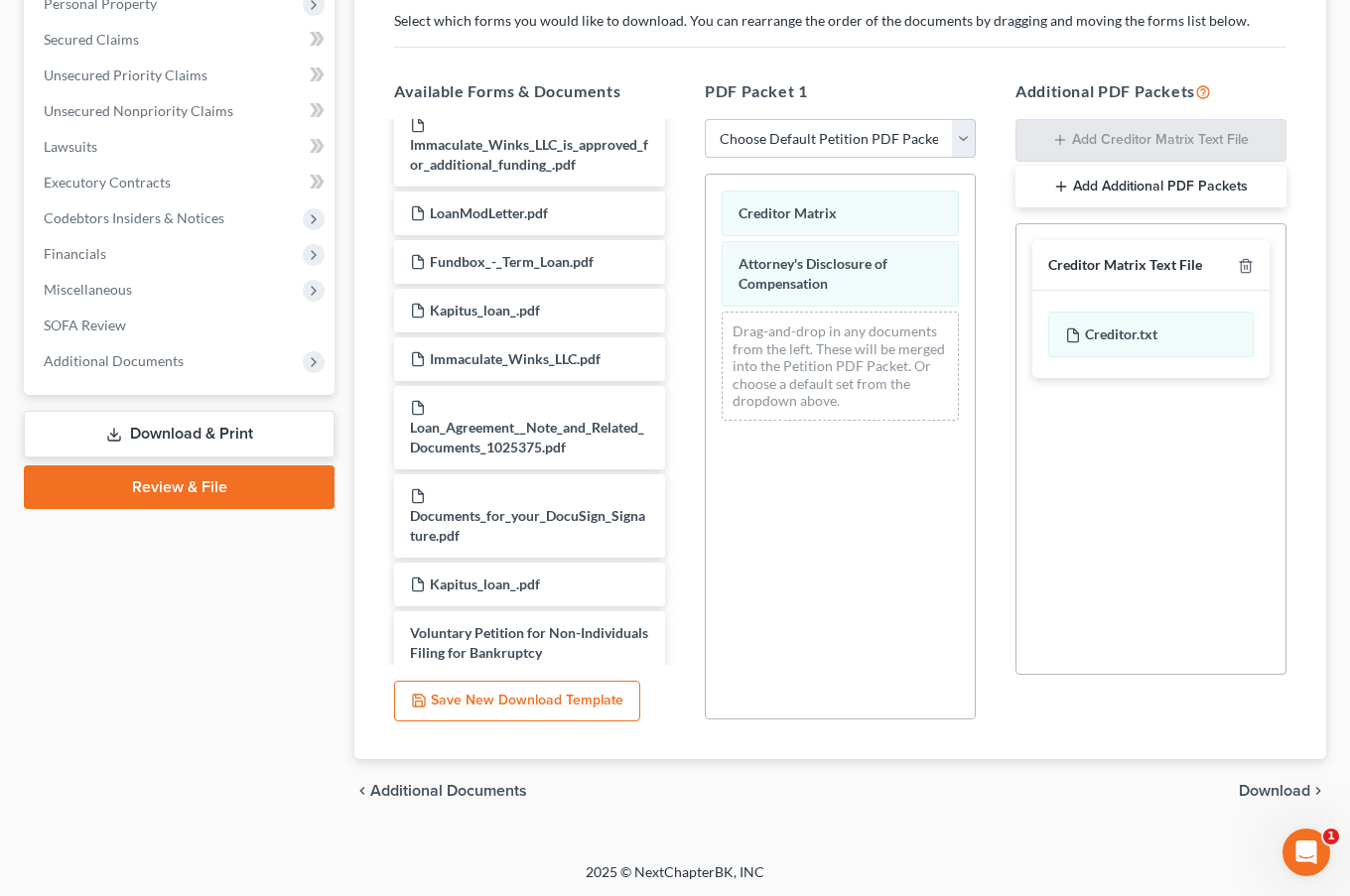
scroll to position [1191, 0]
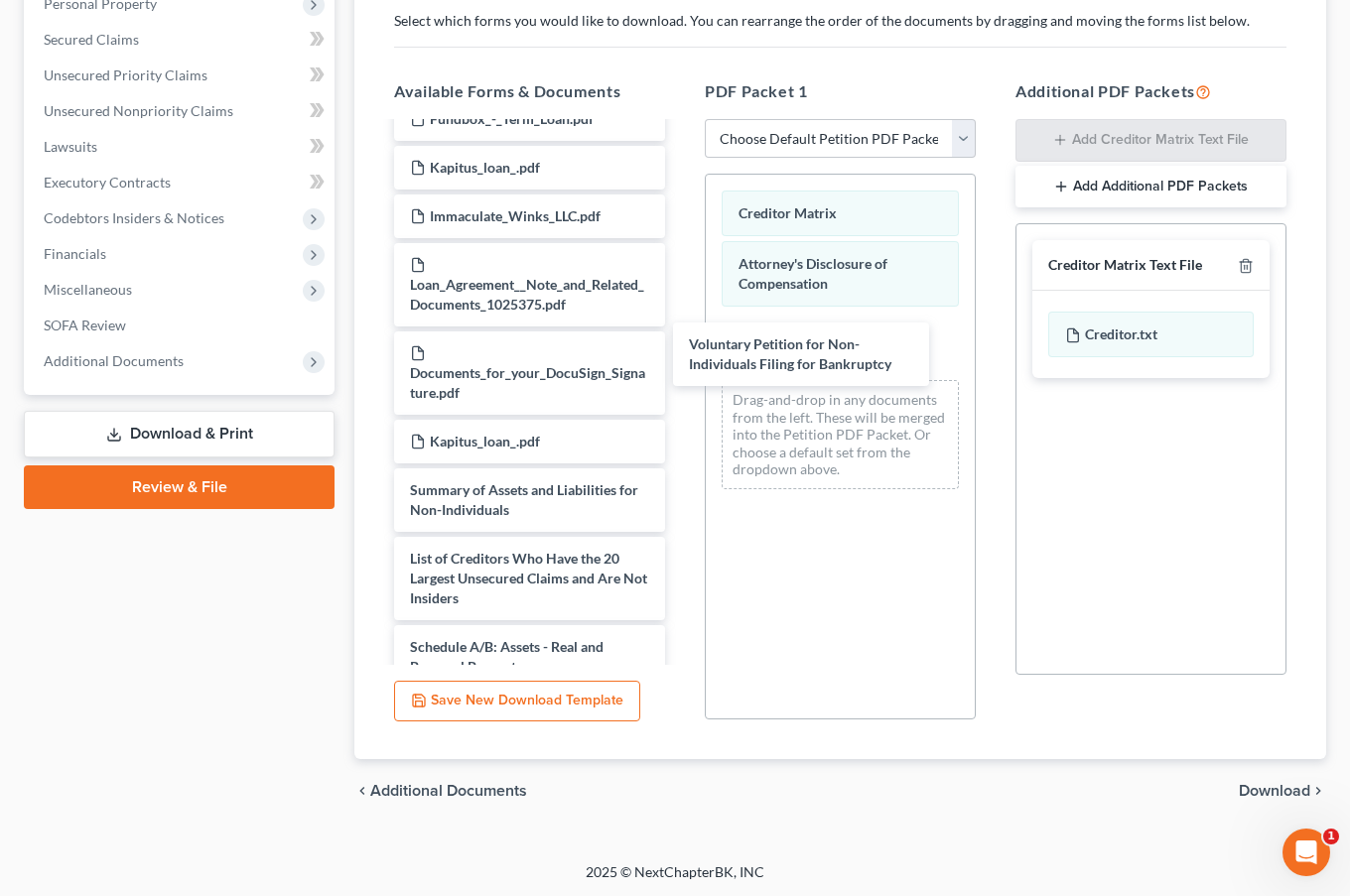
drag, startPoint x: 476, startPoint y: 518, endPoint x: 755, endPoint y: 354, distance: 323.6
click at [681, 354] on div "Voluntary Petition for Non-Individuals Filing for Bankruptcy Forbearance_.pdf L…" at bounding box center [529, 55] width 303 height 2242
click at [1302, 783] on span "Download" at bounding box center [1275, 791] width 71 height 16
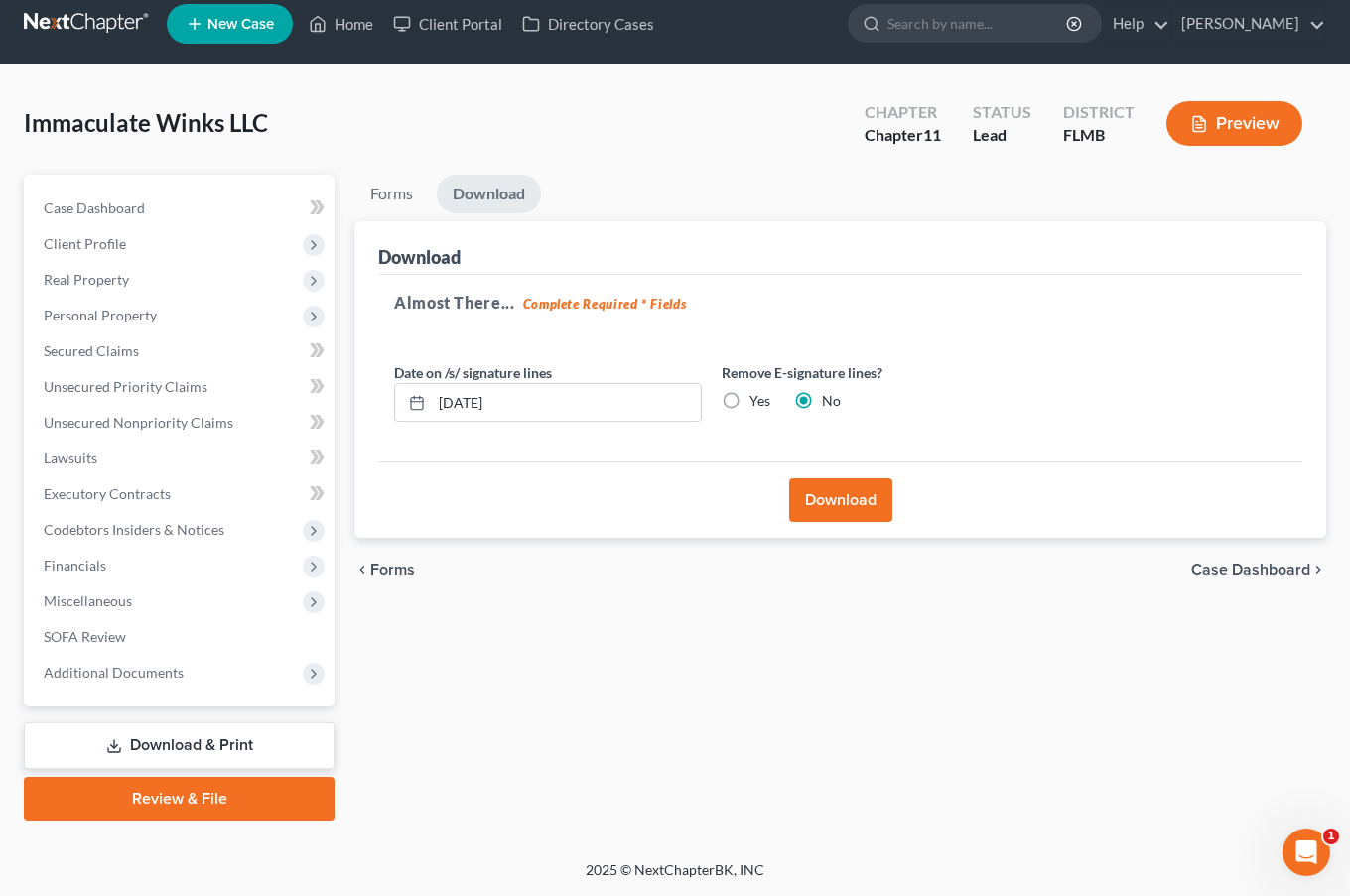
scroll to position [14, 0]
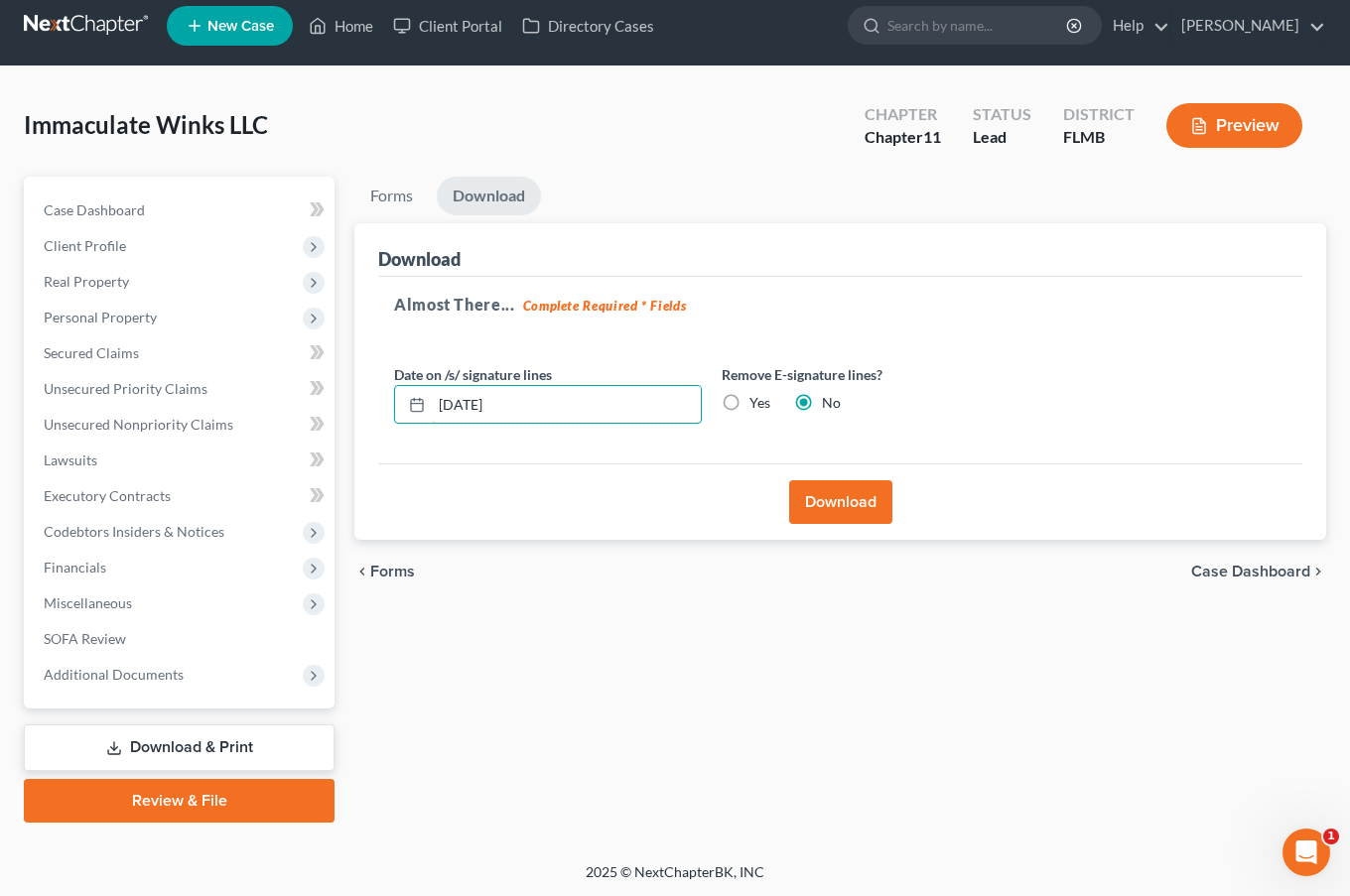
click at [471, 407] on input "[DATE]" at bounding box center [566, 405] width 269 height 38
click at [474, 400] on input "[DATE]" at bounding box center [566, 405] width 269 height 38
type input "[DATE]"
click at [828, 497] on button "Download" at bounding box center [841, 502] width 103 height 44
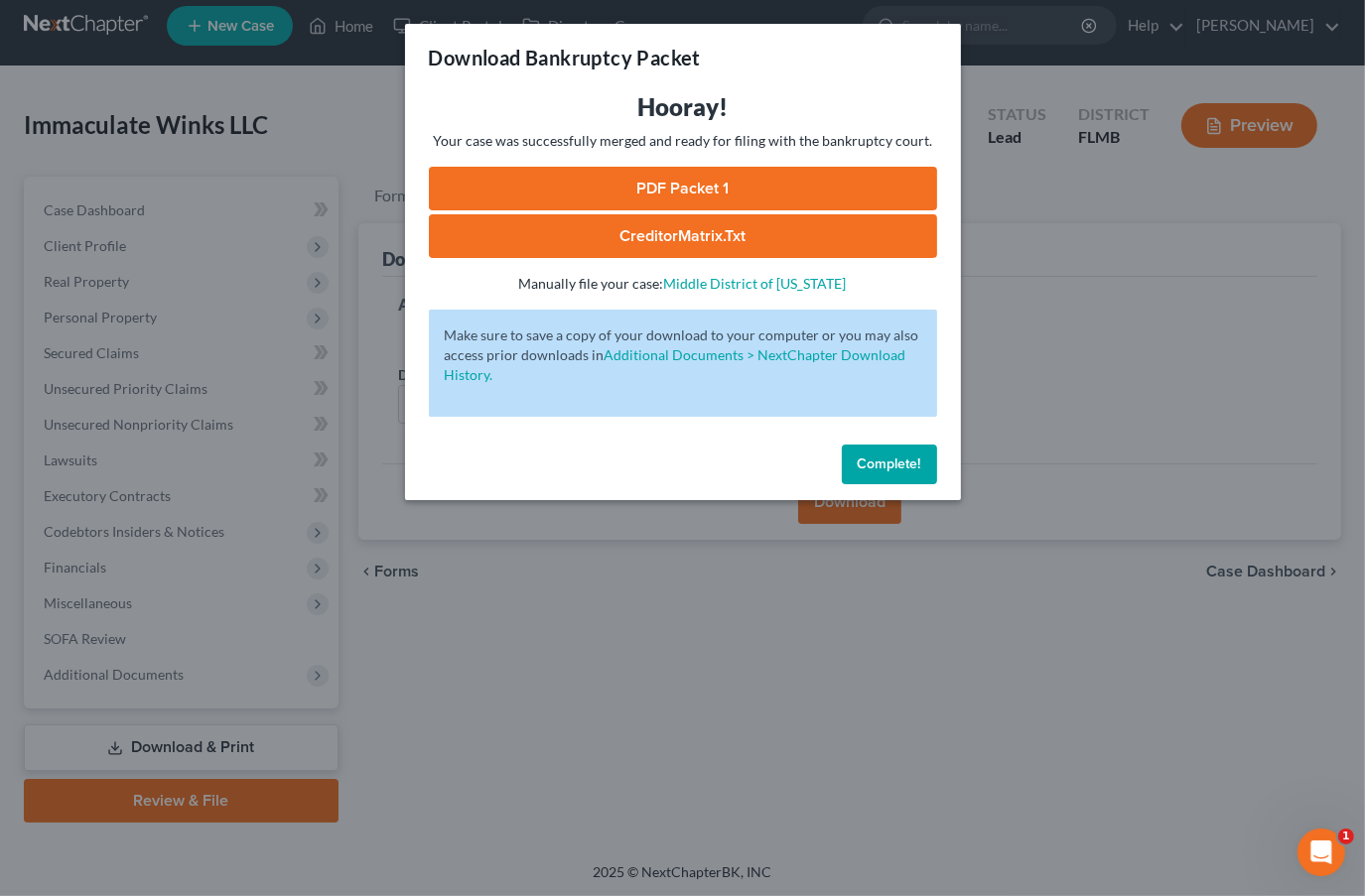
click at [711, 234] on link "CreditorMatrix.txt" at bounding box center [683, 236] width 508 height 44
click at [770, 186] on link "PDF Packet 1" at bounding box center [683, 189] width 508 height 44
click at [887, 467] on span "Complete!" at bounding box center [889, 463] width 64 height 17
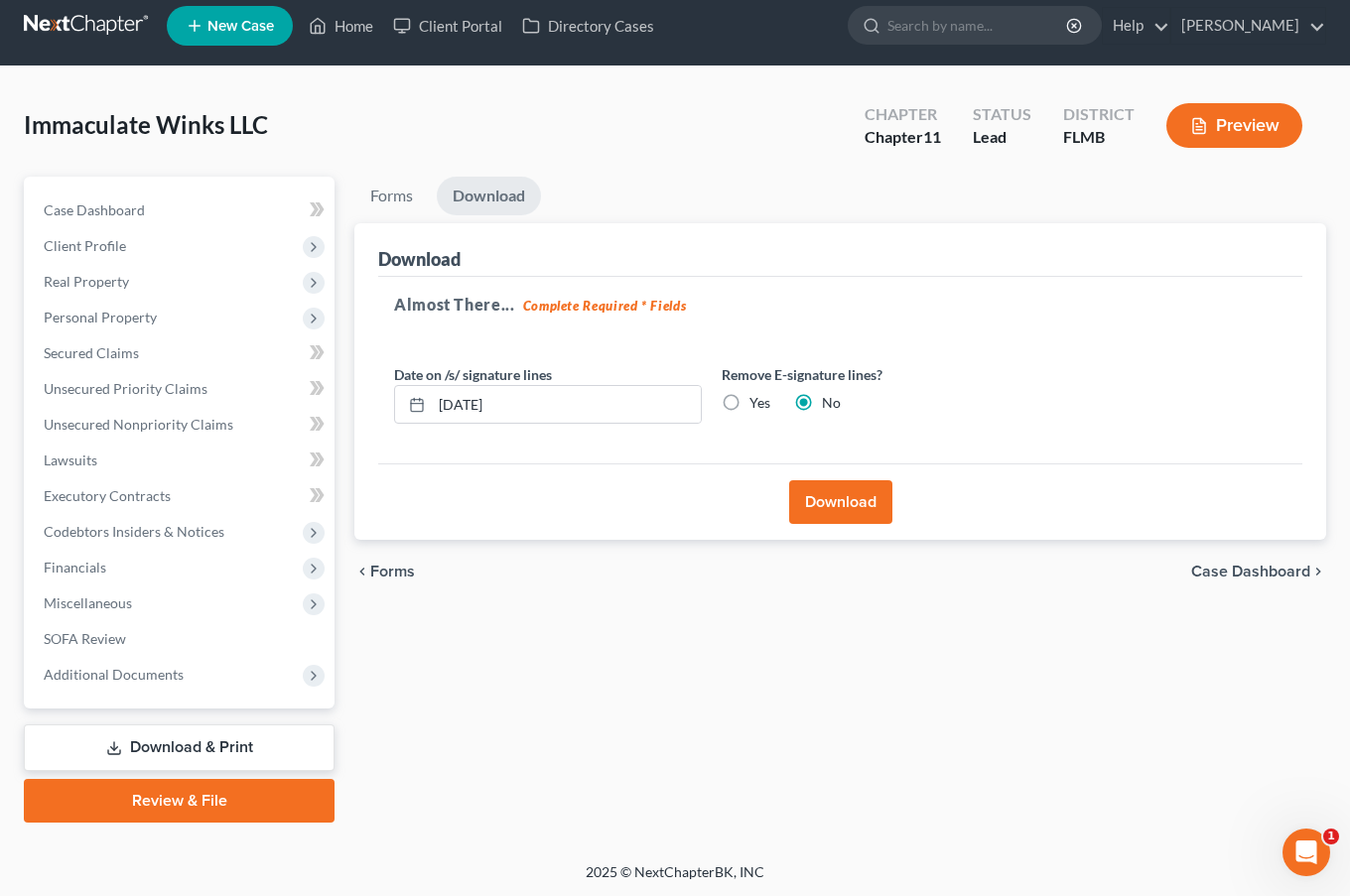
click at [170, 249] on span "Client Profile" at bounding box center [181, 246] width 307 height 36
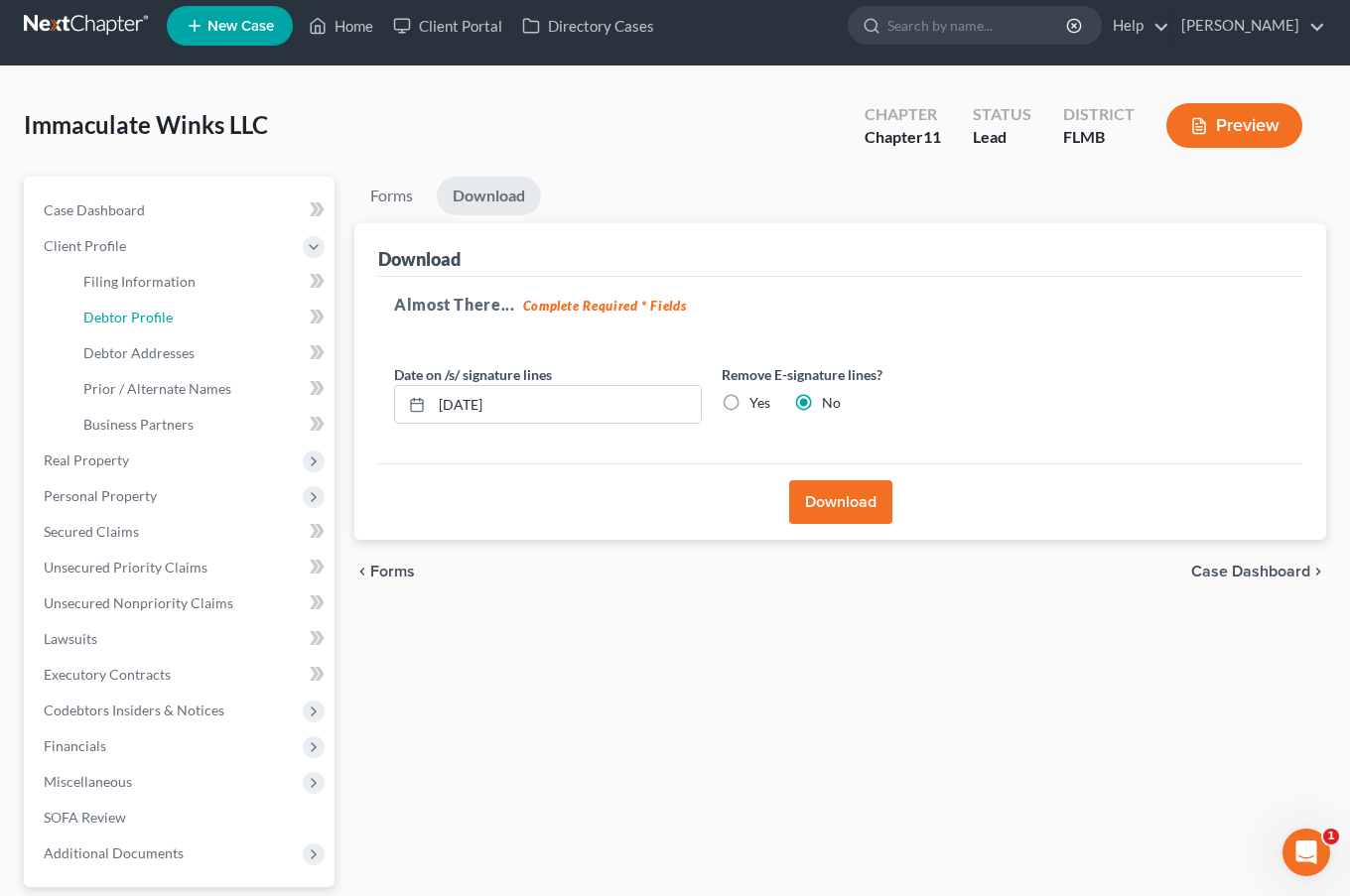
click at [172, 316] on link "Debtor Profile" at bounding box center [201, 318] width 267 height 36
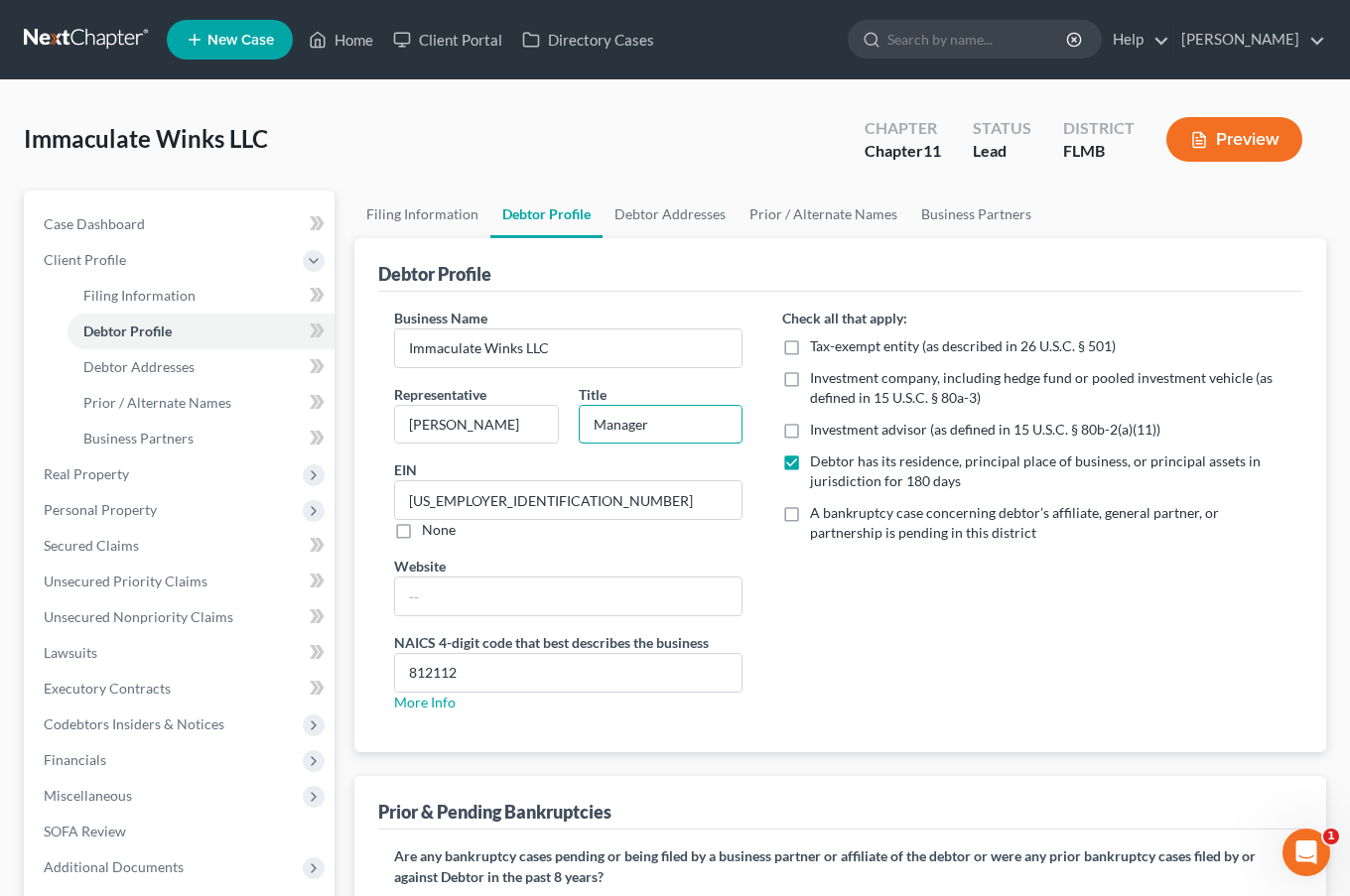
click at [647, 429] on input "Manager" at bounding box center [661, 425] width 163 height 38
click at [646, 430] on input "Manager" at bounding box center [661, 425] width 163 height 38
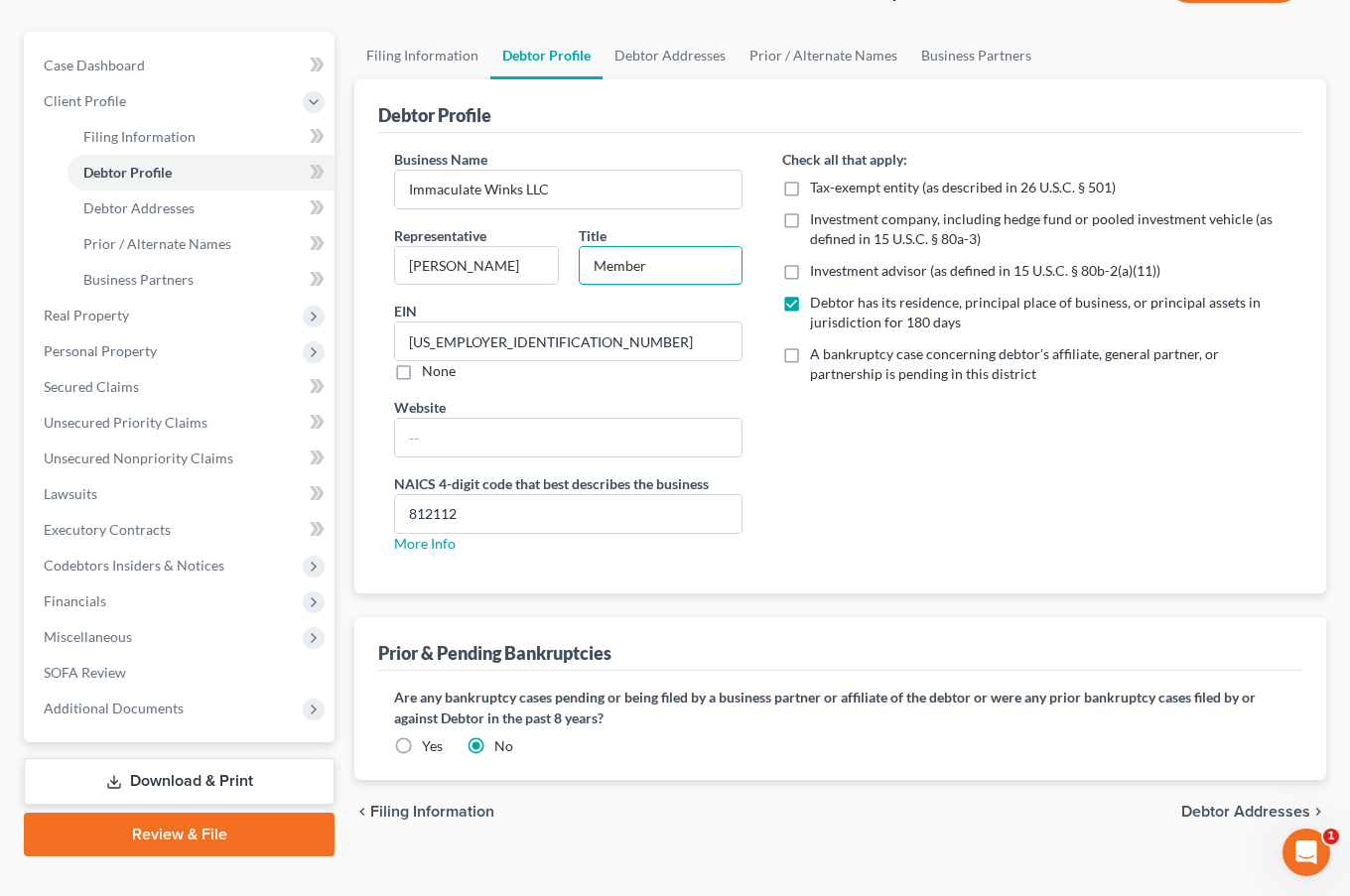
scroll to position [192, 0]
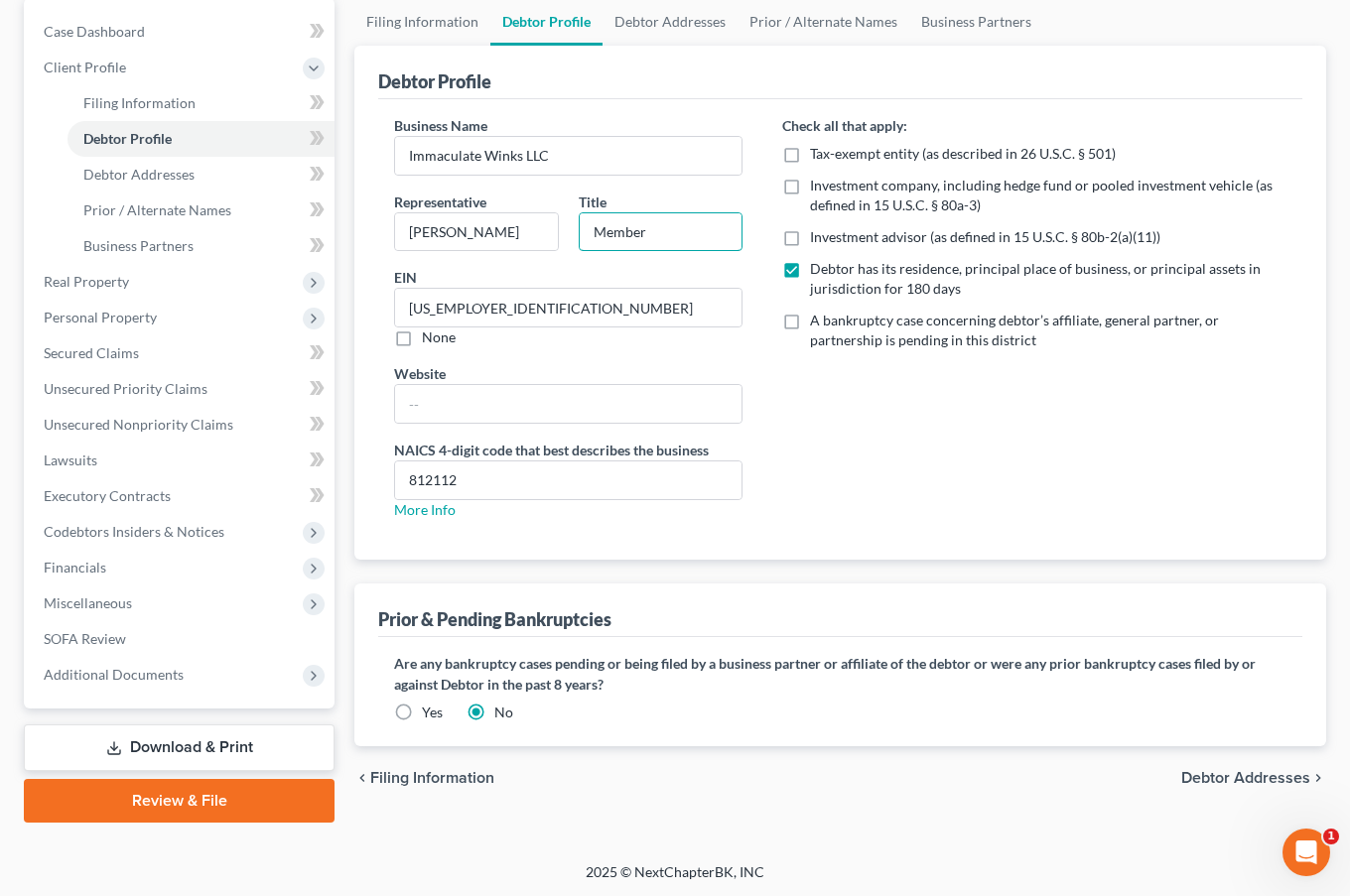
type input "Member"
click at [124, 233] on link "Business Partners" at bounding box center [201, 246] width 267 height 36
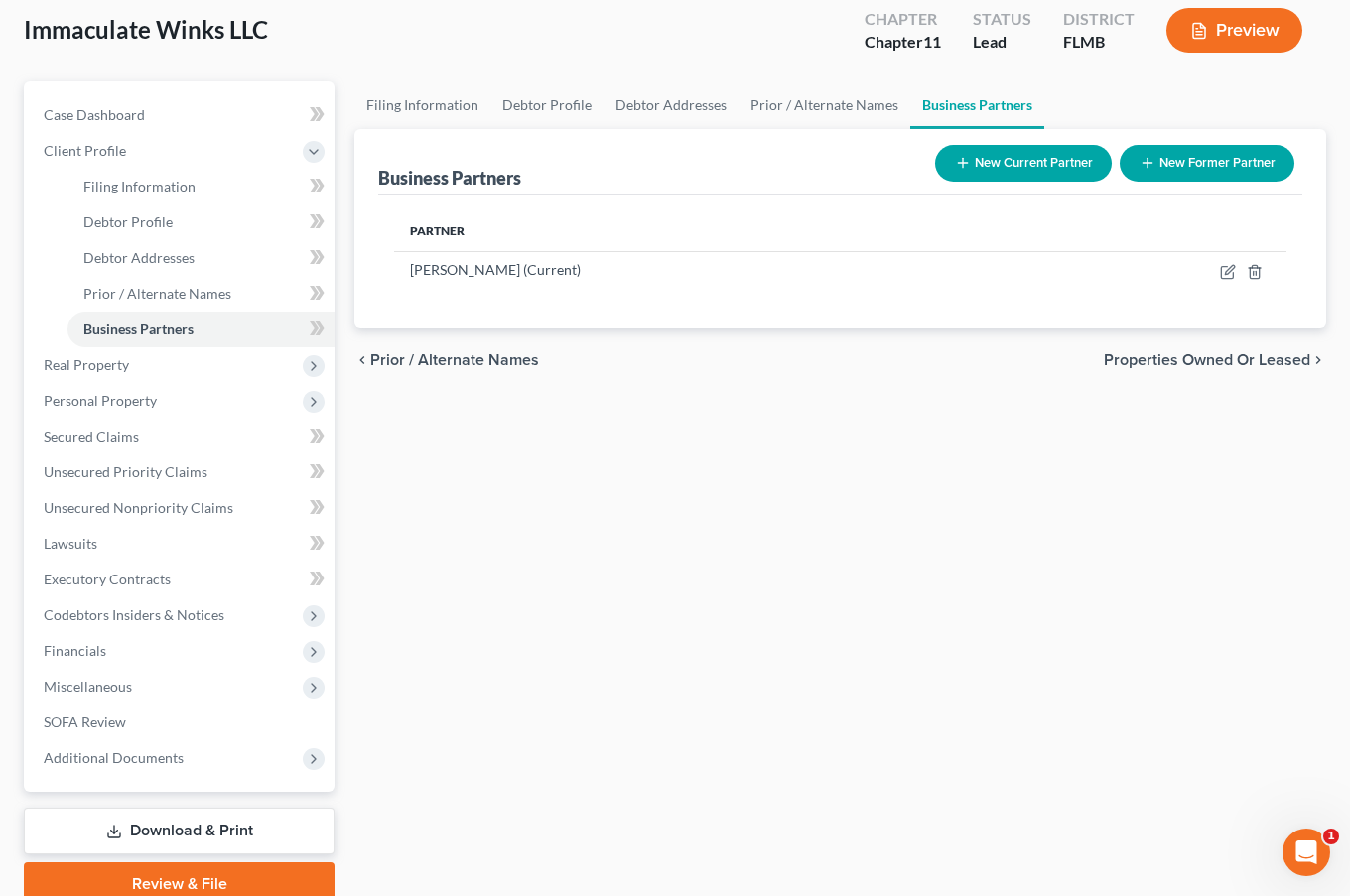
scroll to position [192, 0]
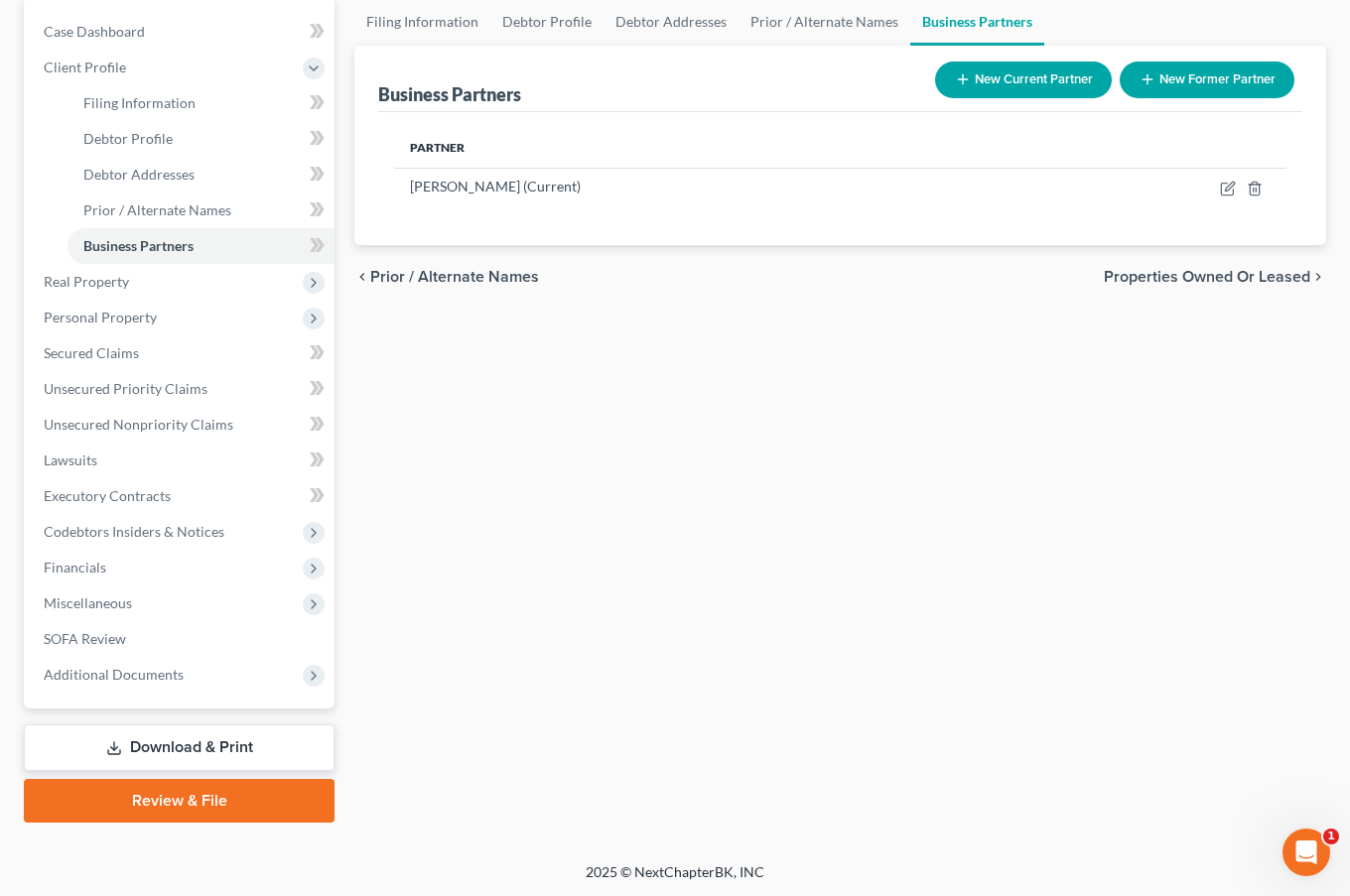
click at [155, 797] on link "Review & File" at bounding box center [179, 801] width 311 height 44
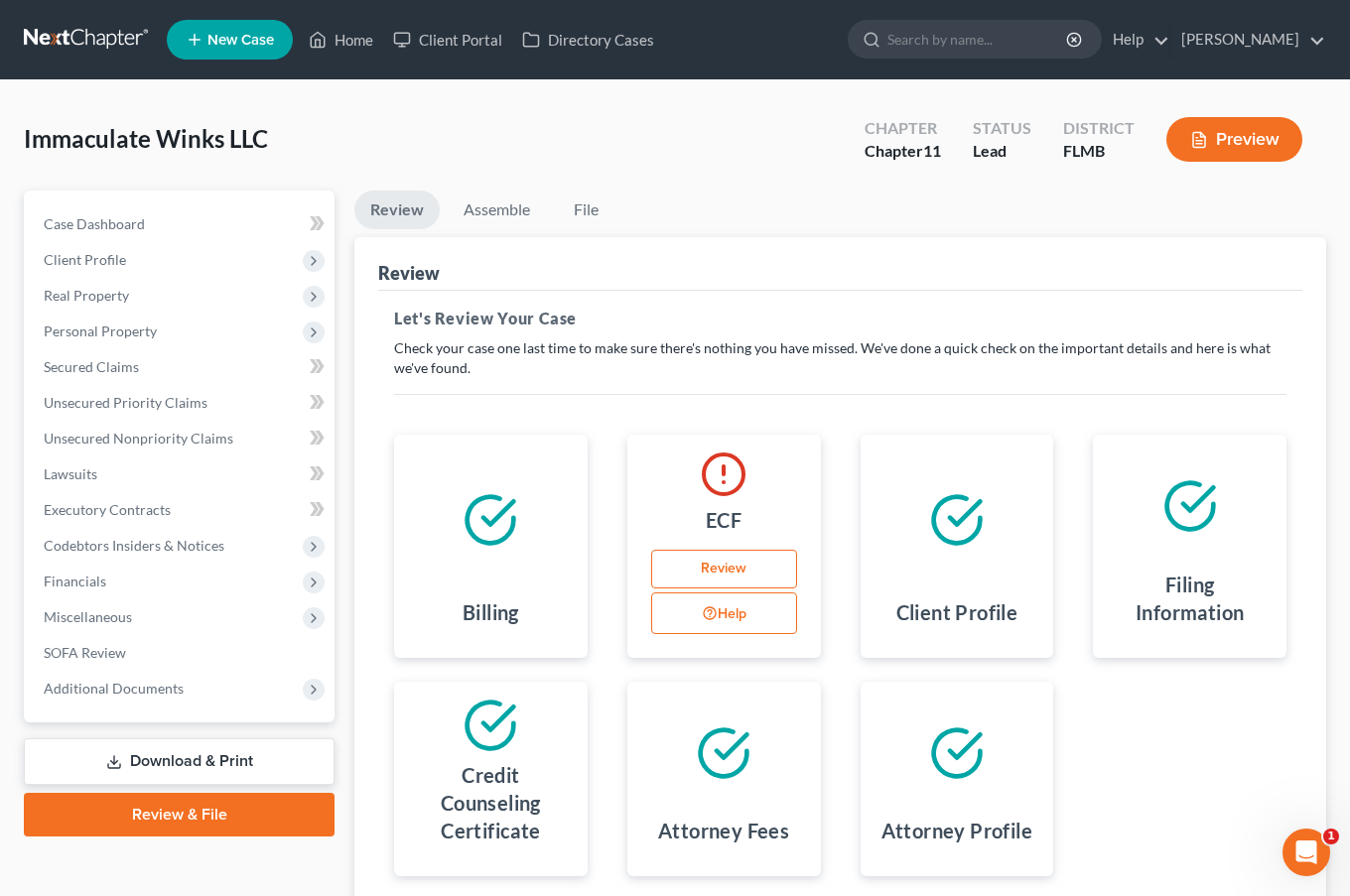
click at [167, 764] on link "Download & Print" at bounding box center [179, 761] width 311 height 47
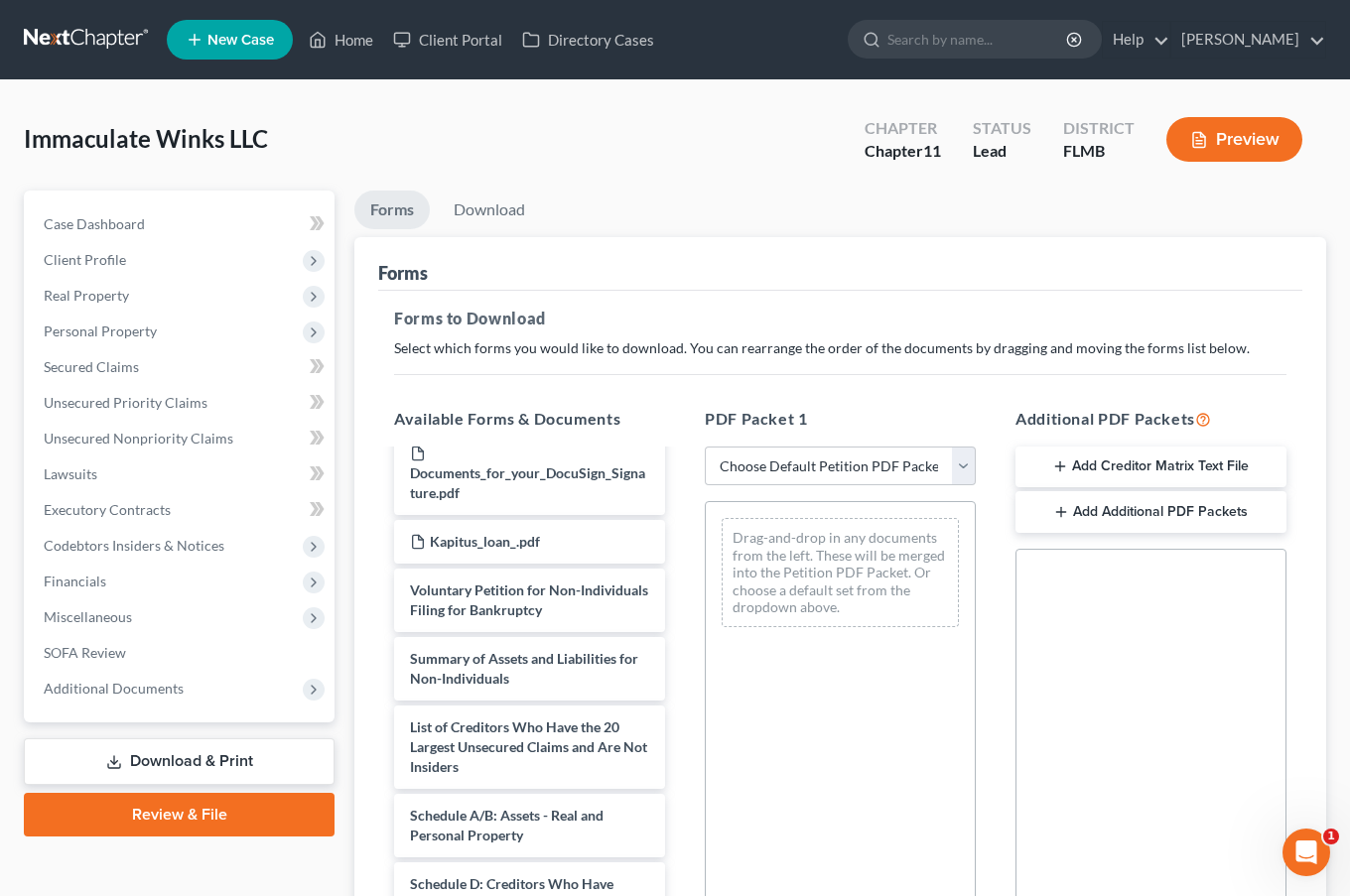
scroll to position [1389, 0]
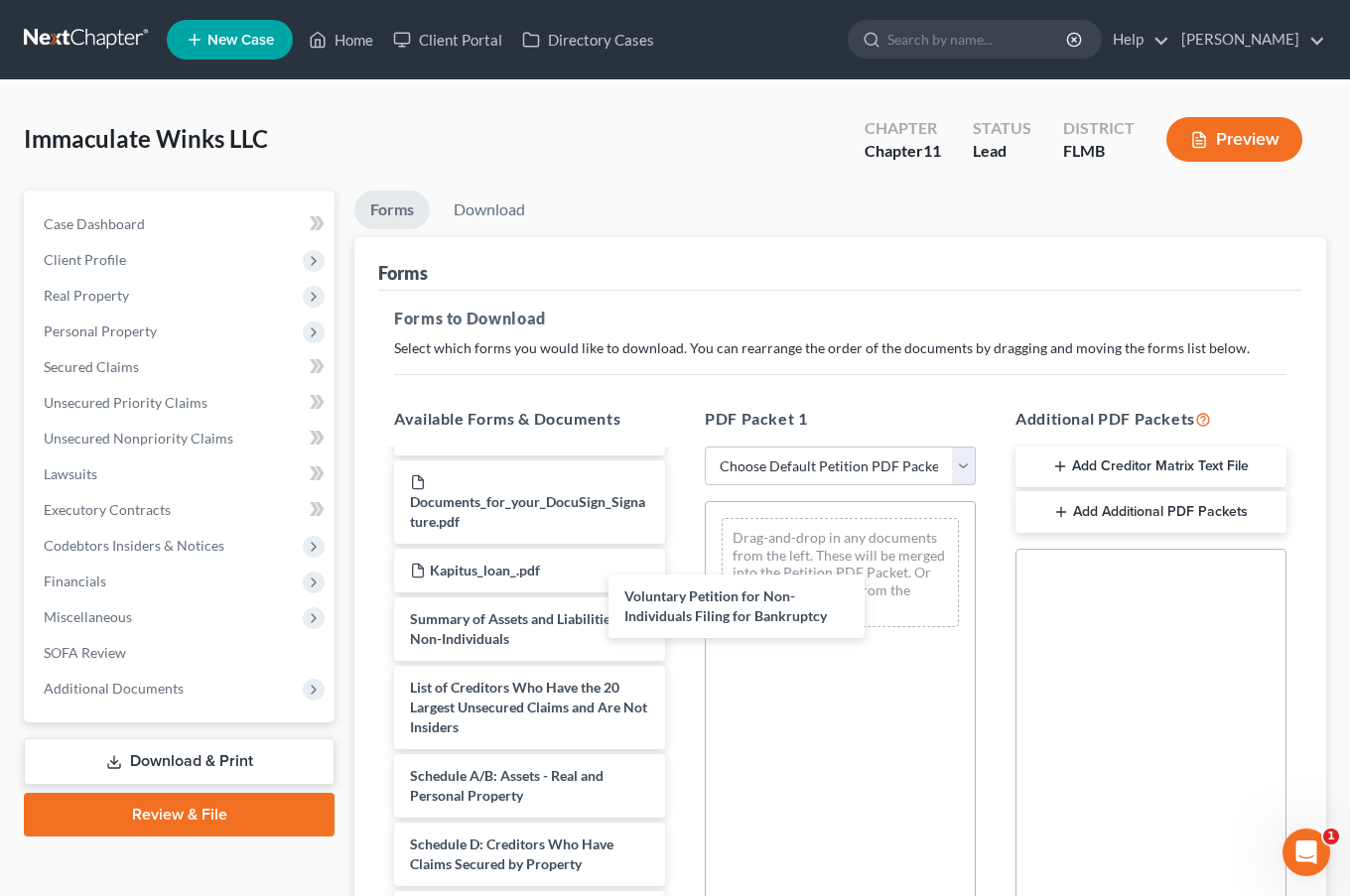
drag, startPoint x: 500, startPoint y: 642, endPoint x: 814, endPoint y: 543, distance: 329.2
click at [681, 543] on div "Voluntary Petition for Non-Individuals Filing for Bankruptcy Forbearance_.pdf L…" at bounding box center [529, 242] width 303 height 2360
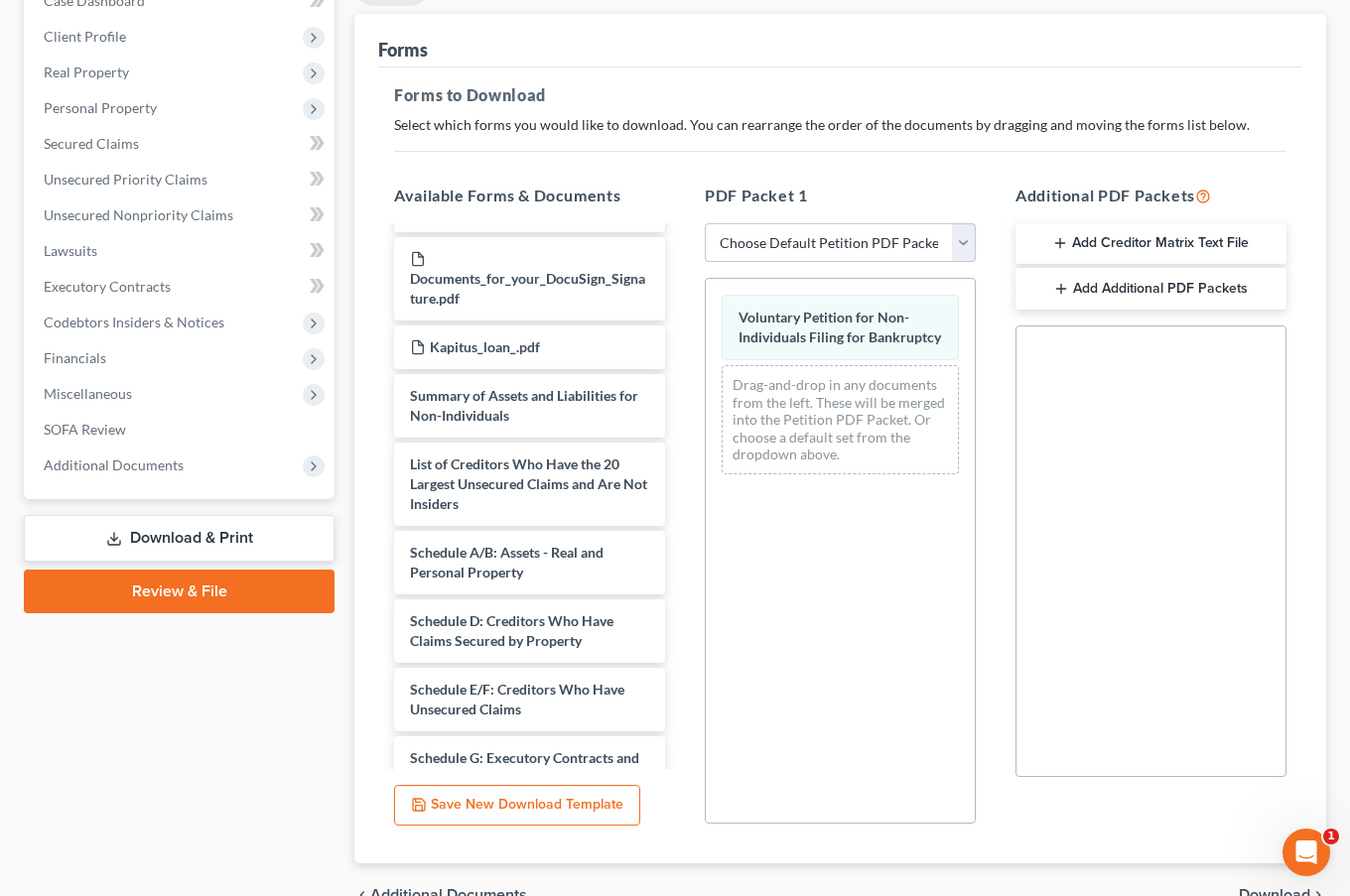
scroll to position [327, 0]
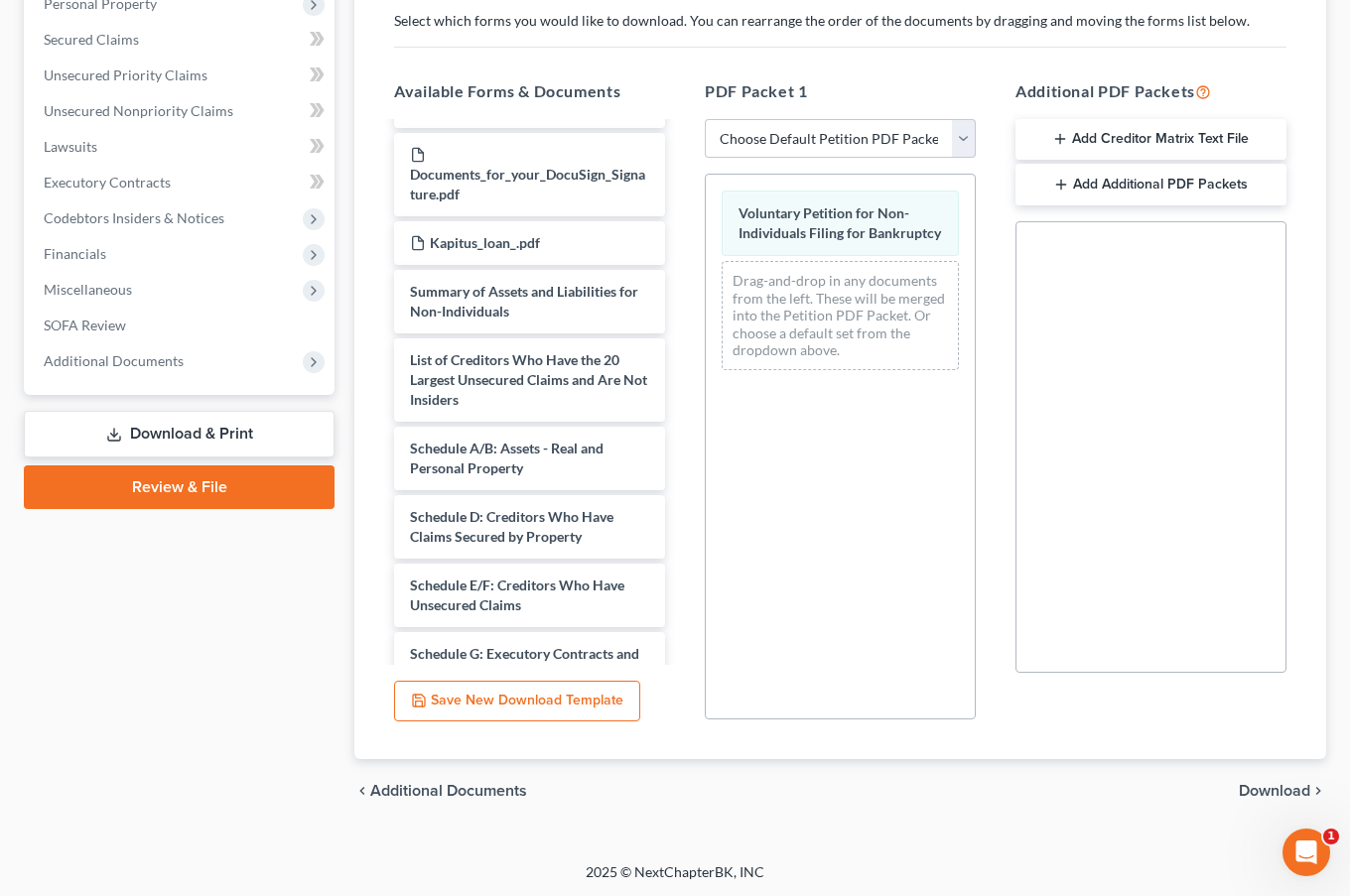
click at [1276, 791] on span "Download" at bounding box center [1275, 791] width 71 height 16
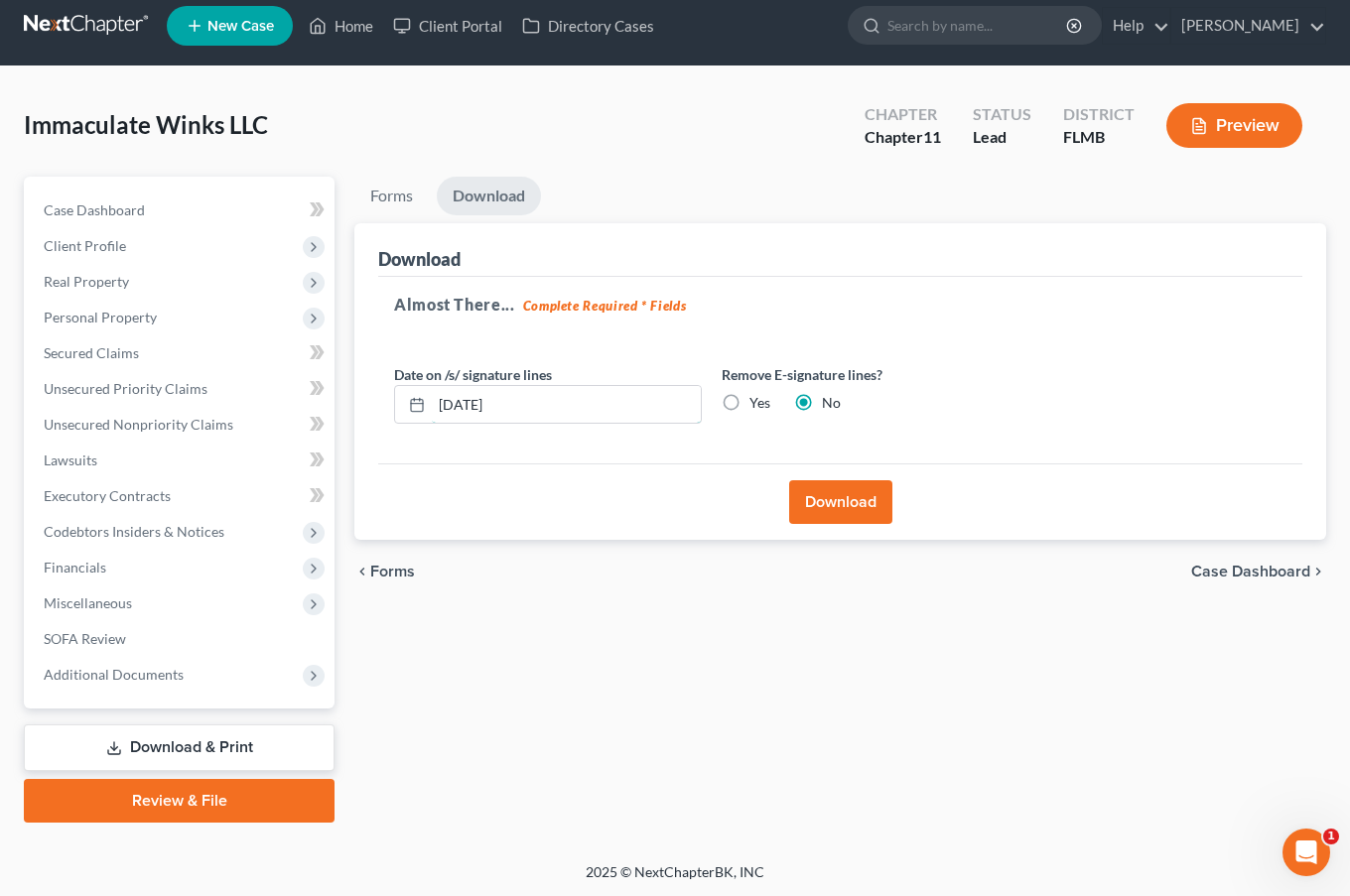
click at [471, 395] on input "[DATE]" at bounding box center [566, 405] width 269 height 38
type input "0"
click at [411, 400] on rect at bounding box center [417, 405] width 12 height 12
click at [423, 402] on rect at bounding box center [417, 405] width 12 height 12
click at [537, 413] on input "text" at bounding box center [566, 405] width 269 height 38
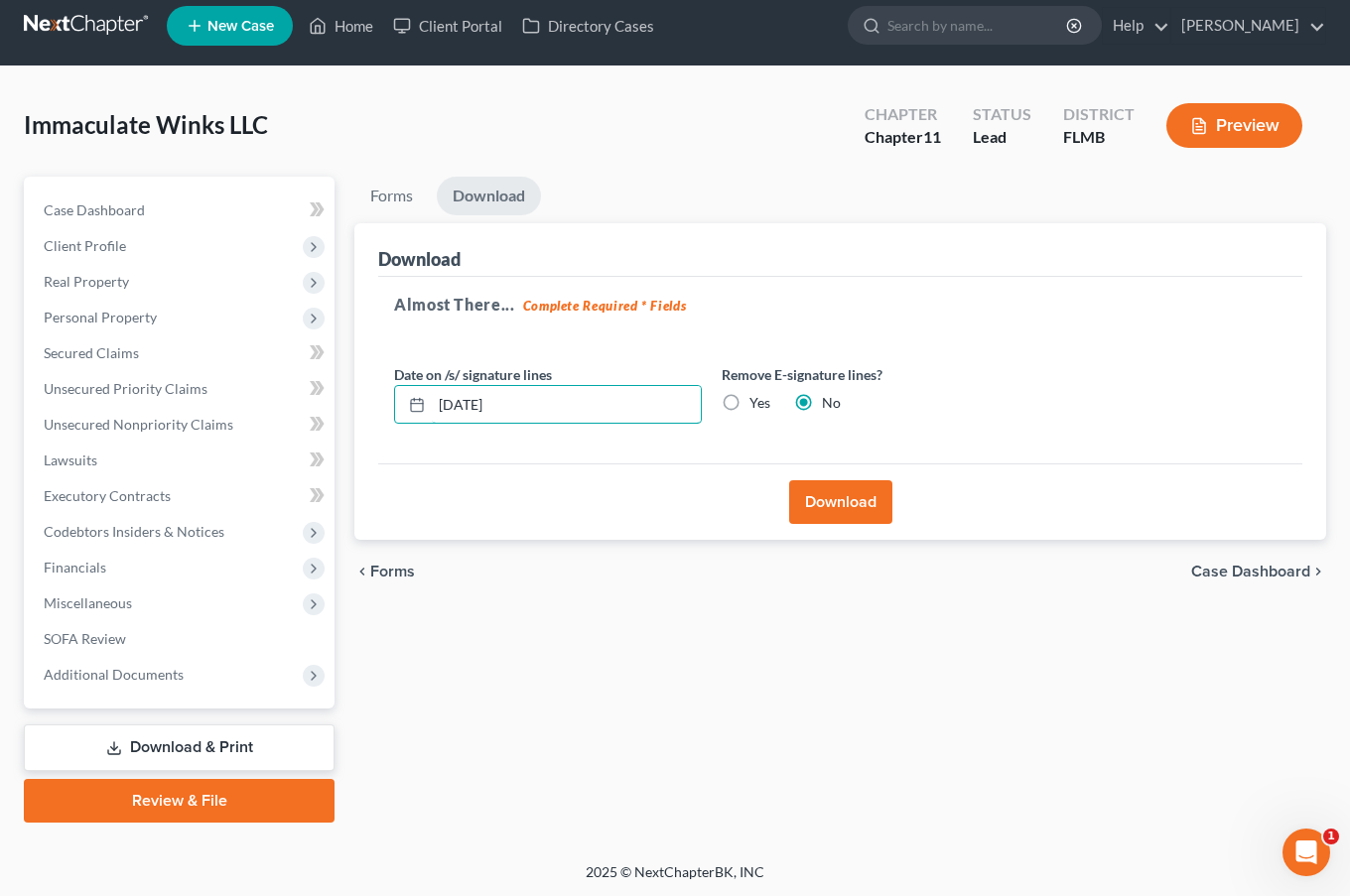
type input "[DATE]"
click at [826, 503] on button "Download" at bounding box center [841, 502] width 103 height 44
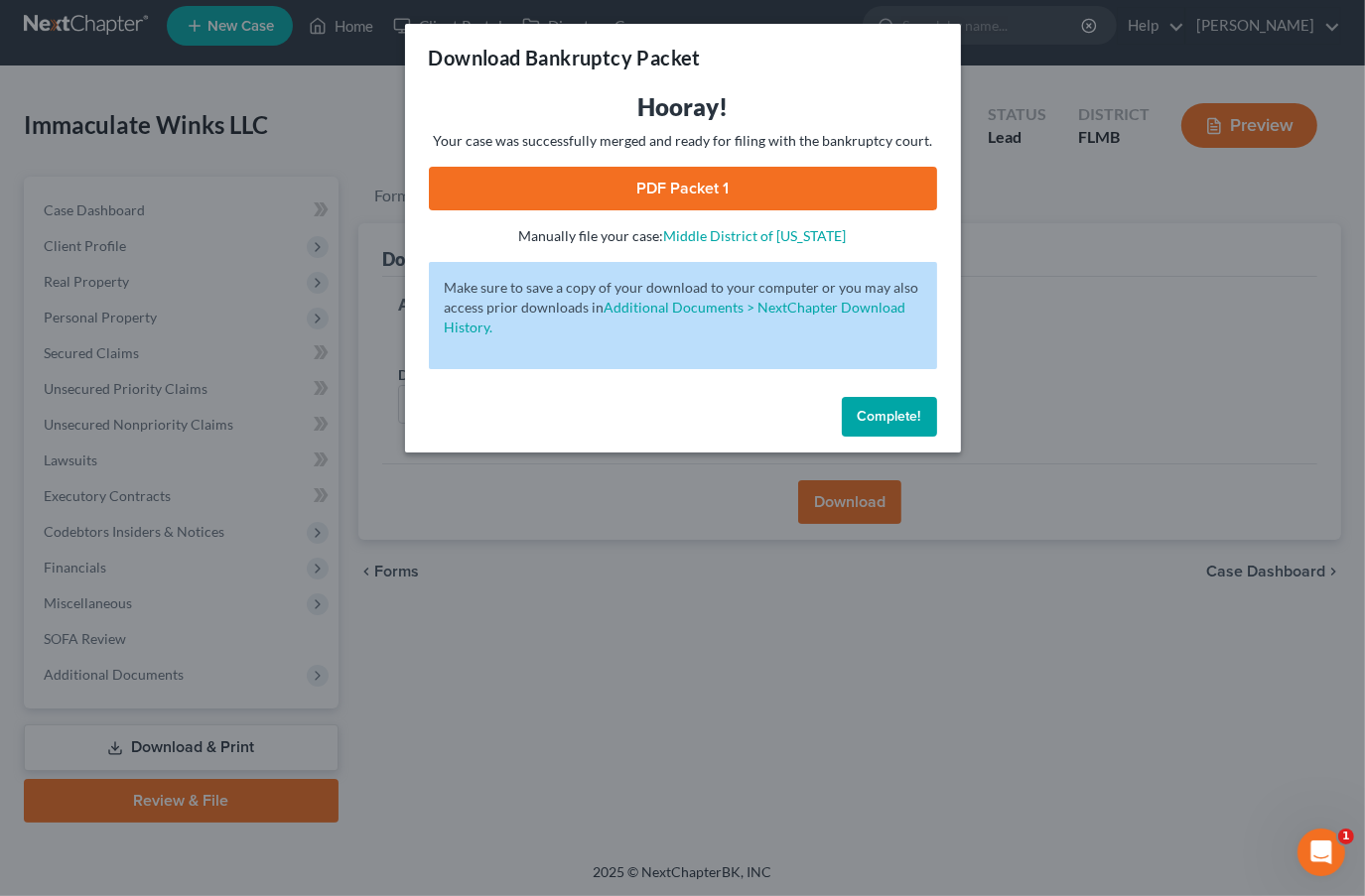
click at [742, 180] on link "PDF Packet 1" at bounding box center [683, 189] width 508 height 44
click at [893, 417] on span "Complete!" at bounding box center [889, 416] width 64 height 17
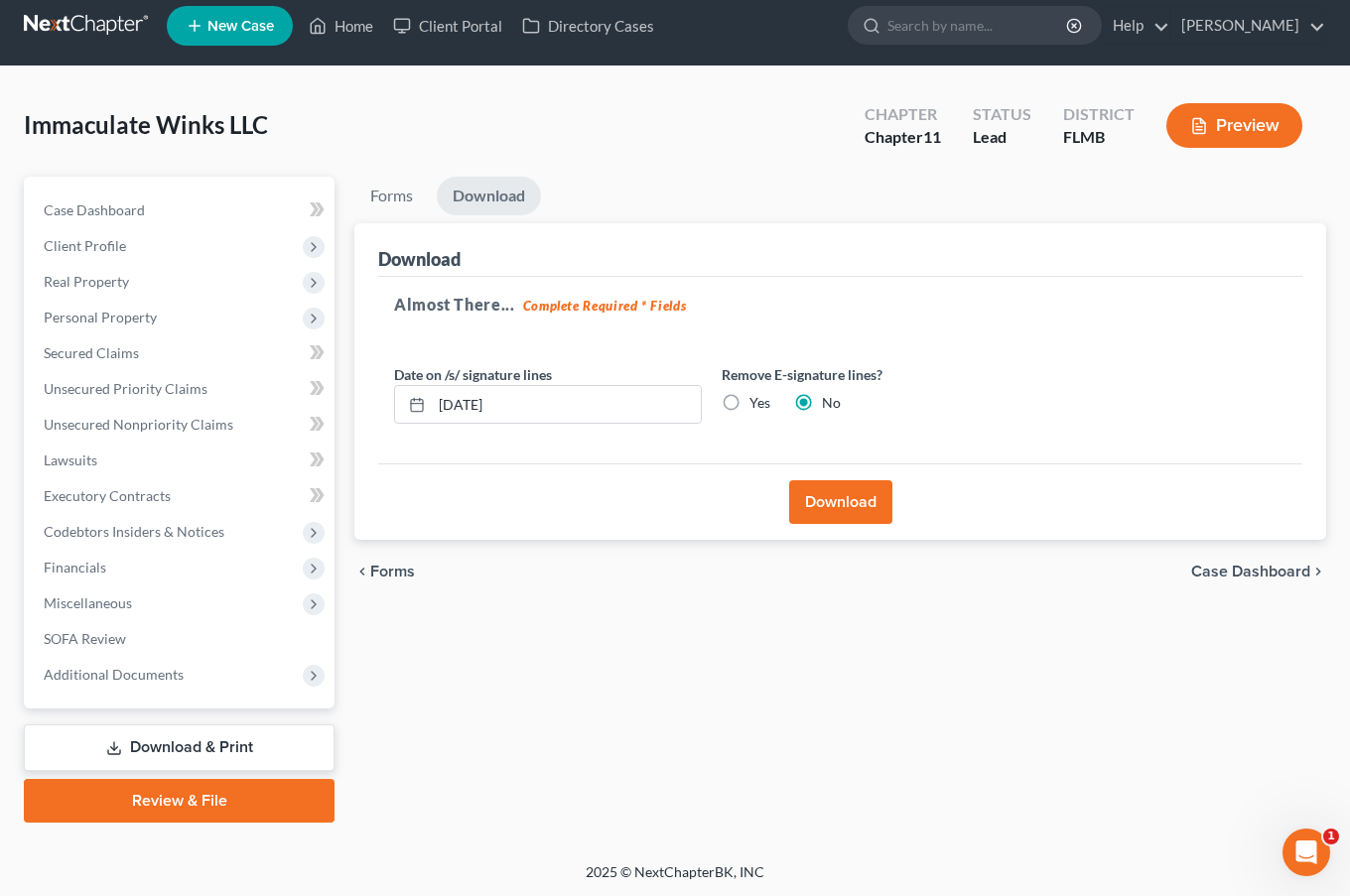
click at [172, 725] on link "Download & Print" at bounding box center [179, 747] width 311 height 47
click at [175, 741] on link "Download & Print" at bounding box center [179, 747] width 311 height 47
click at [393, 182] on link "Forms" at bounding box center [391, 195] width 74 height 39
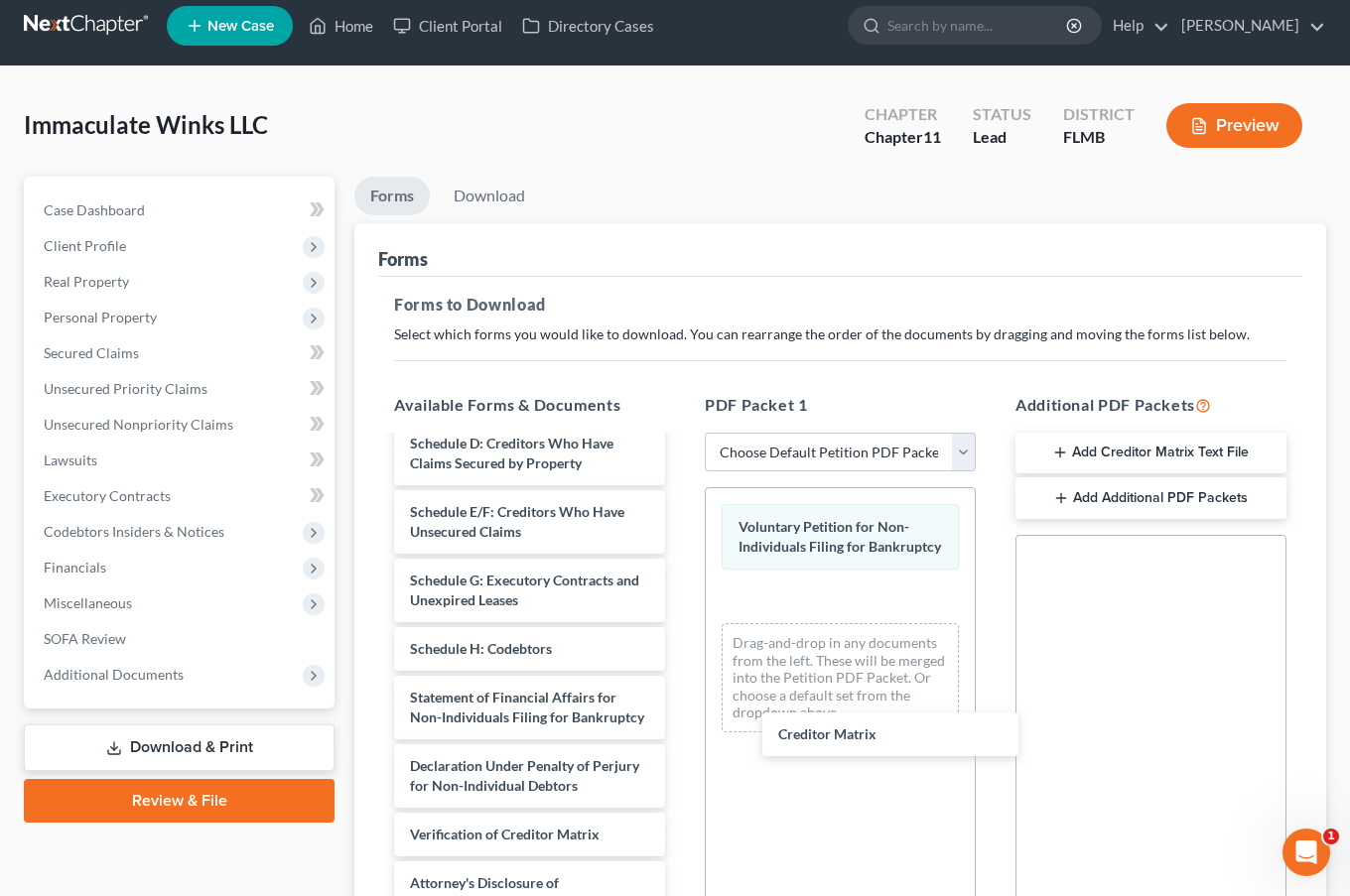
scroll to position [1814, 0]
drag, startPoint x: 477, startPoint y: 791, endPoint x: 882, endPoint y: 665, distance: 424.1
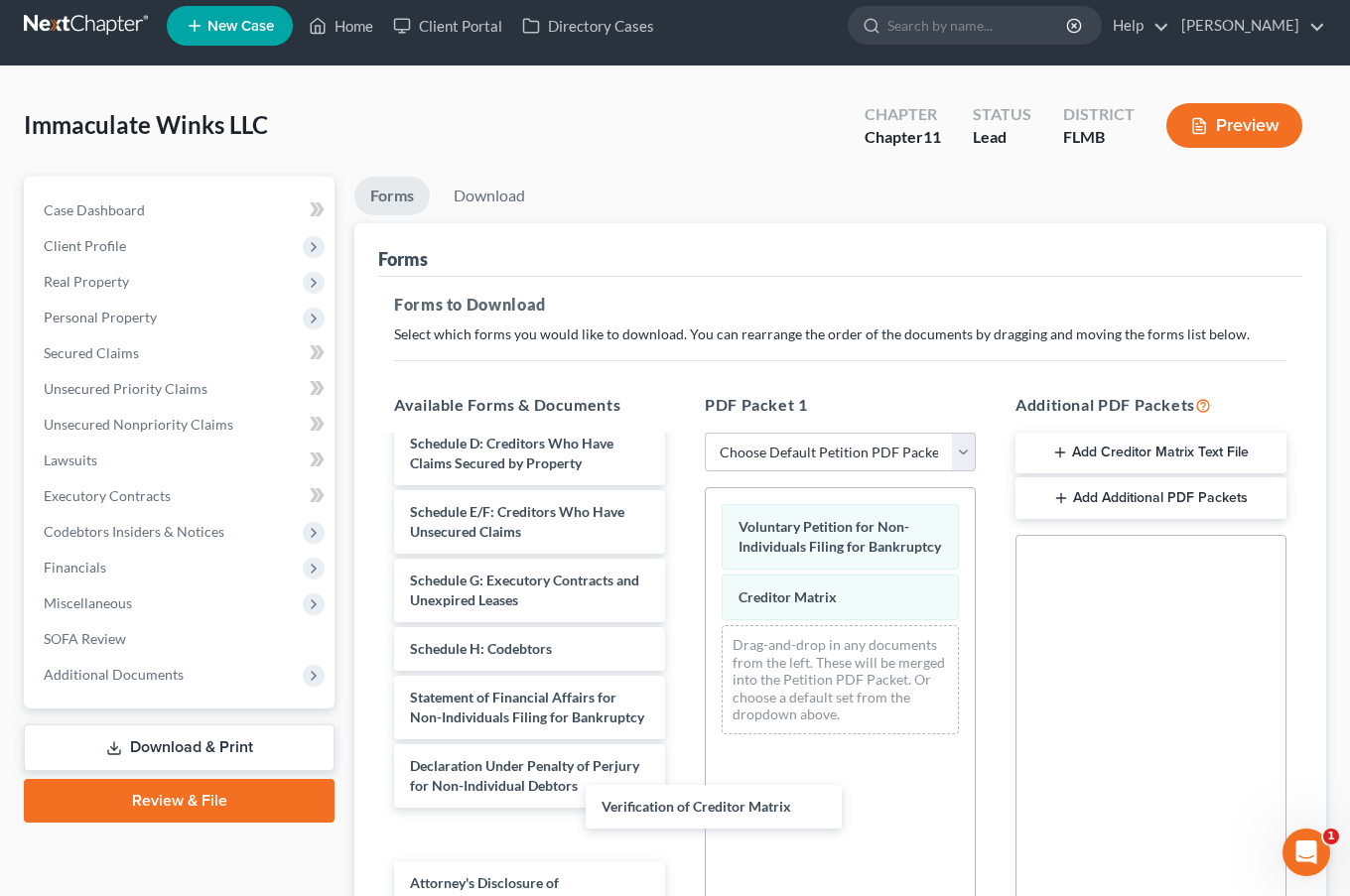
scroll to position [1765, 0]
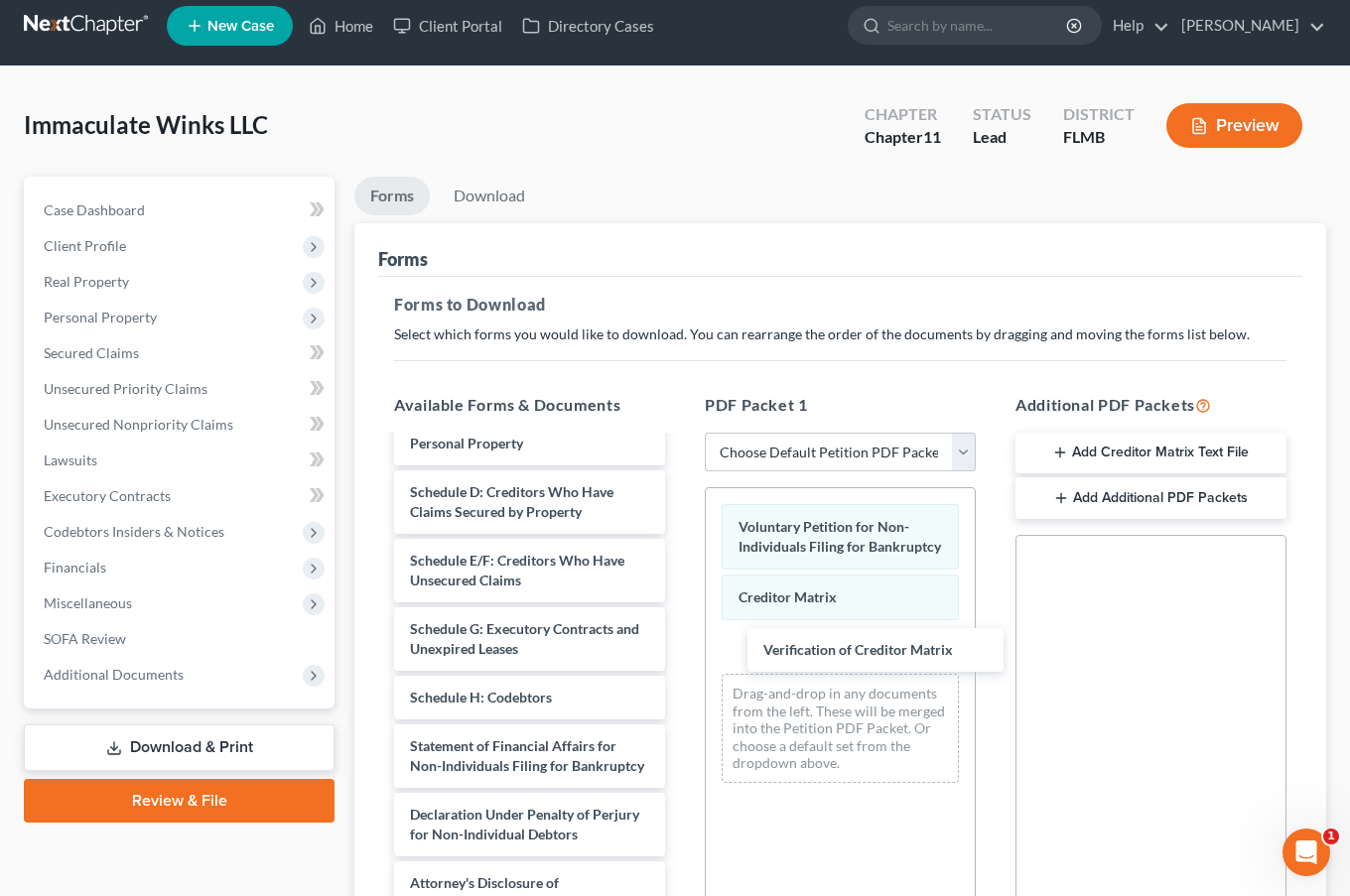
drag, startPoint x: 511, startPoint y: 836, endPoint x: 864, endPoint y: 652, distance: 398.1
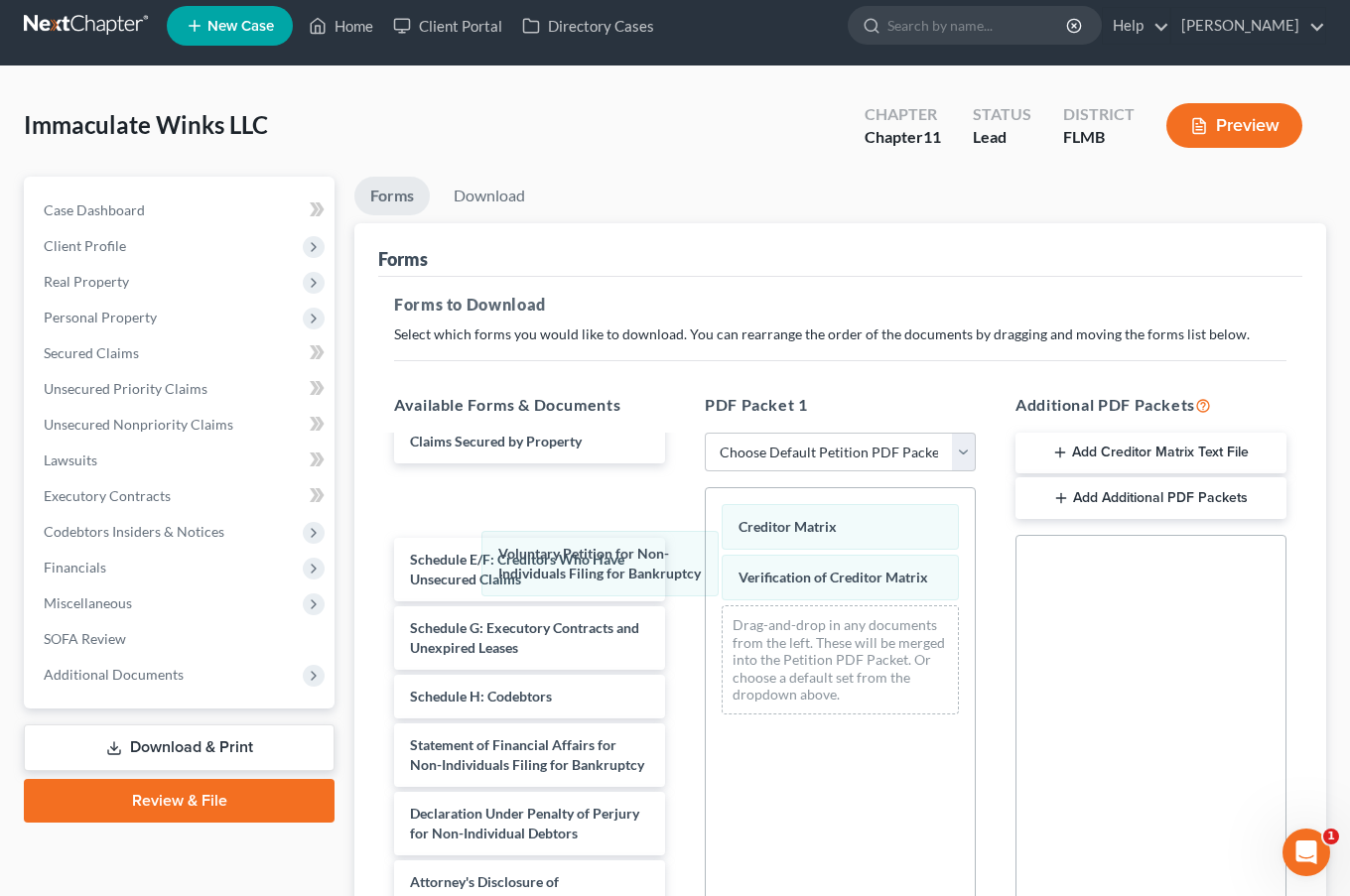
drag, startPoint x: 820, startPoint y: 508, endPoint x: 567, endPoint y: 545, distance: 255.7
click at [706, 543] on div "Voluntary Petition for Non-Individuals Filing for Bankruptcy Voluntary Petition…" at bounding box center [840, 609] width 269 height 242
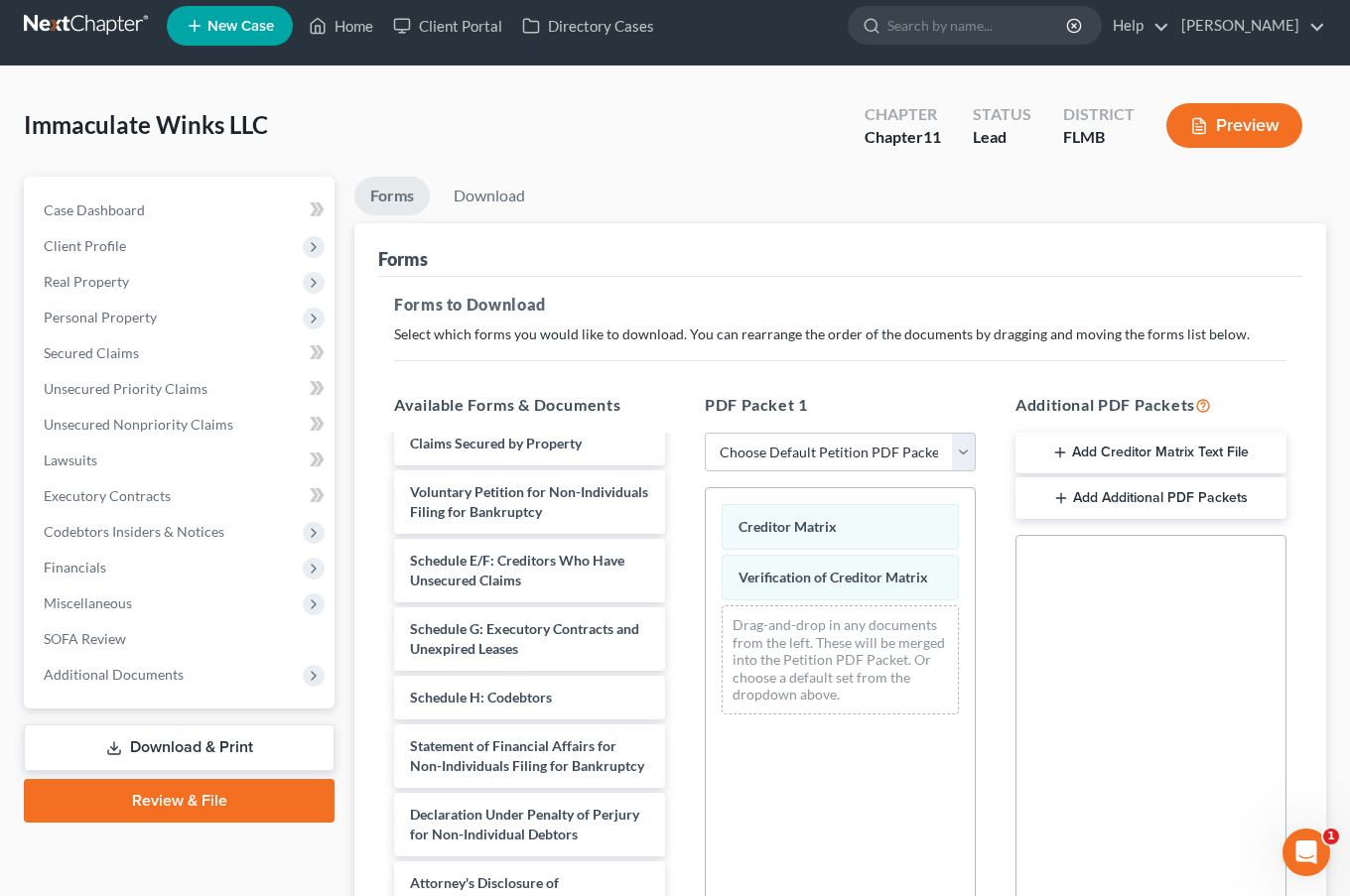
scroll to position [1834, 0]
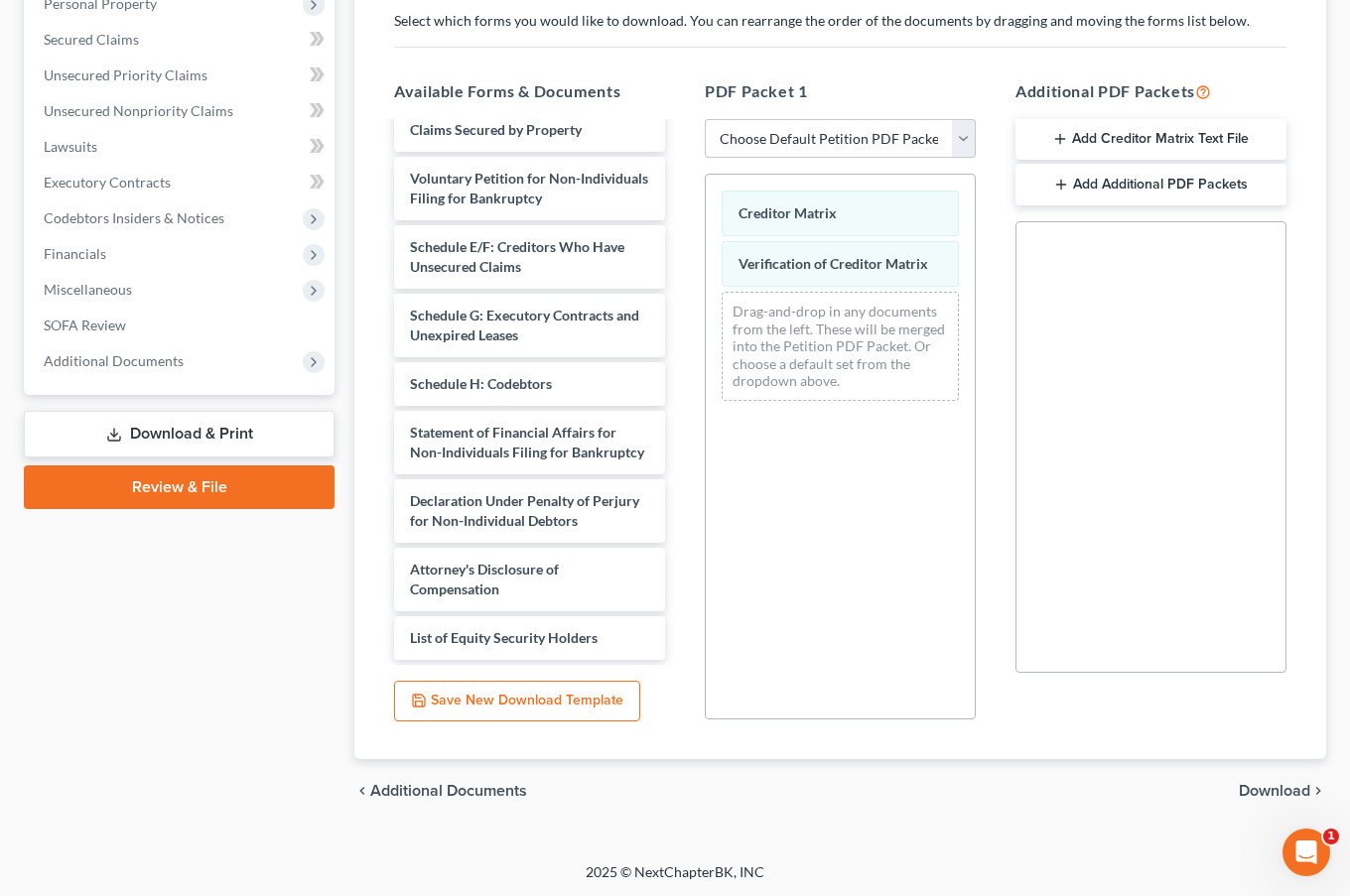
click at [1290, 793] on span "Download" at bounding box center [1275, 791] width 71 height 16
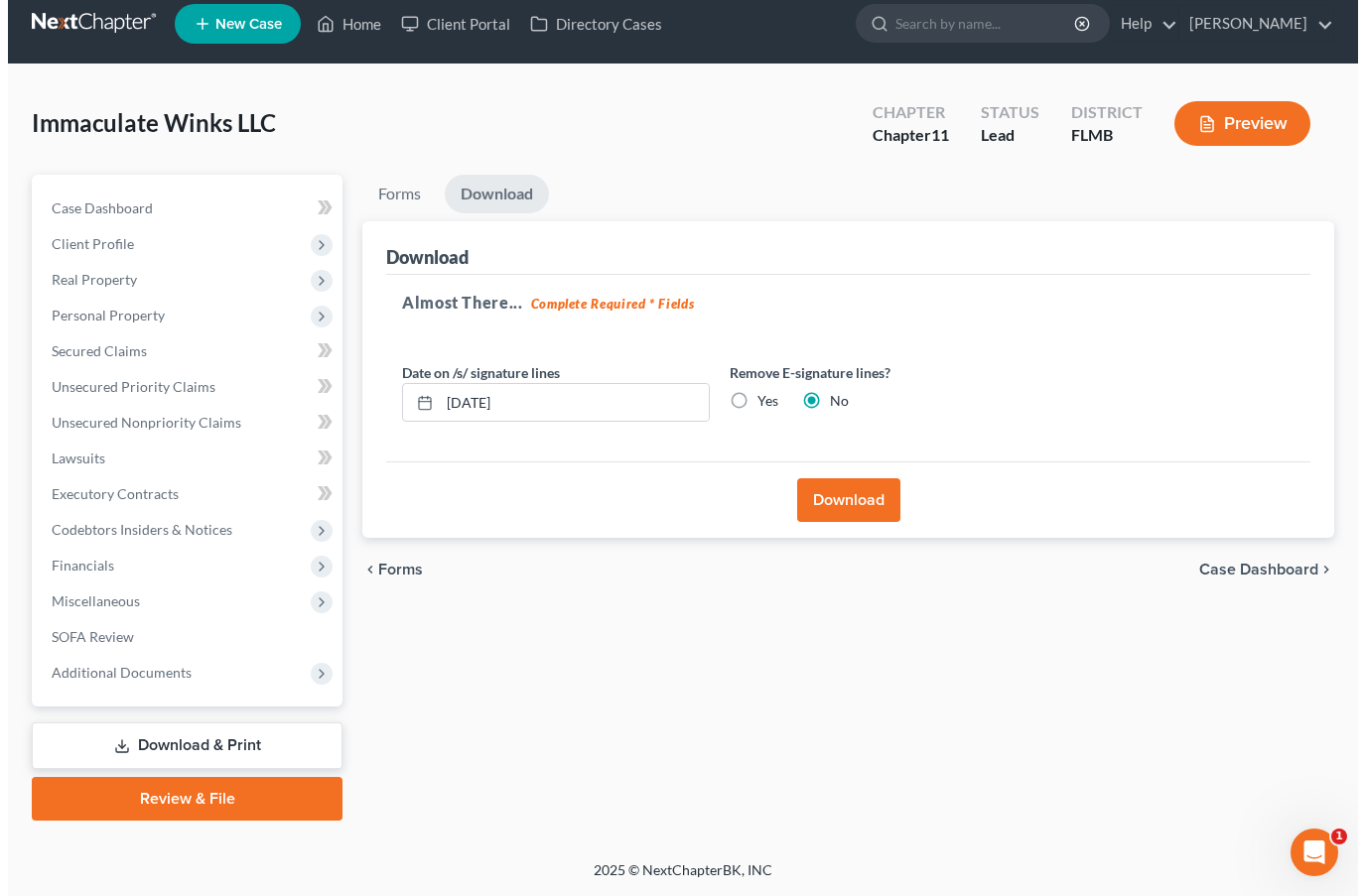
scroll to position [14, 0]
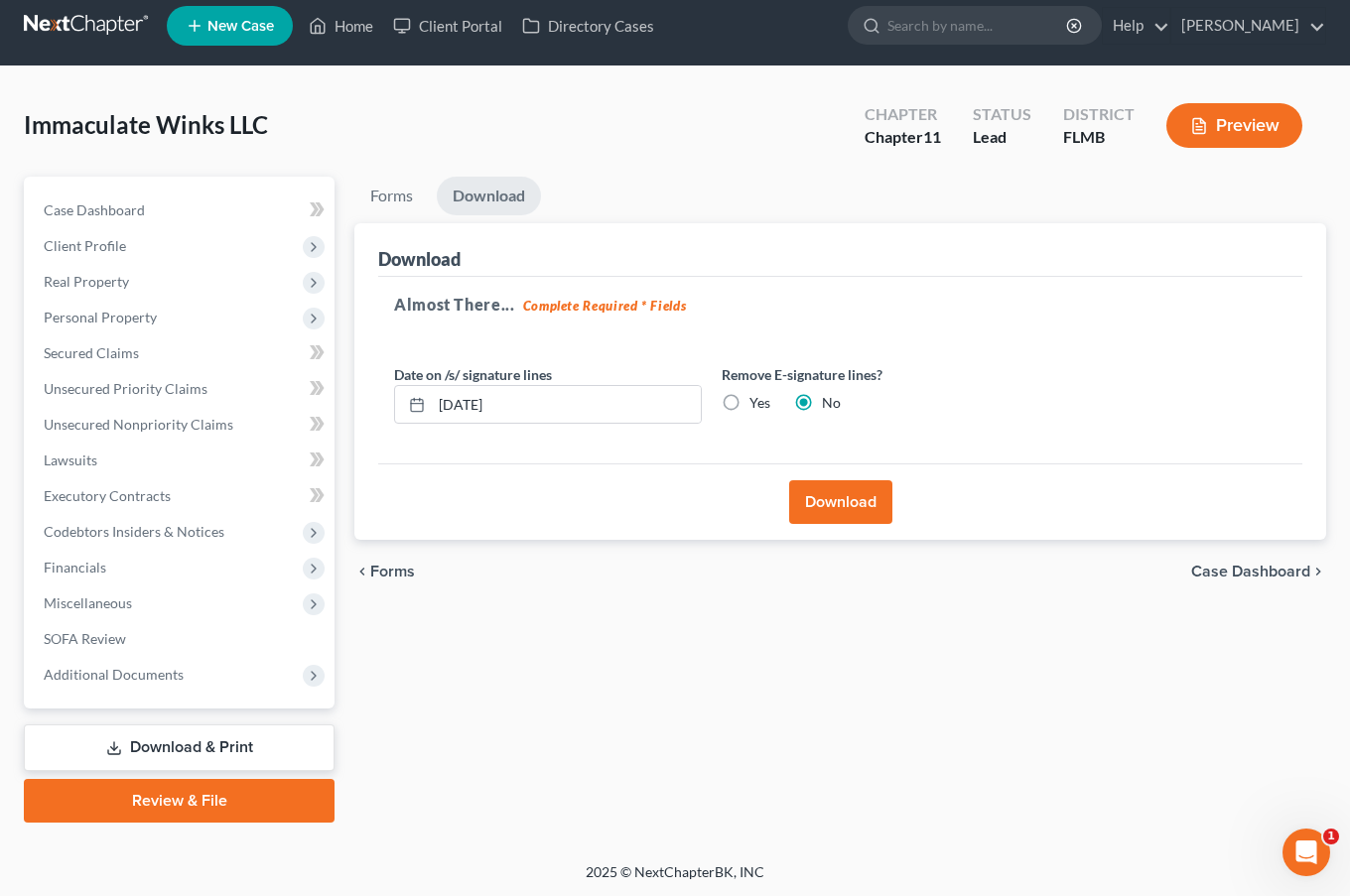
click at [843, 490] on button "Download" at bounding box center [841, 502] width 103 height 44
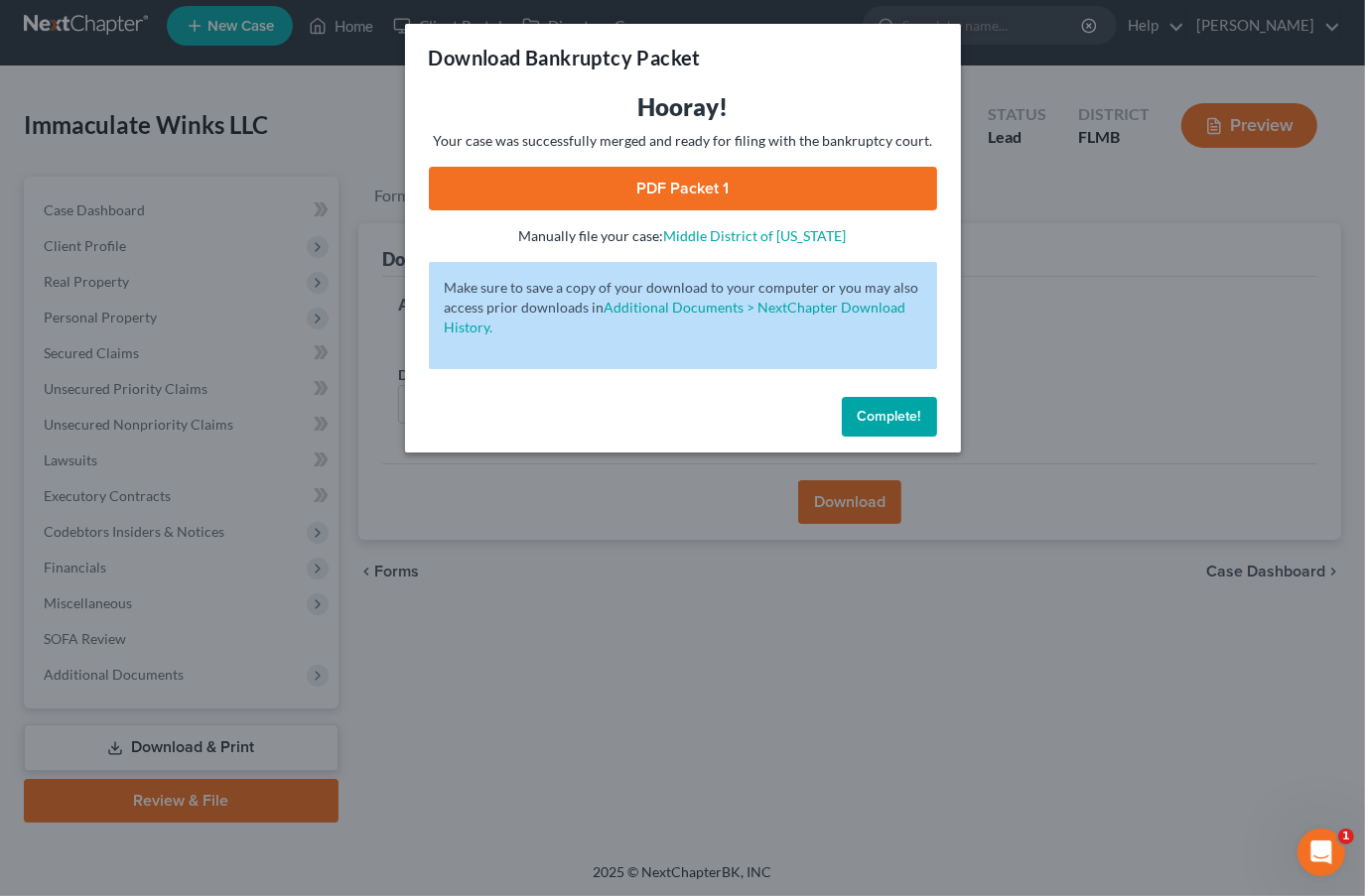
click at [526, 180] on link "PDF Packet 1" at bounding box center [683, 189] width 508 height 44
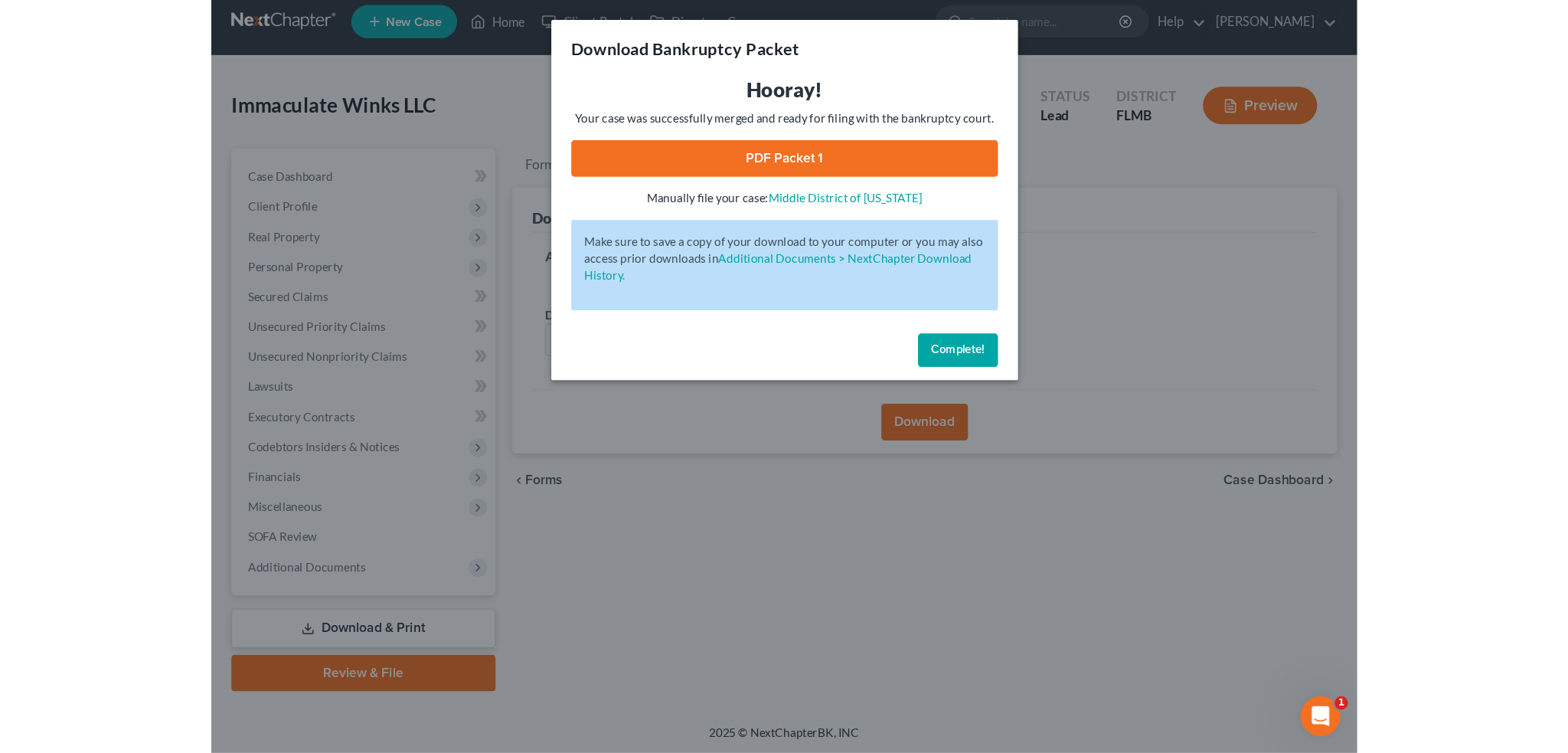
scroll to position [0, 0]
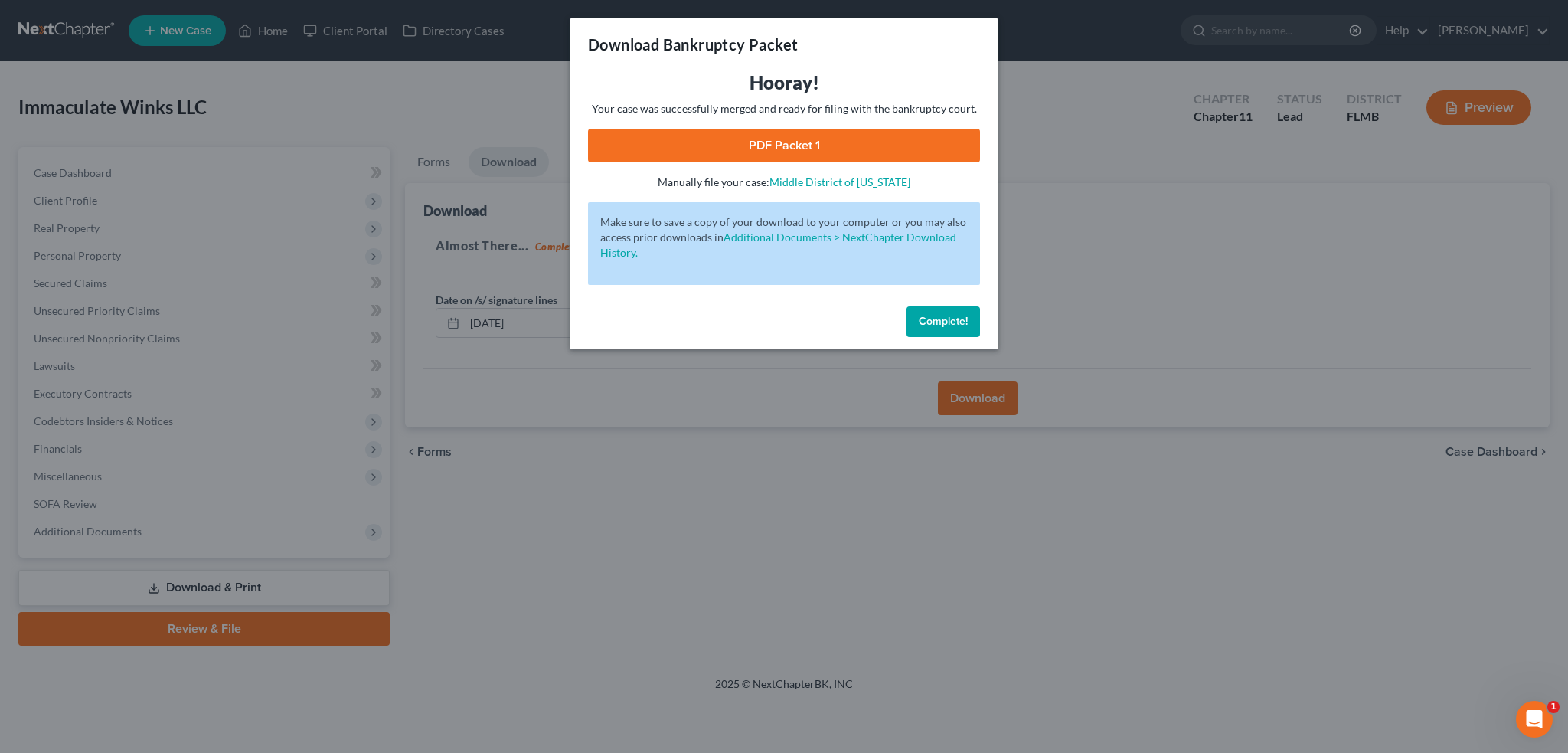
click at [952, 318] on span "Complete!" at bounding box center [944, 321] width 49 height 13
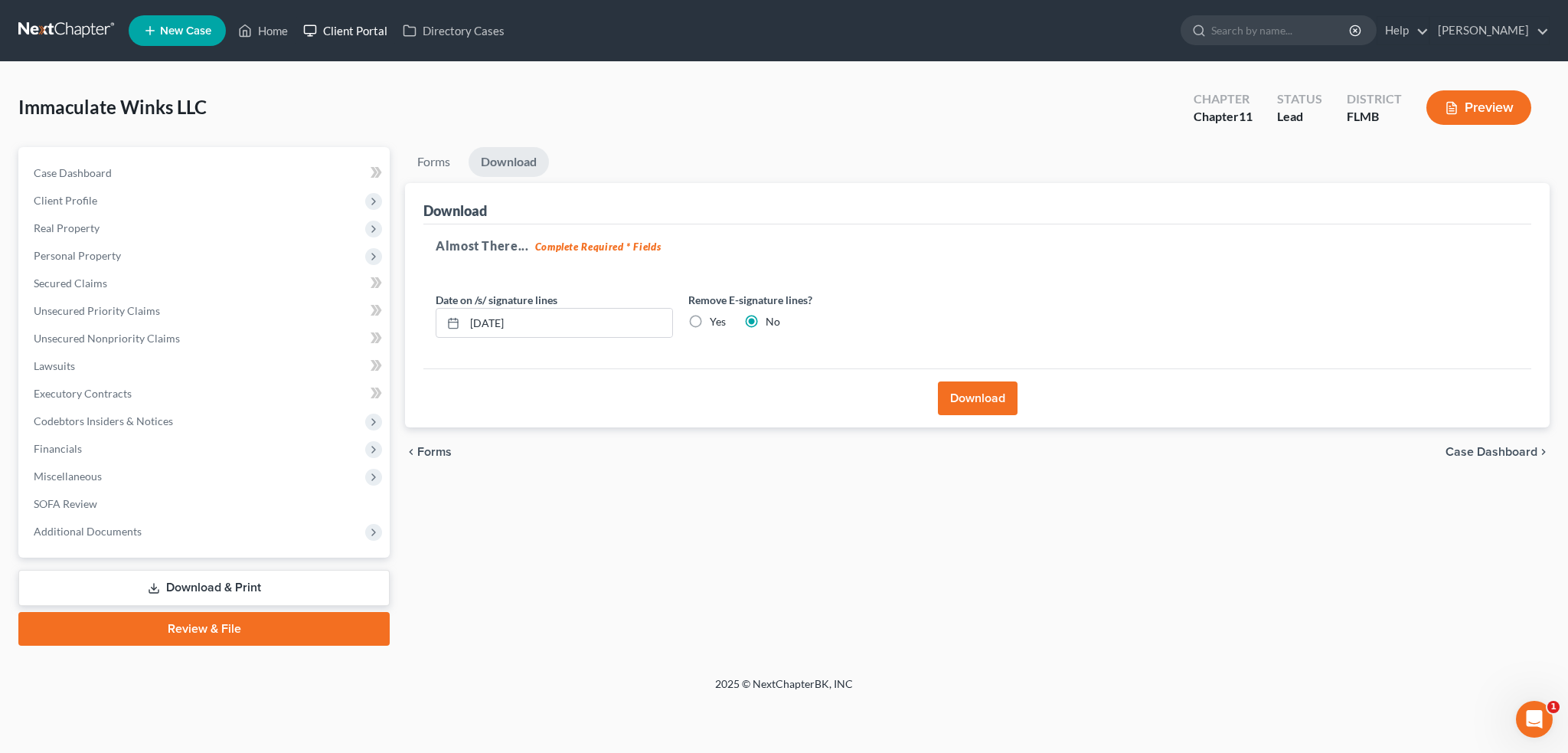
click at [323, 30] on link "Client Portal" at bounding box center [345, 31] width 100 height 28
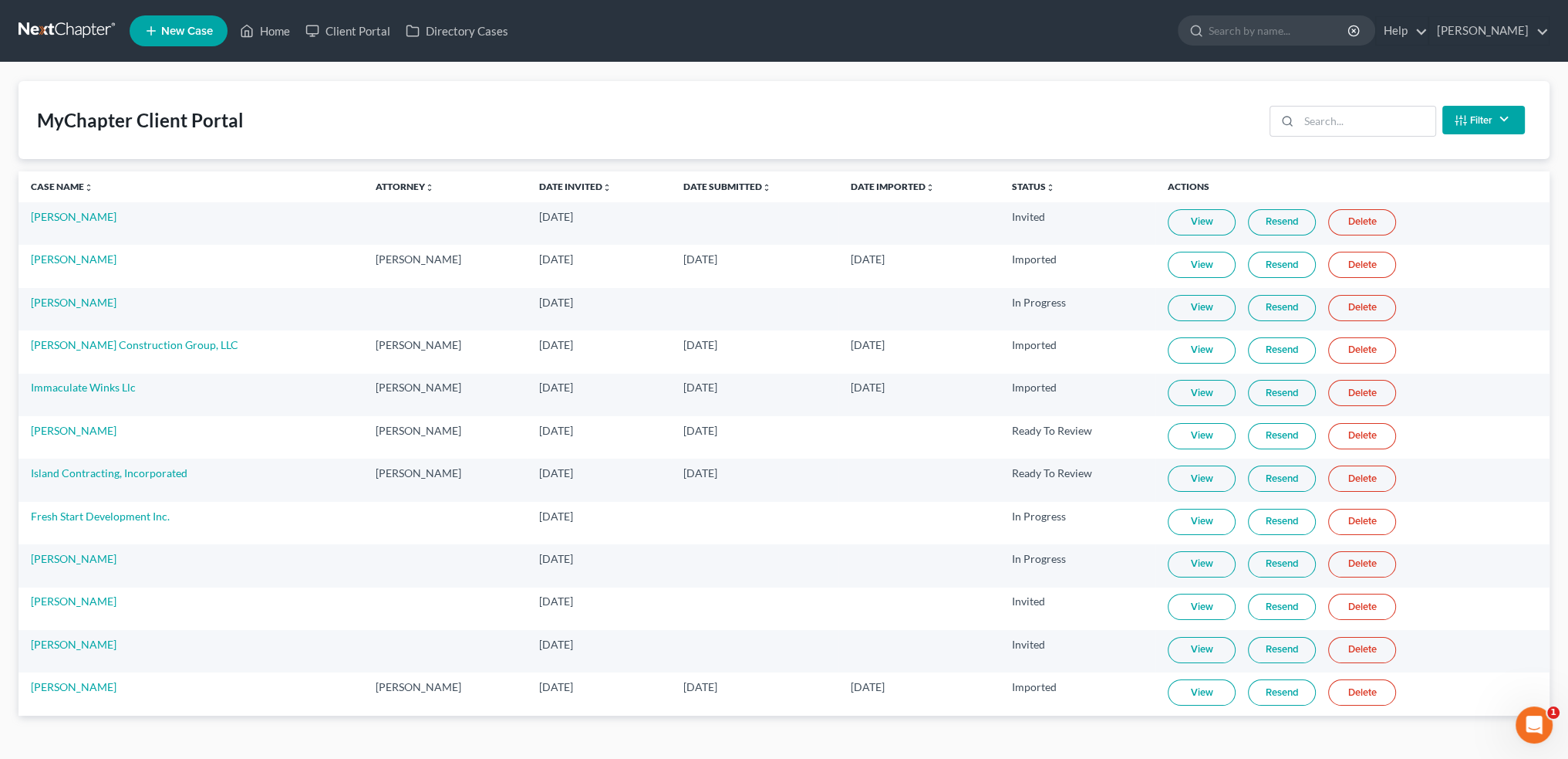
click at [1060, 389] on link "View" at bounding box center [1202, 393] width 68 height 26
click at [269, 25] on link "Home" at bounding box center [265, 31] width 66 height 28
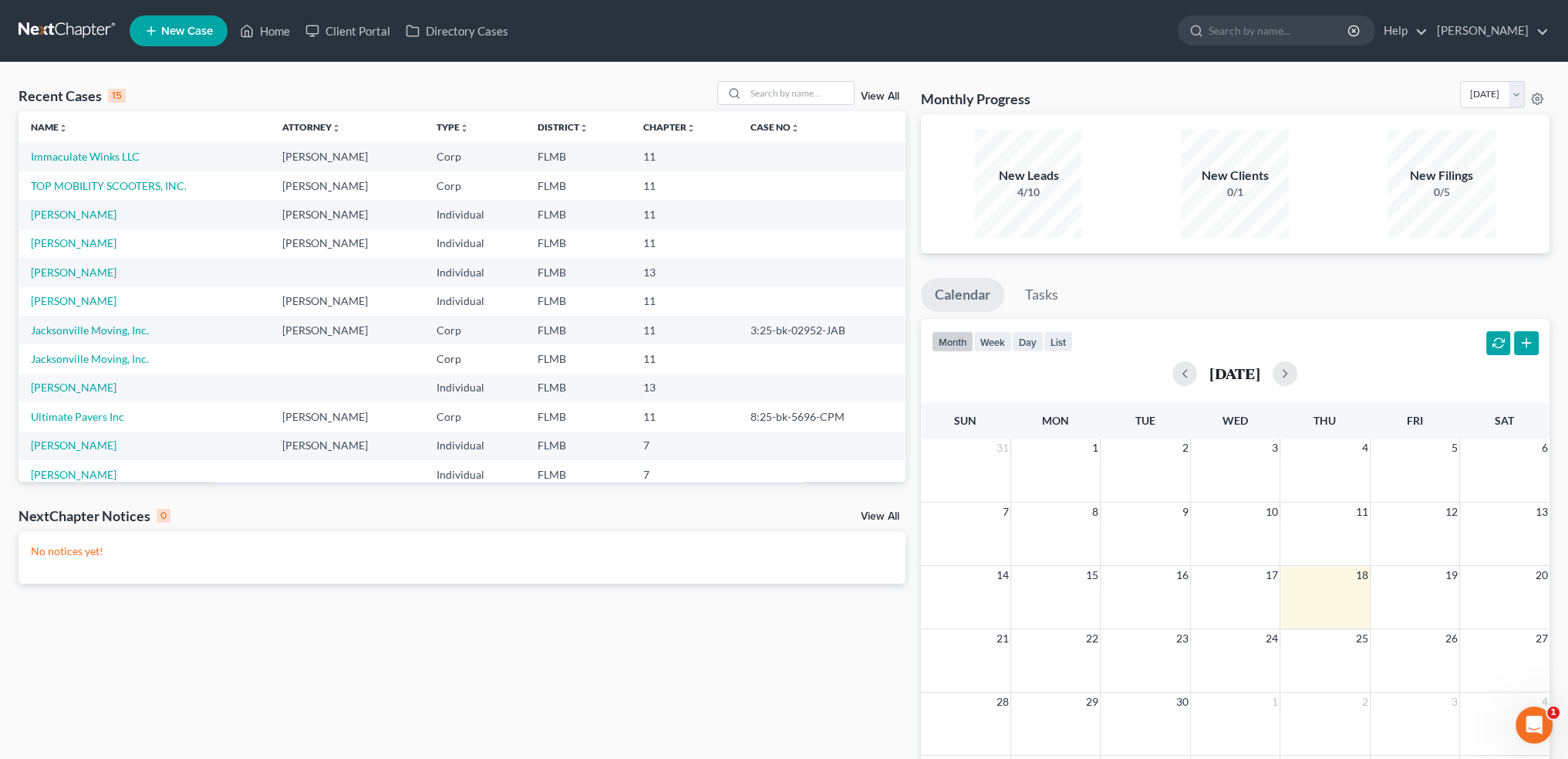
click at [57, 146] on td "Immaculate Winks LLC" at bounding box center [144, 156] width 252 height 29
click at [65, 157] on link "Immaculate Winks LLC" at bounding box center [85, 156] width 109 height 13
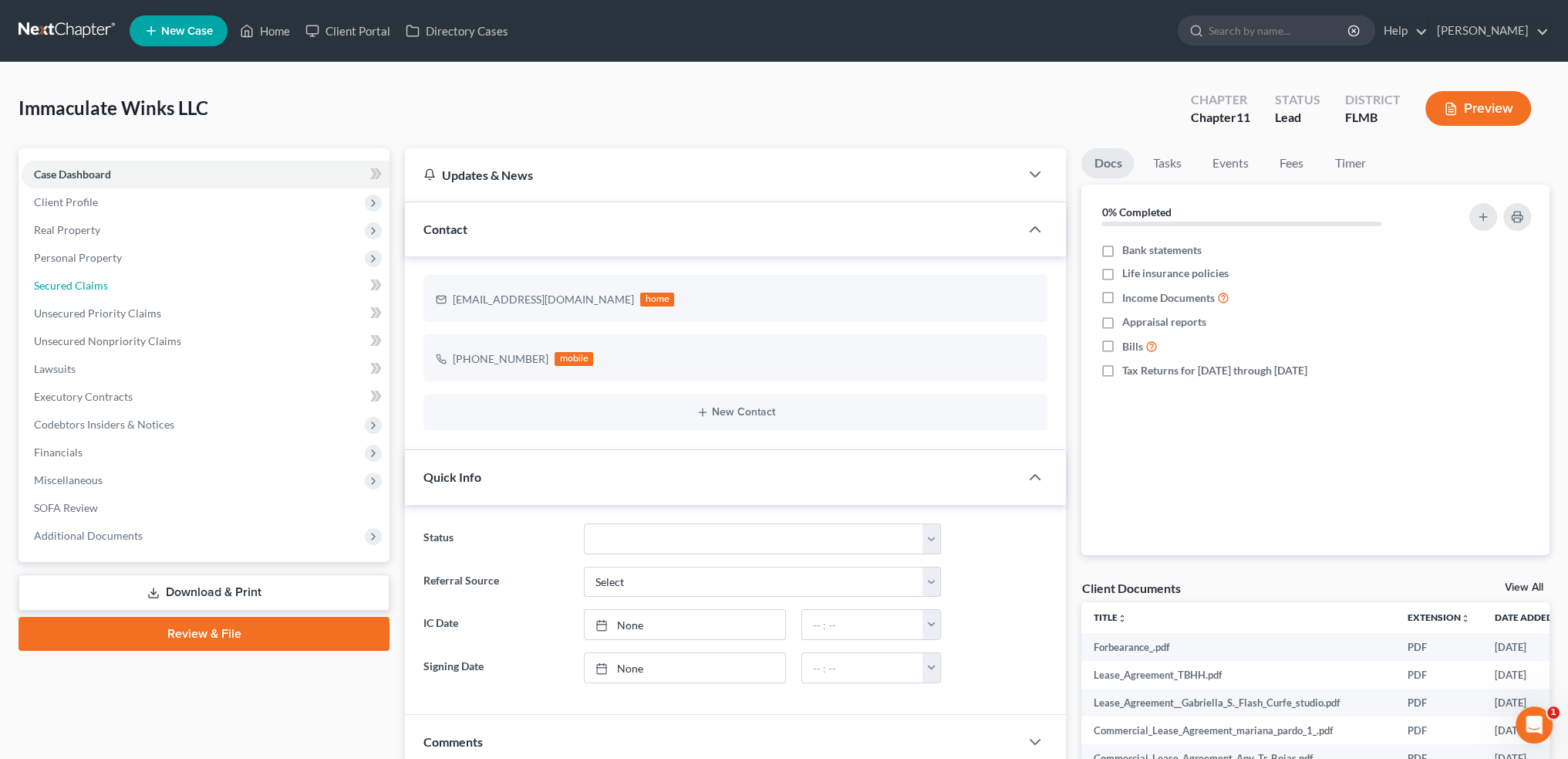
click at [73, 285] on span "Secured Claims" at bounding box center [71, 285] width 74 height 13
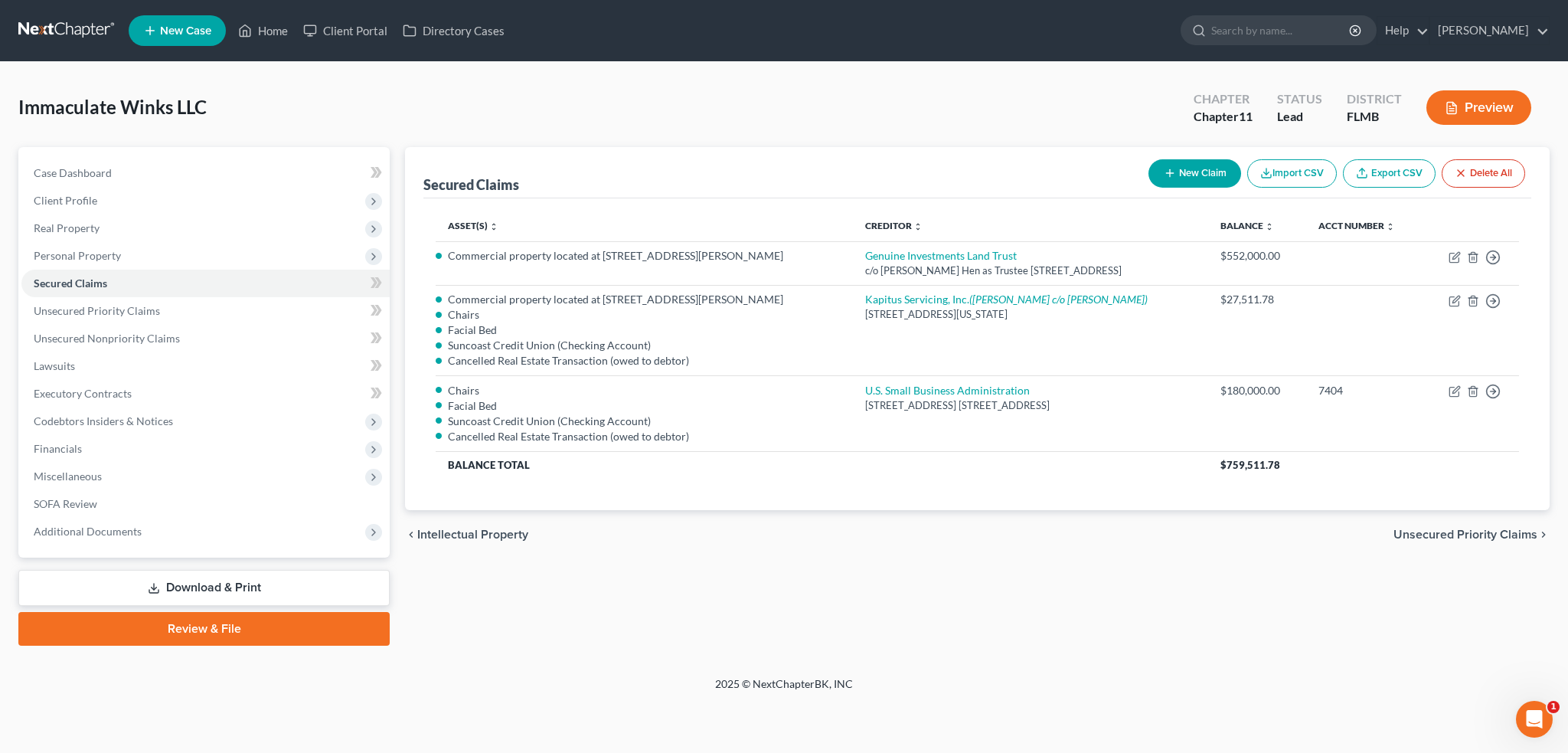
click at [103, 245] on span "Personal Property" at bounding box center [205, 256] width 368 height 28
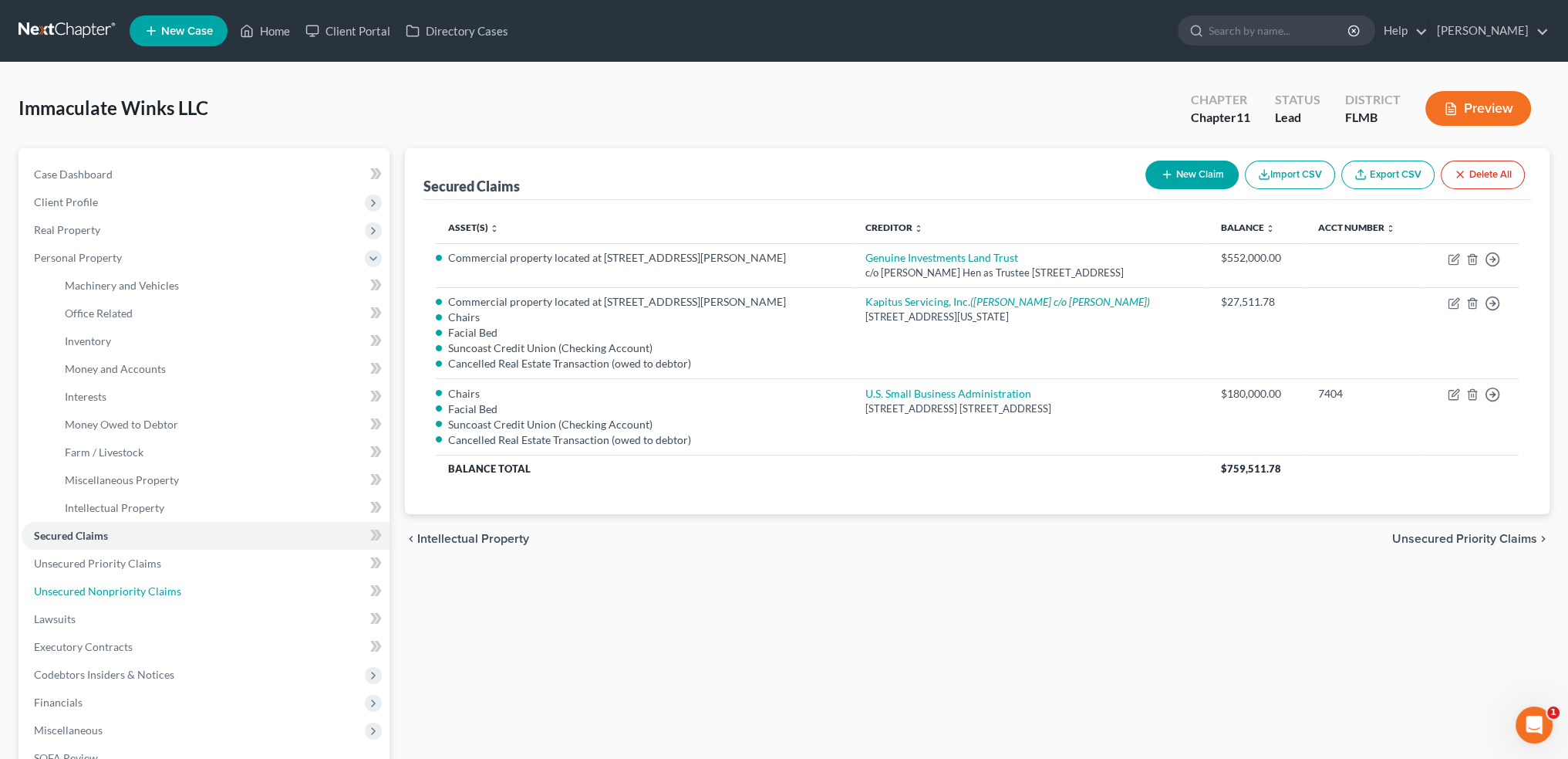
click at [90, 581] on link "Unsecured Nonpriority Claims" at bounding box center [205, 591] width 368 height 28
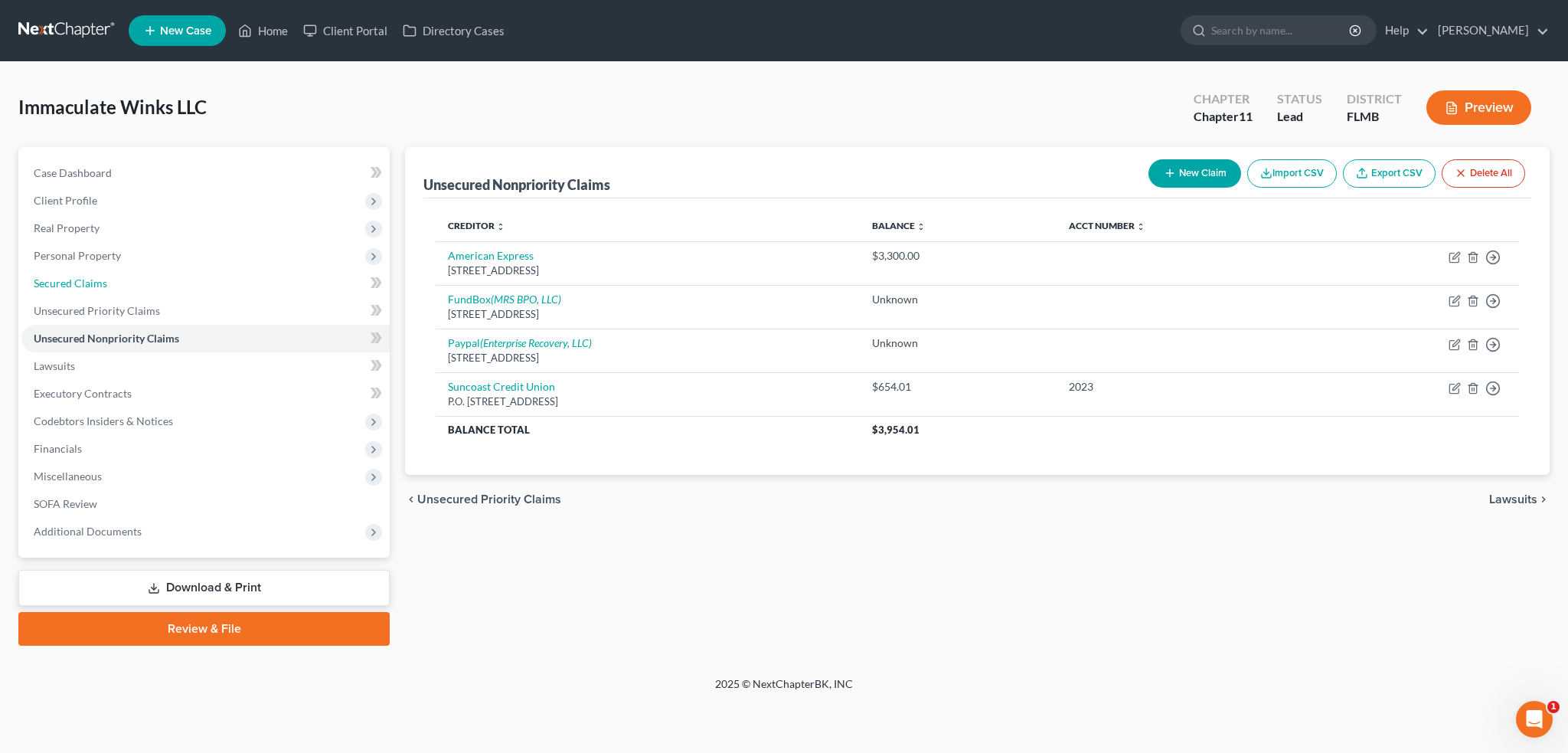
drag, startPoint x: 113, startPoint y: 286, endPoint x: 149, endPoint y: 300, distance: 38.6
click at [113, 286] on link "Secured Claims" at bounding box center [205, 283] width 368 height 28
